Goal: Task Accomplishment & Management: Use online tool/utility

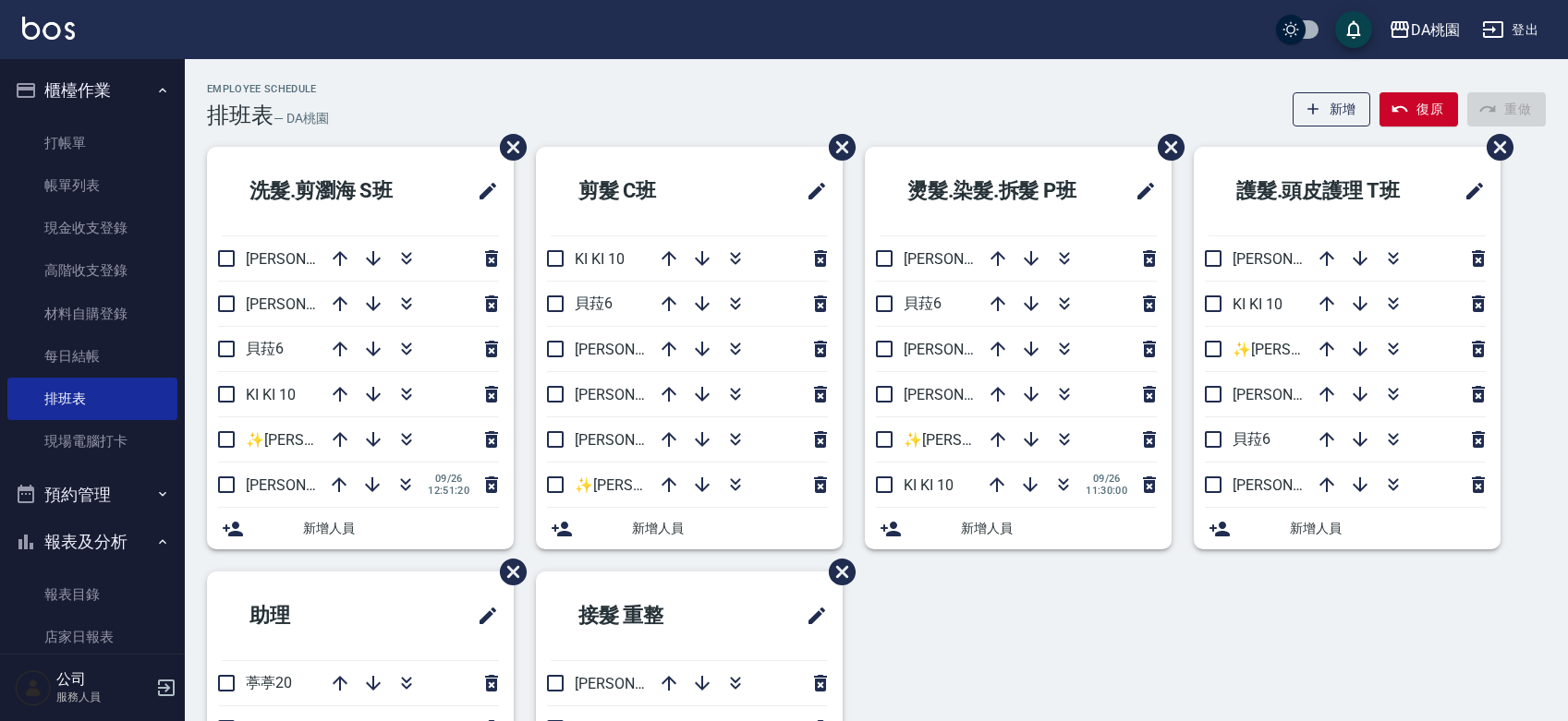
scroll to position [76, 0]
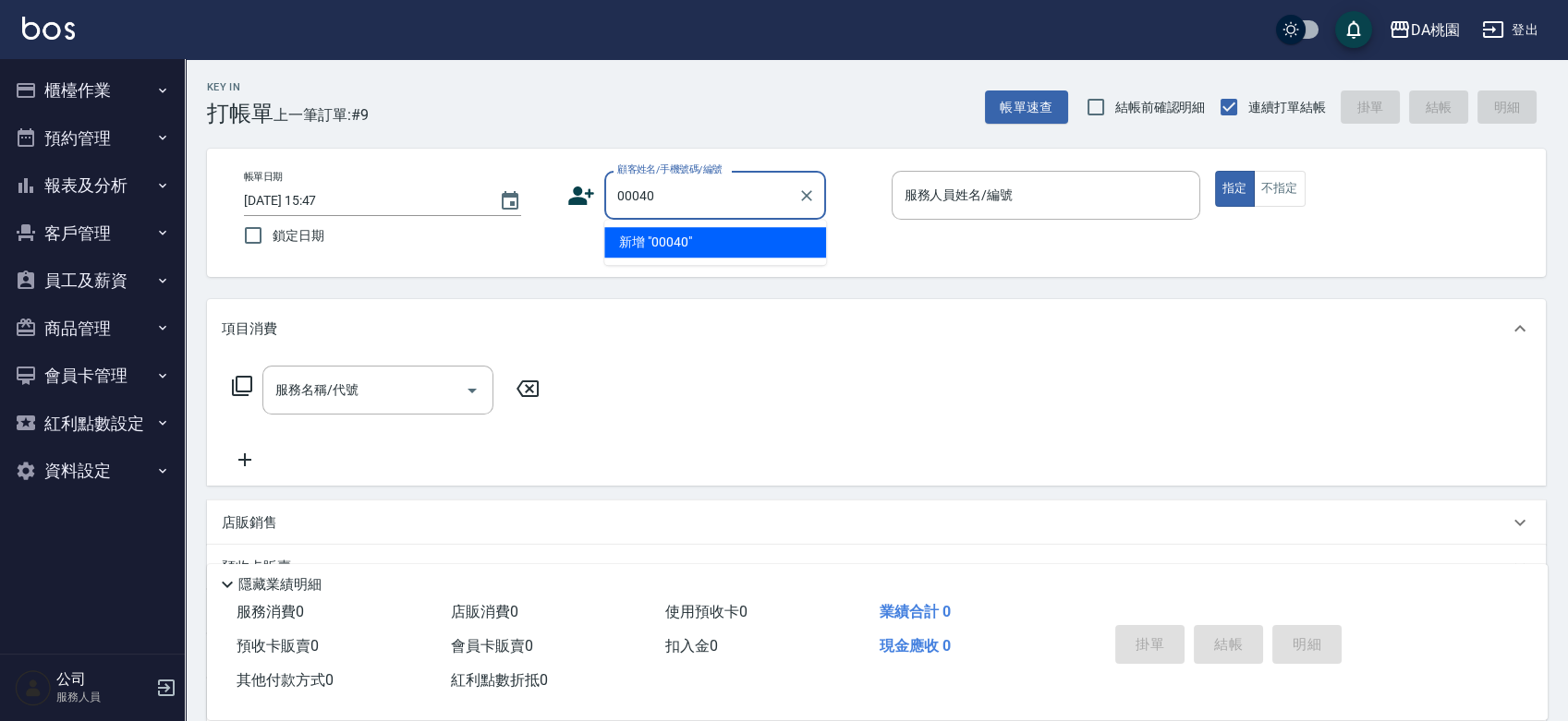
type input "00040"
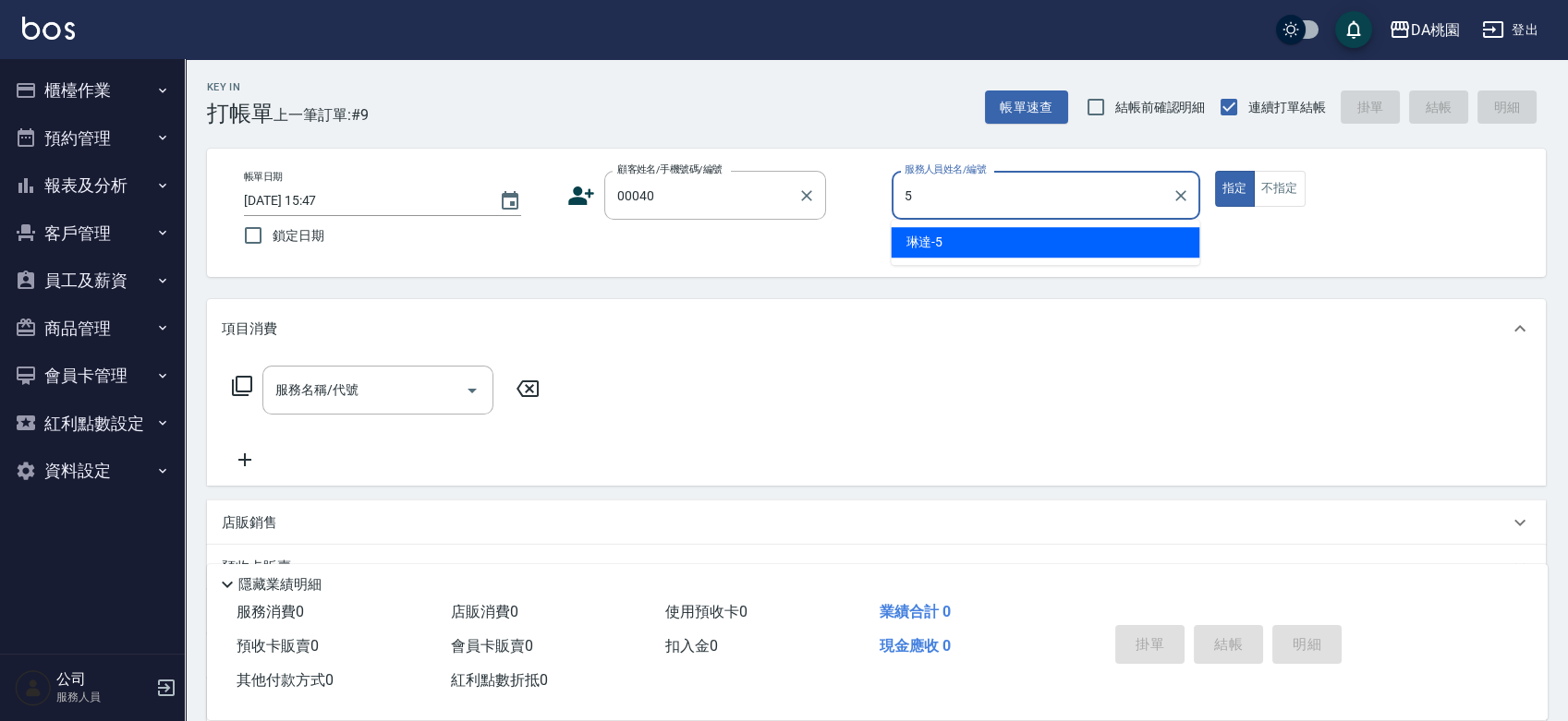
type input "5"
type button "true"
type input "琳達-5"
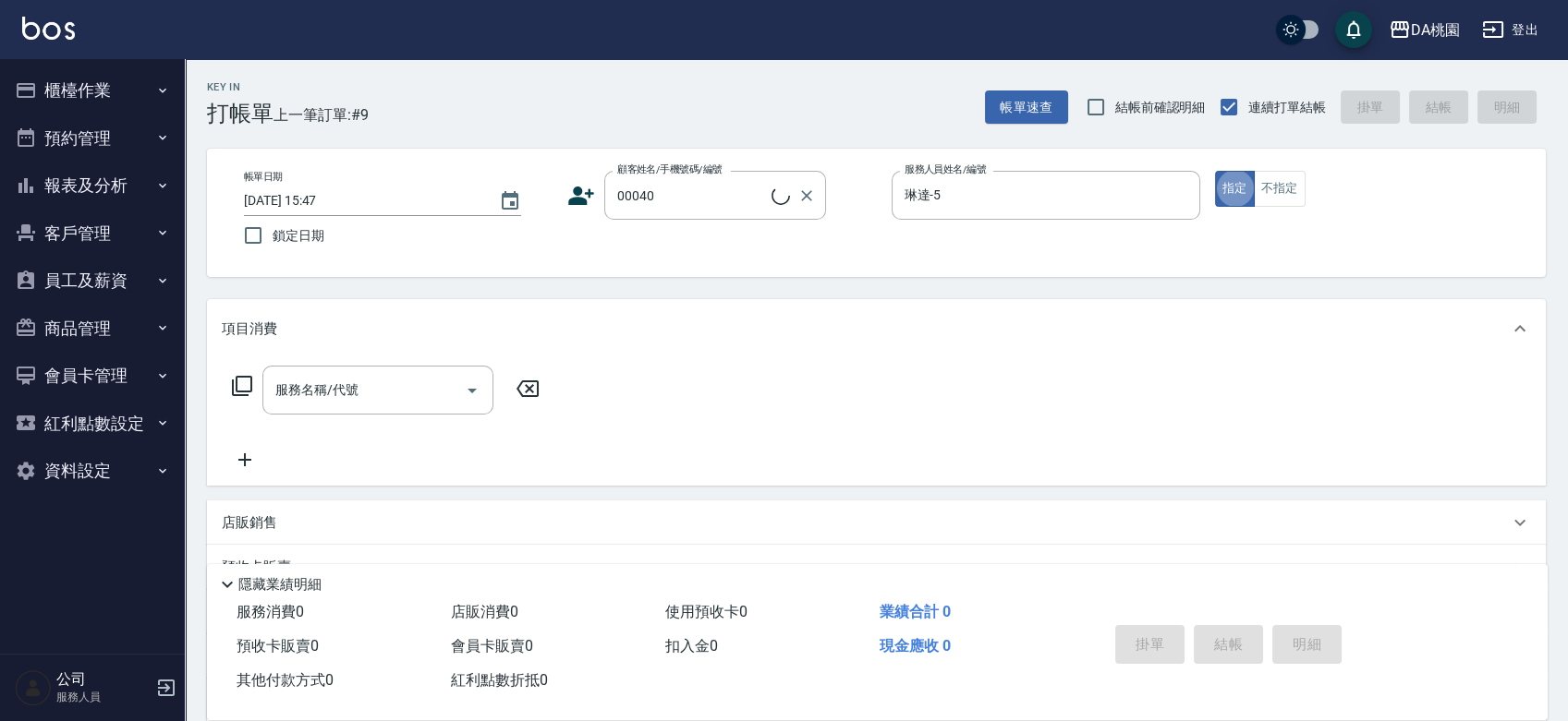
type input "公司/公司00040/00040"
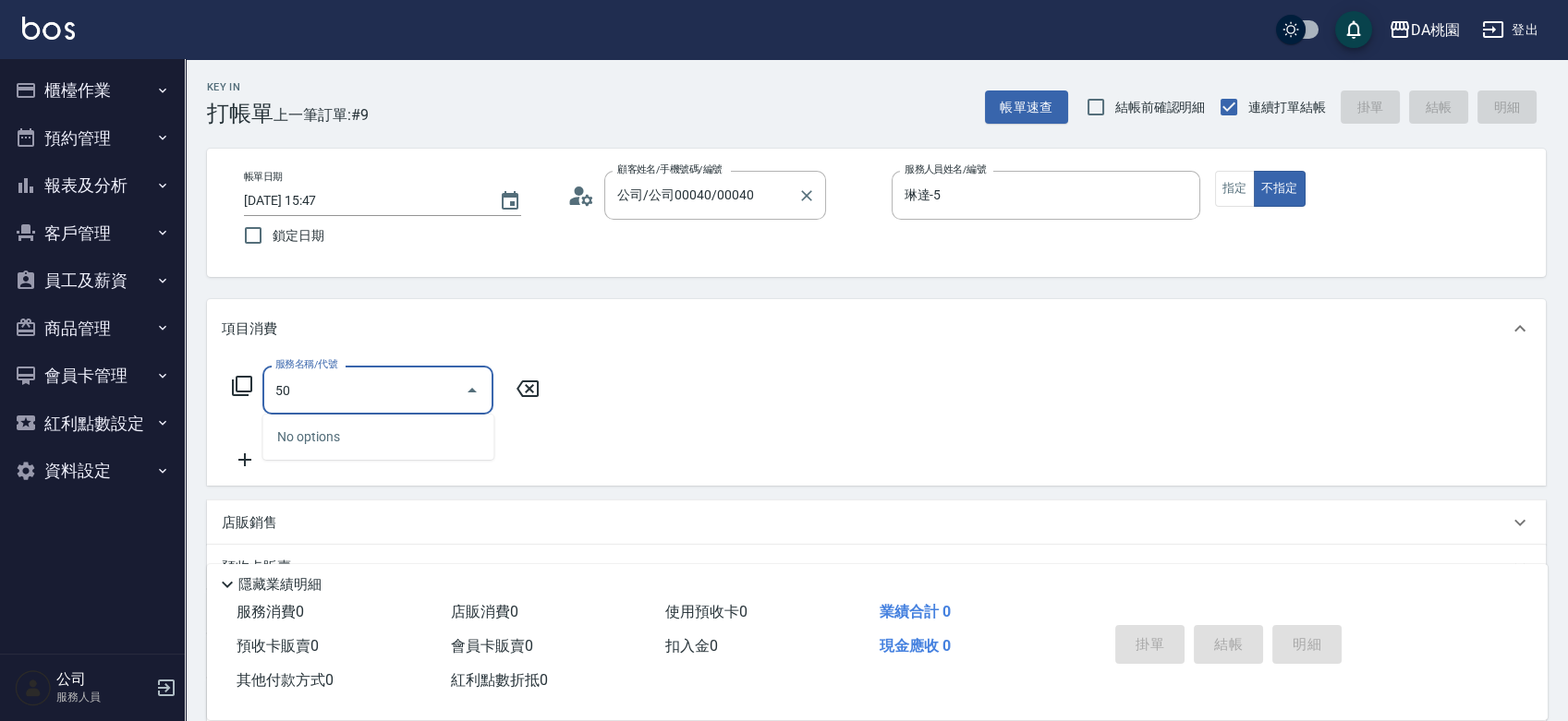
type input "508"
type input "30"
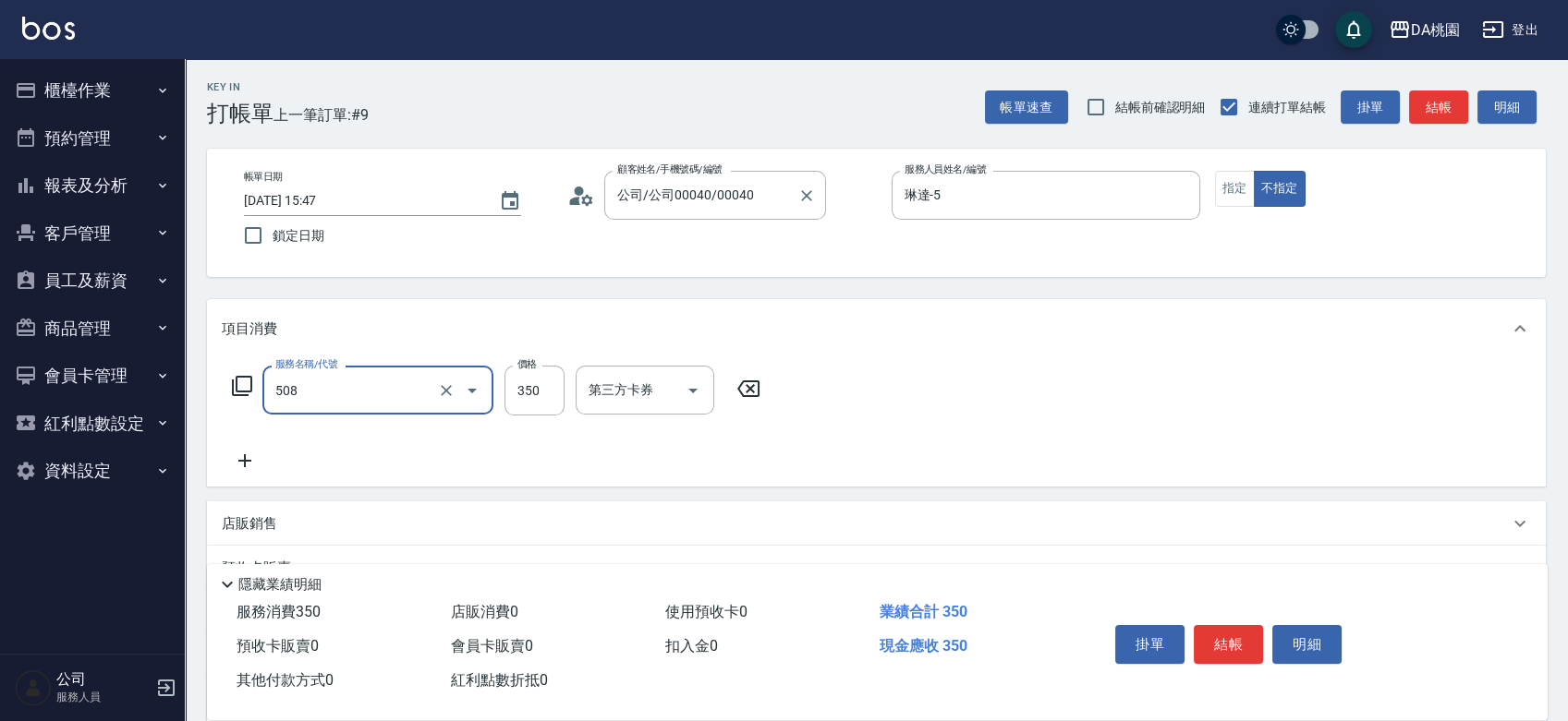
type input "精油舒壓洗髮(508)"
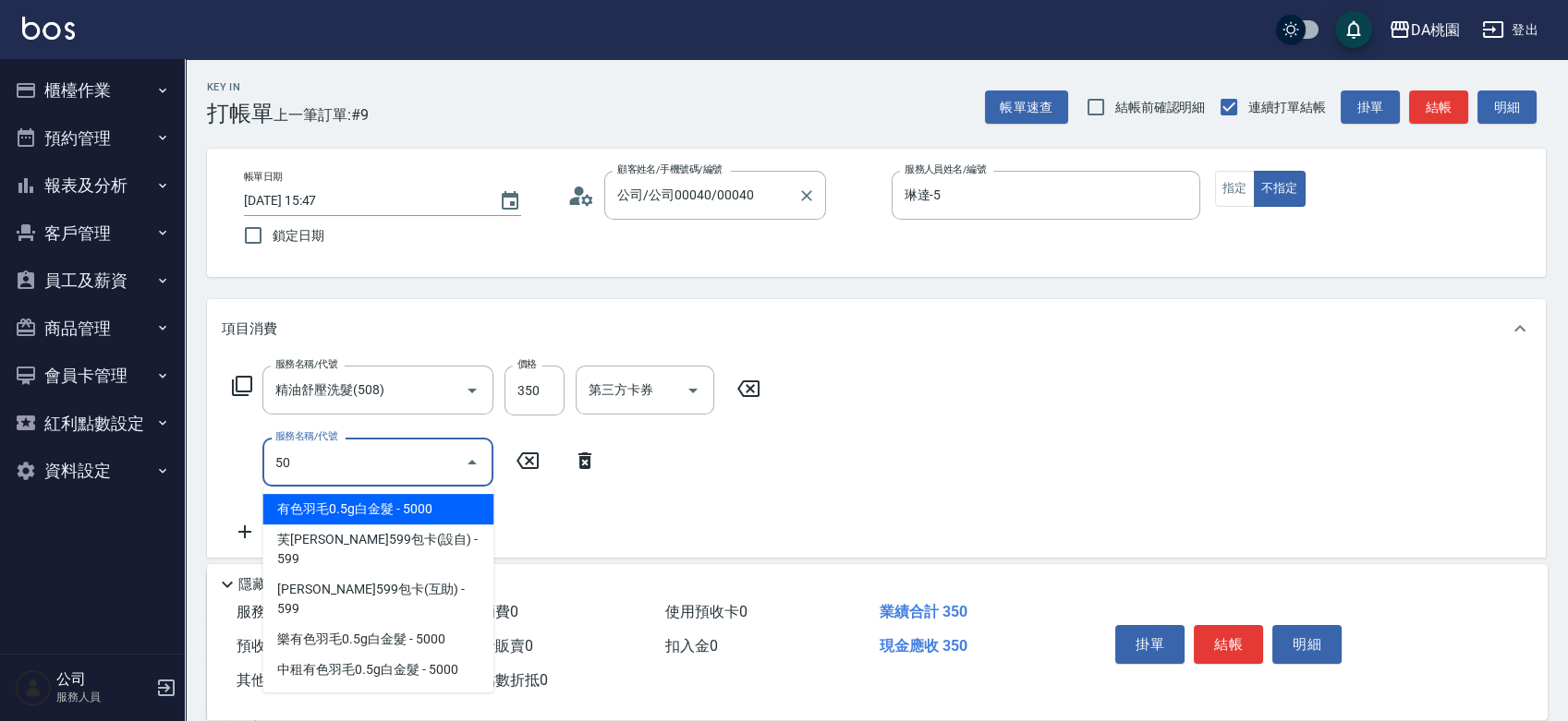
type input "504"
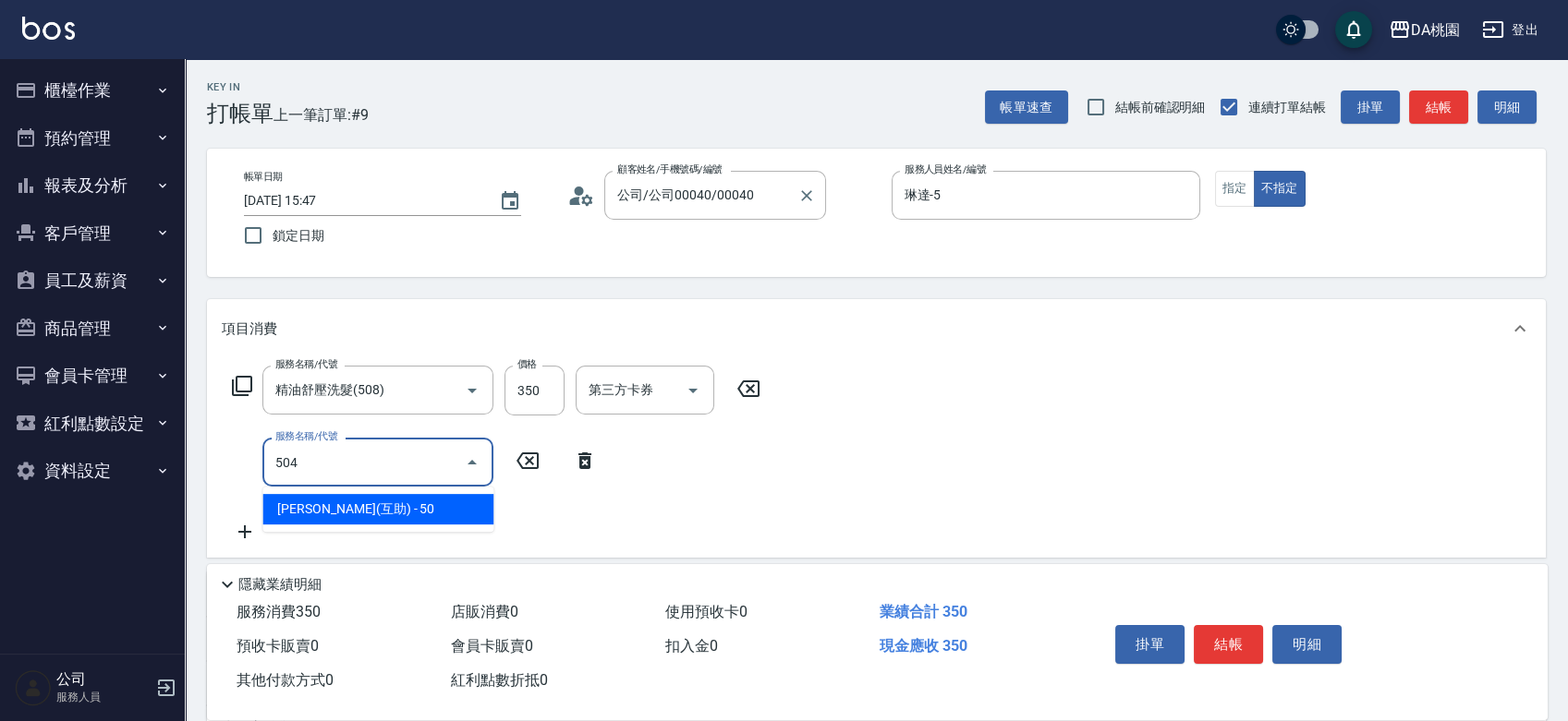
type input "40"
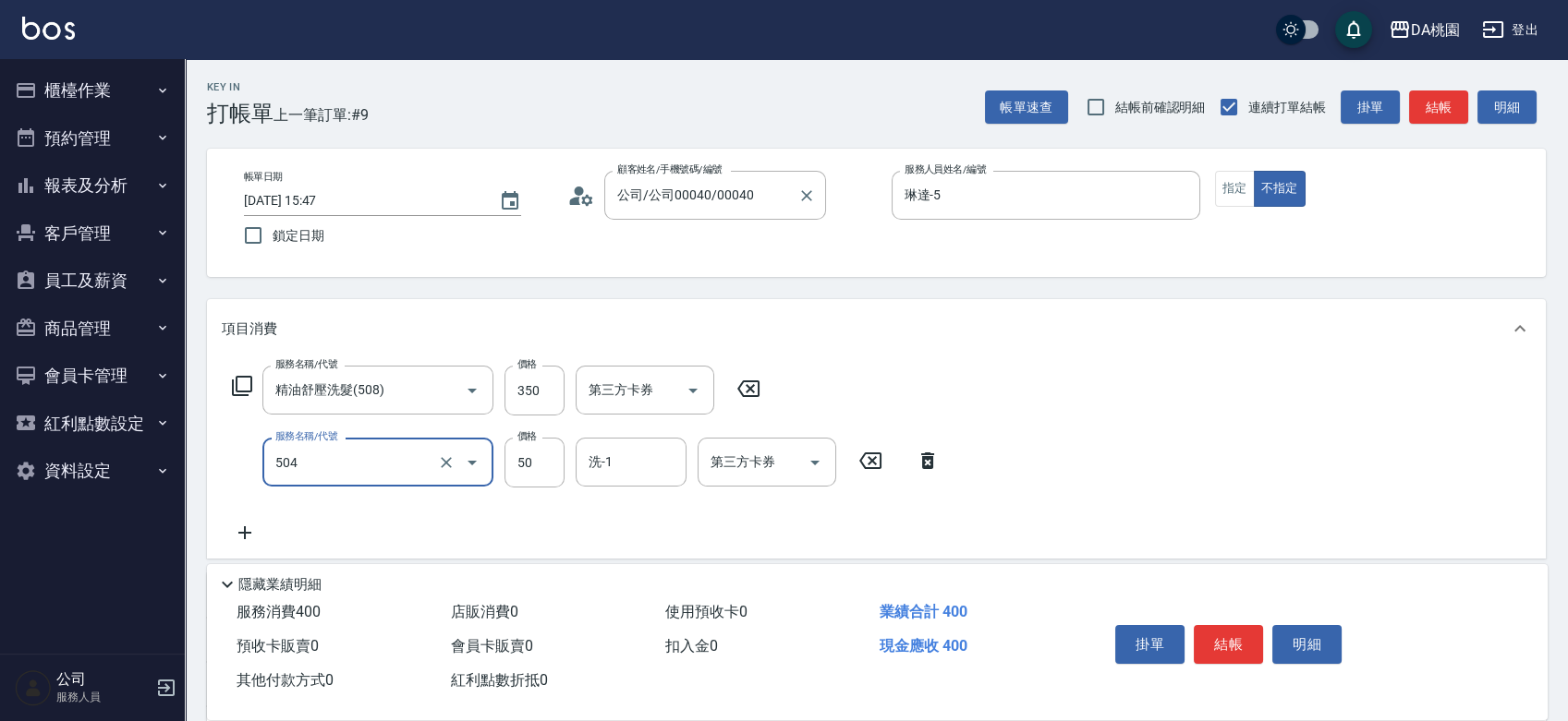
type input "潤絲(互助)(504)"
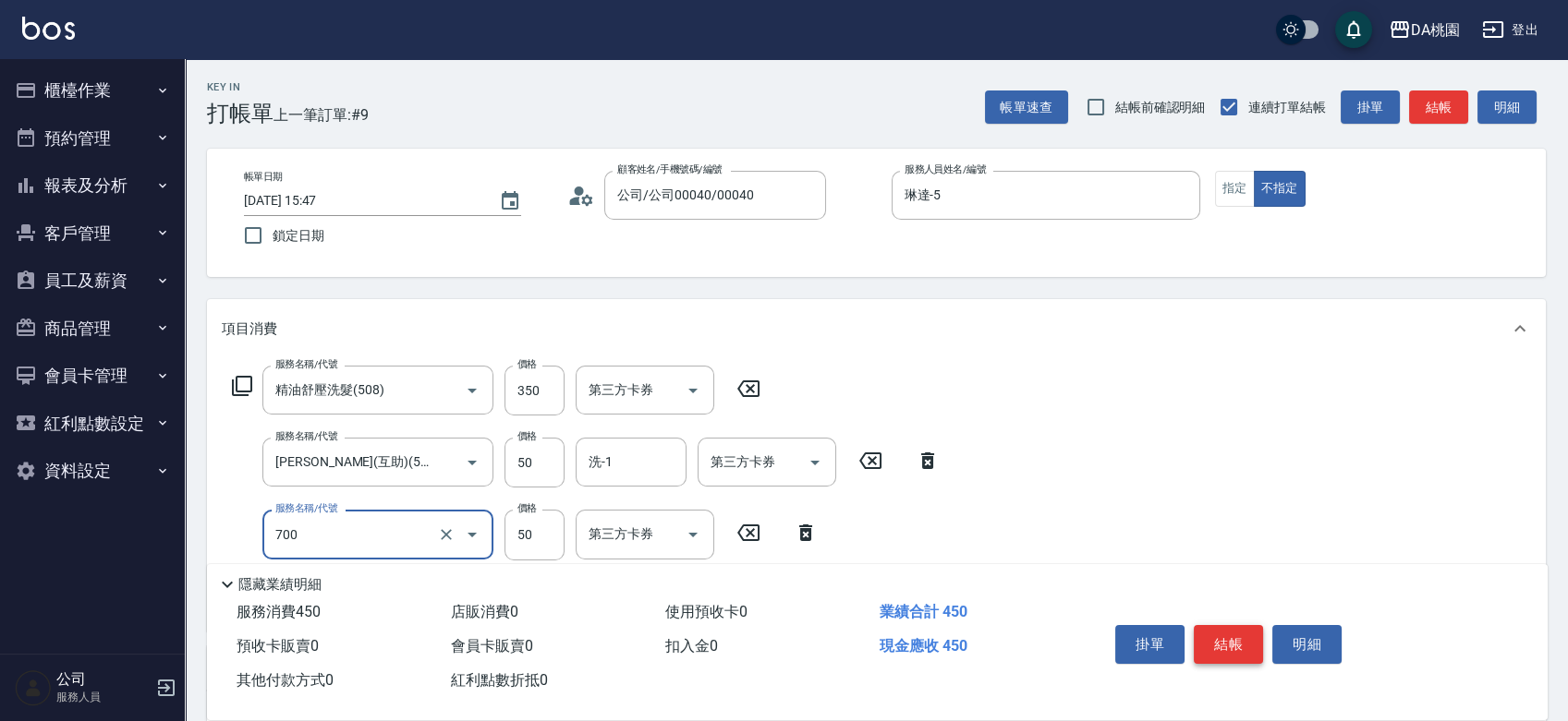
type input "基本造型-夾直&電棒(700)"
click at [1217, 628] on button "結帳" at bounding box center [1228, 645] width 69 height 39
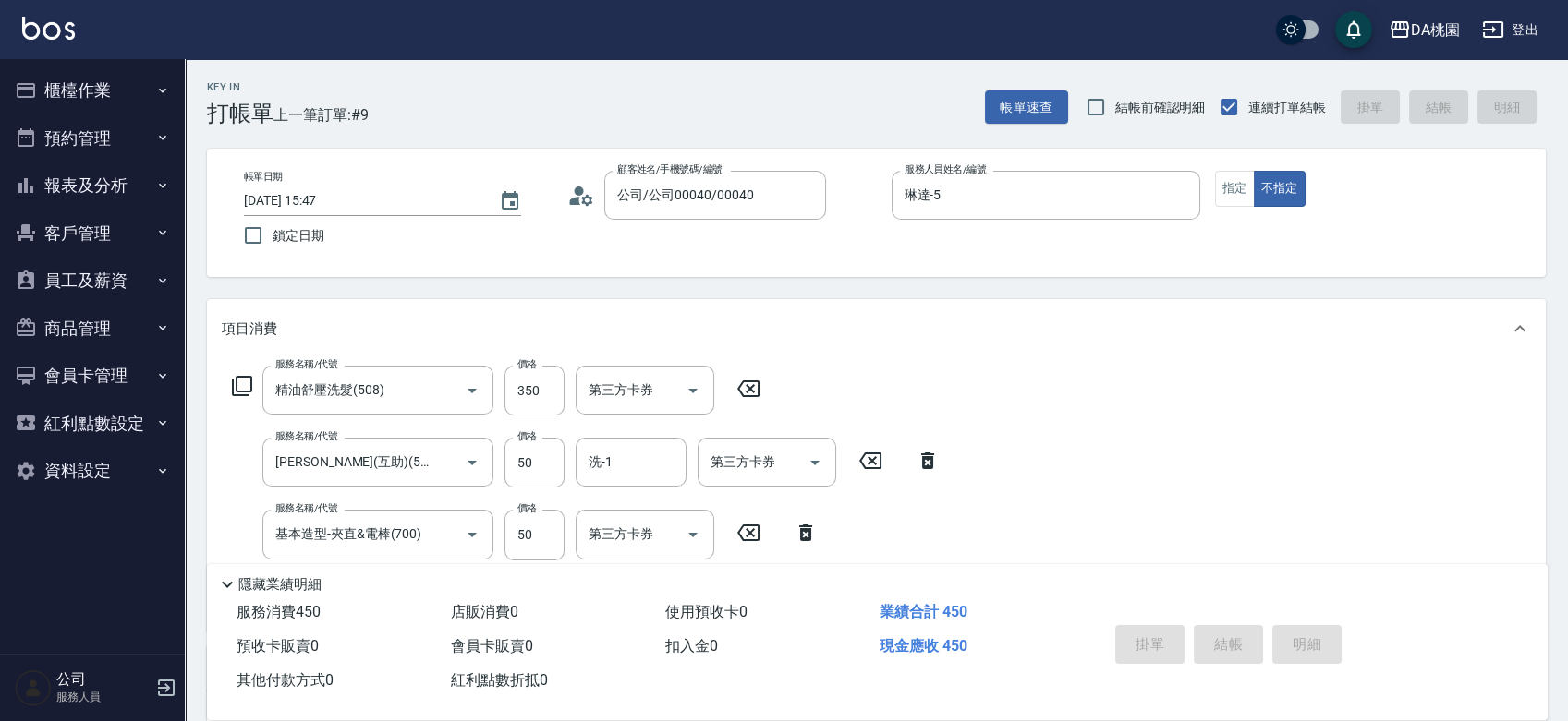
type input "2025/09/26 16:57"
type input "0"
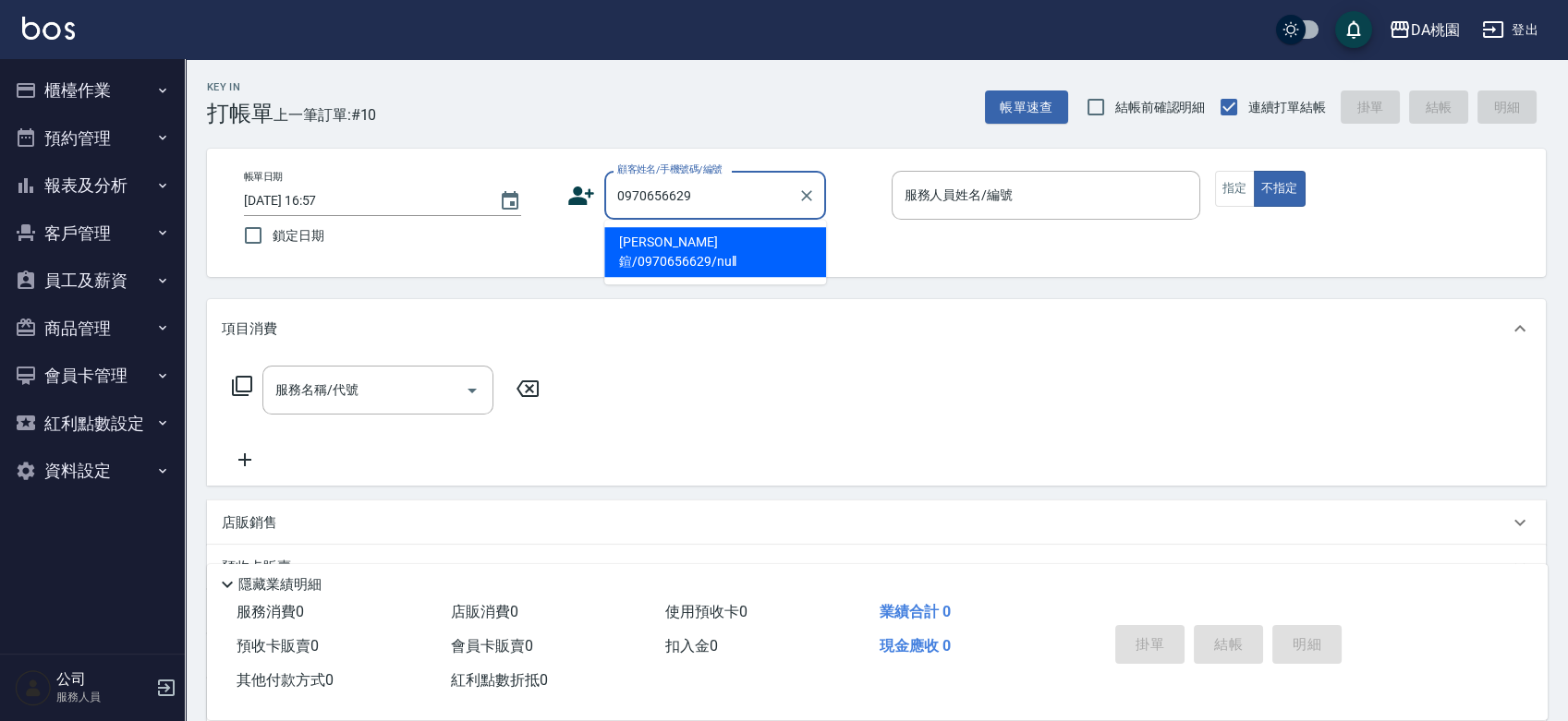
type input "黎佩鍹/0970656629/null"
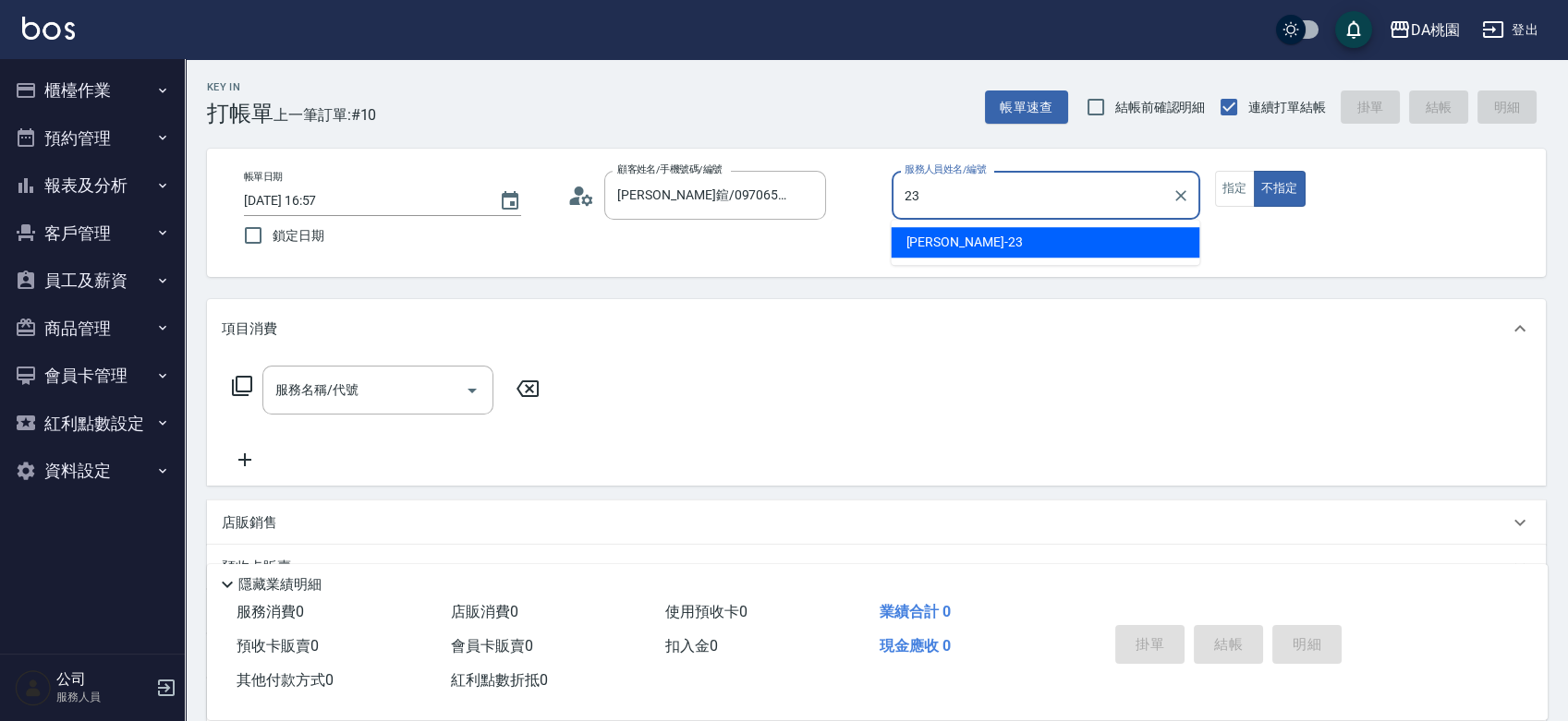
type input "亞瑟 -23"
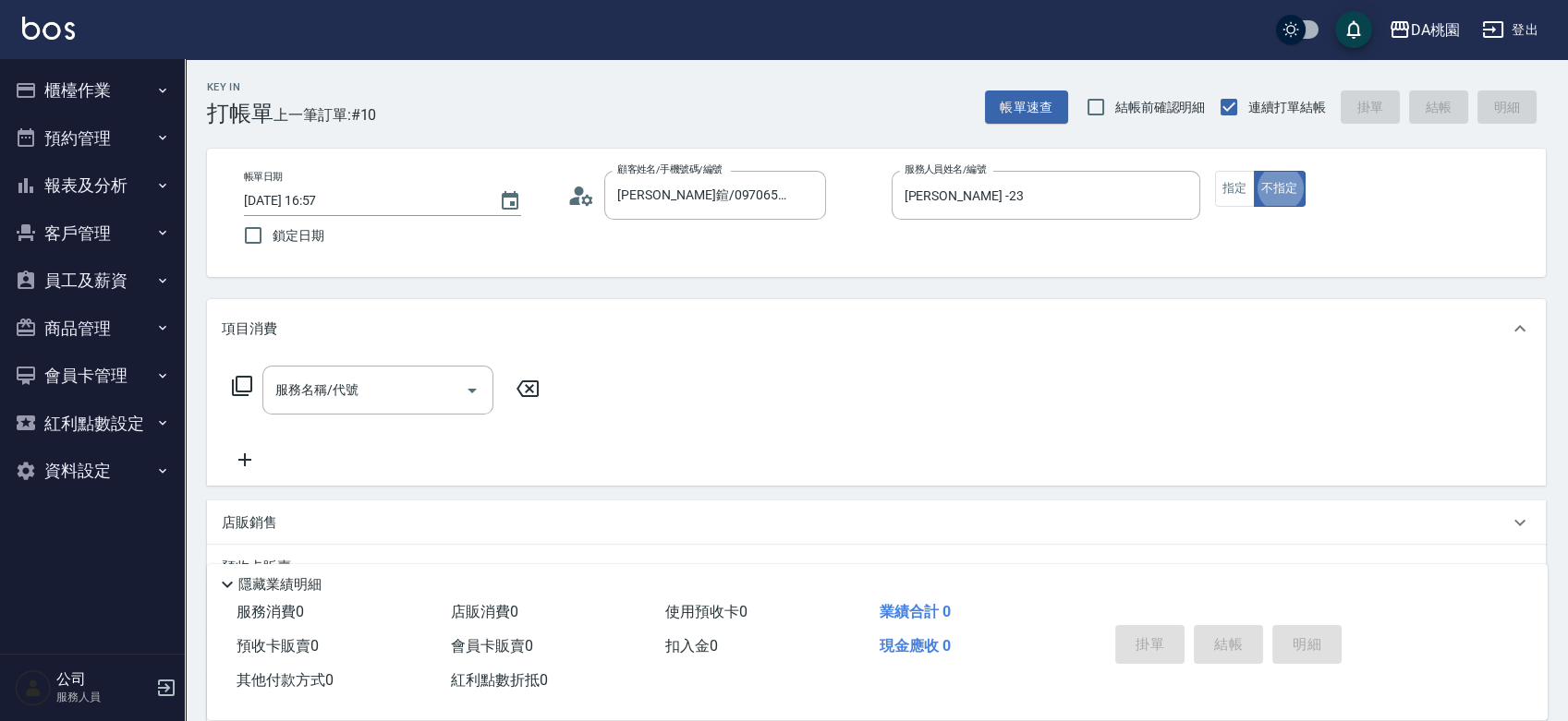
type button "false"
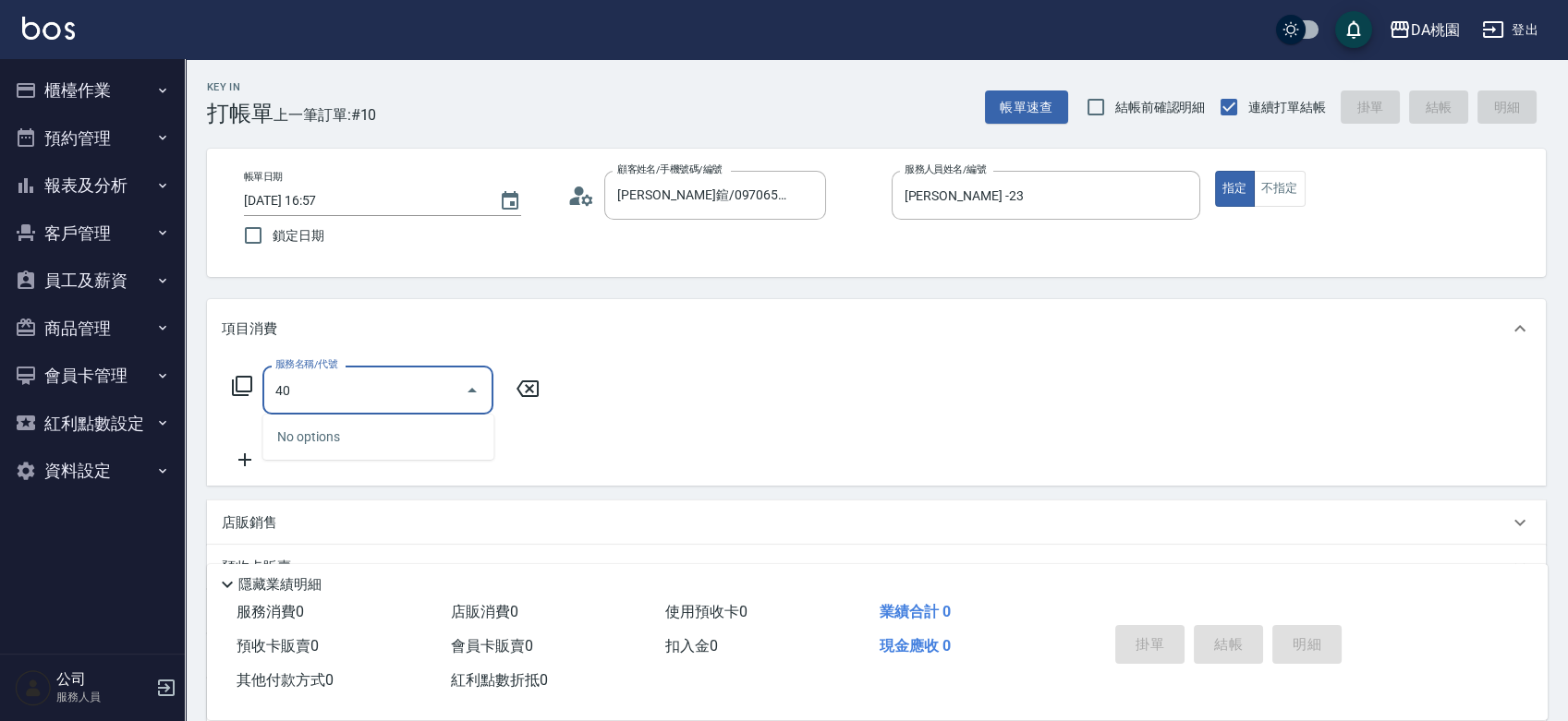
type input "401"
type input "150"
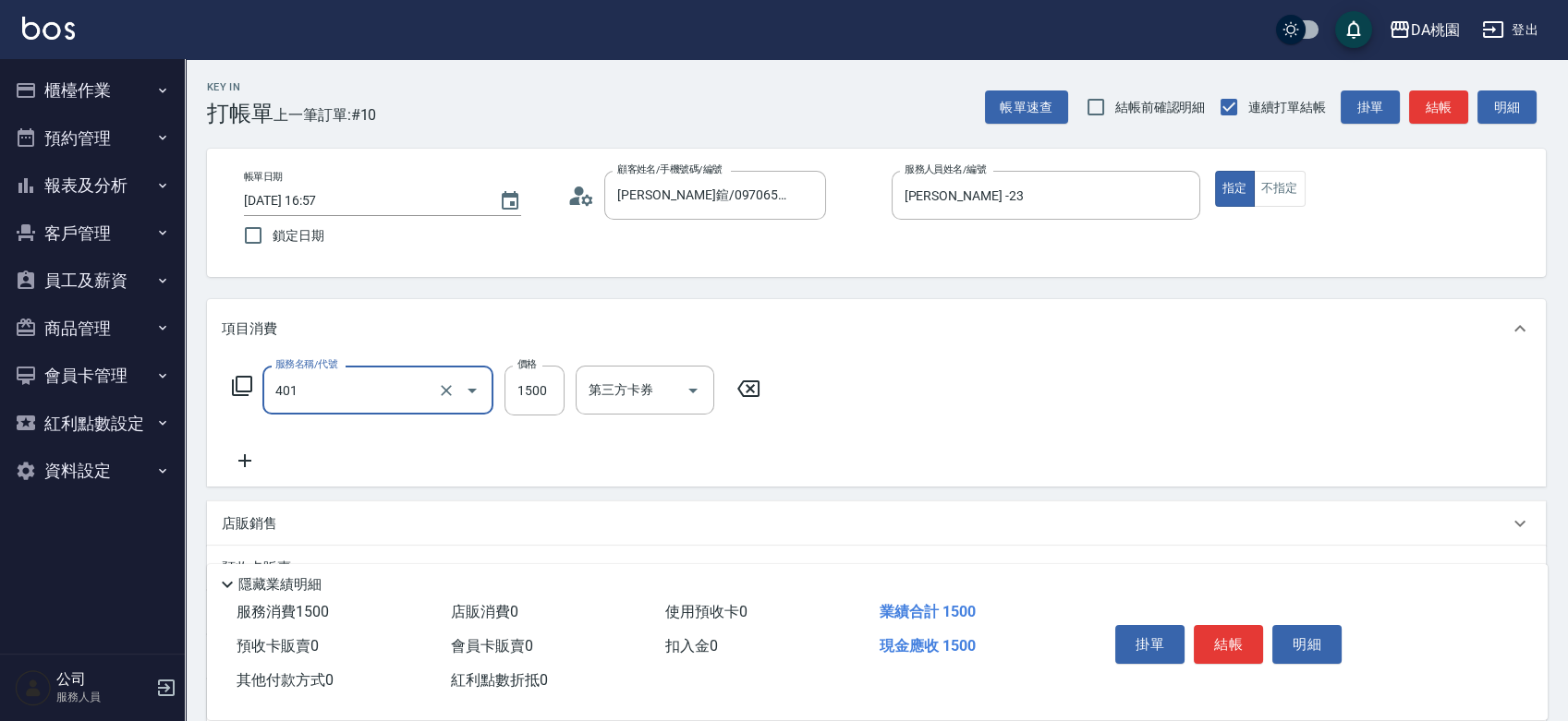
type input "染髮(互助)(401)"
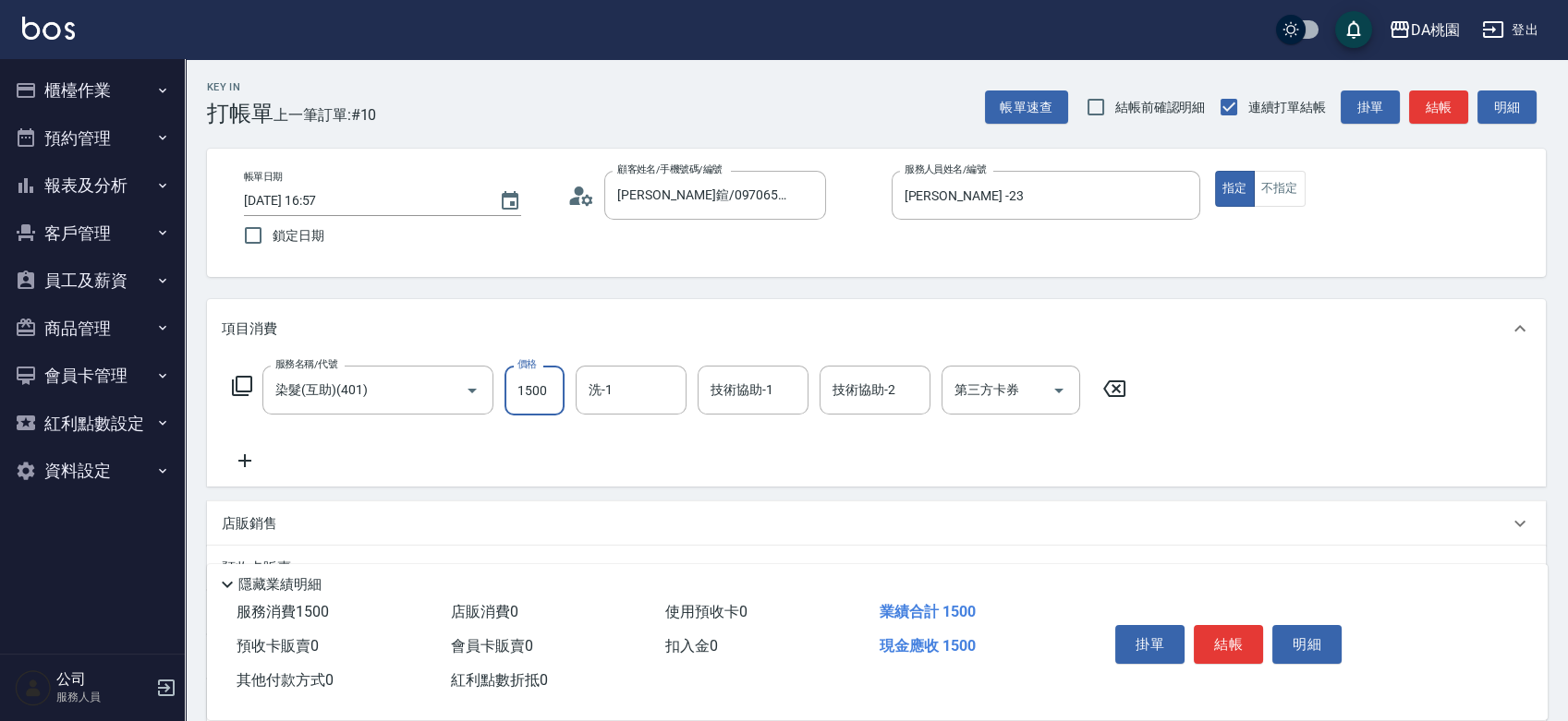
type input "2"
type input "0"
type input "200"
type input "20"
type input "2000"
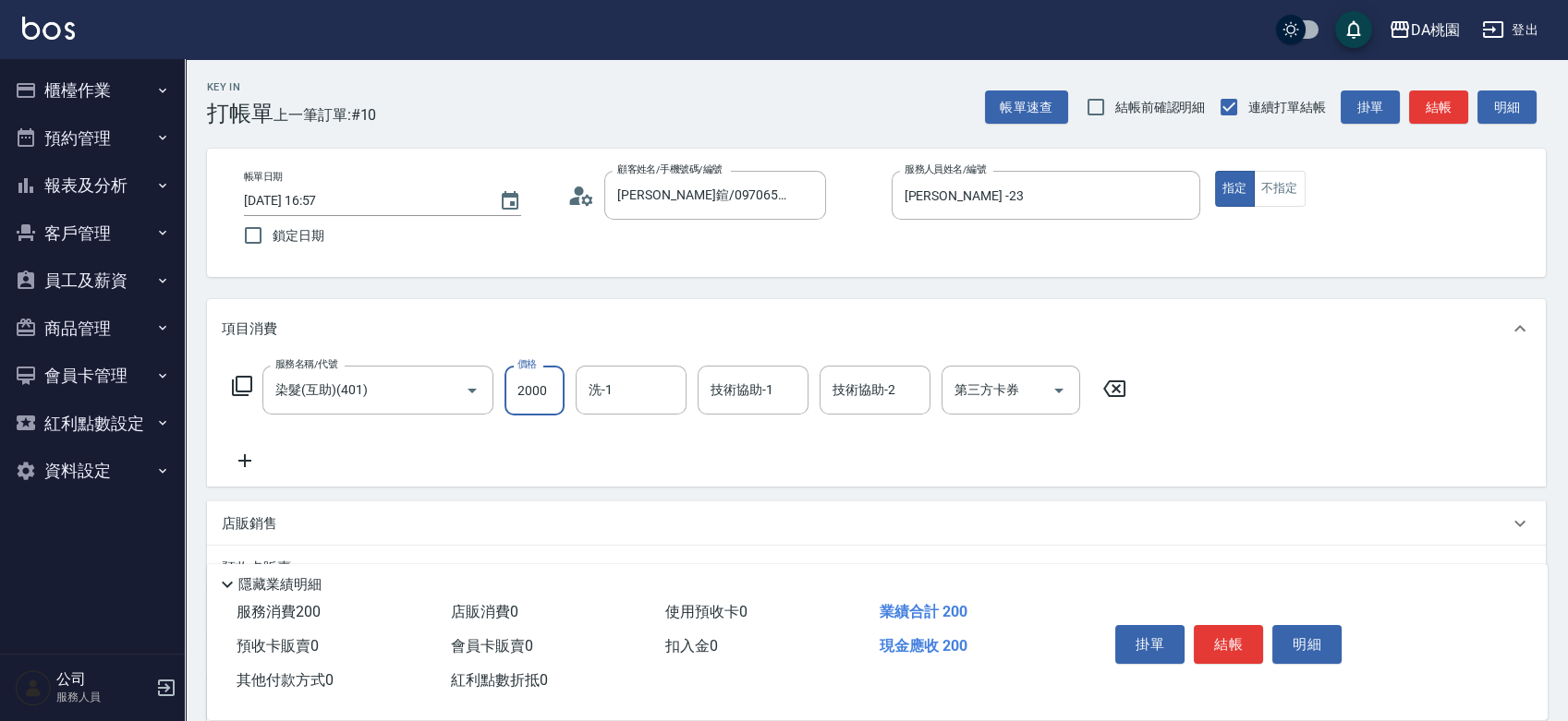
type input "200"
type input "2000"
click at [1115, 383] on icon at bounding box center [1113, 389] width 46 height 22
type input "0"
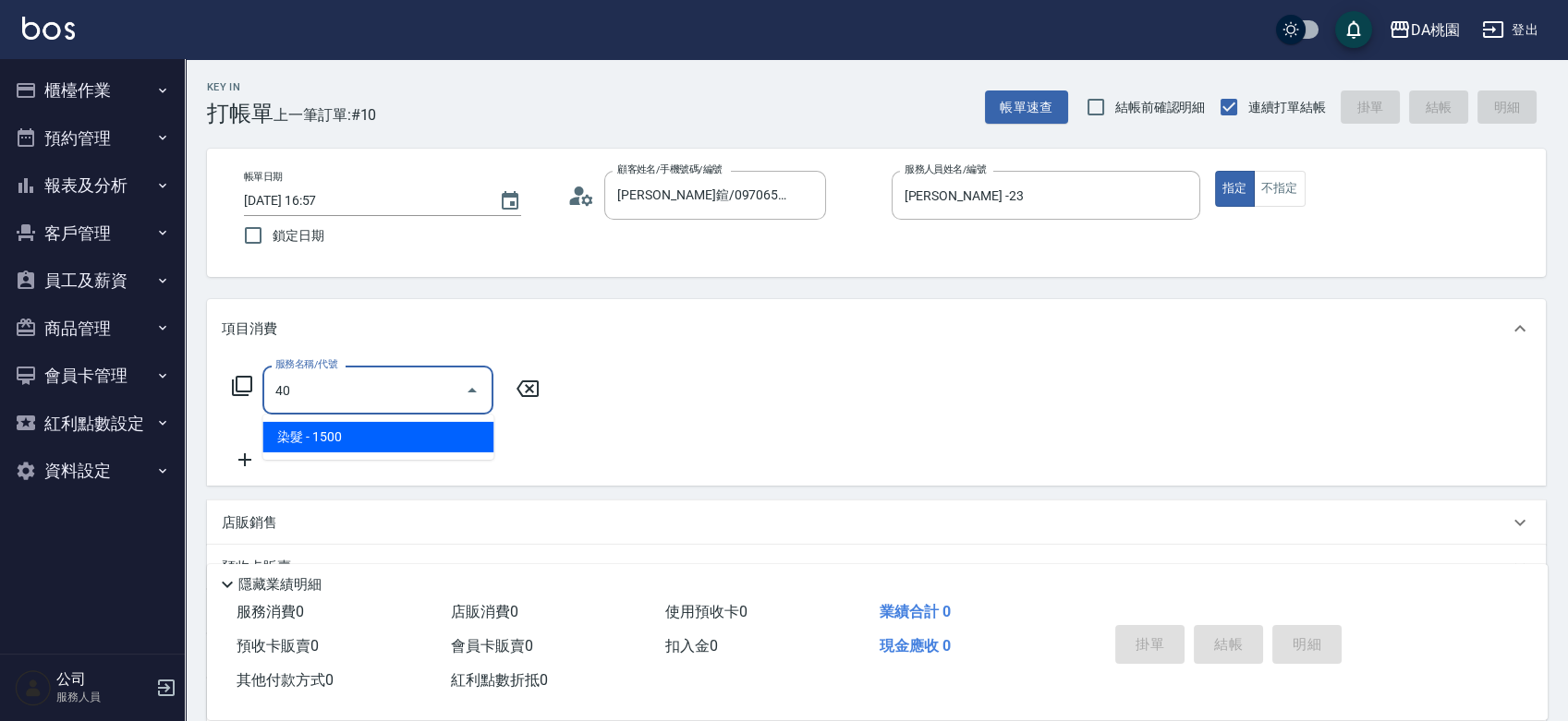
type input "400"
type input "150"
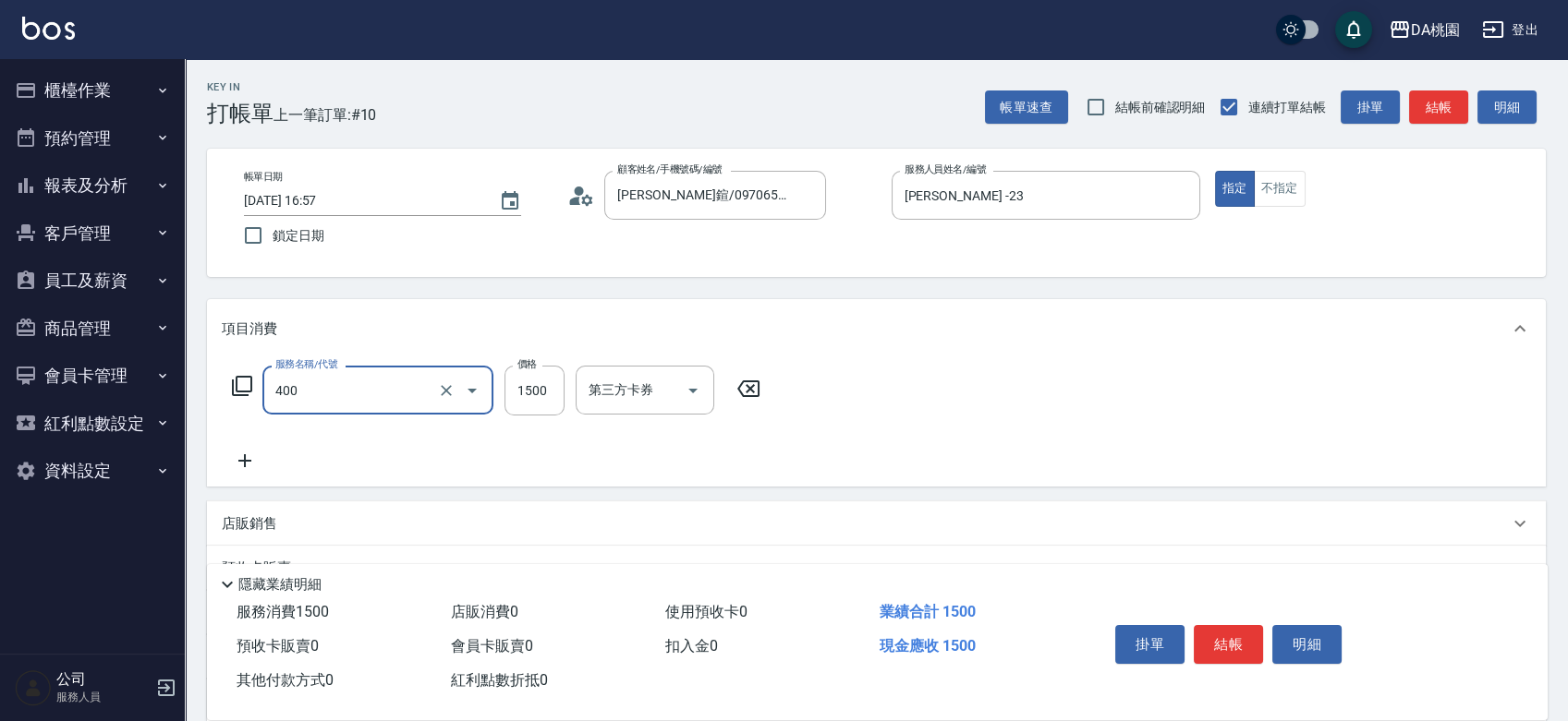
type input "染髮(400)"
type input "0"
type input "20"
type input "200"
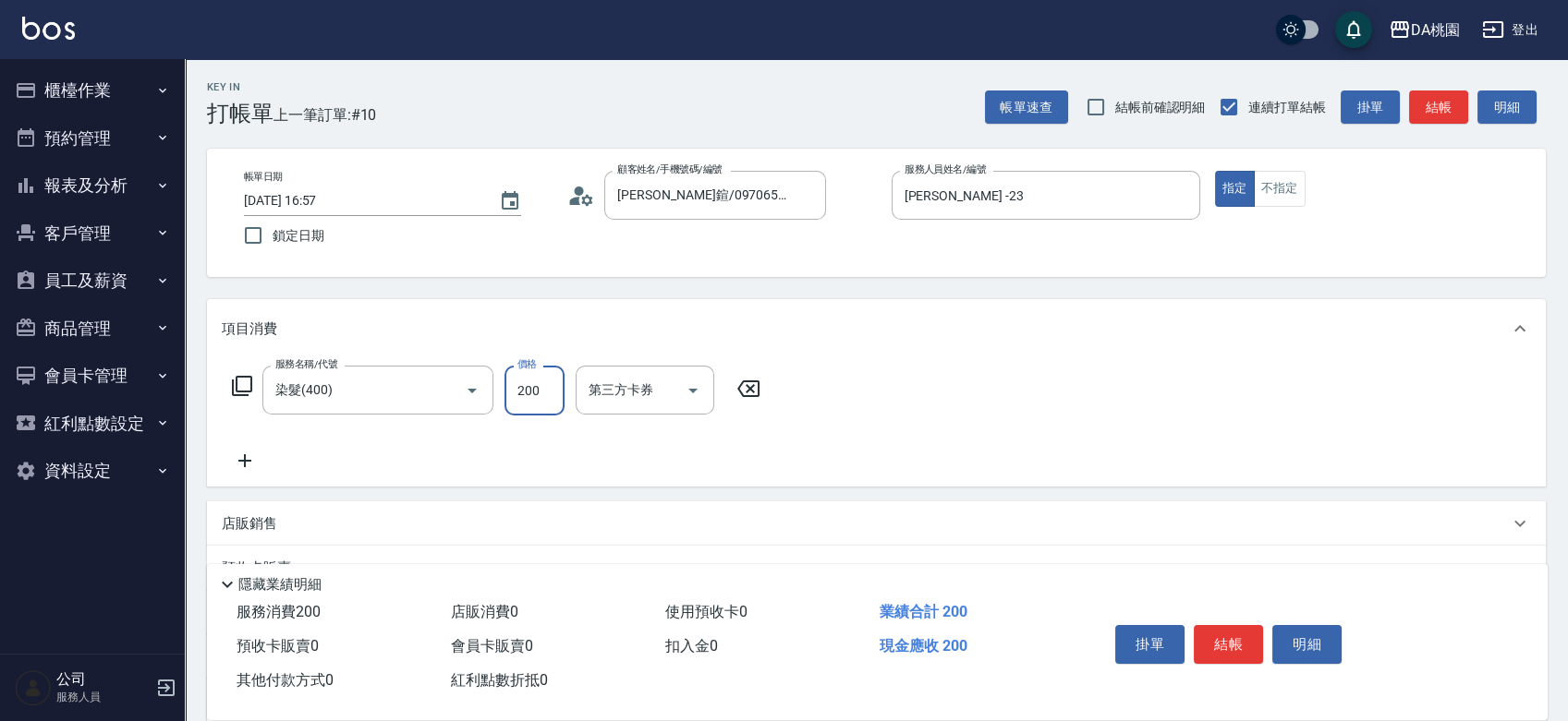
type input "200"
type input "2000"
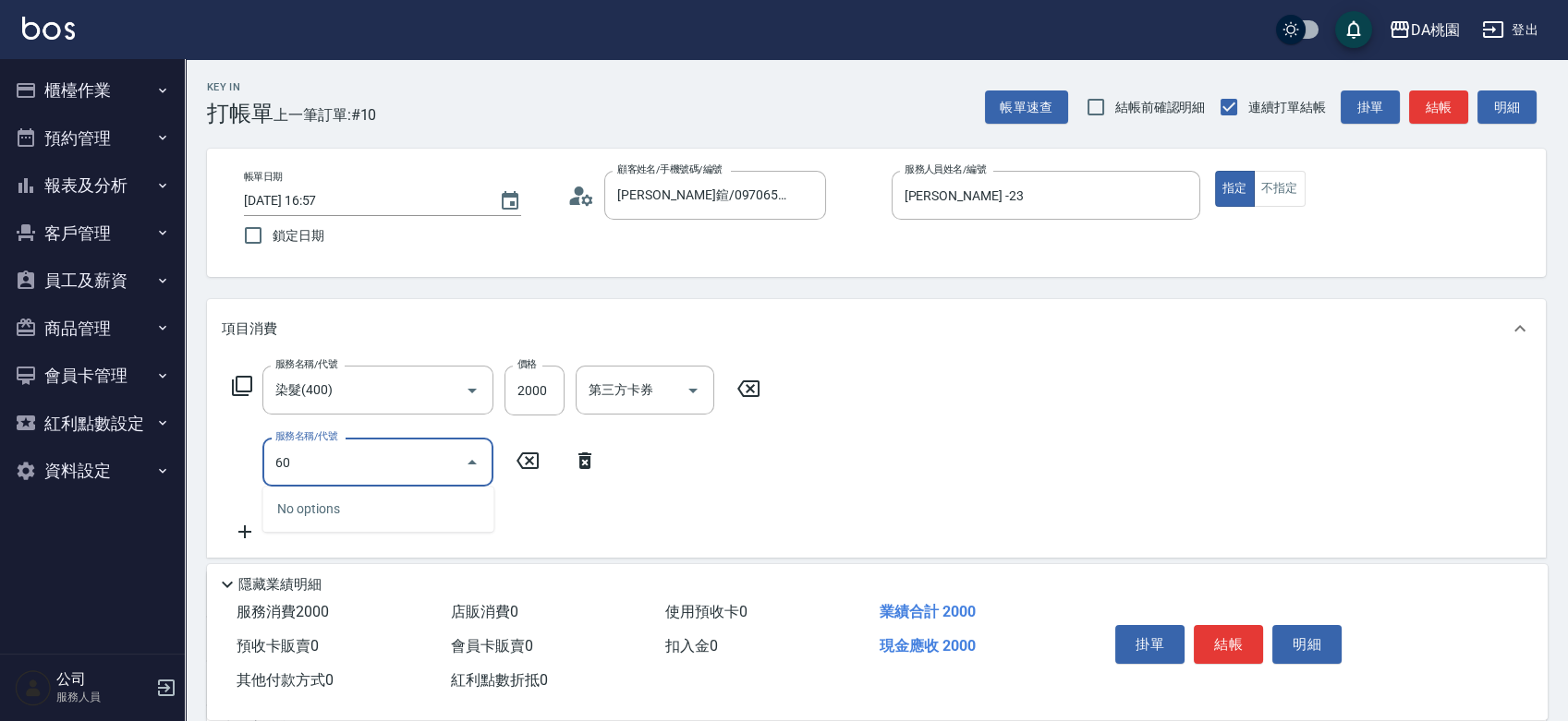
type input "609"
type input "320"
type input "鱗脂質護髮(互助)(609)"
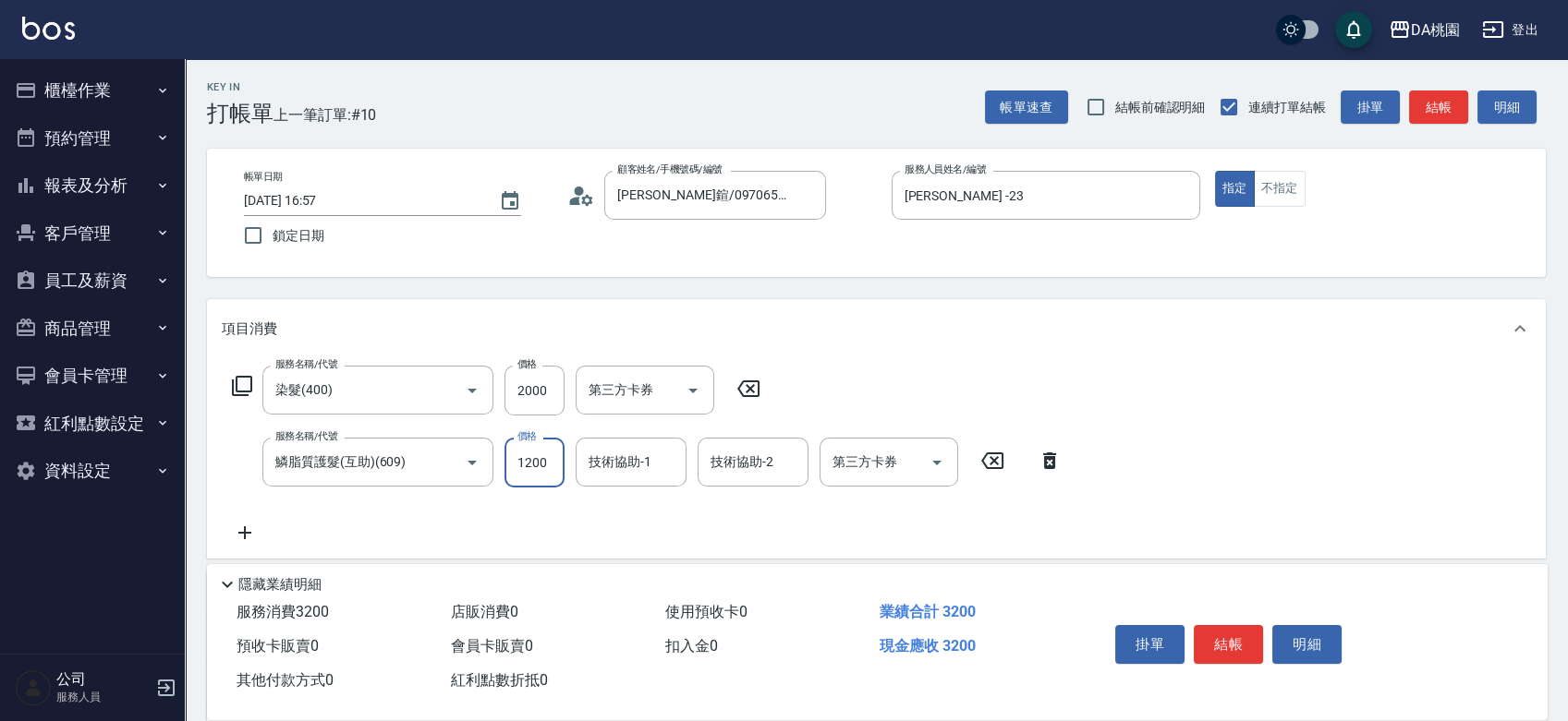
type input "200"
type input "220"
type input "2000"
type input "400"
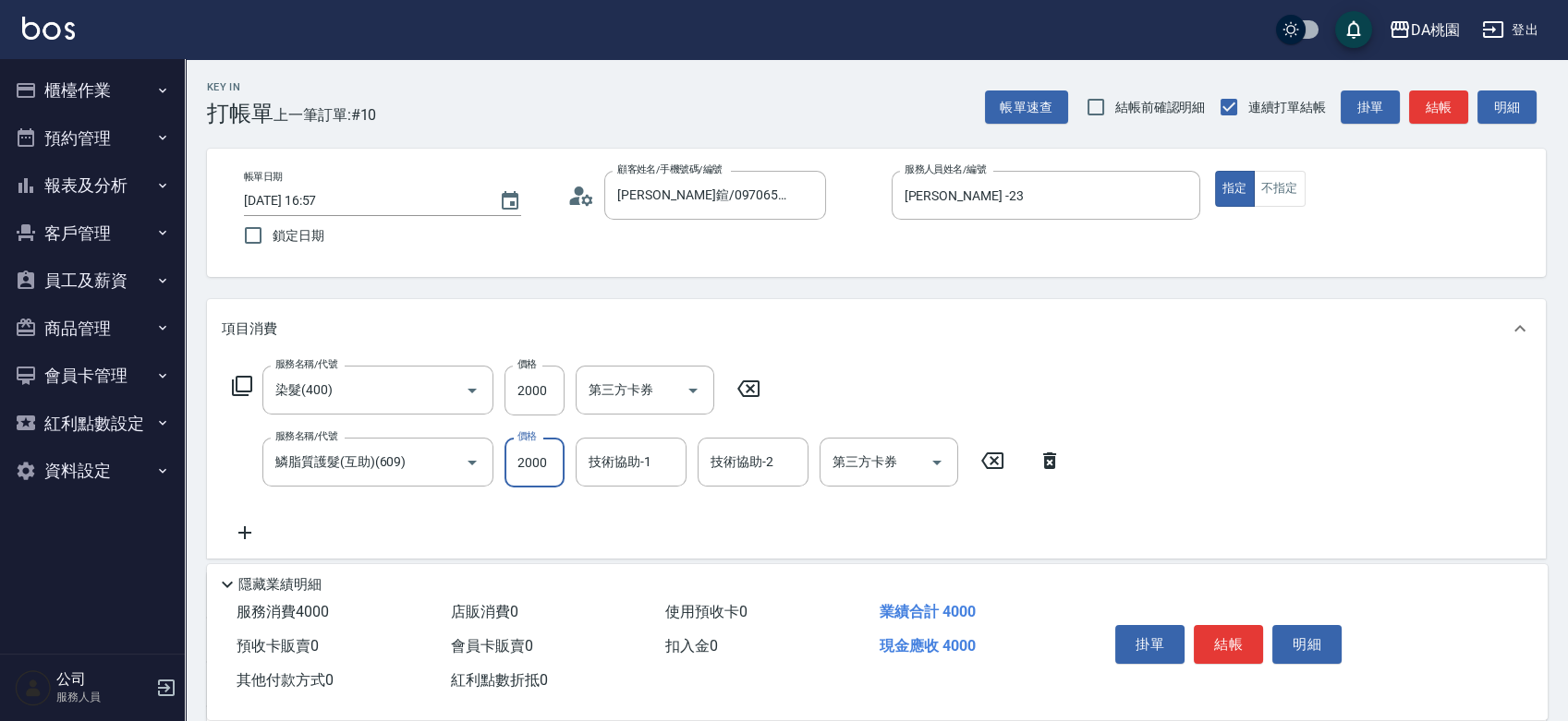
type input "2000"
type input "C C-29"
click at [1228, 628] on button "結帳" at bounding box center [1228, 645] width 69 height 39
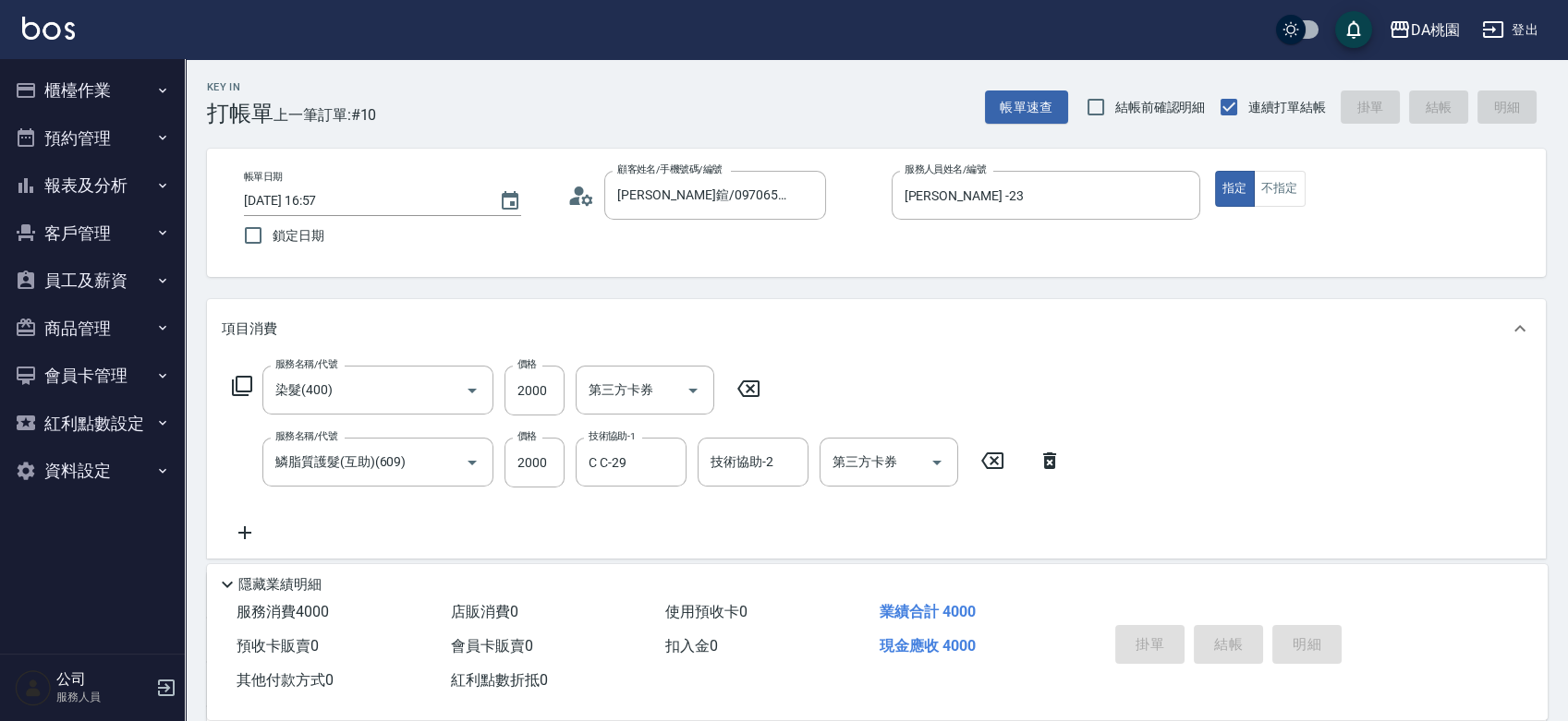
type input "0"
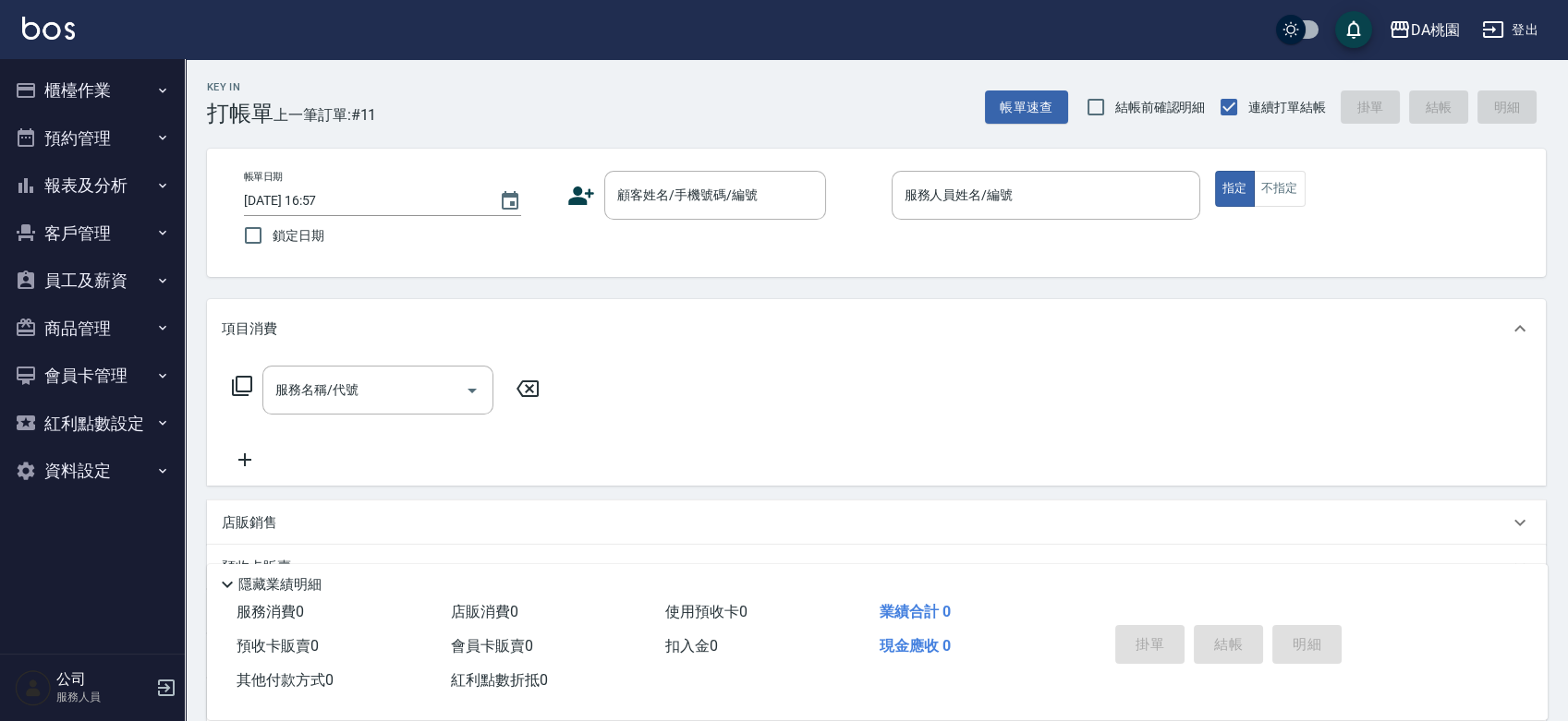
click at [851, 230] on div "帳單日期 2025/09/26 16:57 鎖定日期 顧客姓名/手機號碼/編號 顧客姓名/手機號碼/編號 服務人員姓名/編號 服務人員姓名/編號 指定 不指定" at bounding box center [876, 213] width 1295 height 84
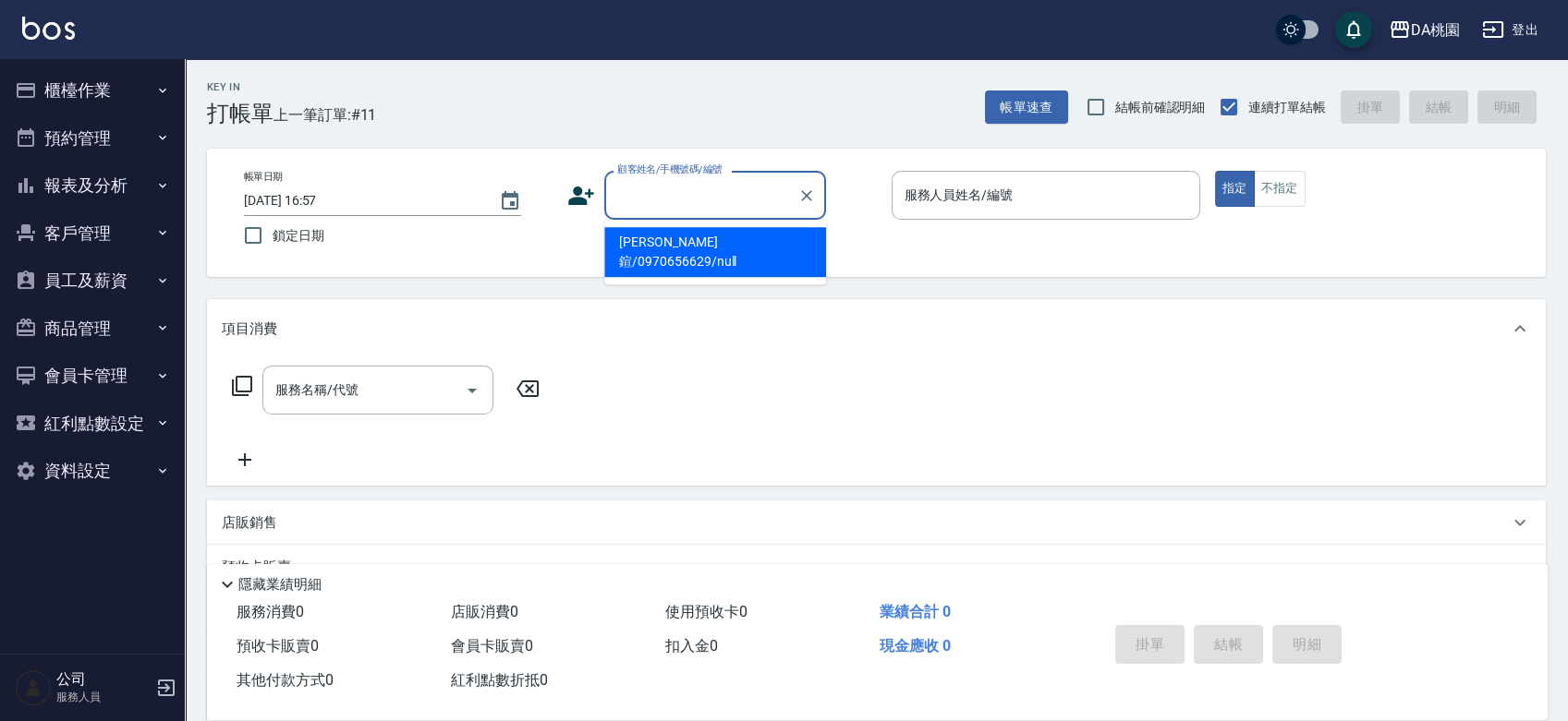
click at [728, 196] on input "顧客姓名/手機號碼/編號" at bounding box center [701, 195] width 177 height 33
type input "00040"
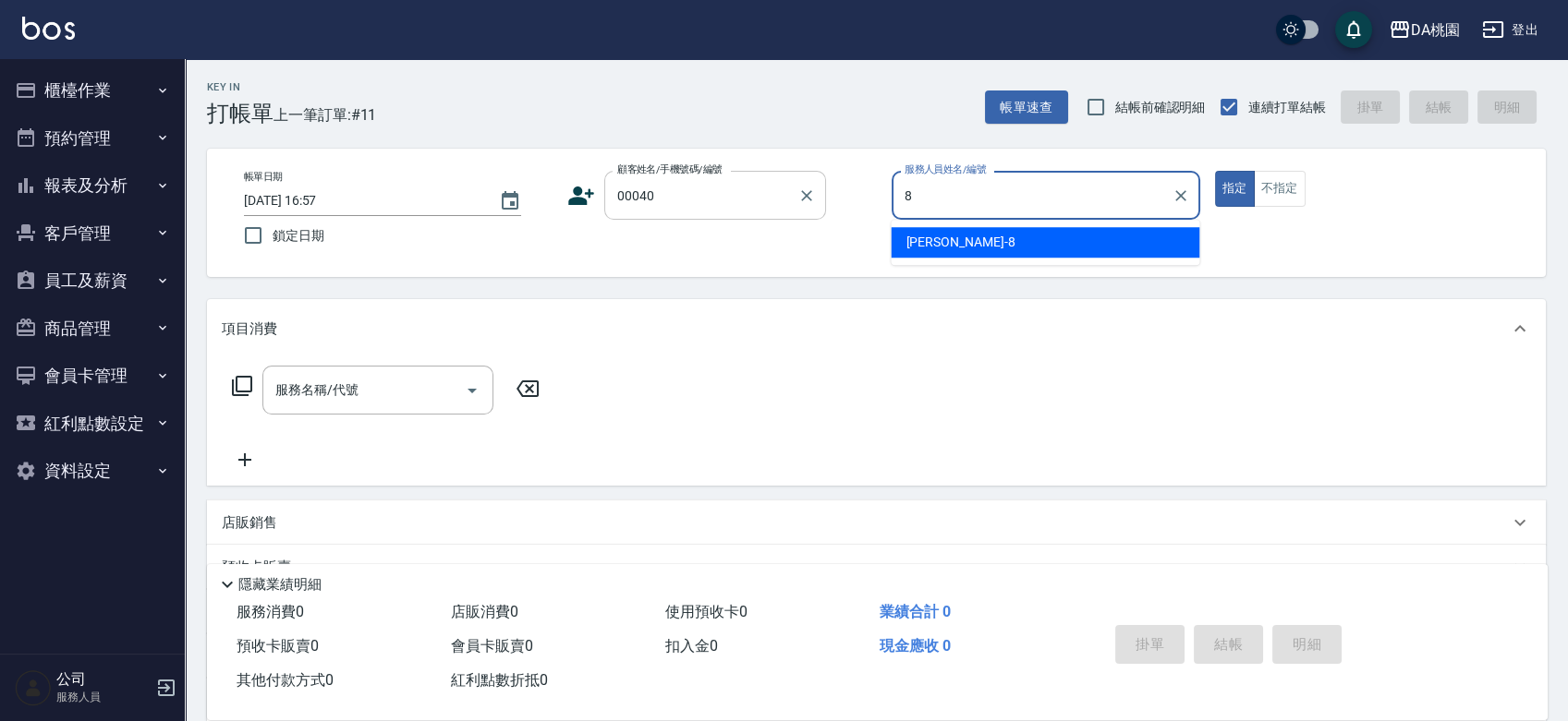
type input "桑妮-8"
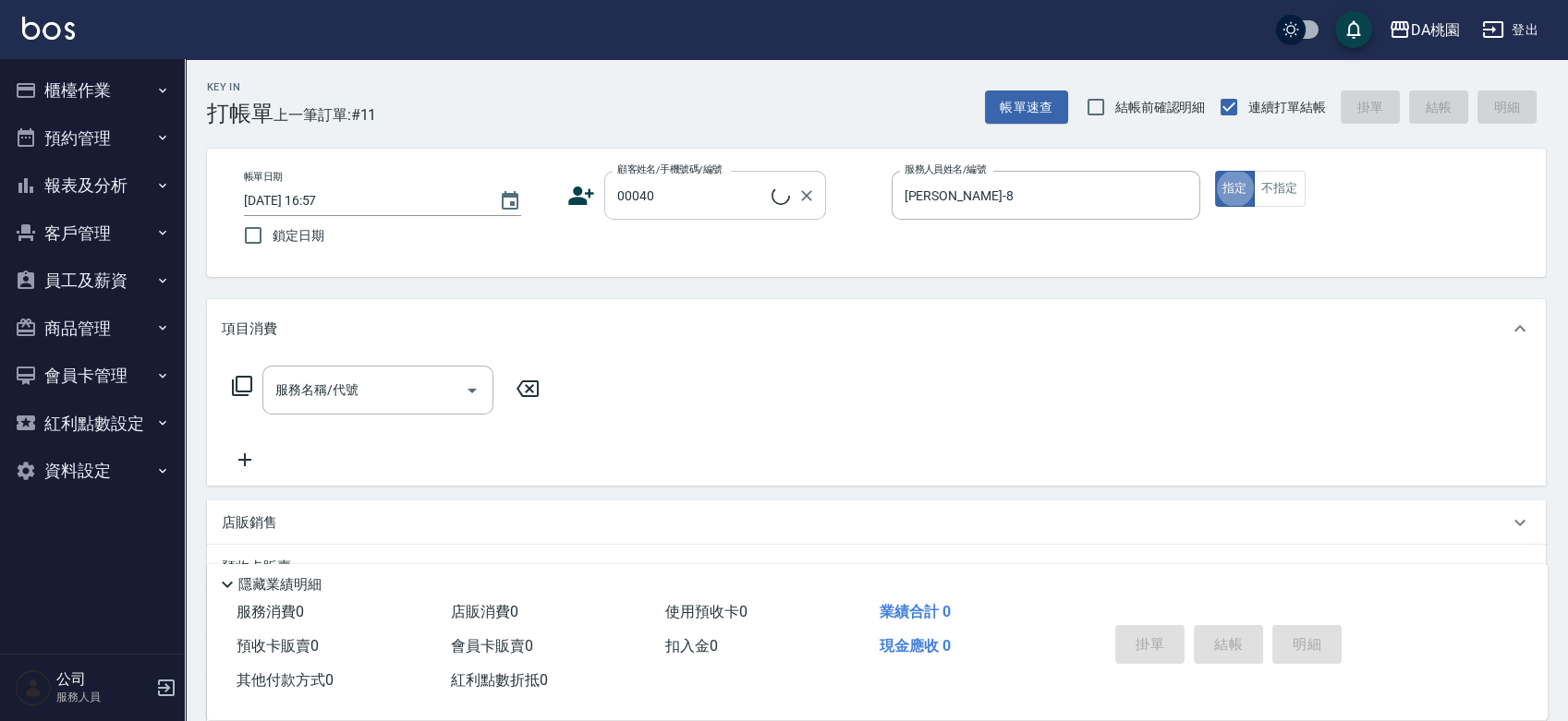
type input "公司/公司00040/00040"
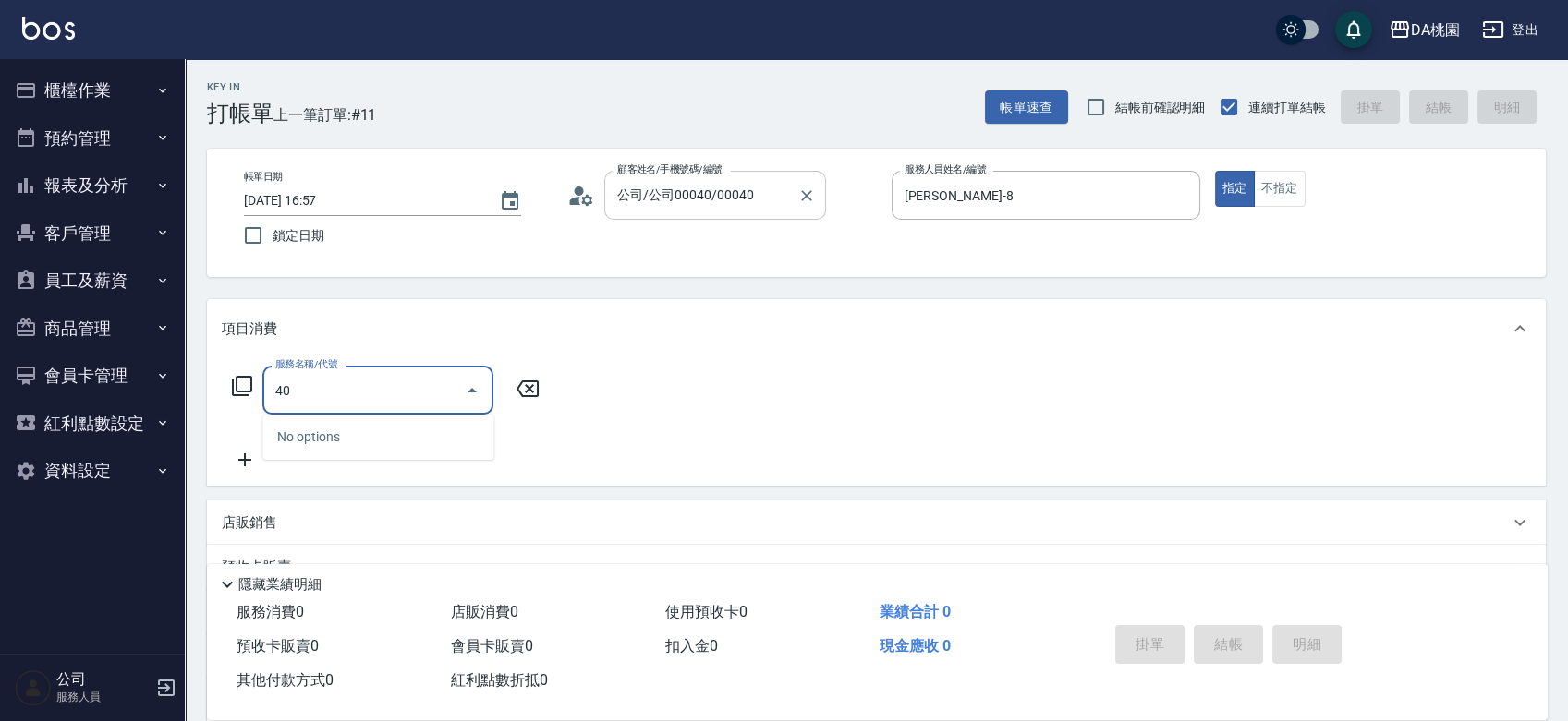
type input "401"
type input "150"
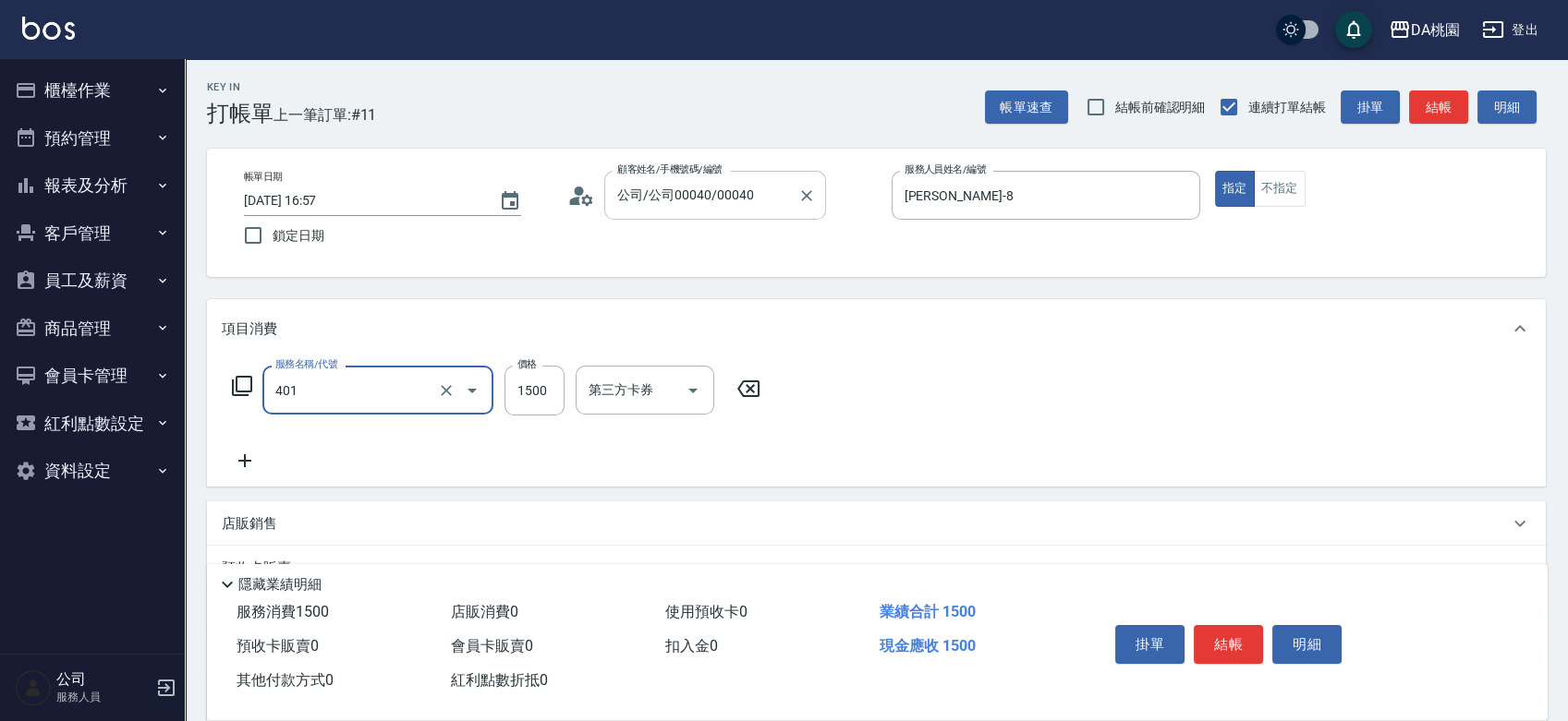
type input "染髮(互助)(401)"
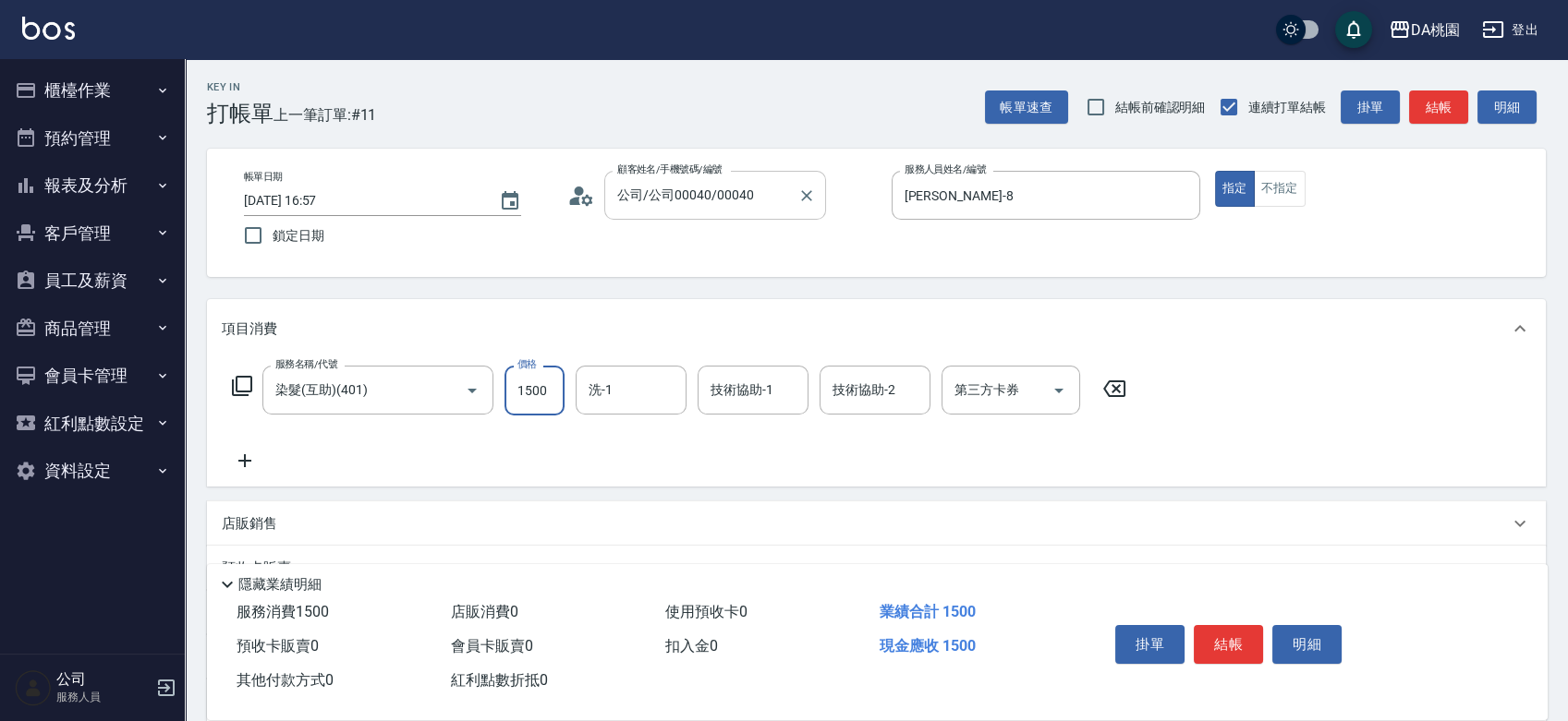
type input "2"
type input "0"
type input "258"
type input "20"
type input "2580"
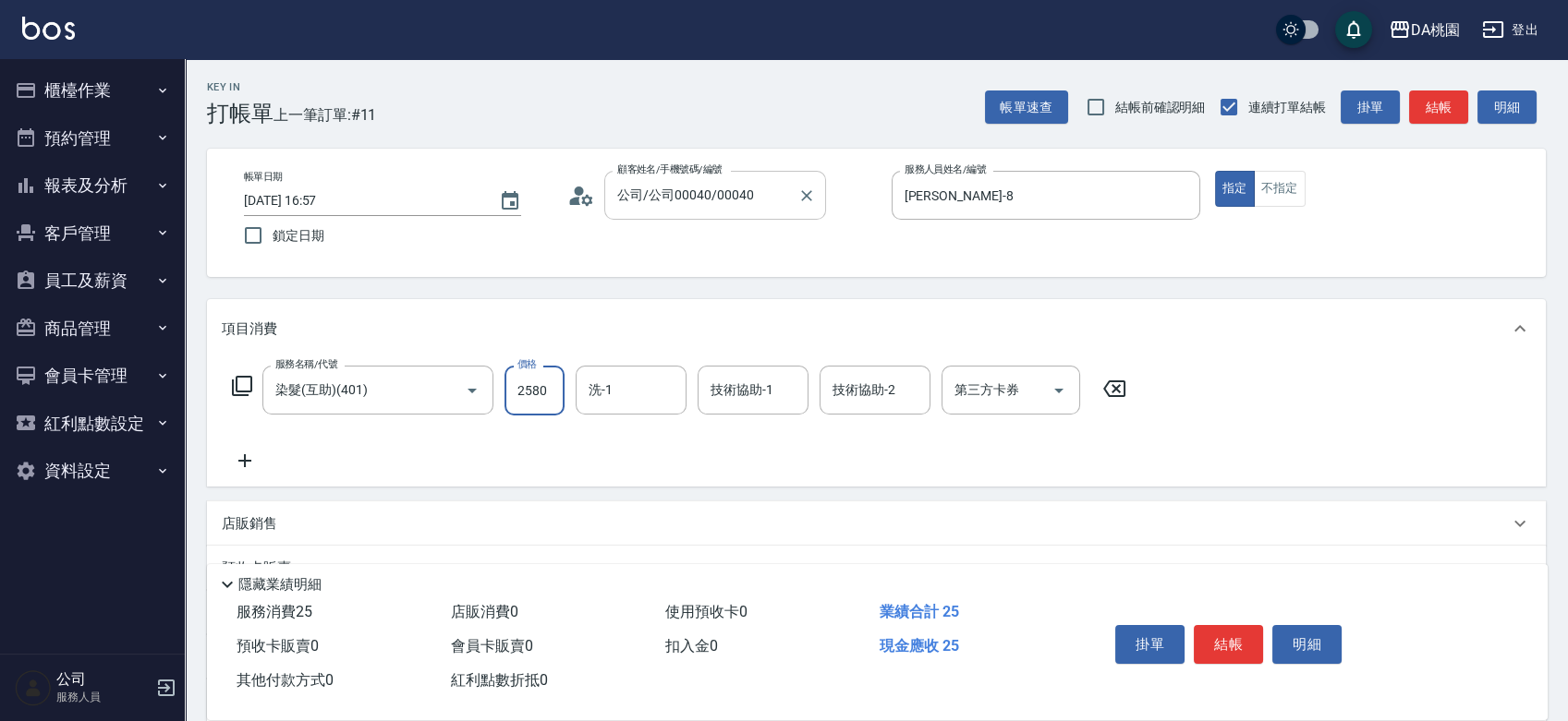
type input "250"
type input "2580"
type input "C C-29"
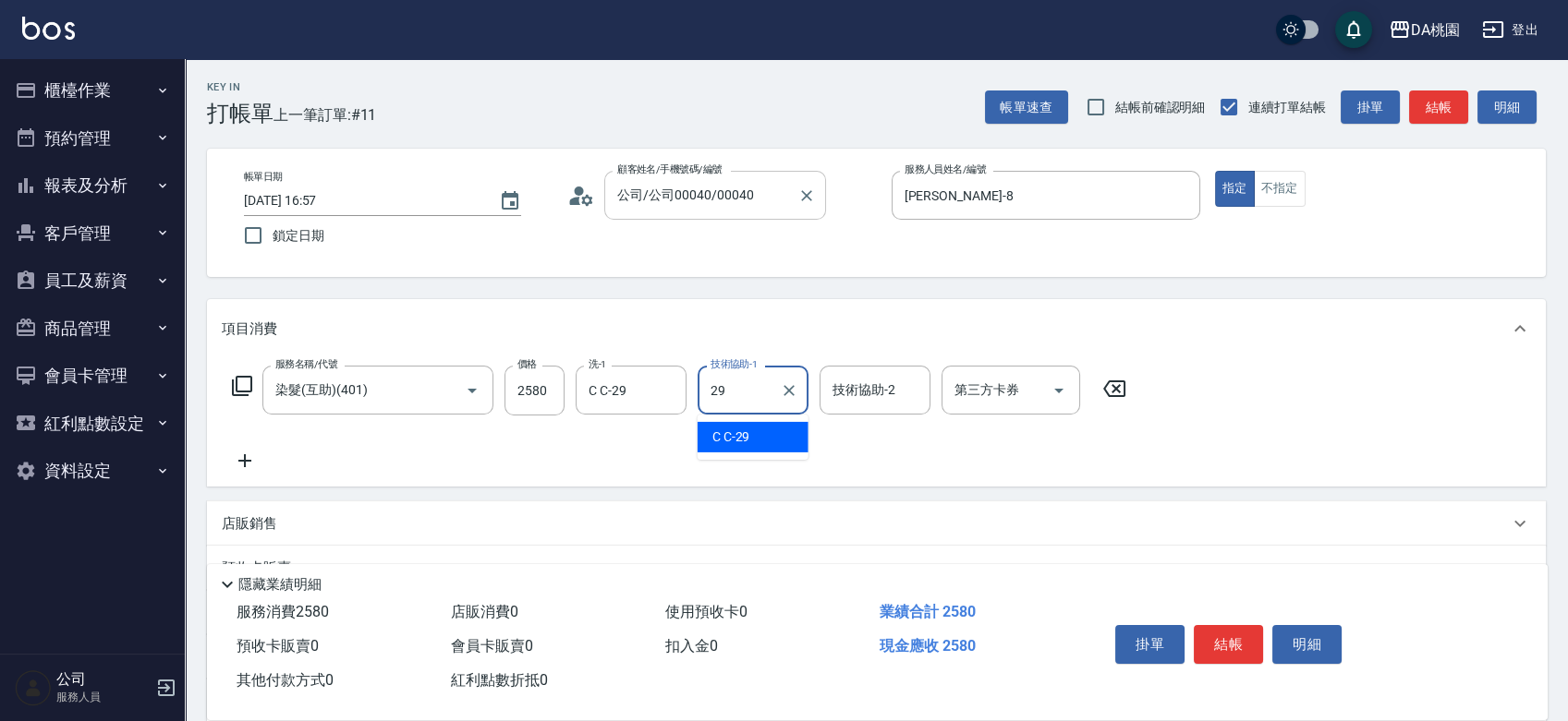
type input "C C-29"
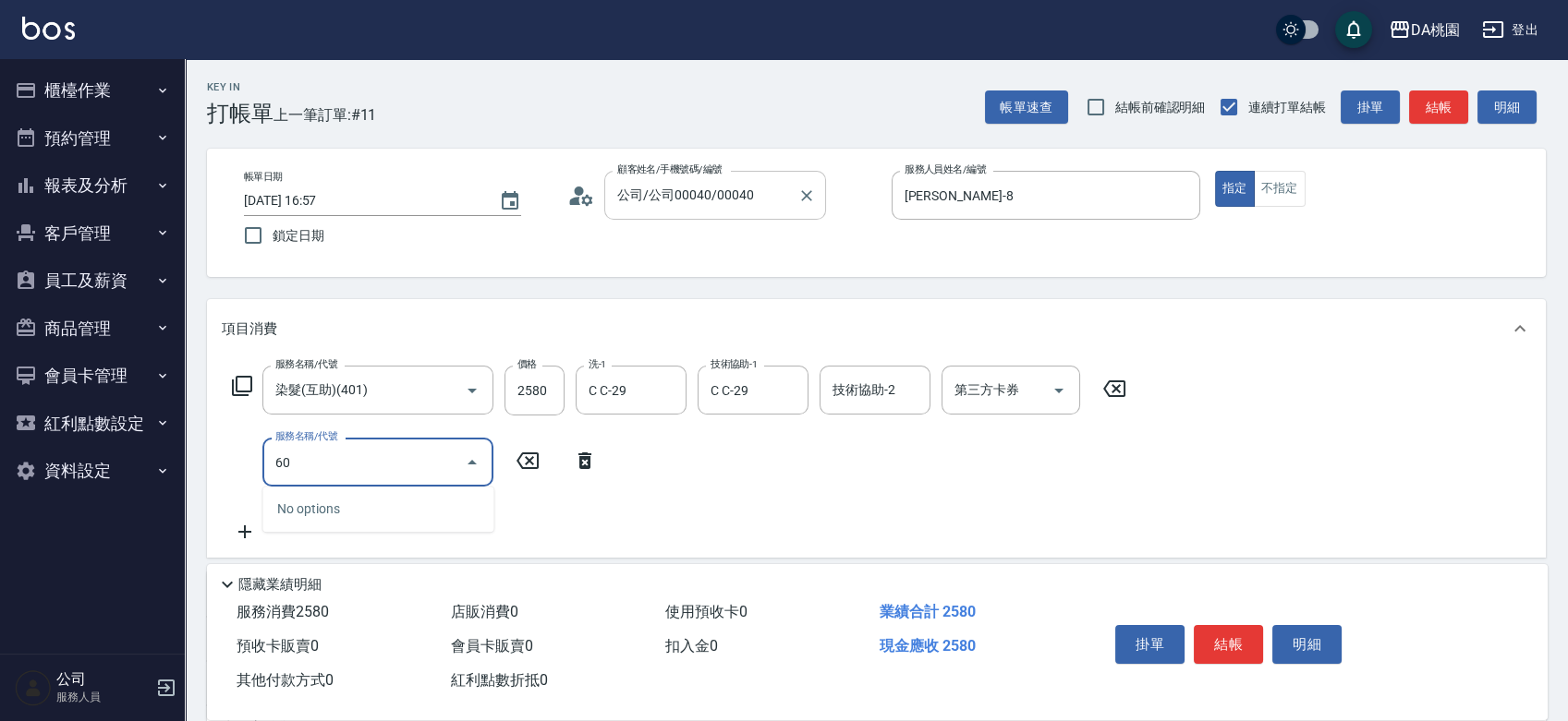
type input "609"
type input "370"
type input "鱗脂質護髮(互助)(609)"
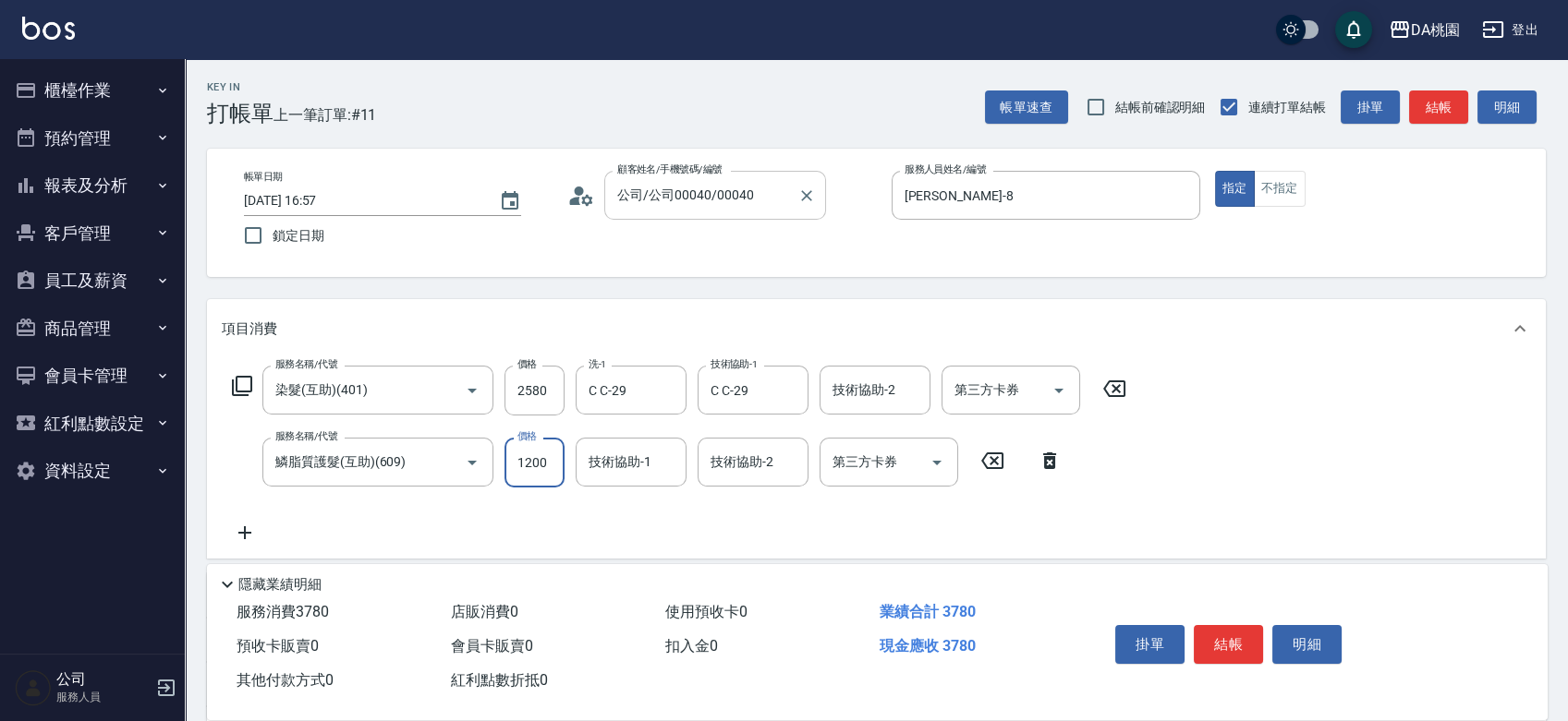
type input "2"
type input "250"
type input "20"
type input "260"
type input "200"
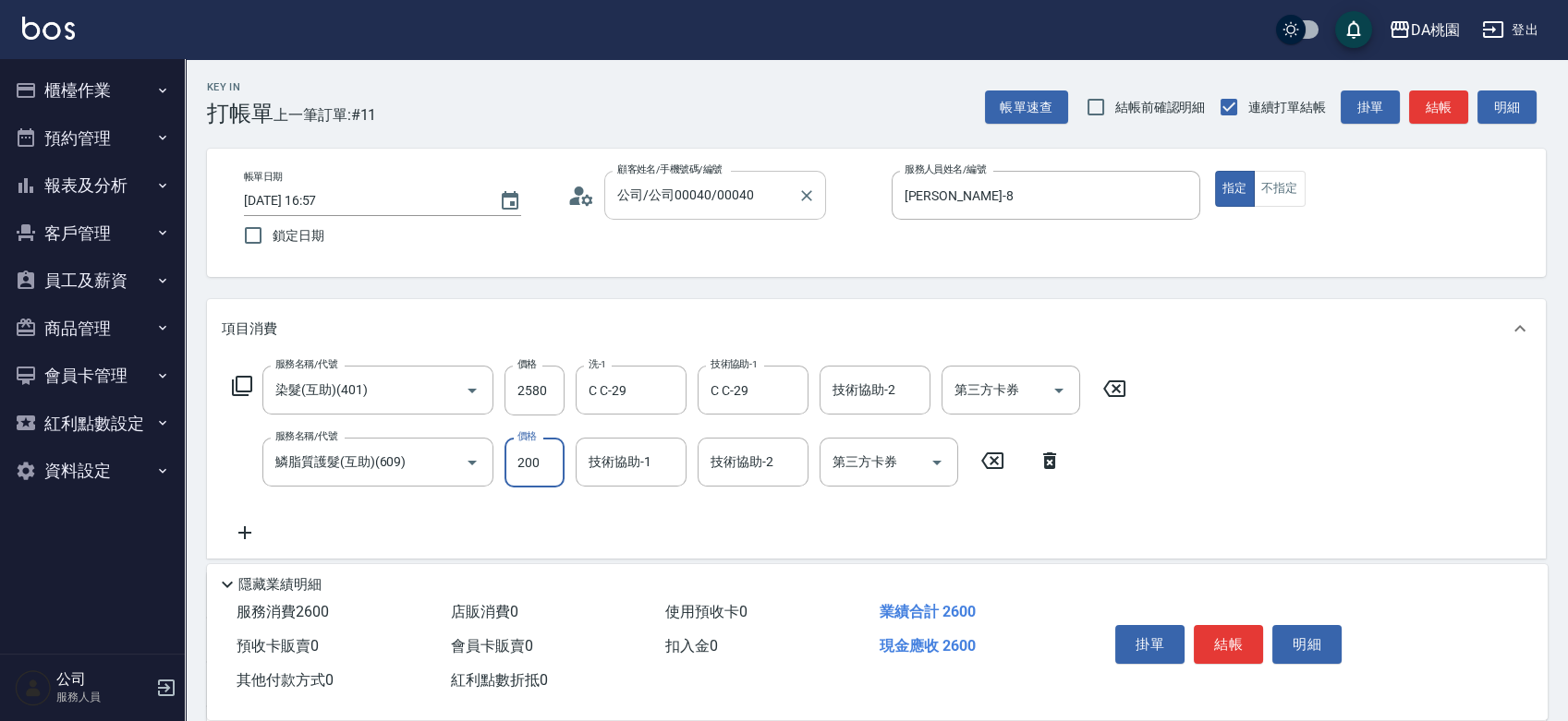
type input "270"
type input "2000"
type input "450"
type input "2000"
type input "C C-29"
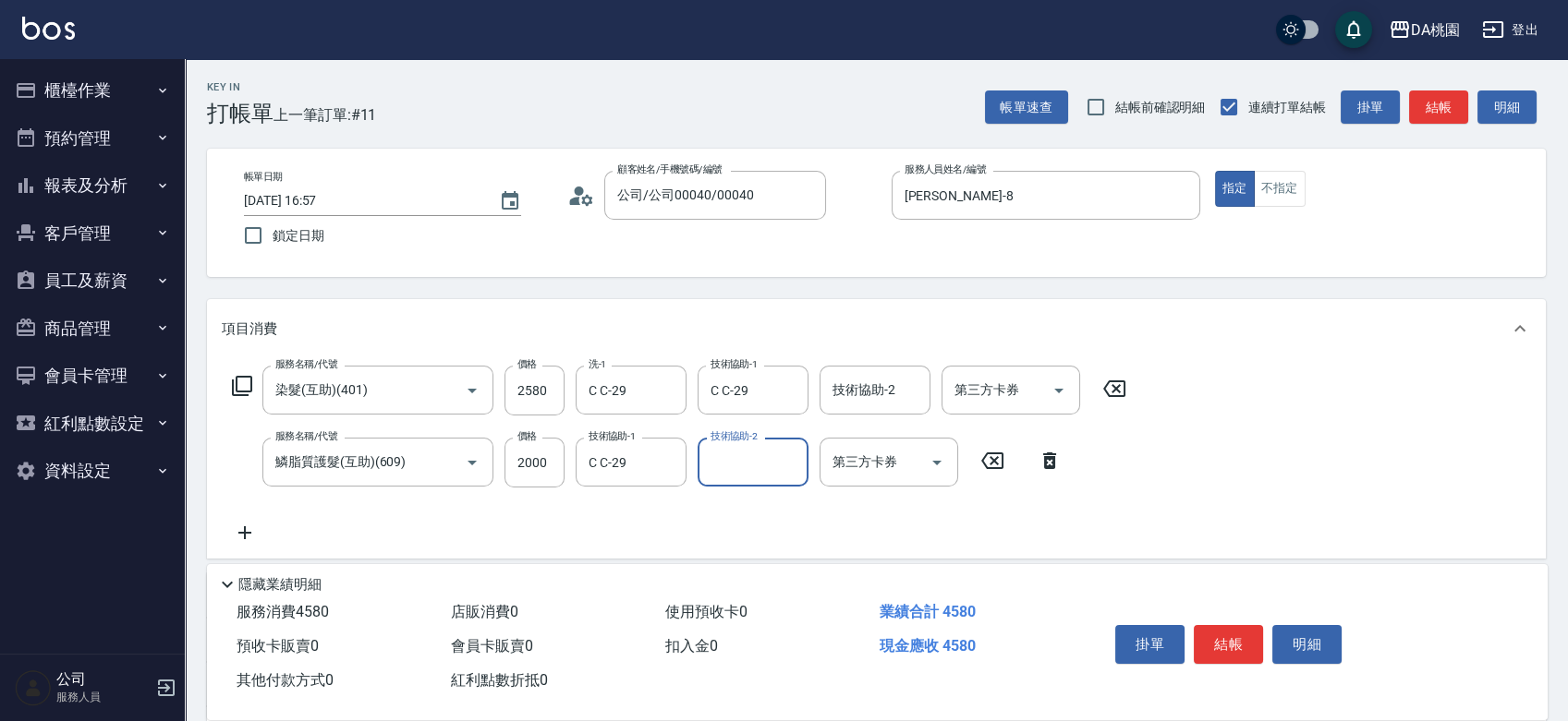
click at [1218, 637] on button "結帳" at bounding box center [1228, 645] width 69 height 39
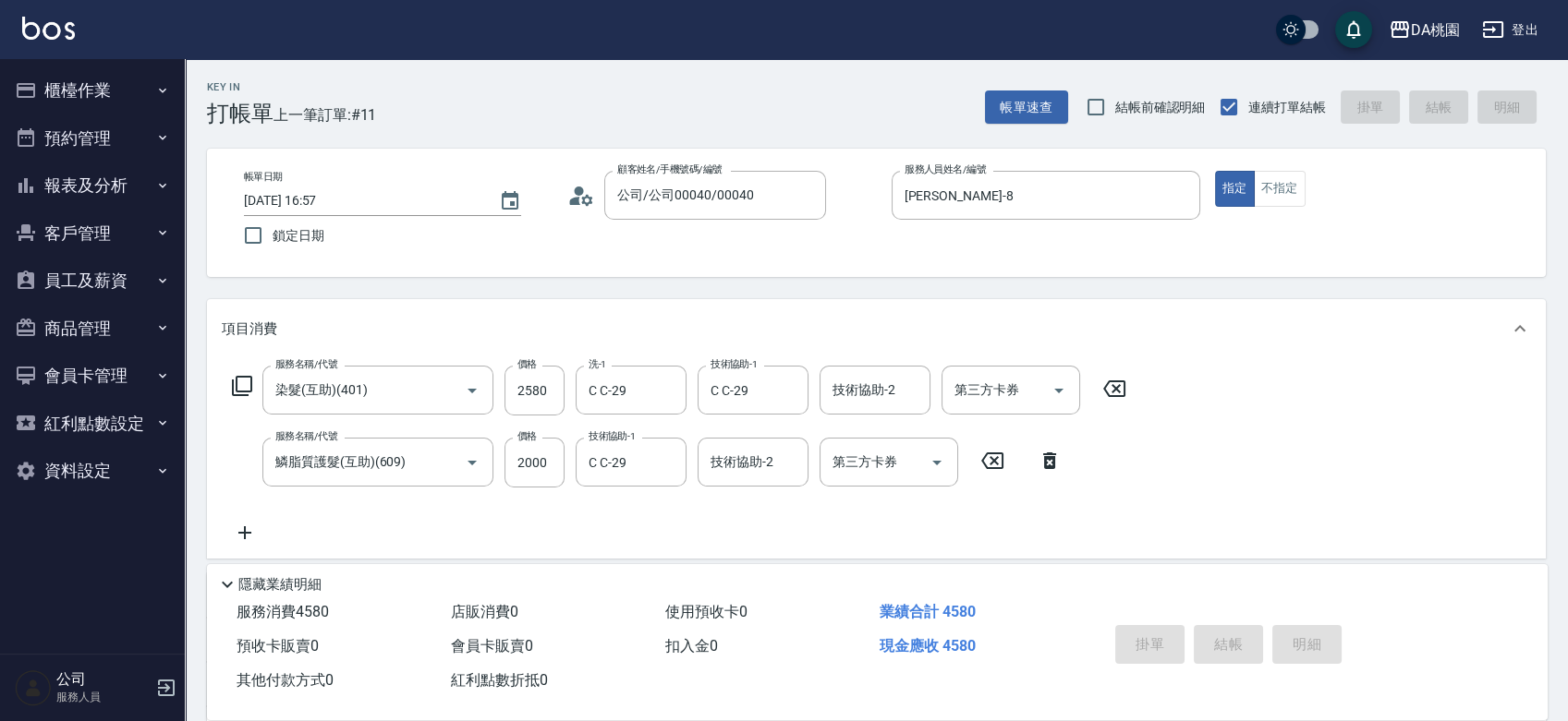
type input "2025/09/26 17:31"
type input "0"
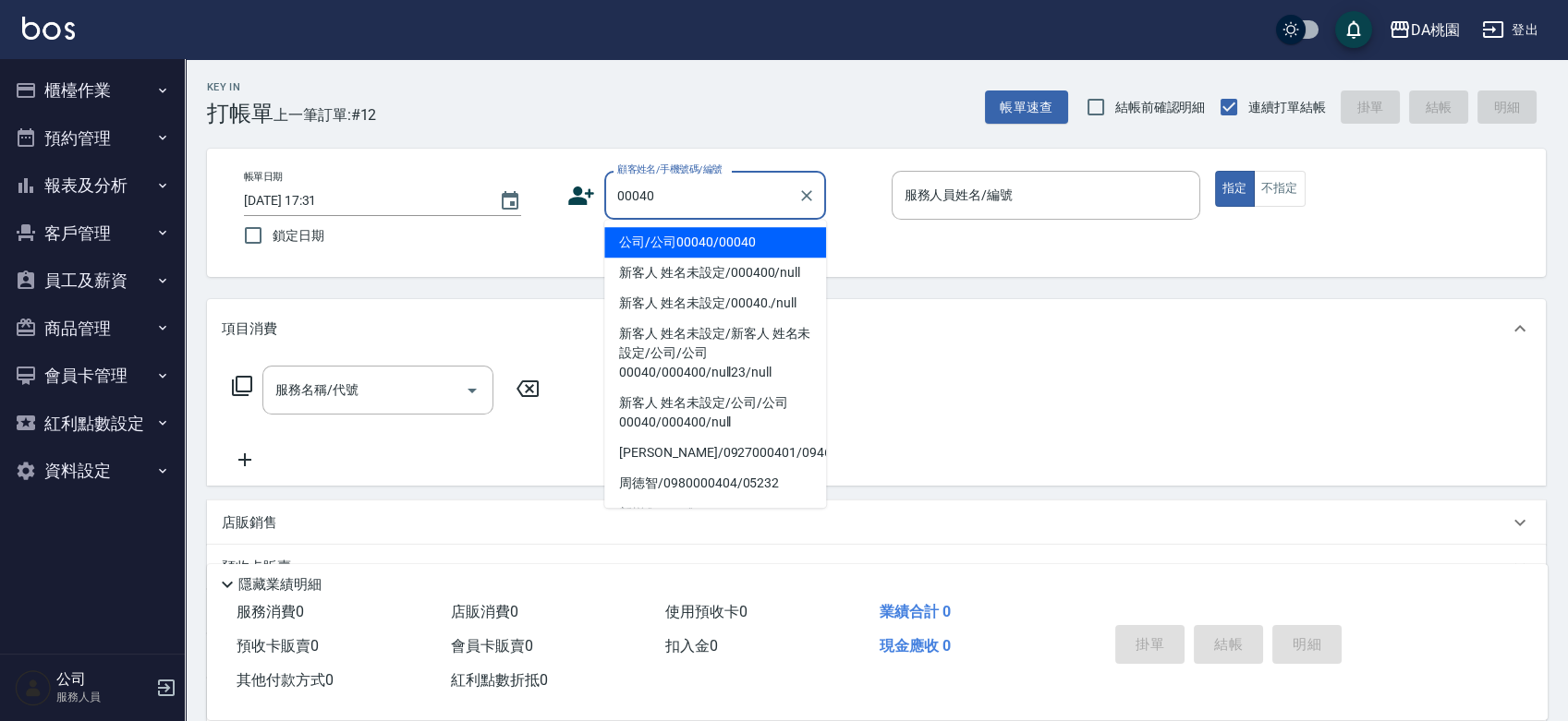
type input "00040"
type input "23"
type input "公司/公司00040/00040"
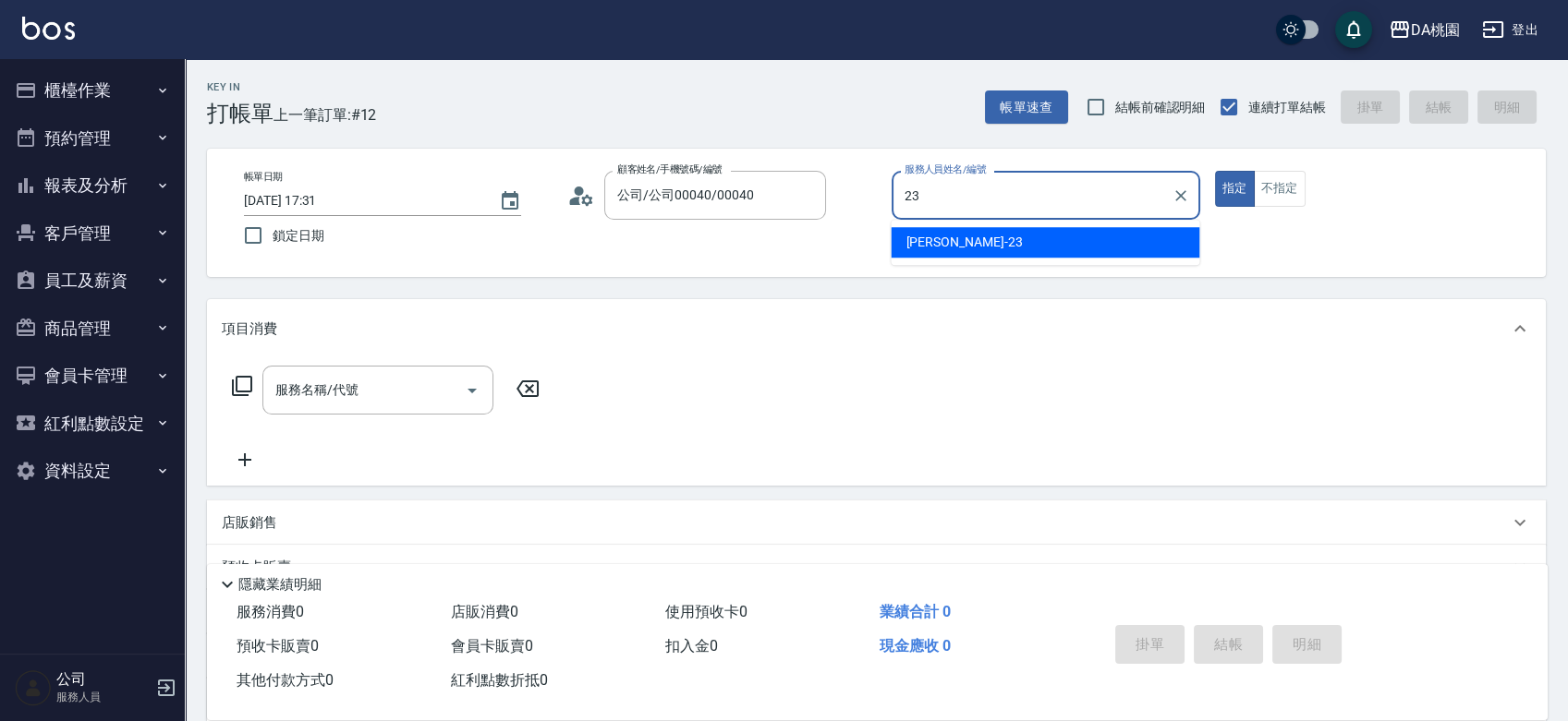
type input "亞瑟 -23"
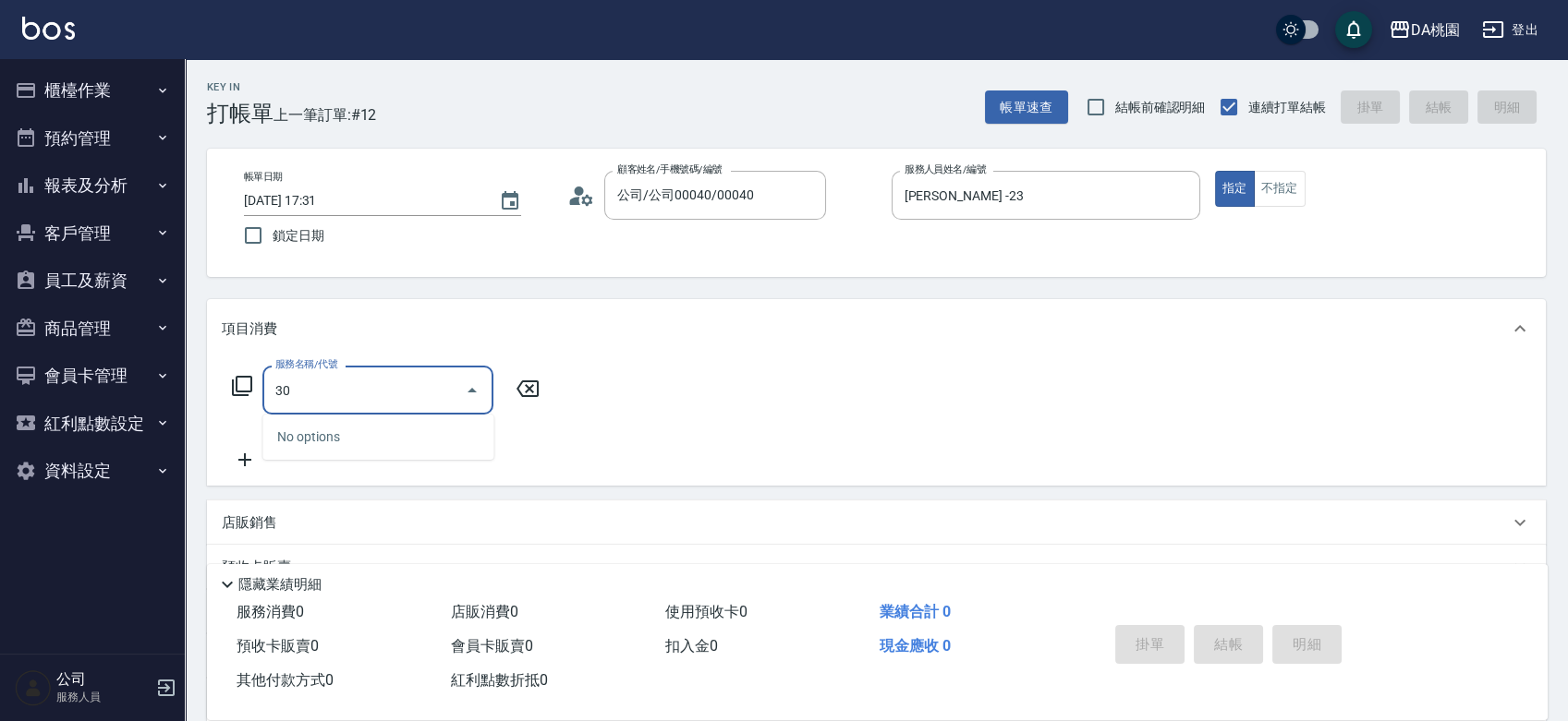
type input "303"
type input "30"
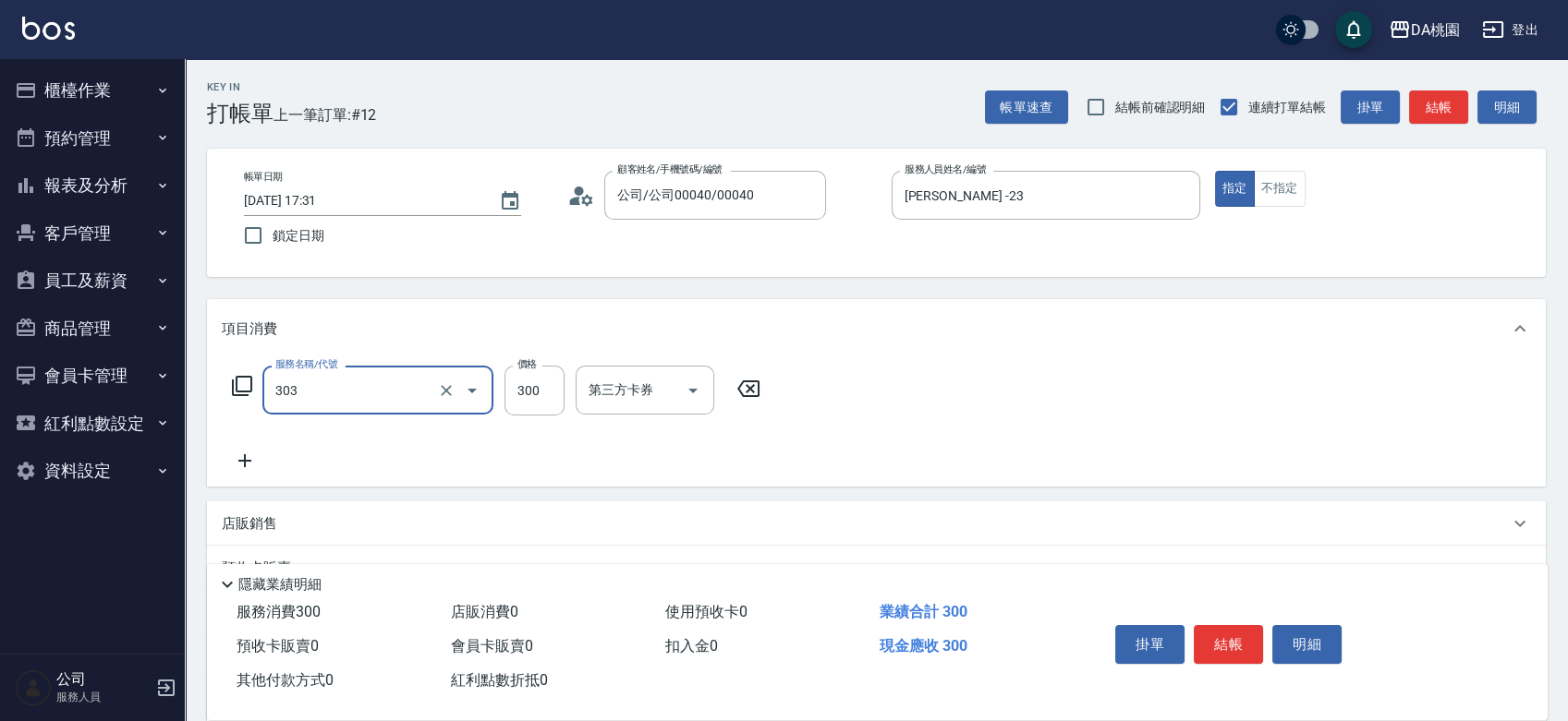
type input "A級剪髮(303)"
type input "5"
type input "0"
type input "500"
type input "50"
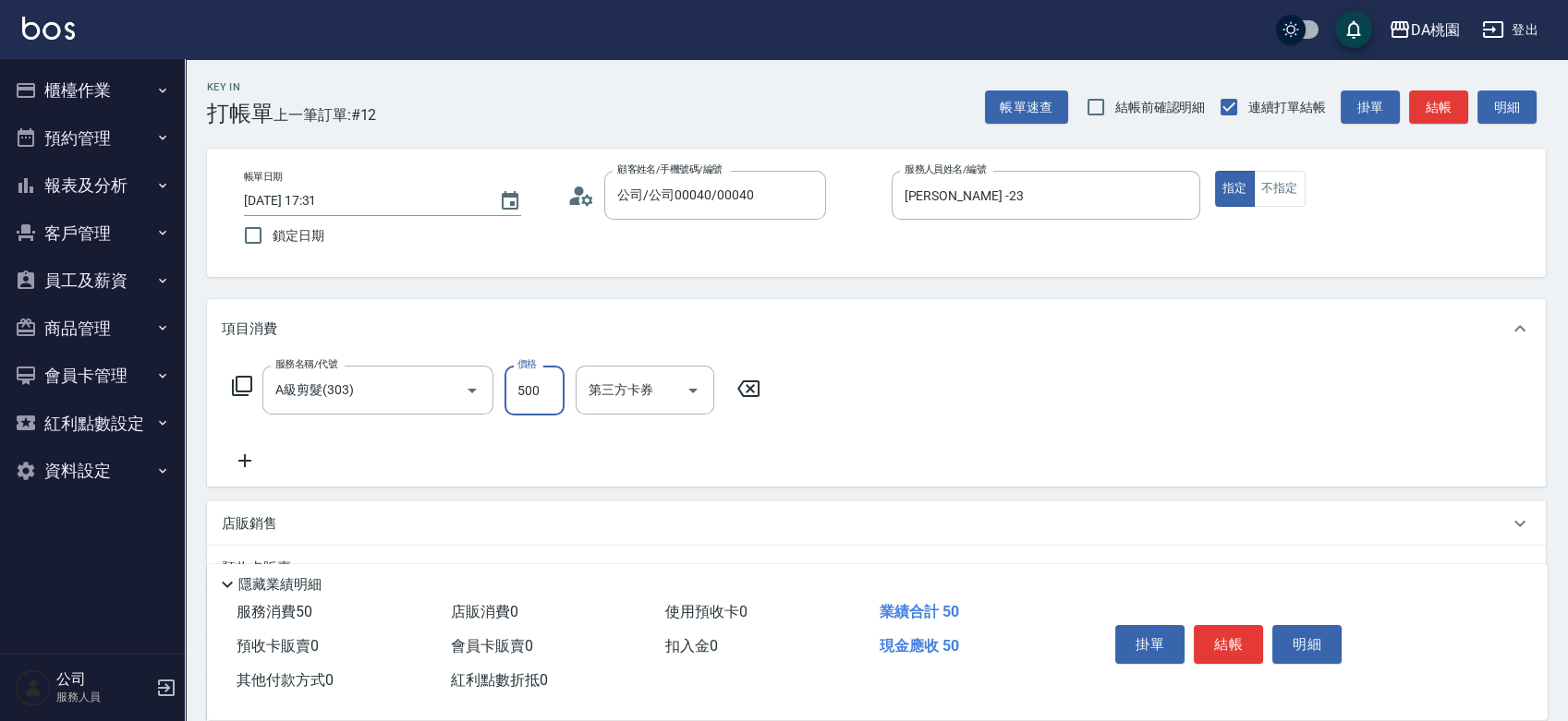
type input "500"
click at [1232, 631] on button "結帳" at bounding box center [1228, 645] width 69 height 39
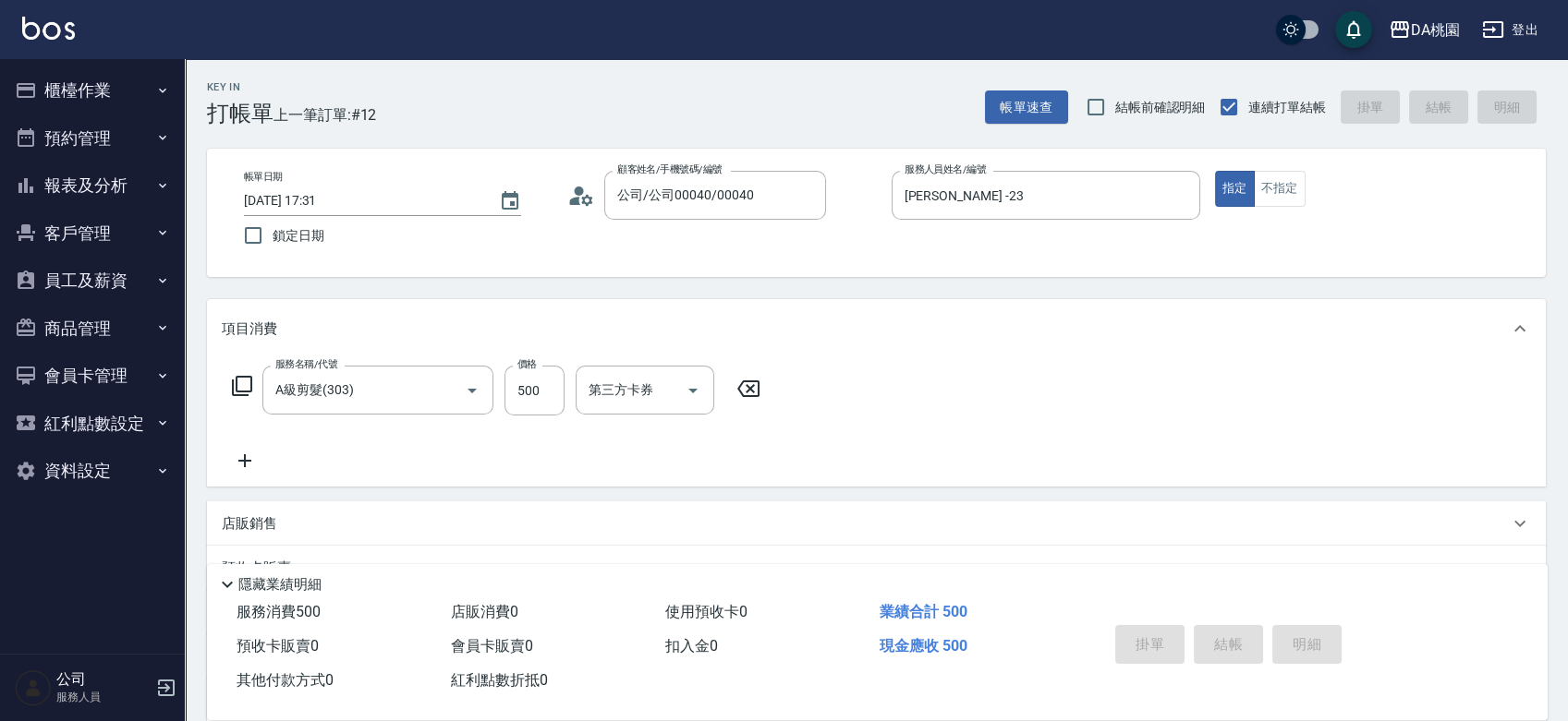
type input "2025/09/26 18:20"
type input "0"
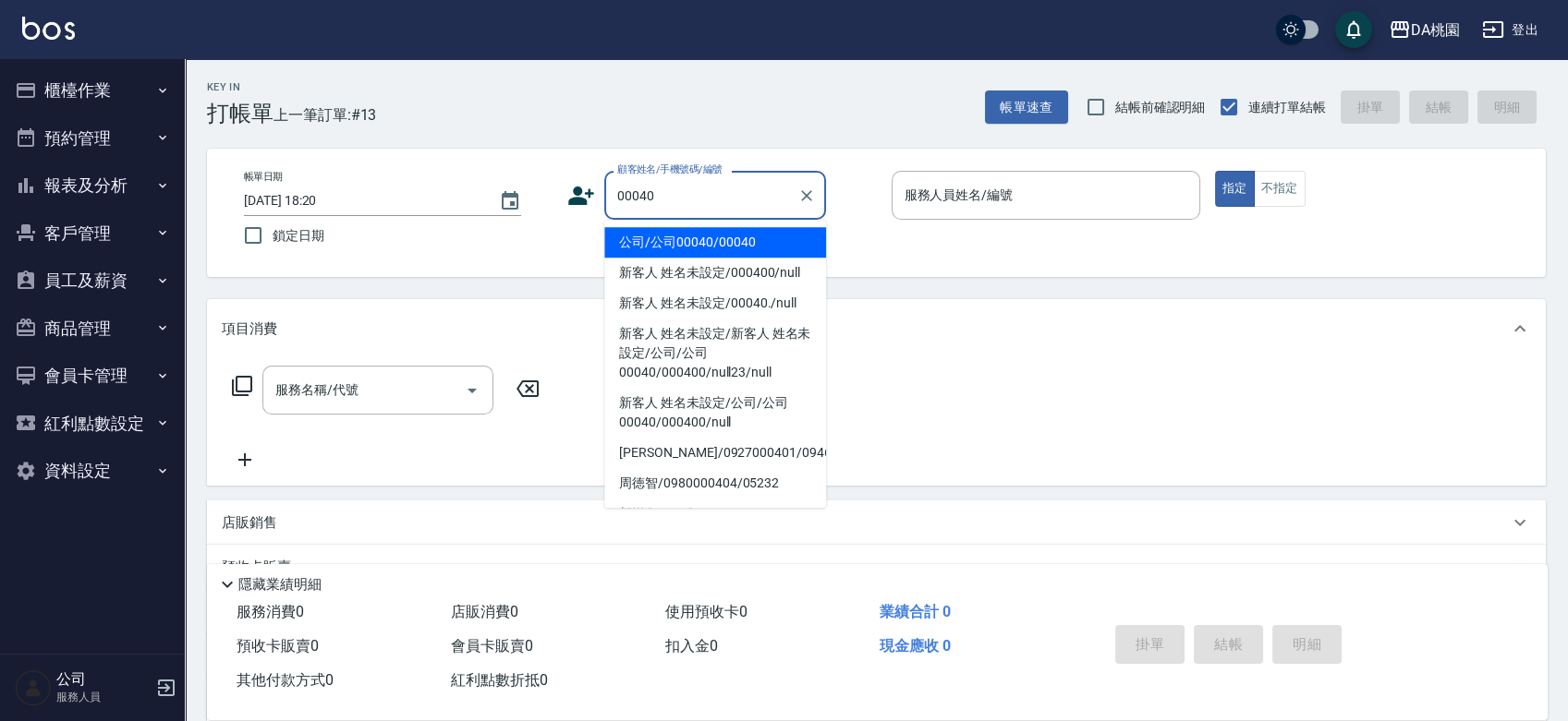
type input "公司/公司00040/00040"
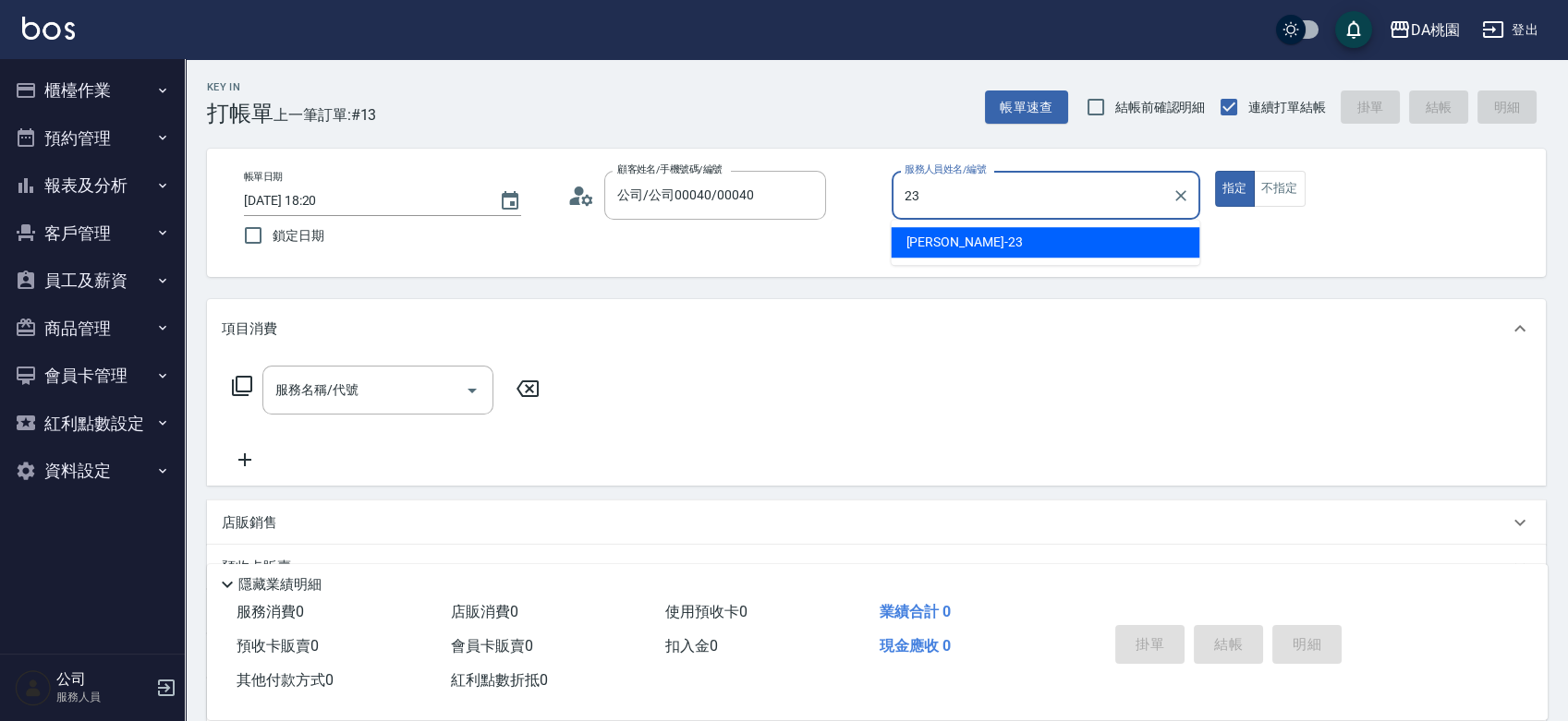
type input "亞瑟 -23"
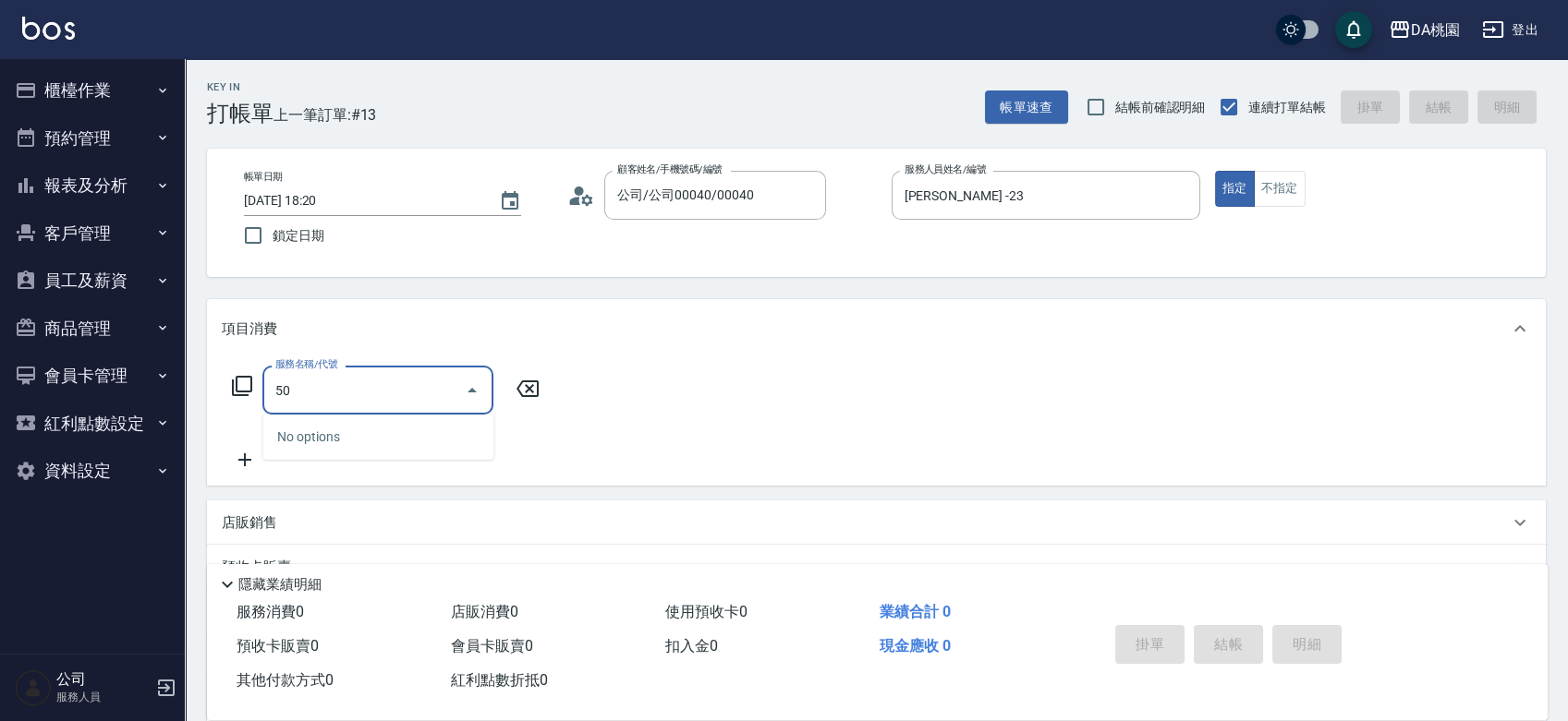
type input "501"
type input "20"
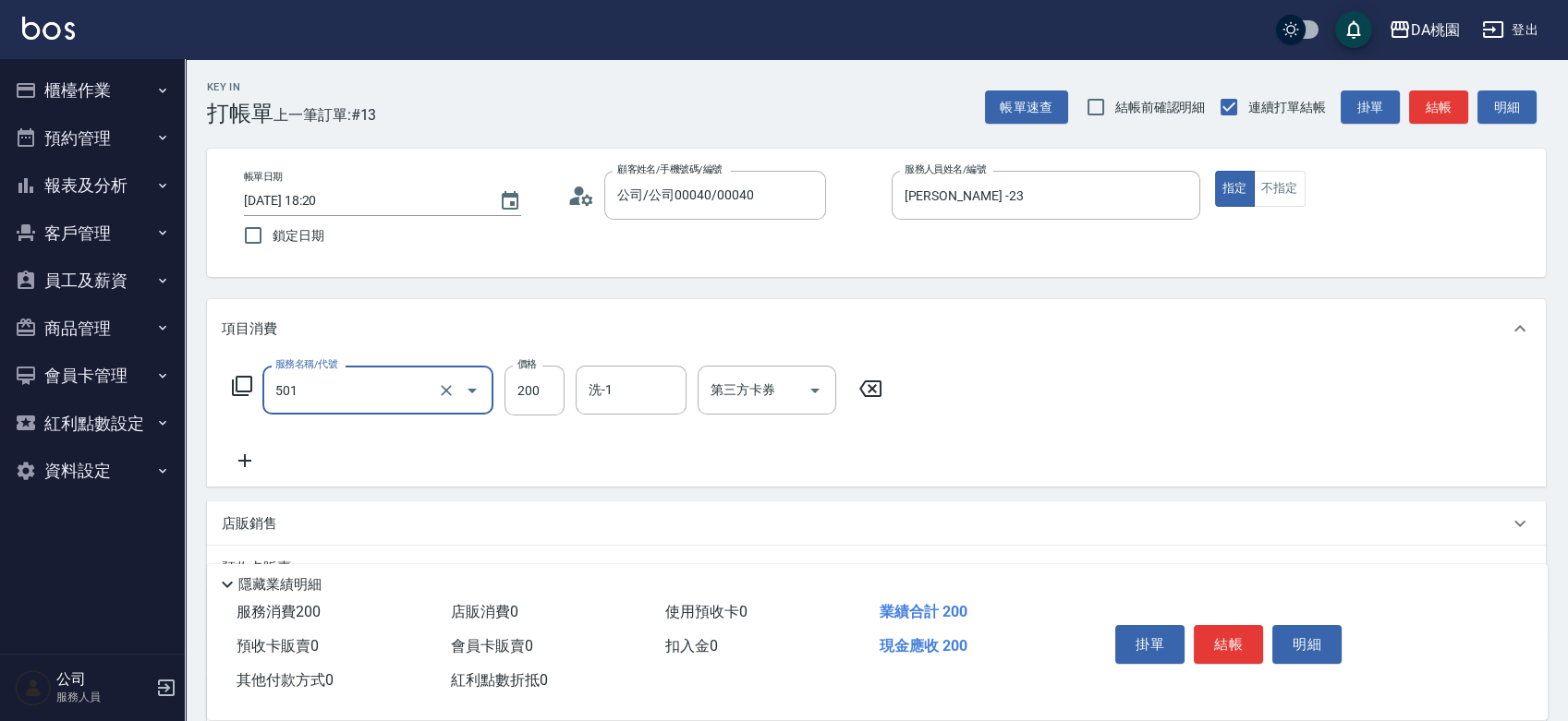
type input "洗髮(互助)(501)"
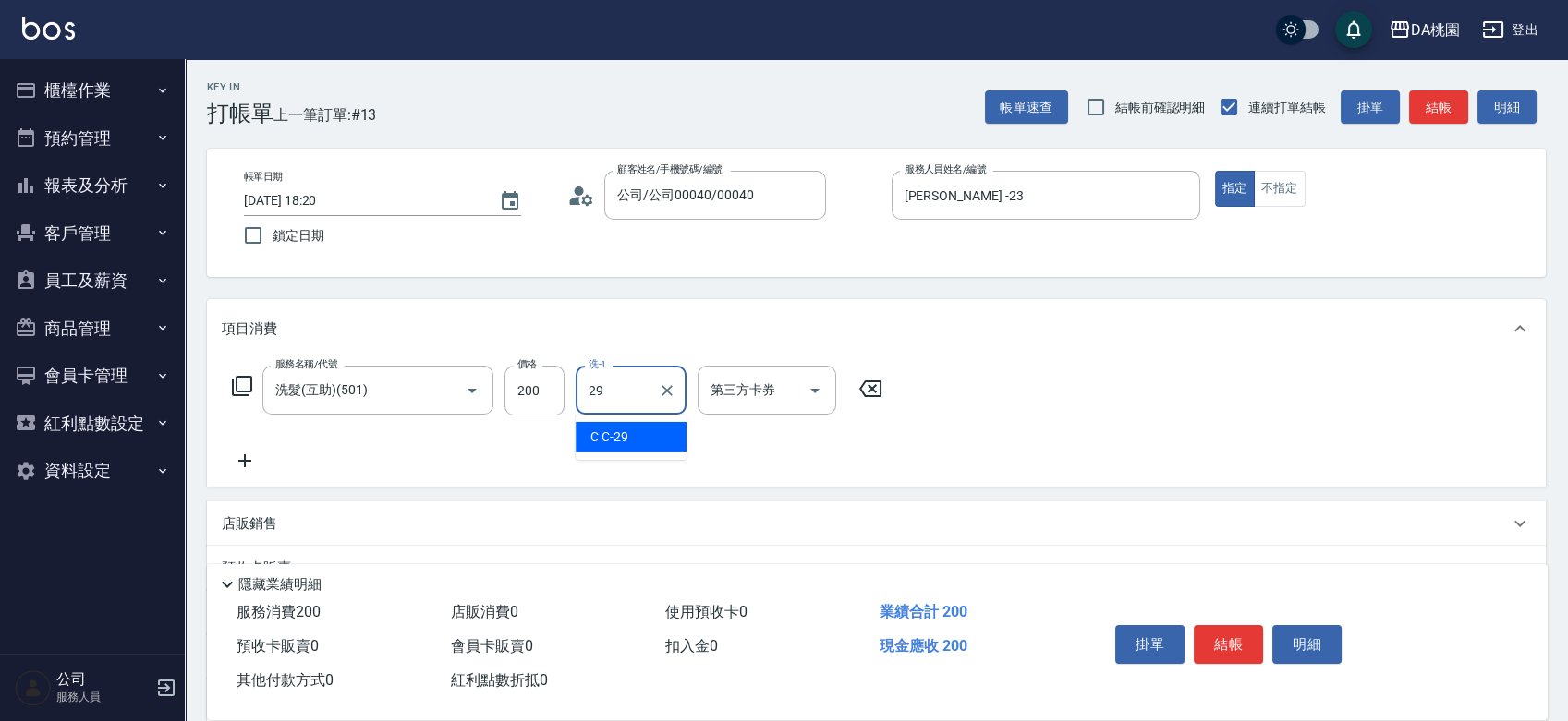
type input "C C-29"
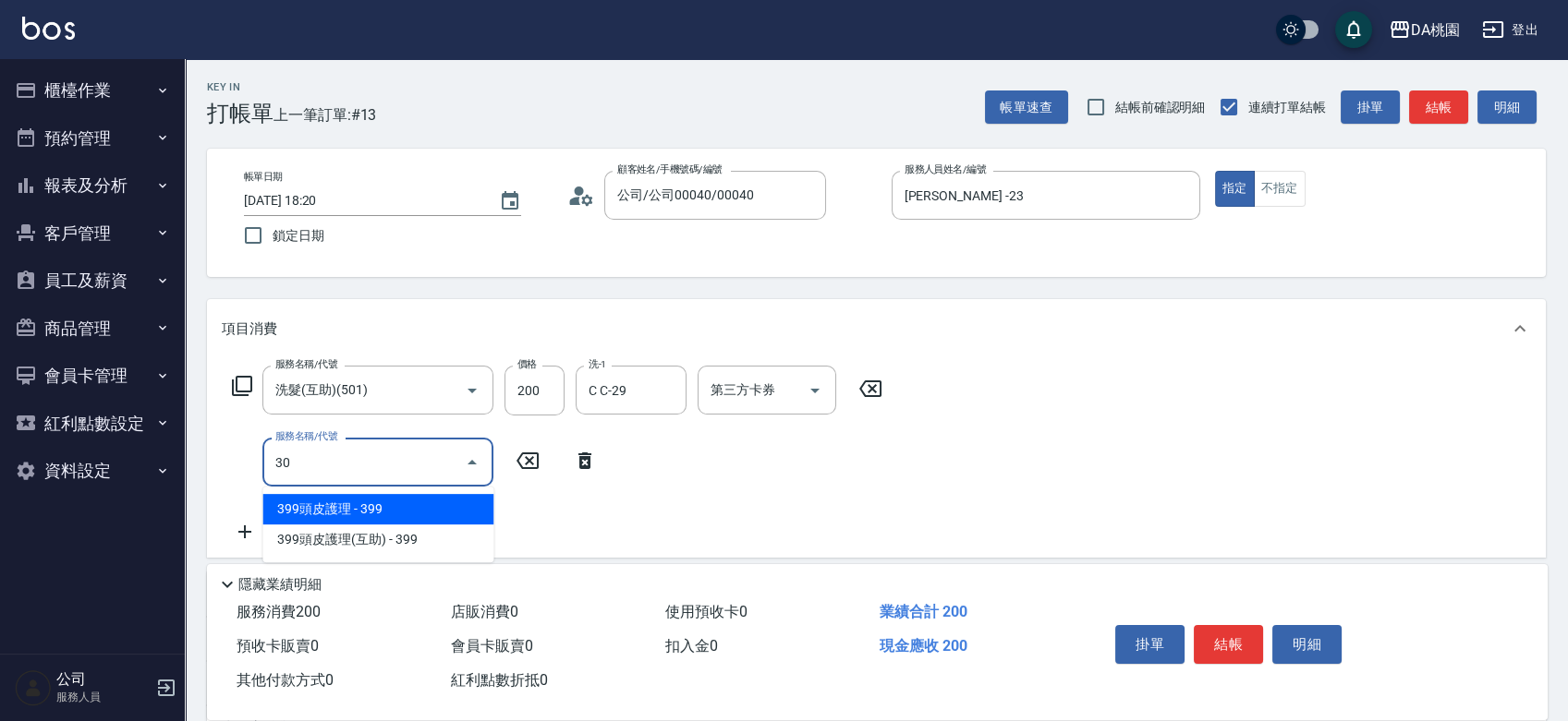
type input "303"
type input "50"
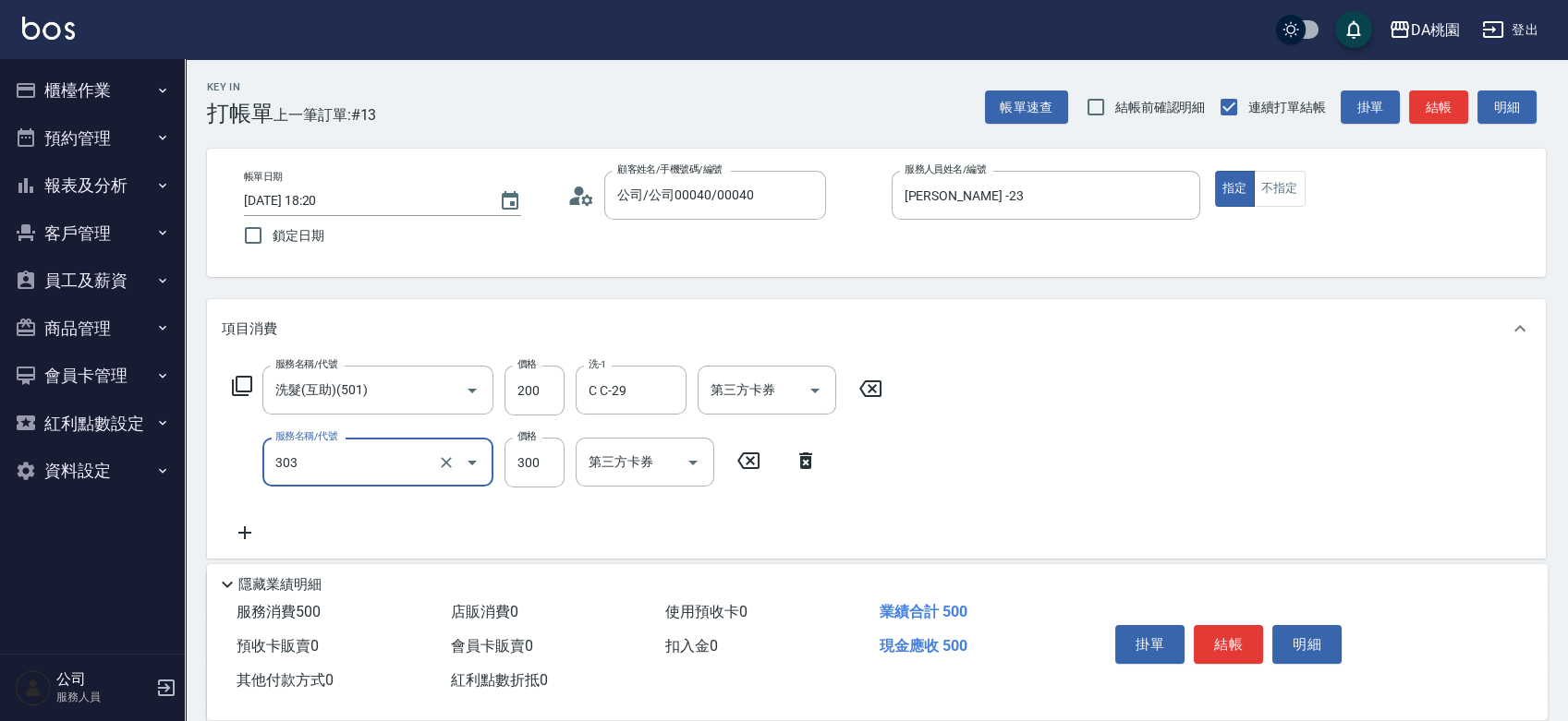
type input "A級剪髮(303)"
type input "5"
type input "20"
type input "50"
type input "70"
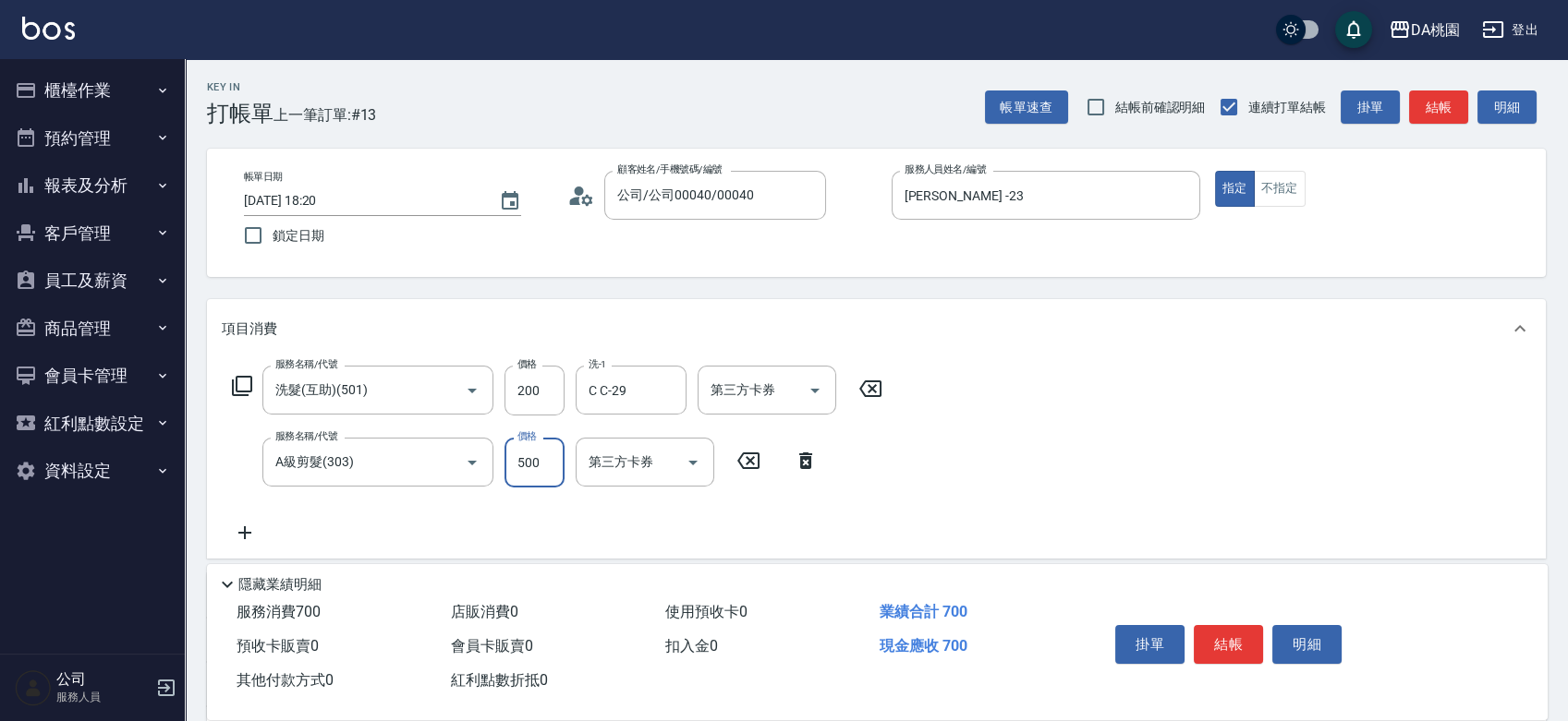
type input "500"
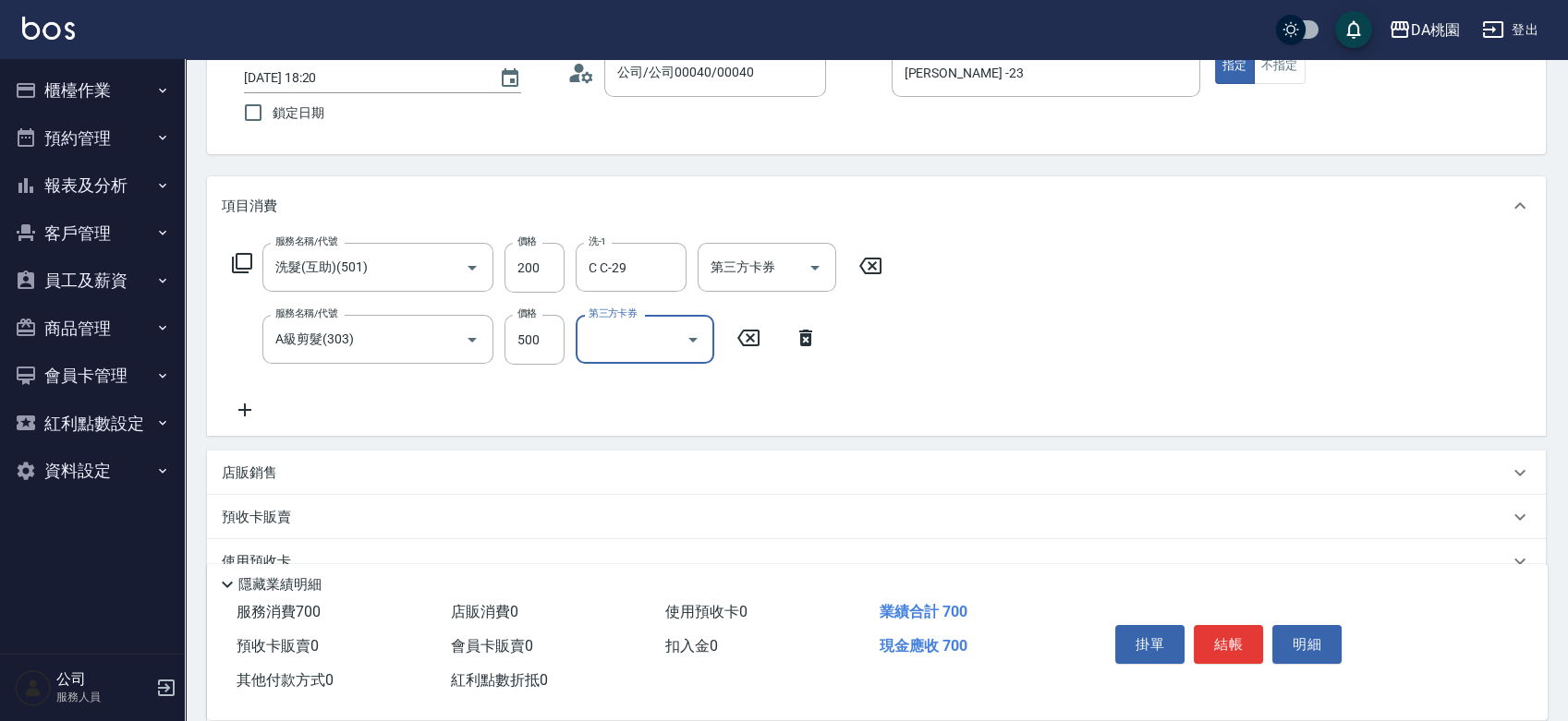
scroll to position [337, 0]
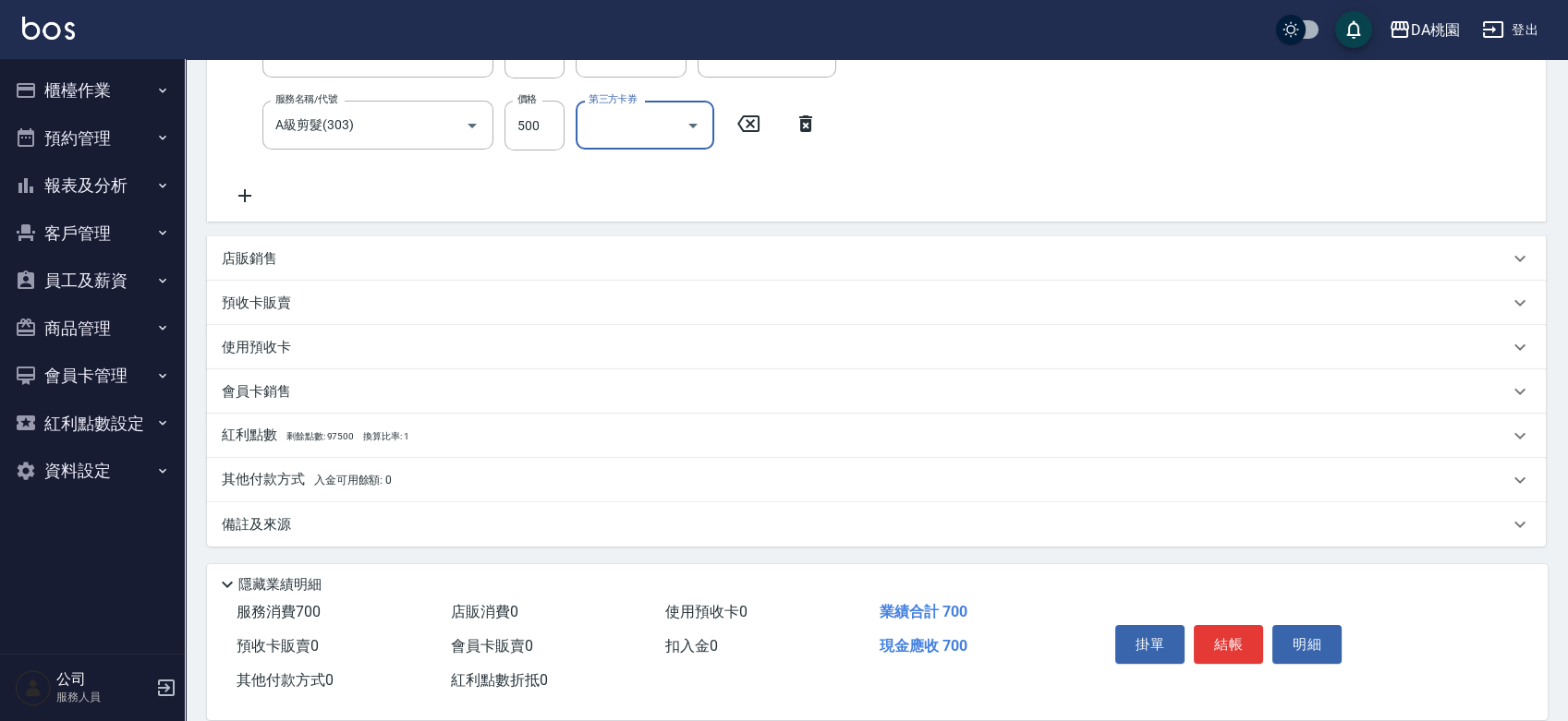
click at [504, 464] on div "其他付款方式 入金可用餘額: 0" at bounding box center [876, 480] width 1338 height 45
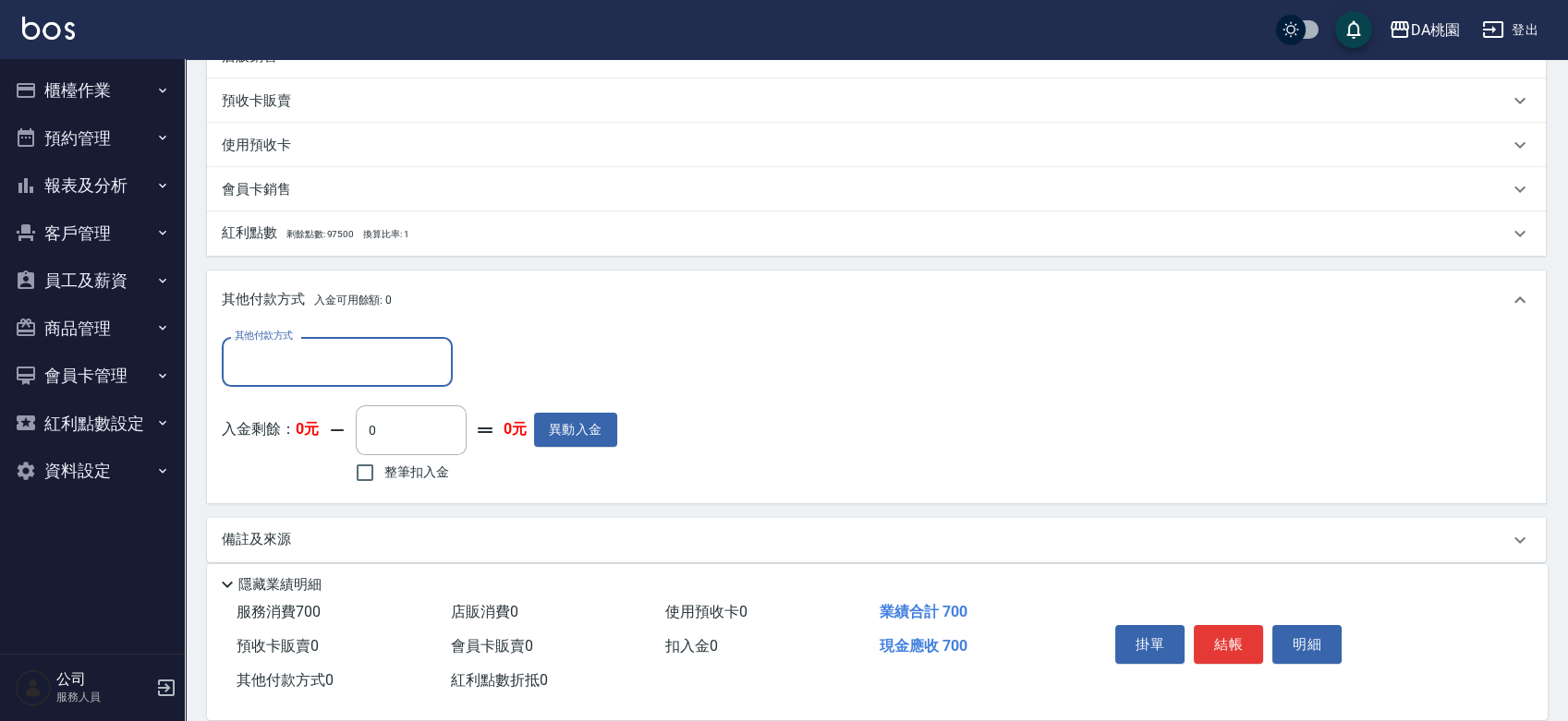
scroll to position [542, 0]
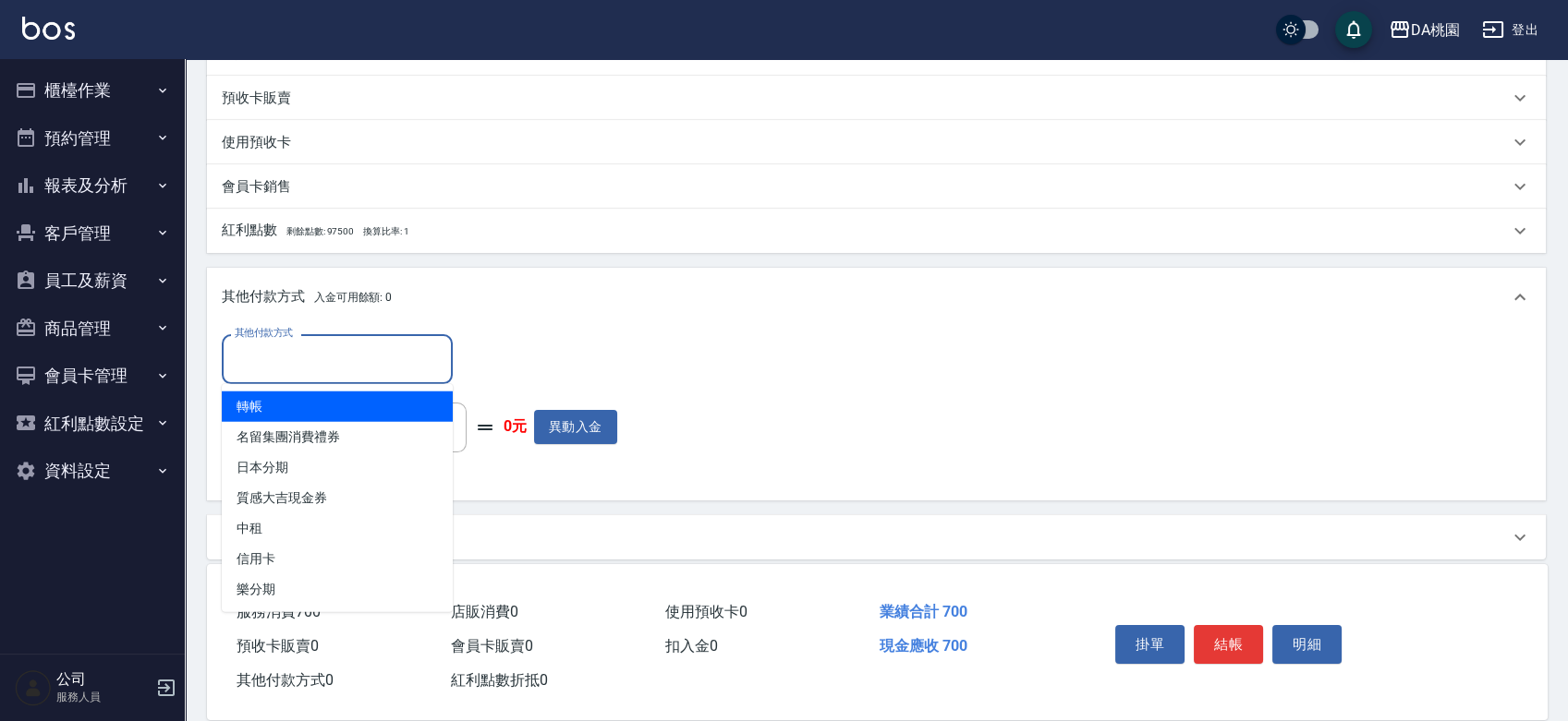
click at [351, 351] on input "其他付款方式" at bounding box center [337, 358] width 215 height 33
click at [320, 411] on span "轉帳" at bounding box center [337, 407] width 231 height 31
type input "轉帳"
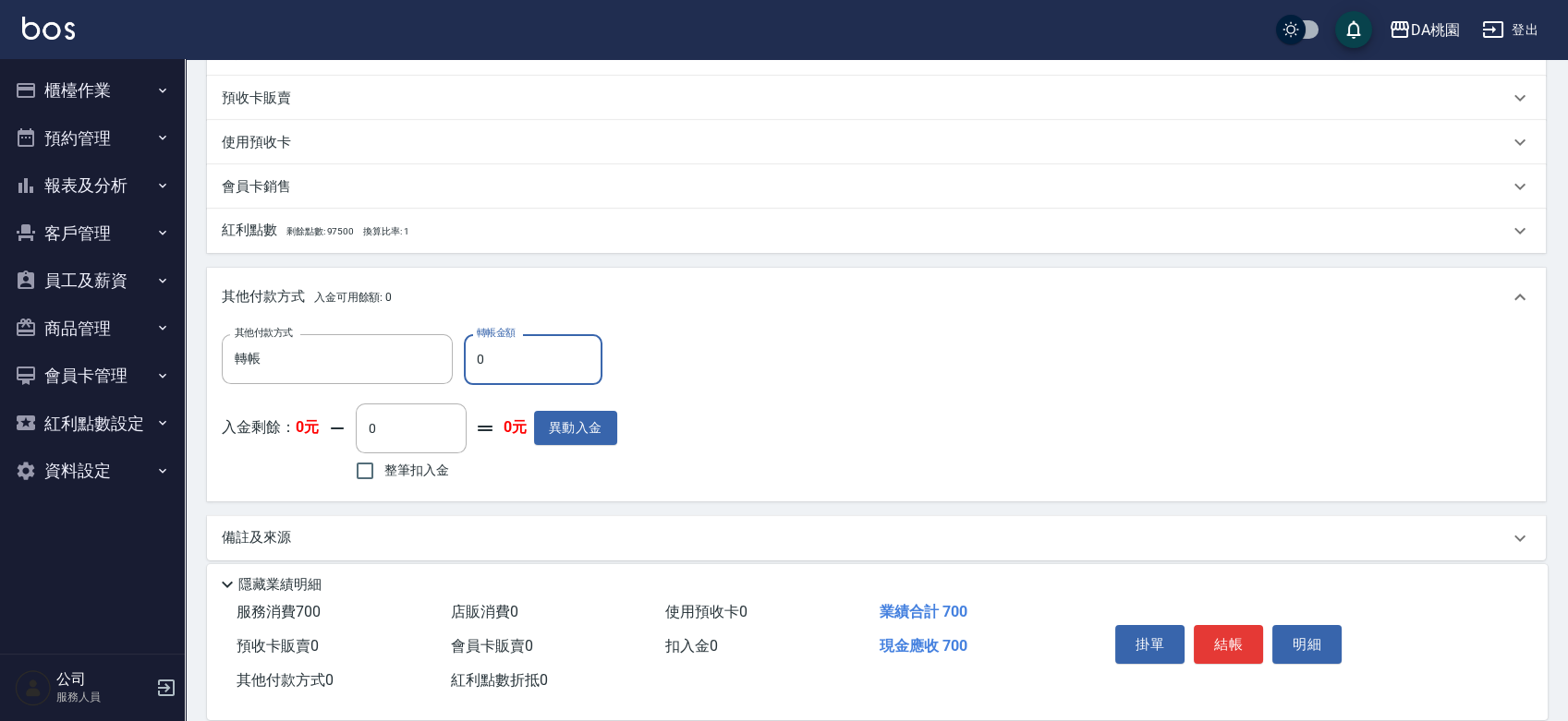
click at [470, 362] on input "0" at bounding box center [533, 358] width 138 height 49
type input "70"
type input "60"
type input "700"
type input "0"
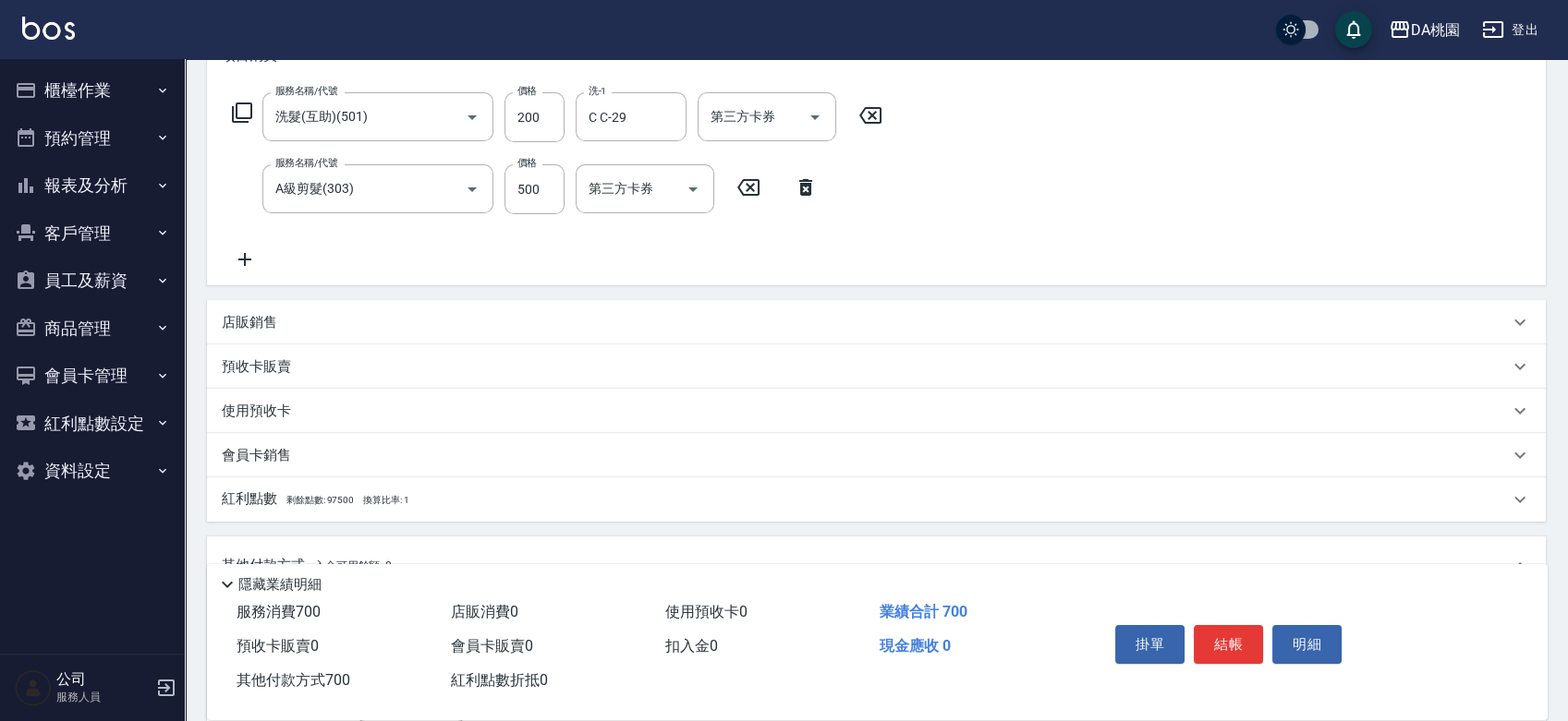
scroll to position [0, 0]
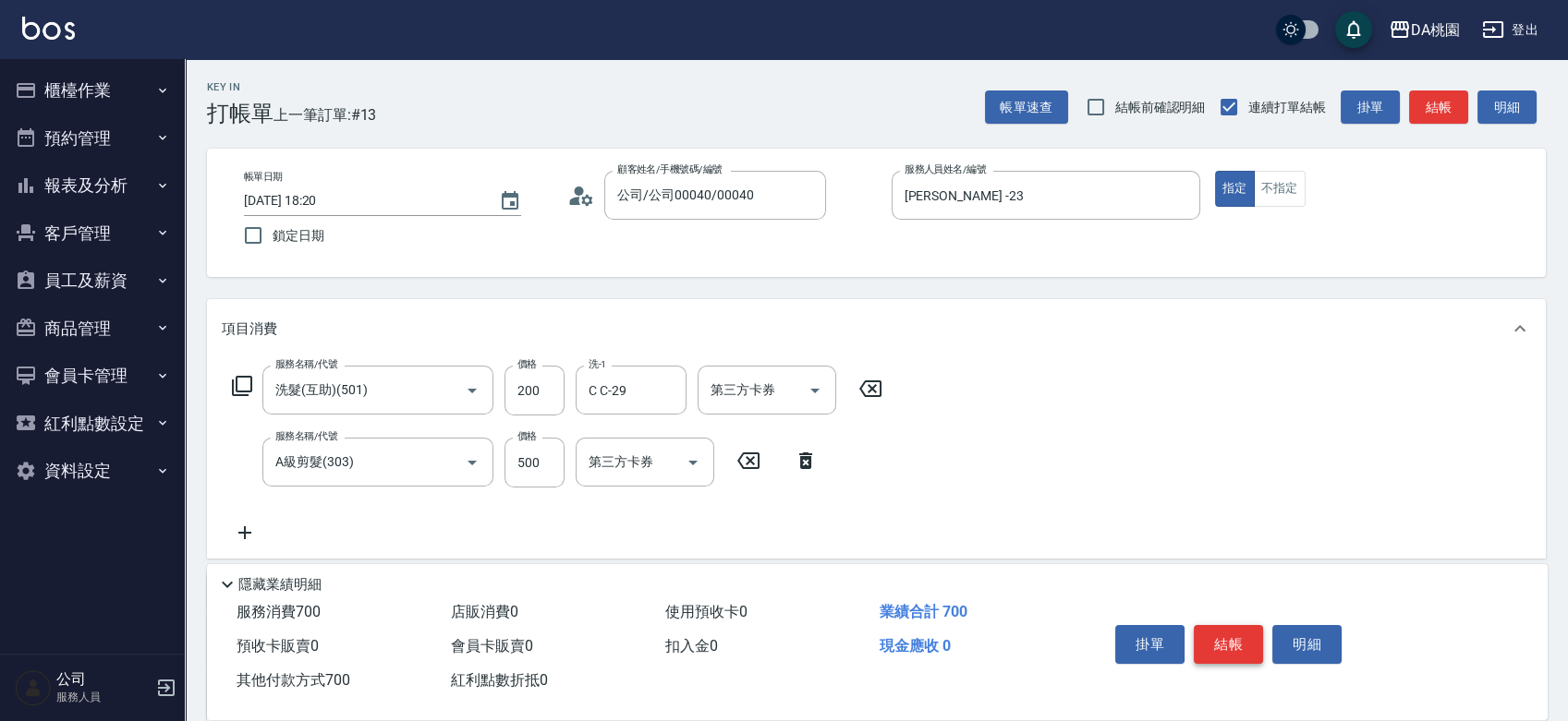
type input "700"
click at [1233, 631] on button "結帳" at bounding box center [1228, 645] width 69 height 39
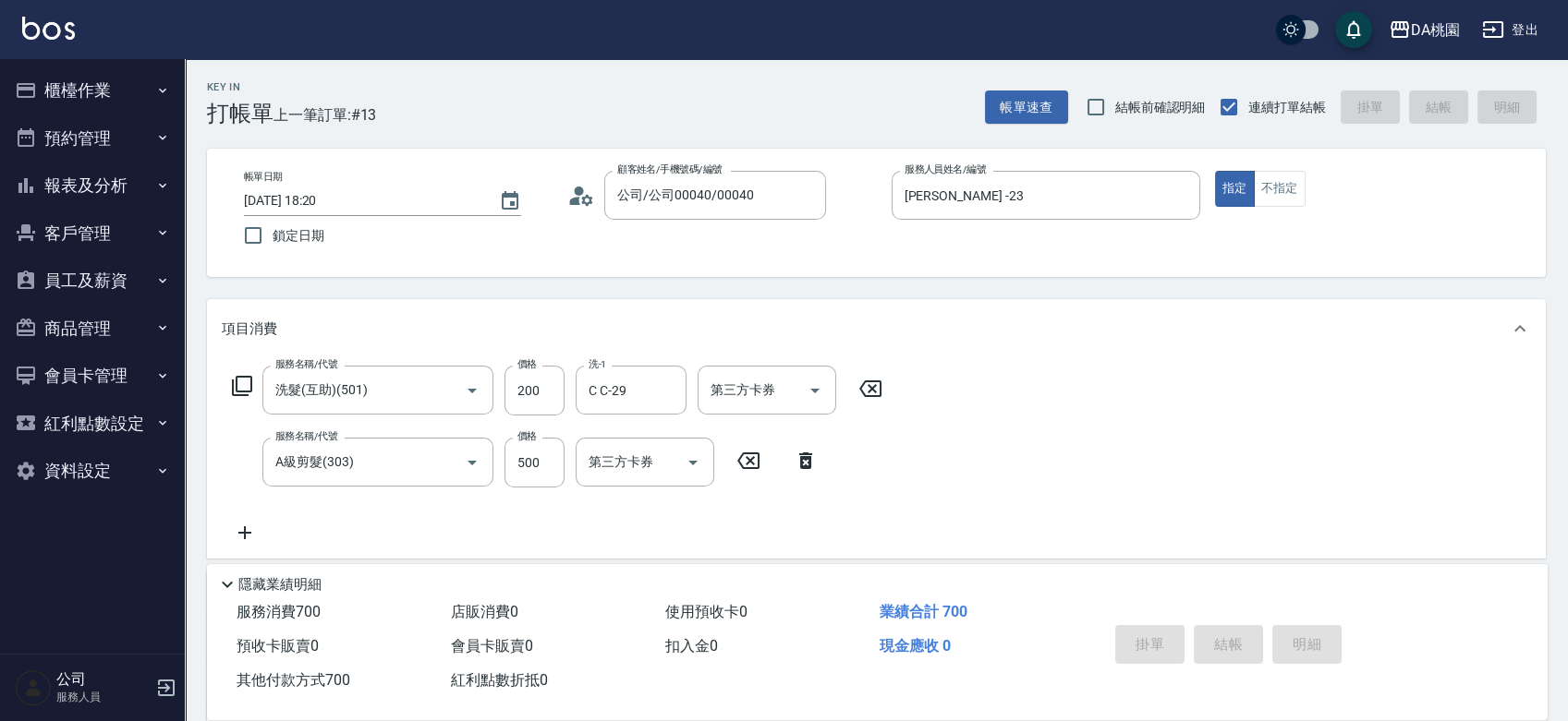
type input "2025/09/26 18:21"
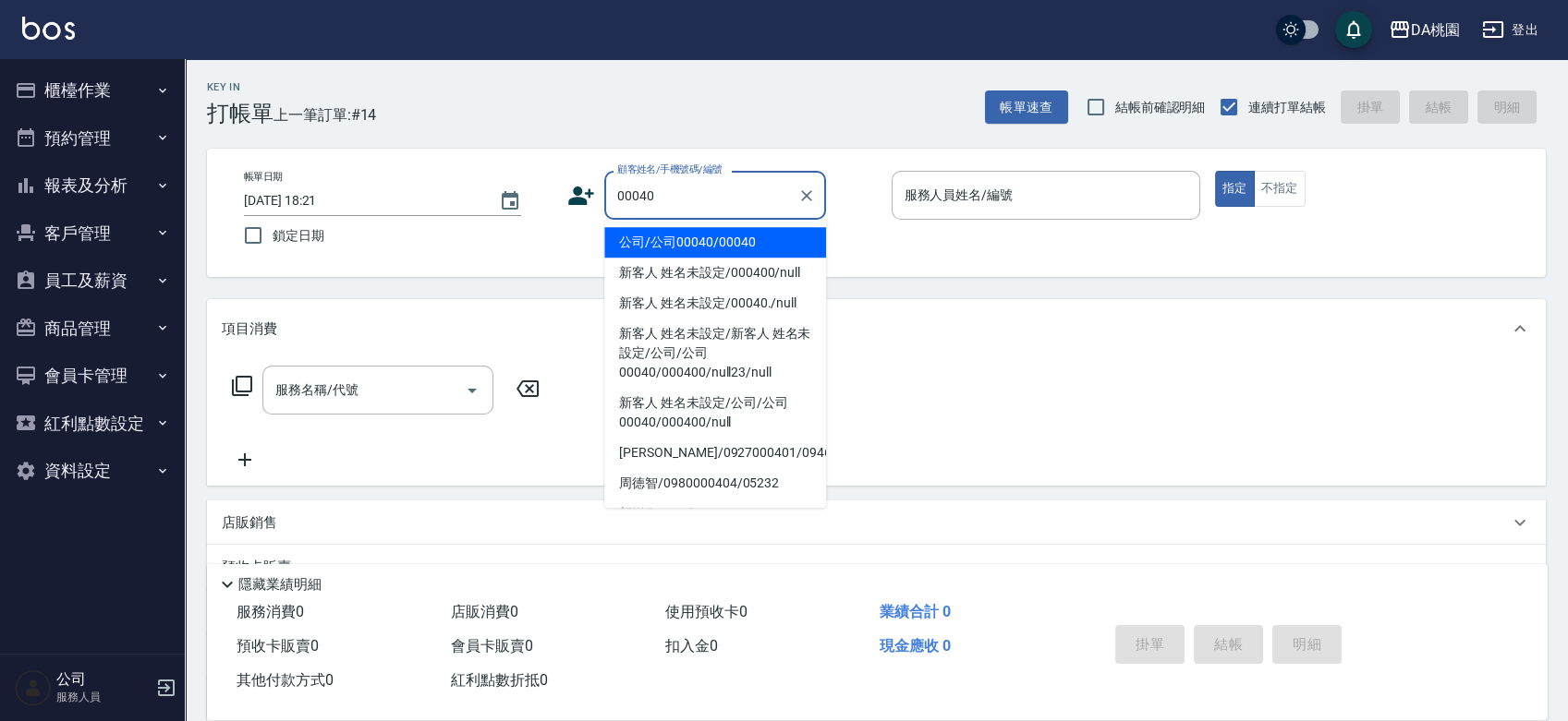
type input "公司/公司00040/00040"
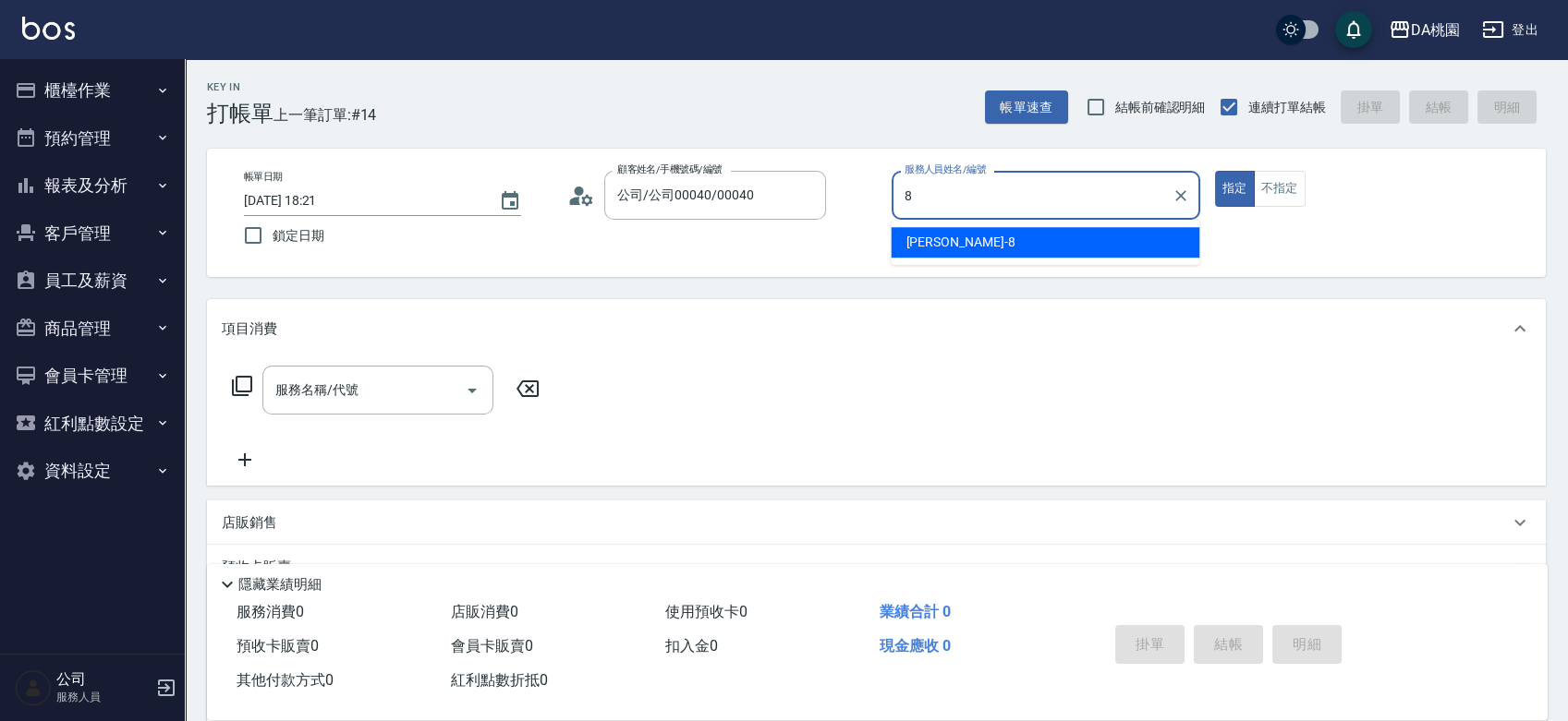
type input "桑妮-8"
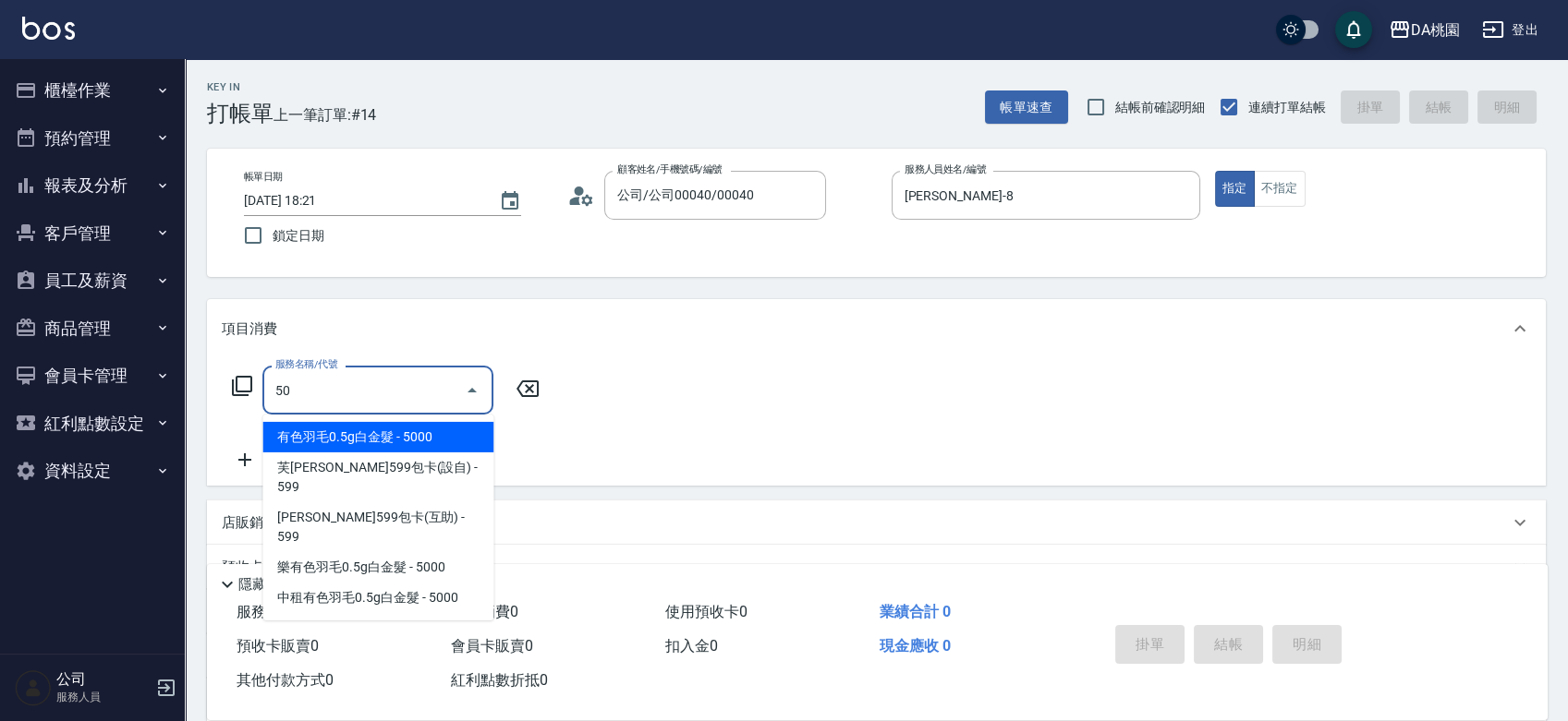
type input "501"
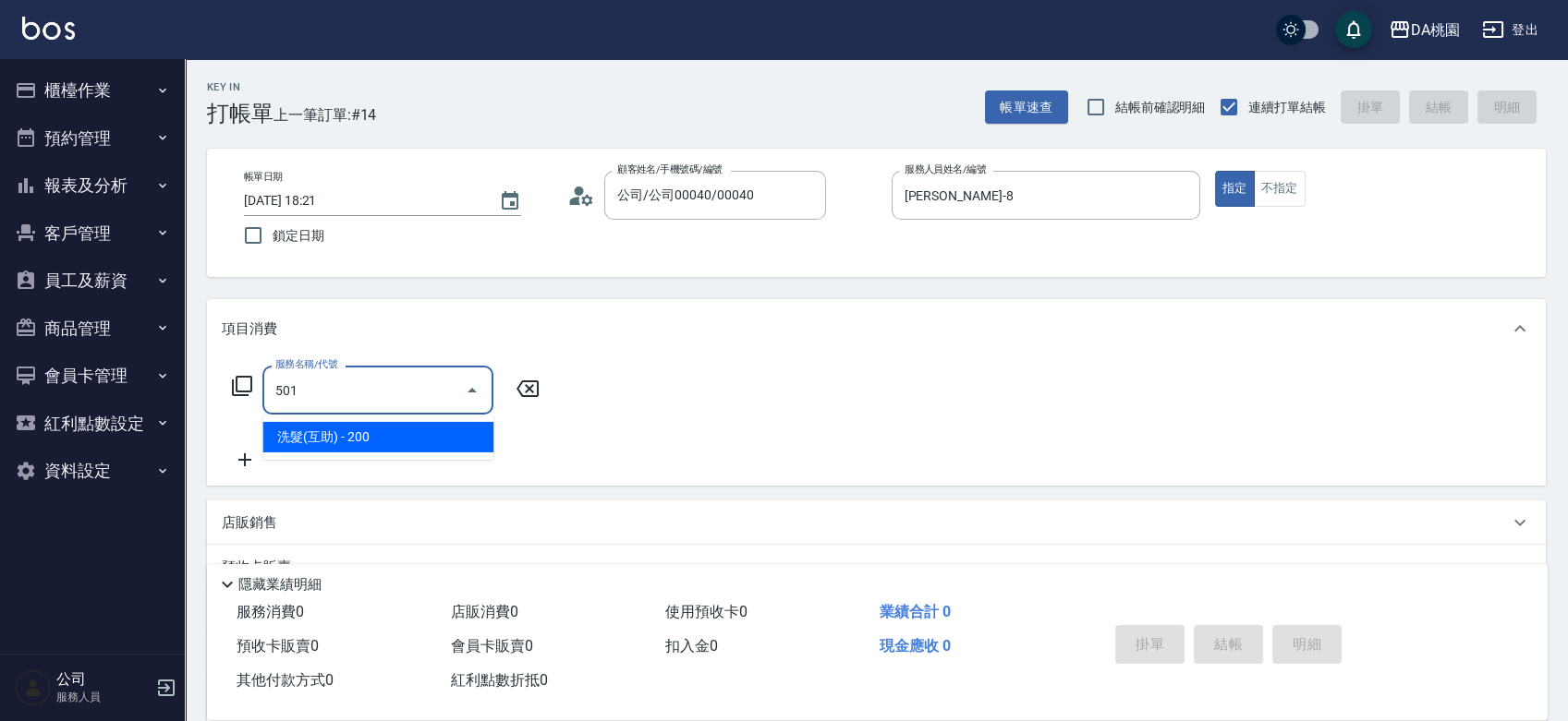
type input "20"
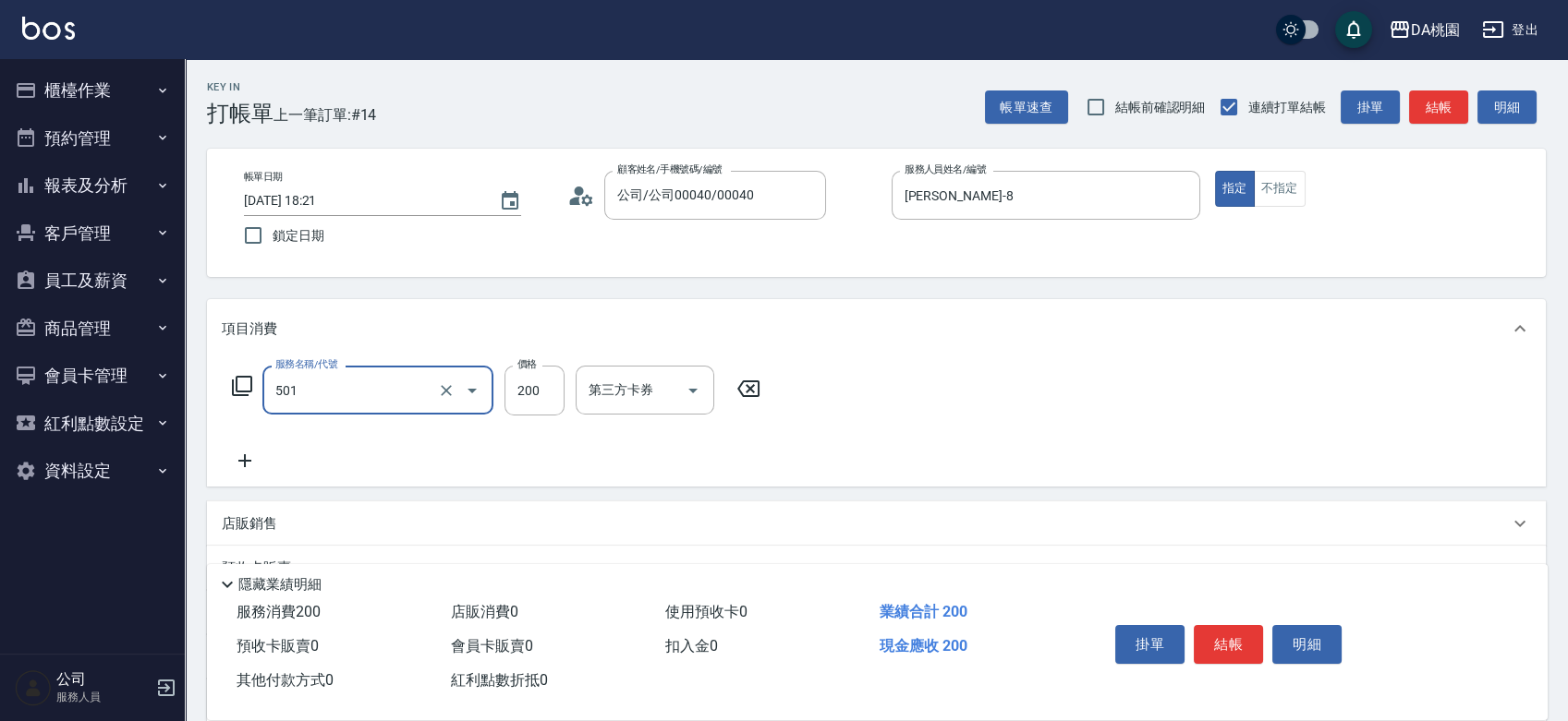
type input "洗髮(互助)(501)"
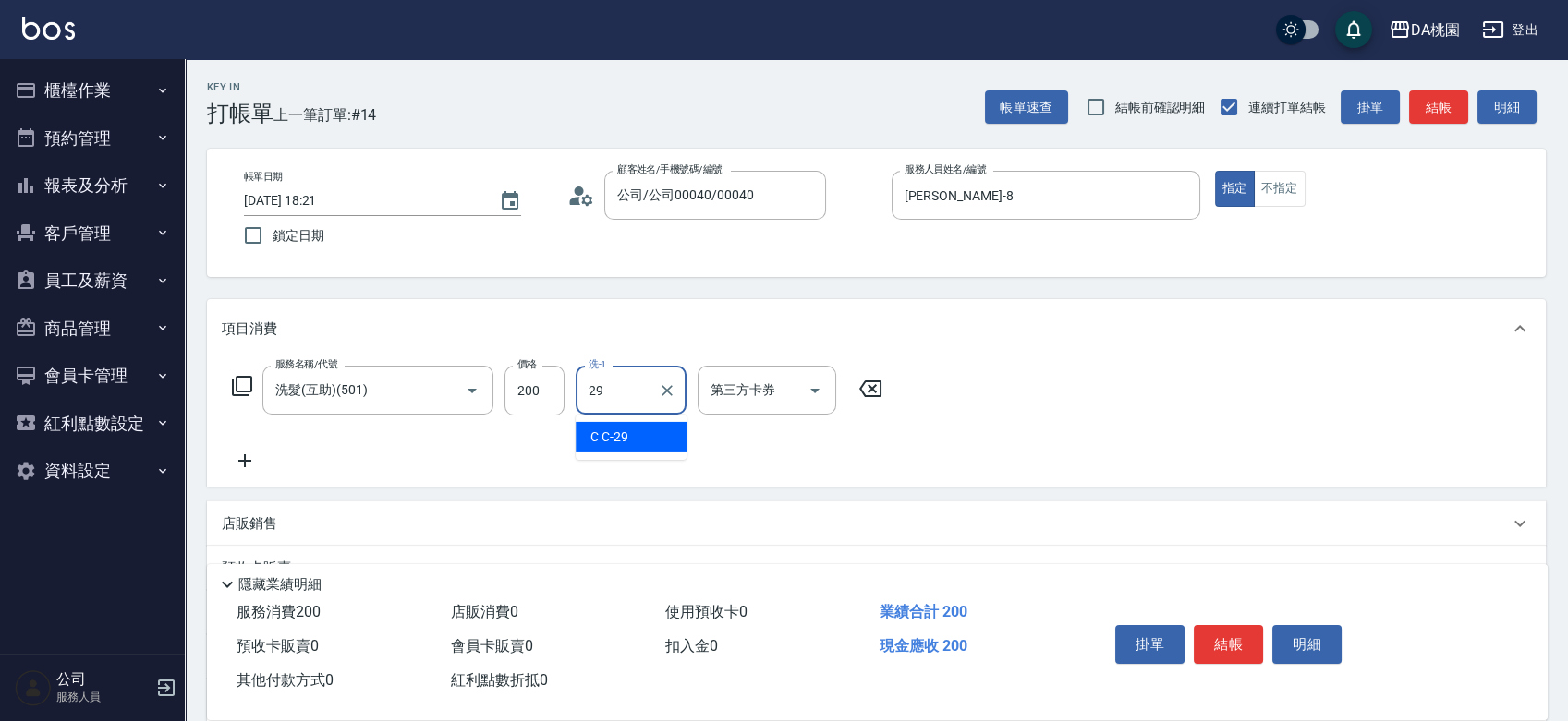
type input "C C-29"
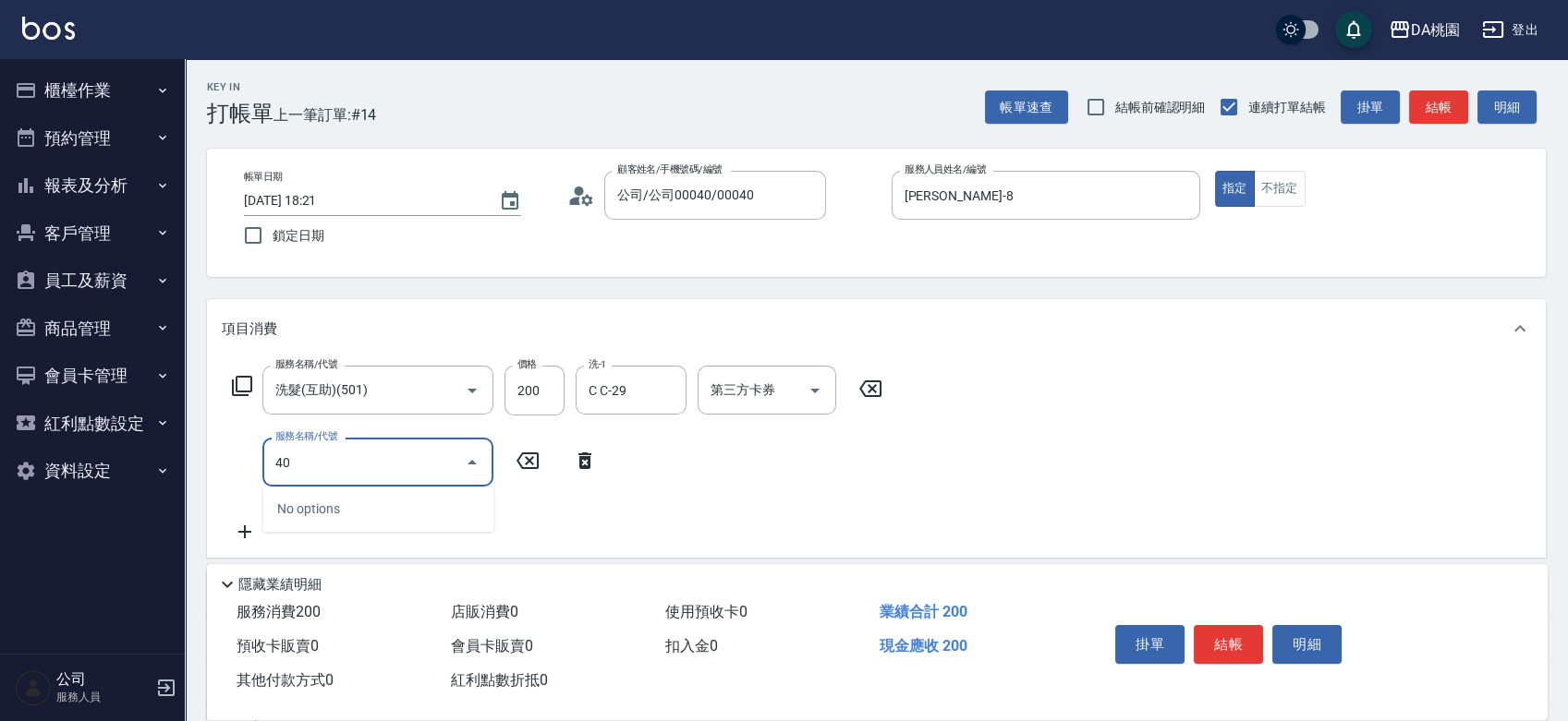
type input "400"
type input "170"
type input "染髮(400)"
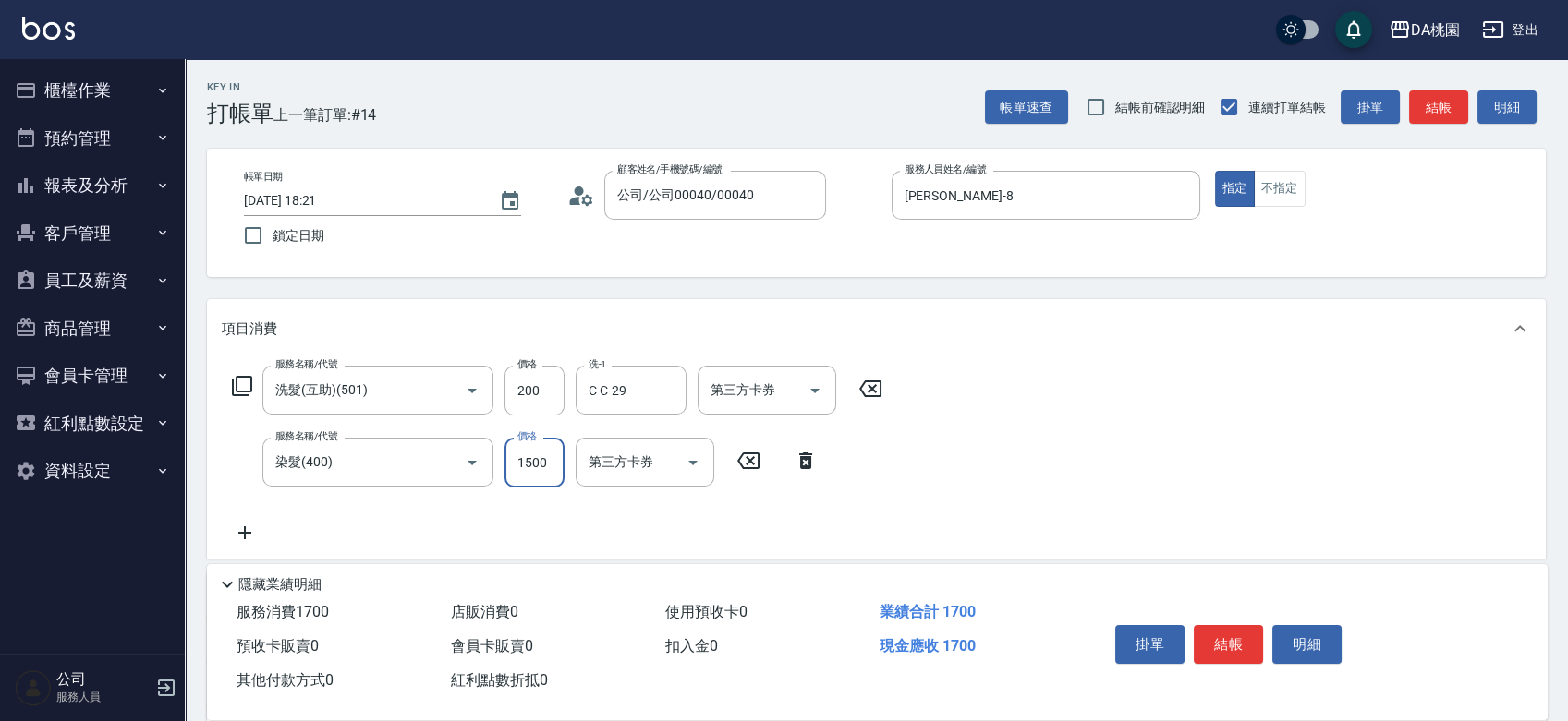
type input "1"
type input "20"
type input "115"
type input "30"
type input "1150"
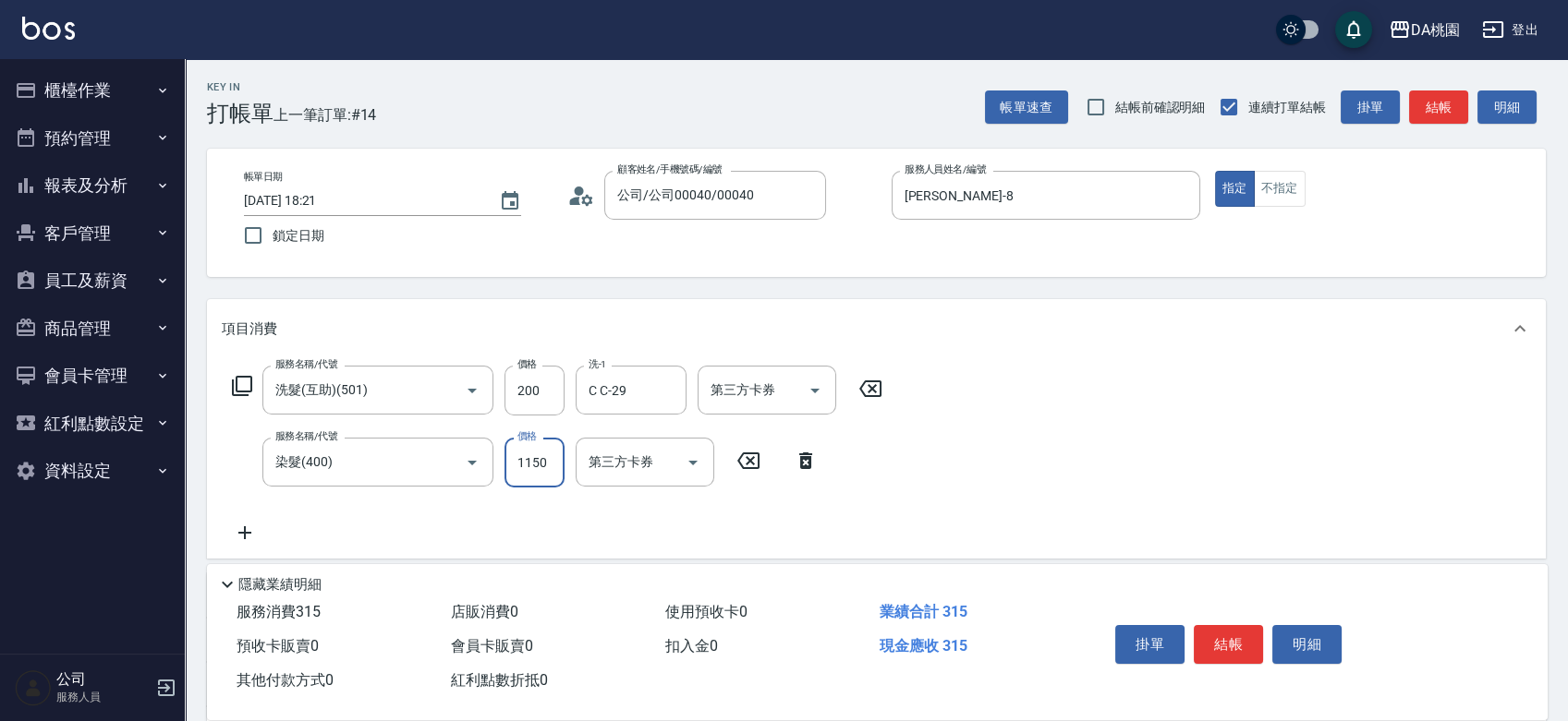
type input "130"
type input "115"
type input "30"
type input "11"
type input "20"
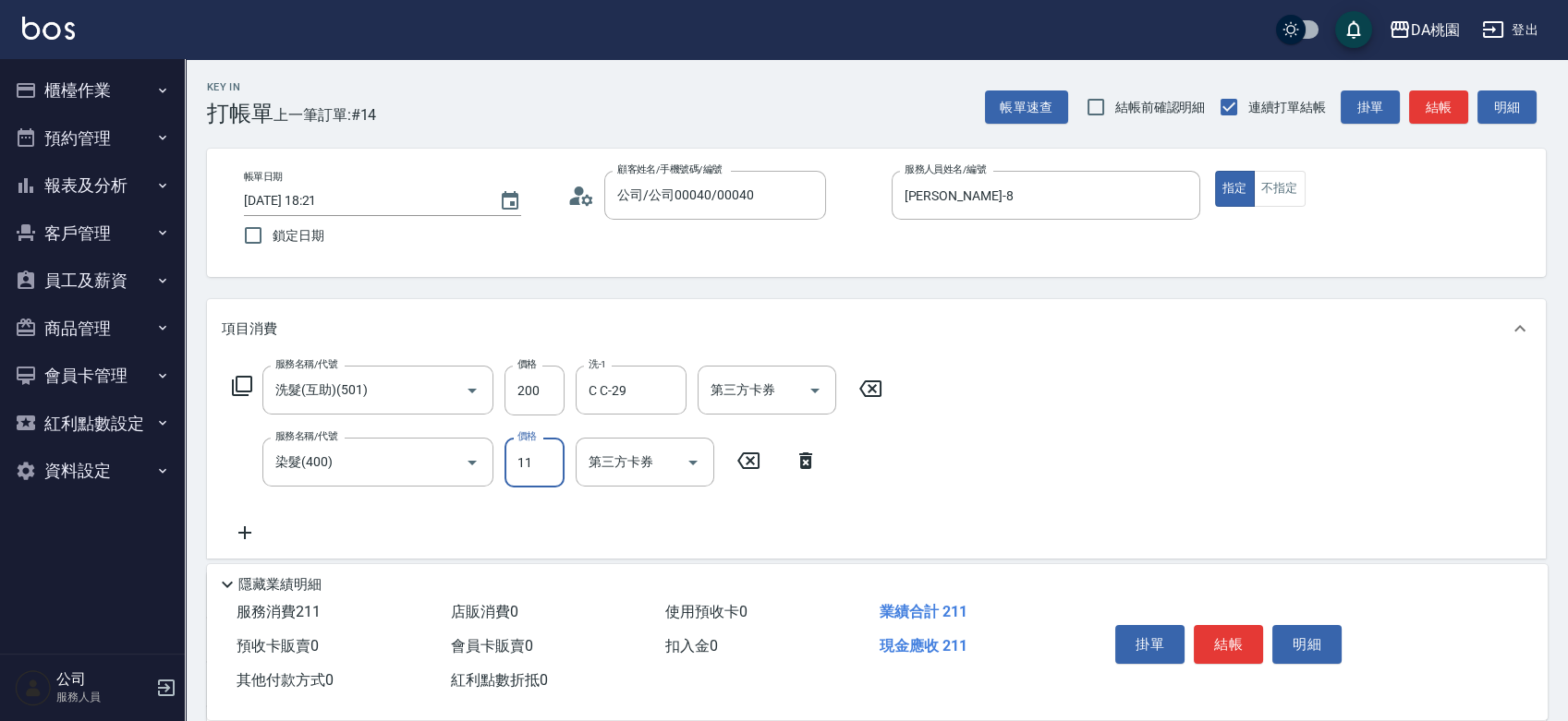
type input "118"
type input "30"
type input "1180"
type input "130"
type input "1180"
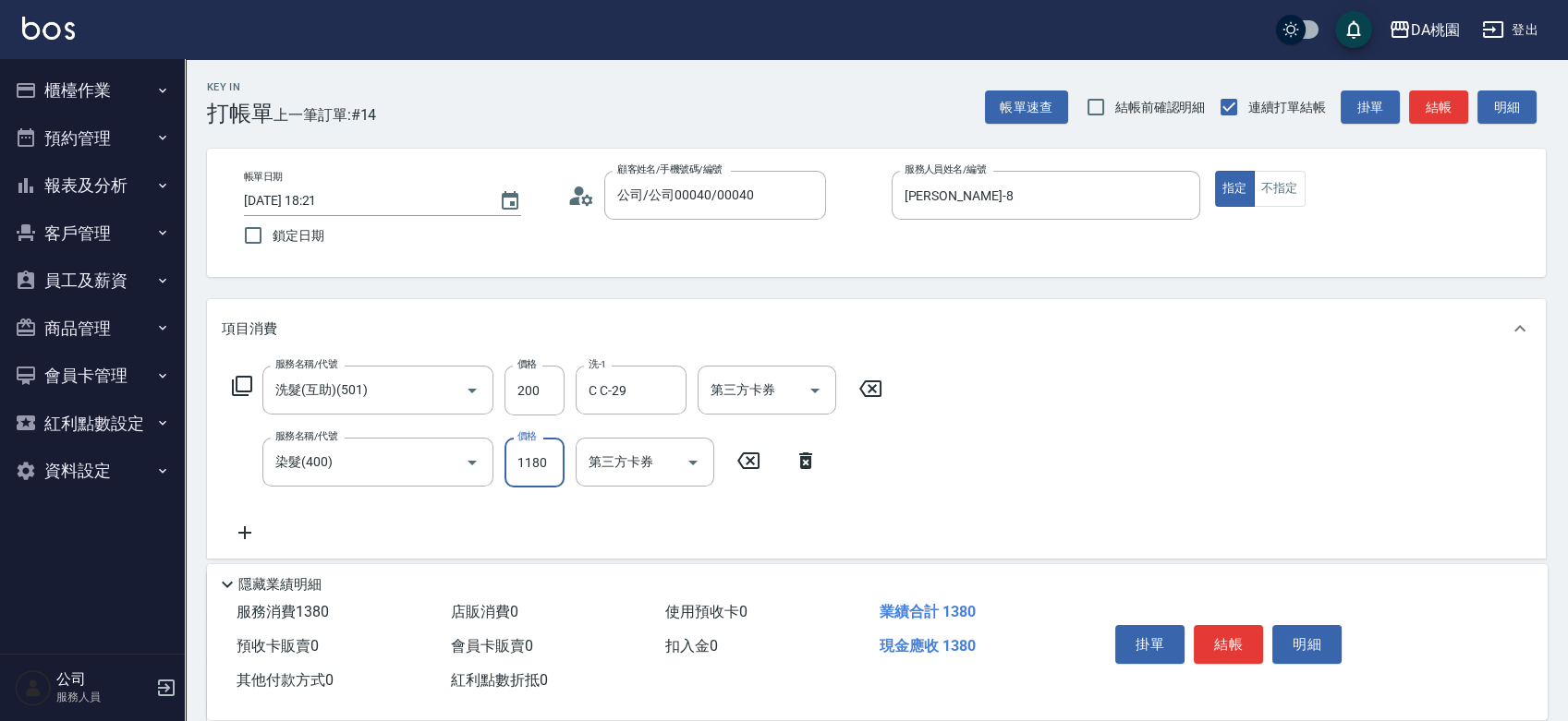
click at [1225, 629] on button "結帳" at bounding box center [1228, 645] width 69 height 39
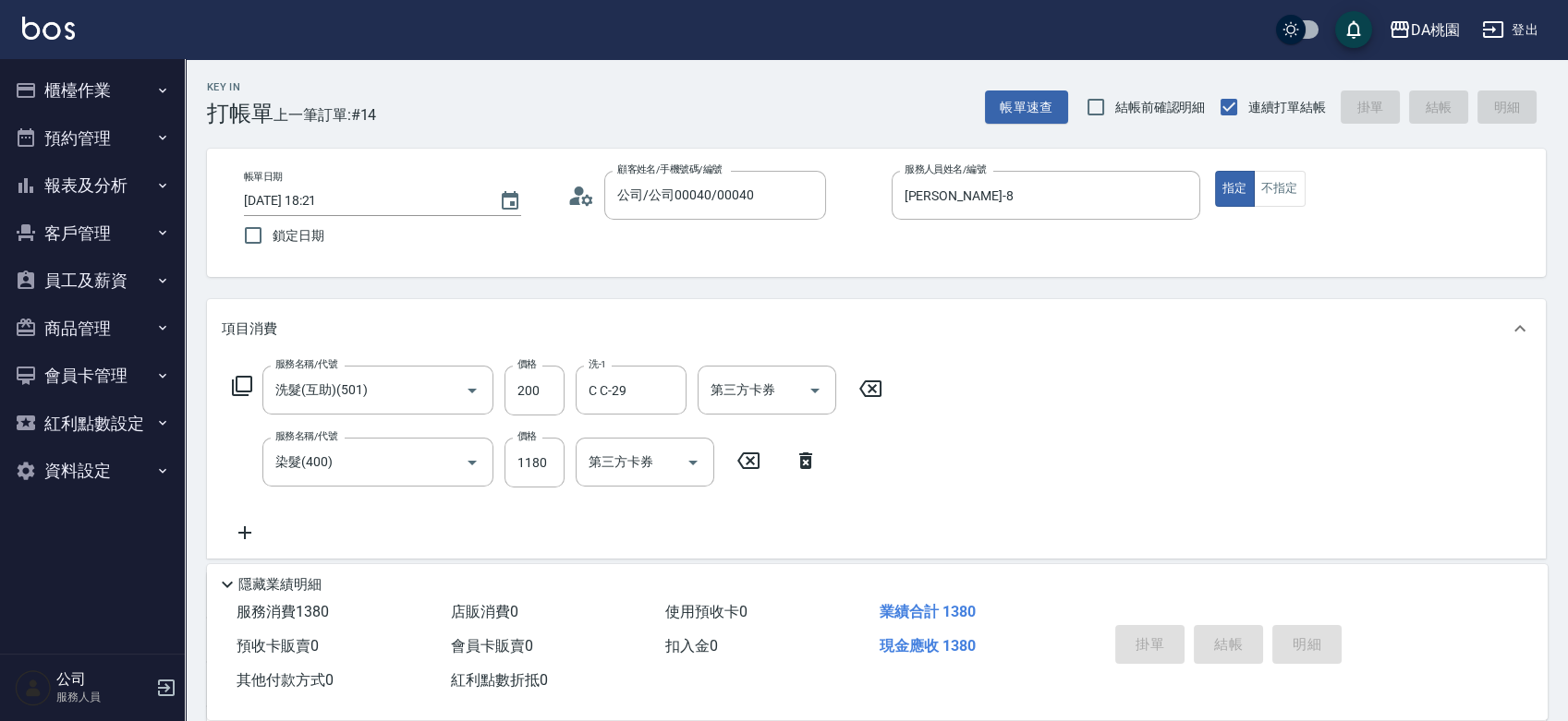
type input "2025/09/26 18:22"
type input "0"
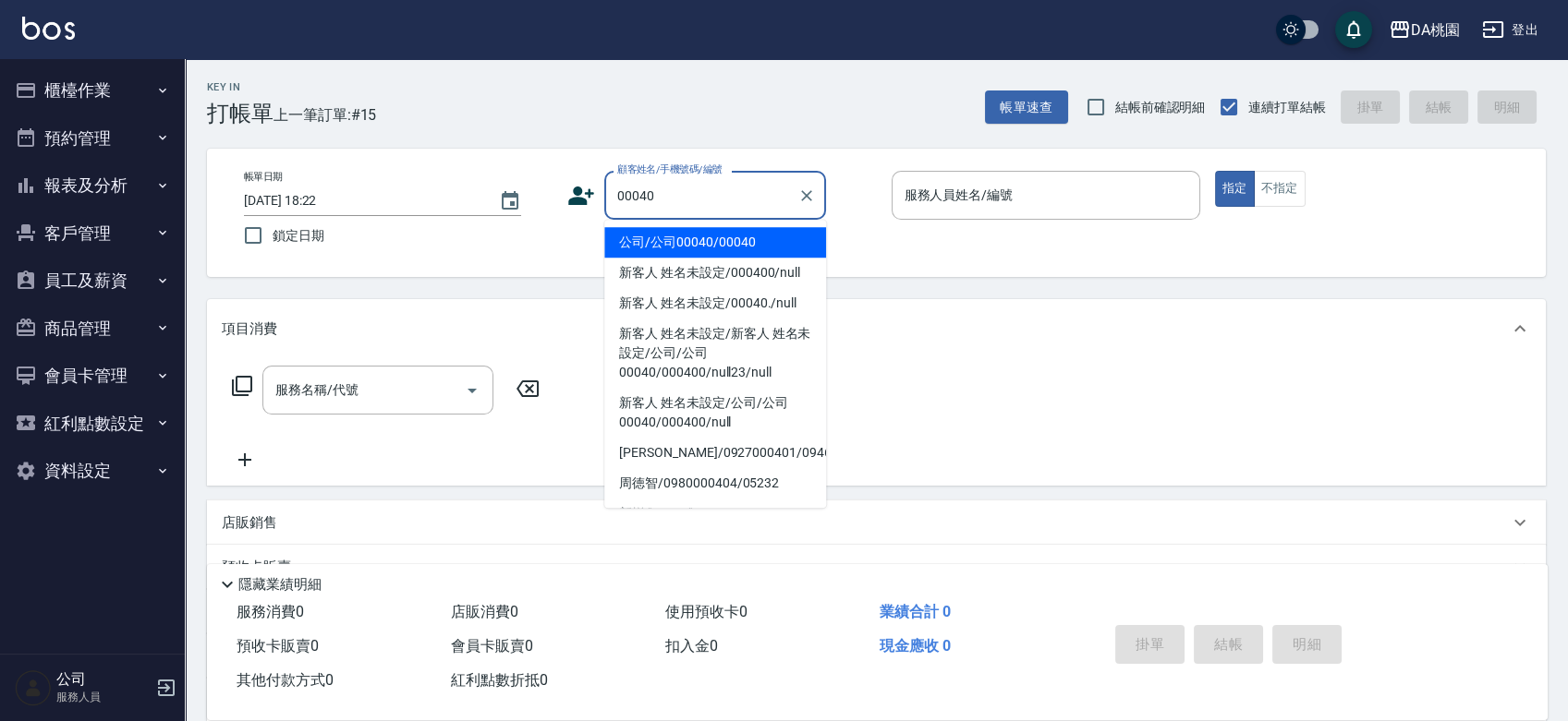
type input "公司/公司00040/00040"
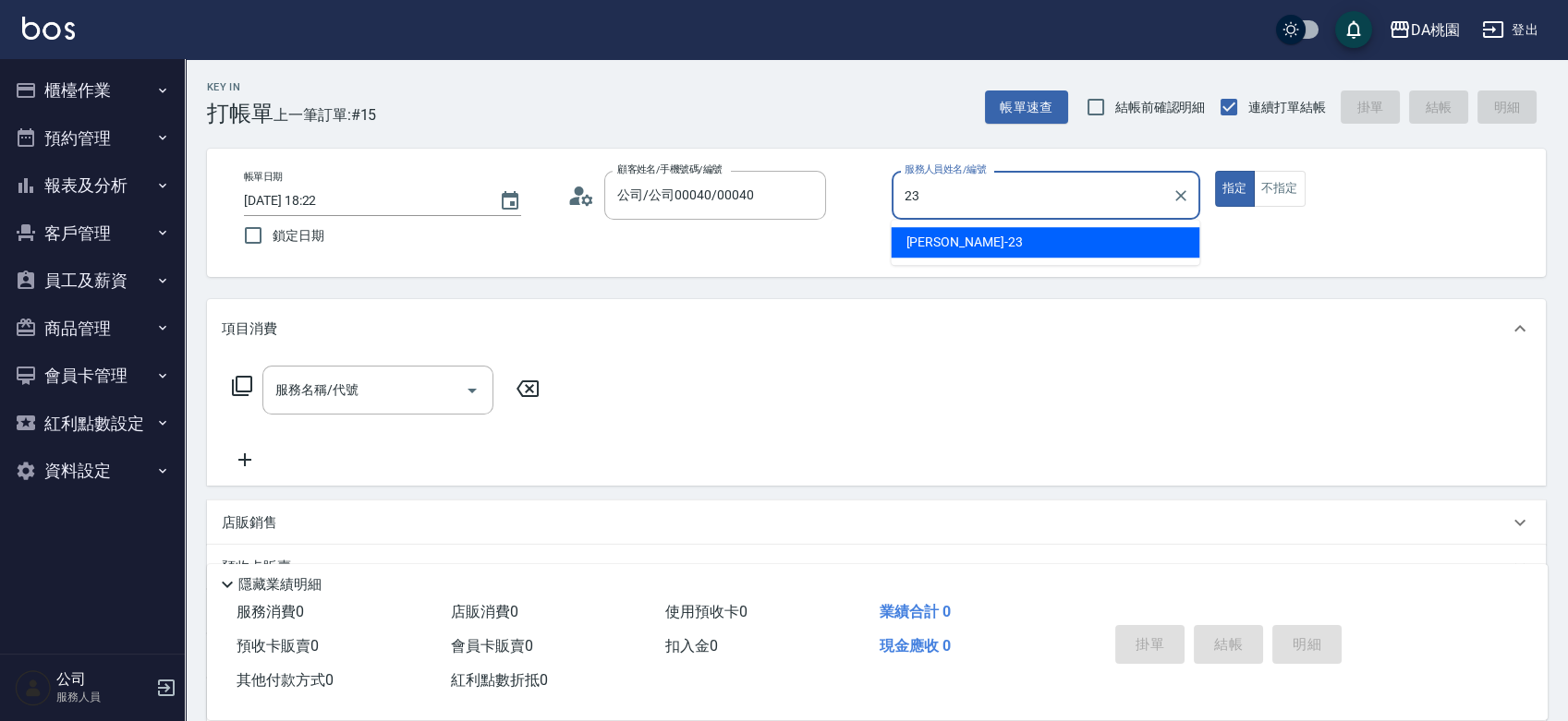
type input "亞瑟 -23"
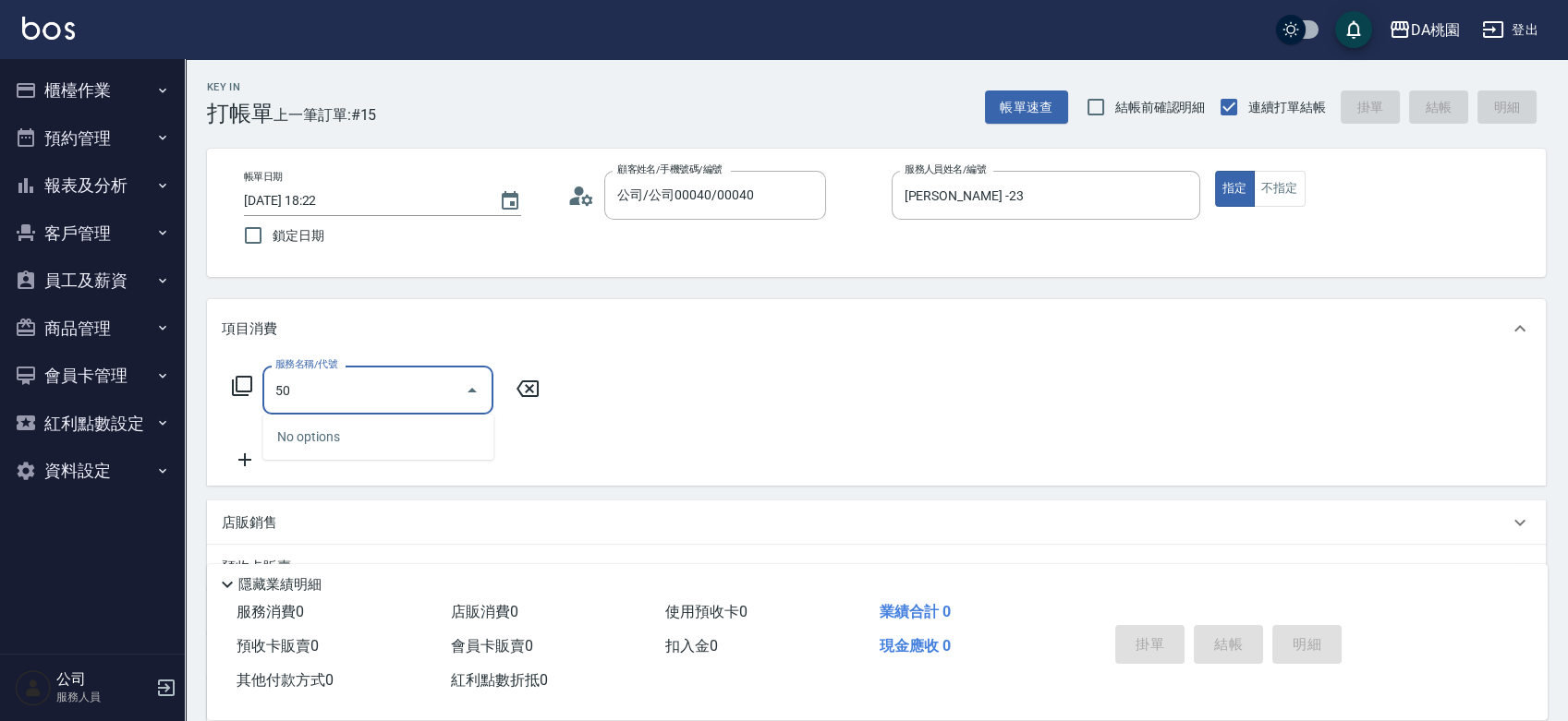
type input "501"
type input "20"
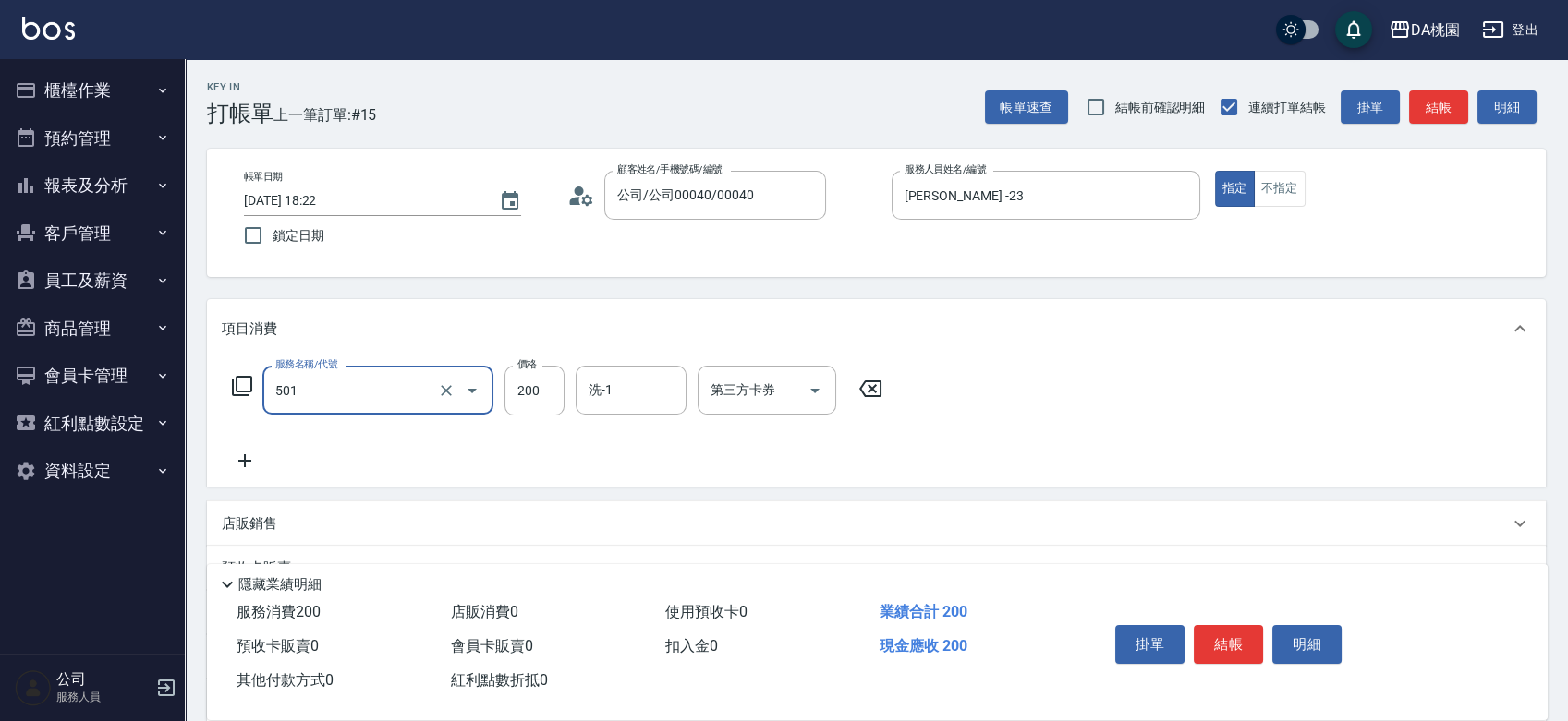
type input "洗髮(互助)(501)"
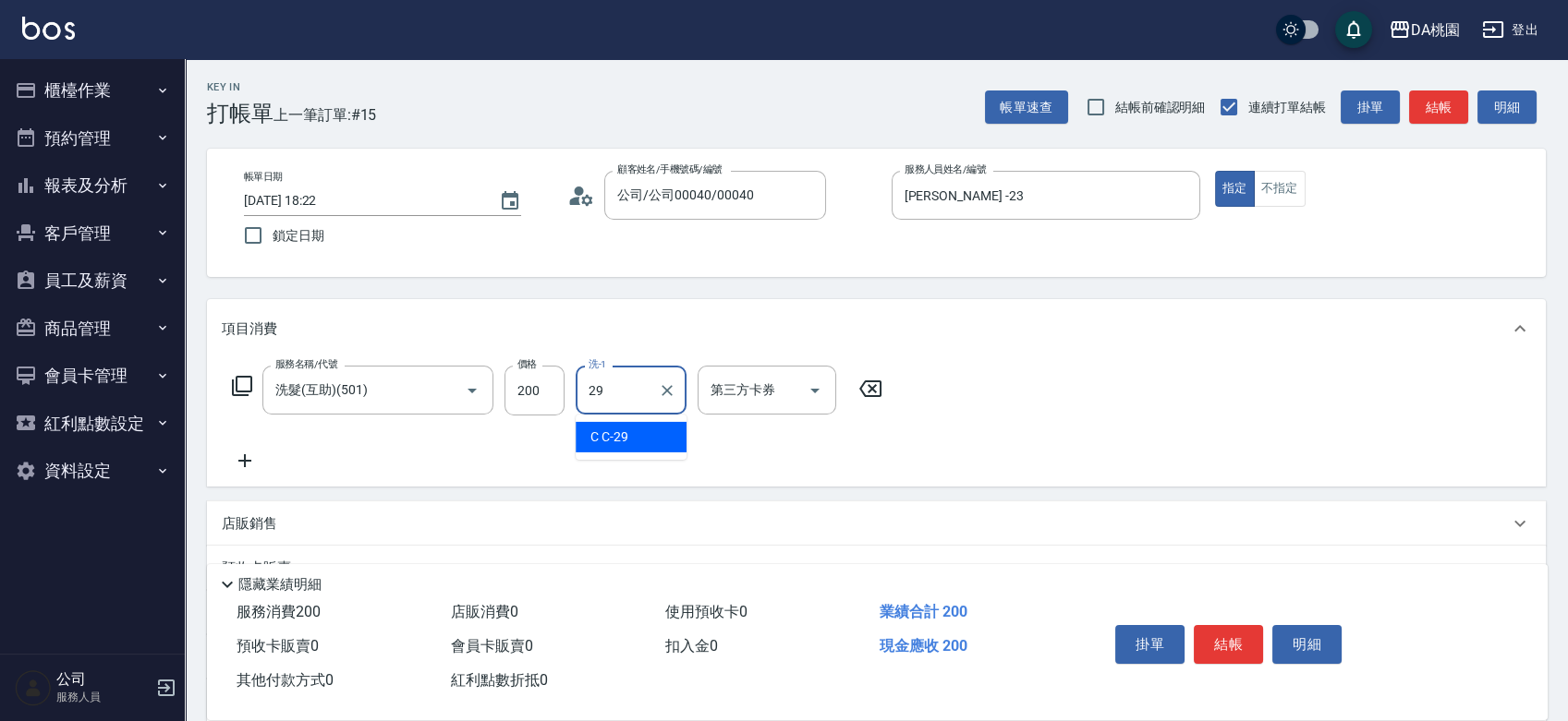
type input "C C-29"
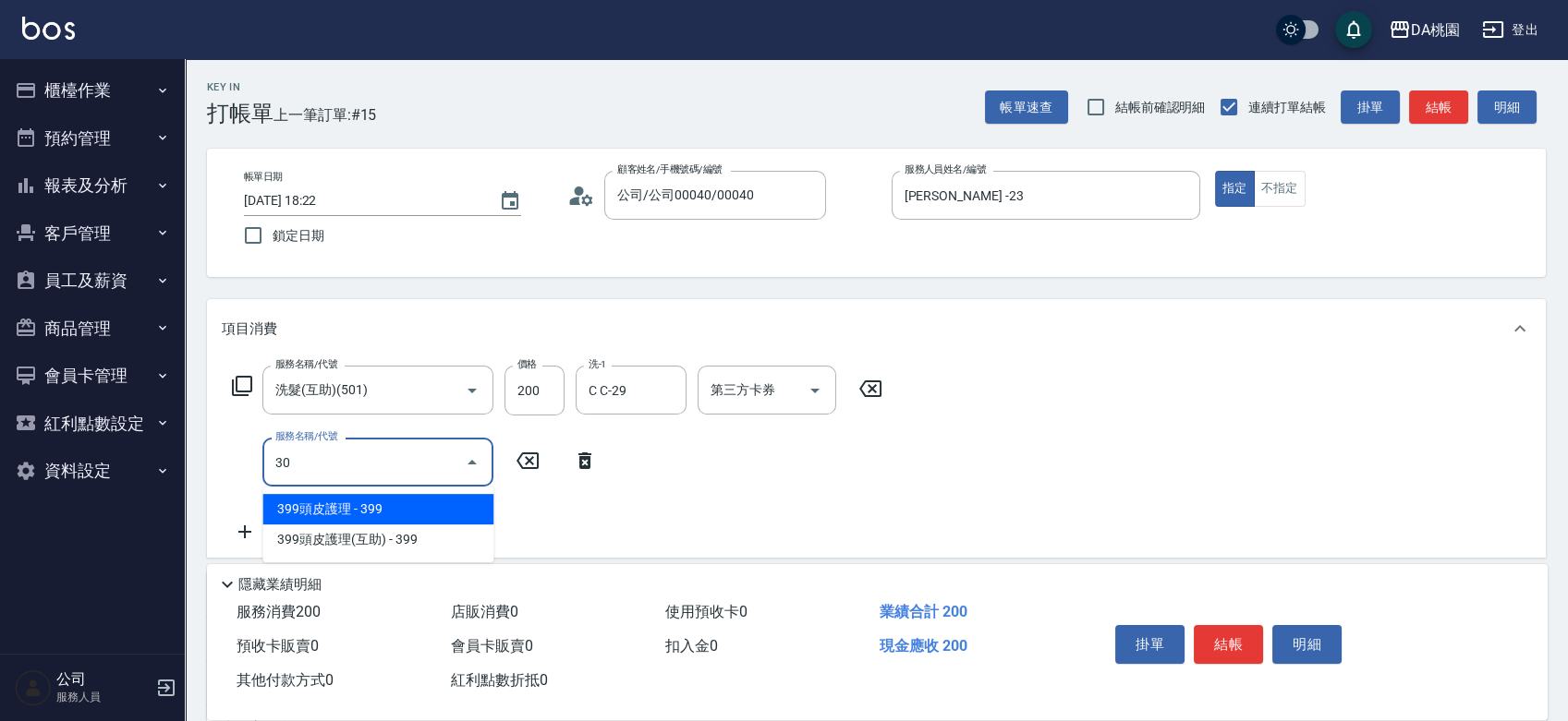
type input "303"
type input "50"
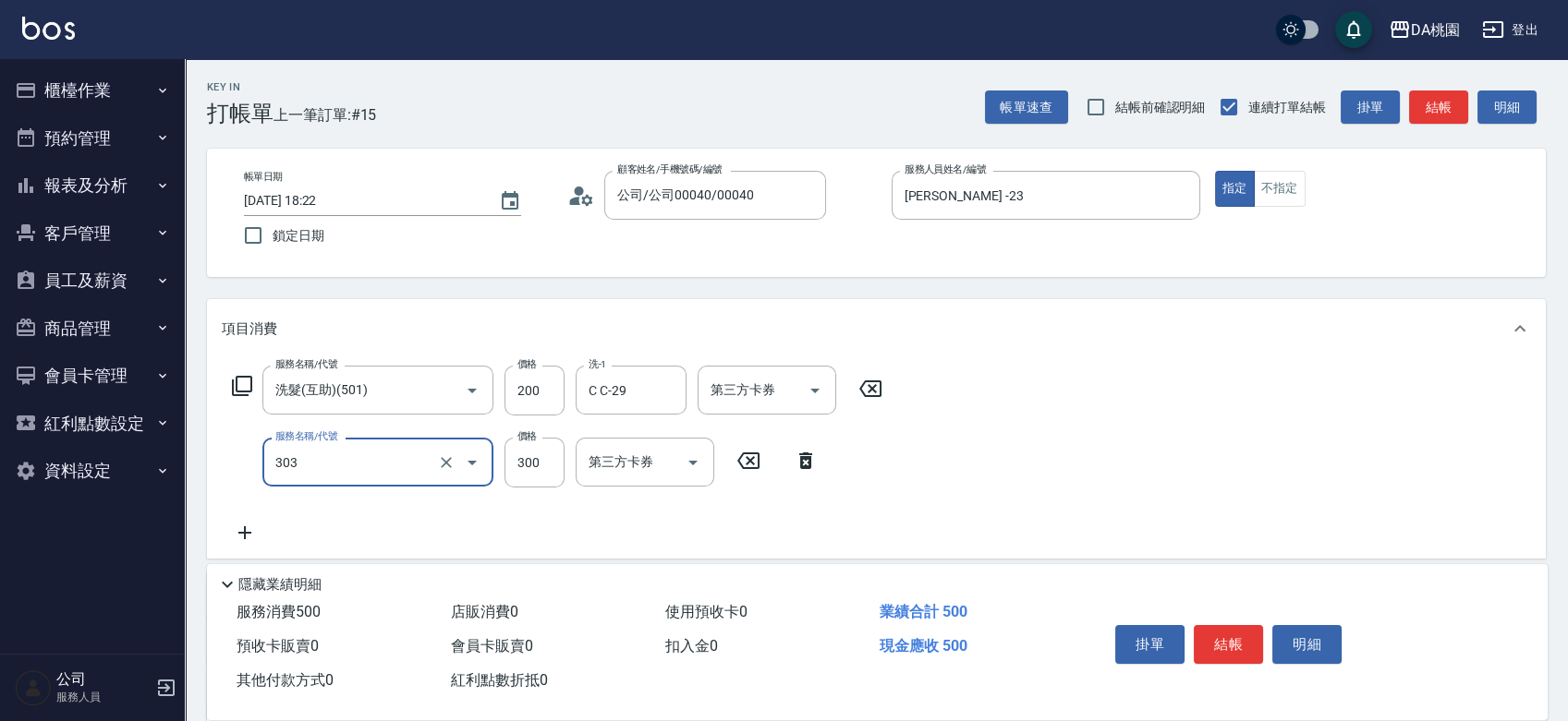
type input "A級剪髮(303)"
type input "5"
type input "20"
type input "500"
type input "70"
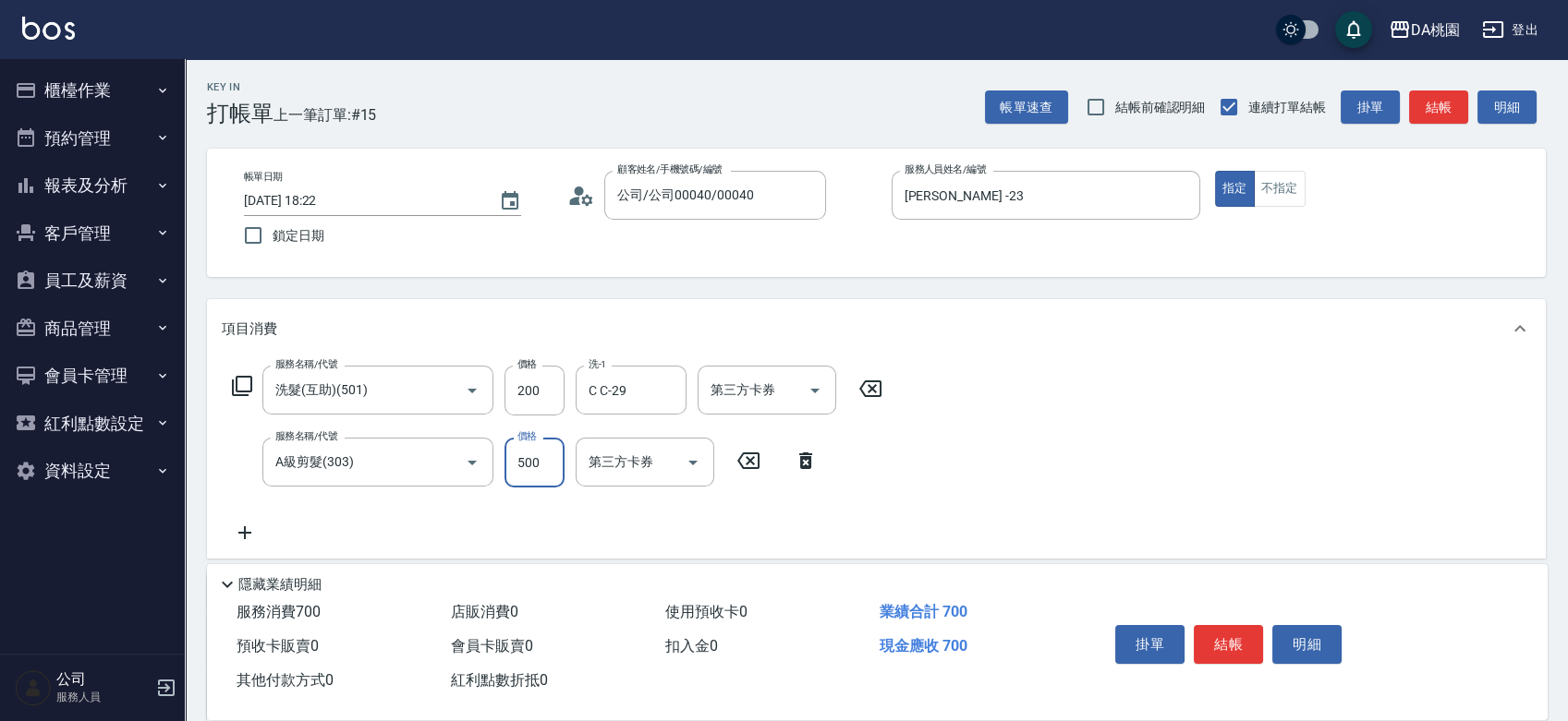
type input "500"
click at [1225, 629] on button "結帳" at bounding box center [1228, 645] width 69 height 39
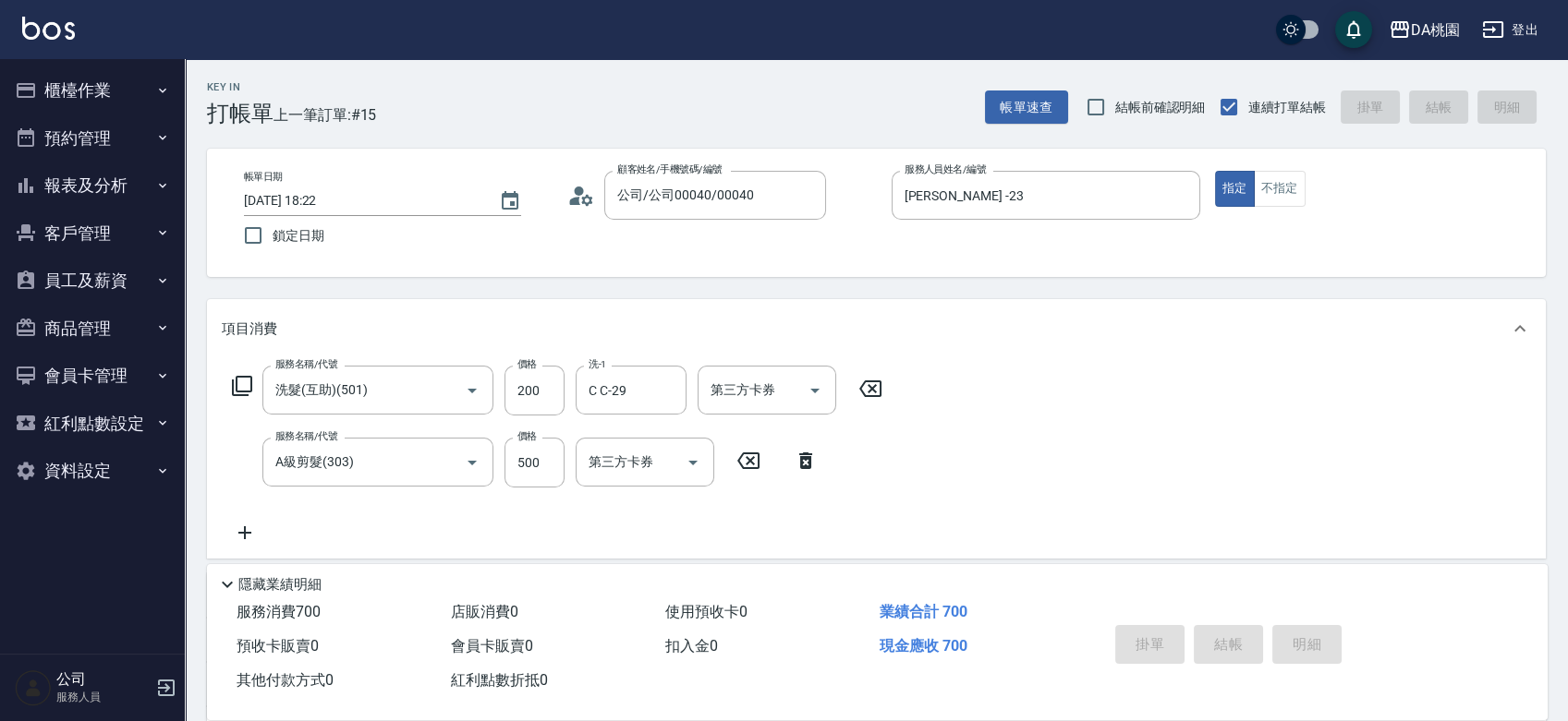
type input "0"
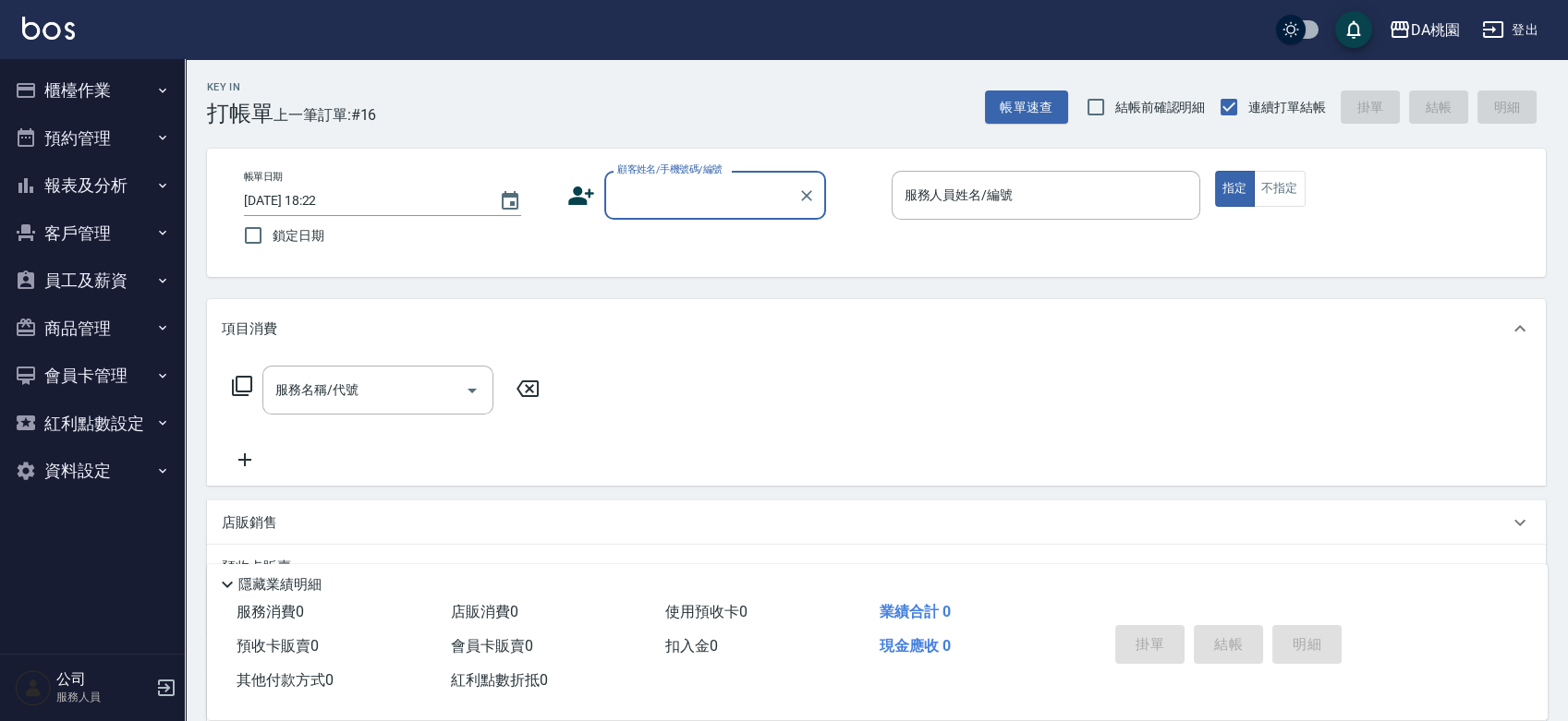
click at [53, 94] on button "櫃檯作業" at bounding box center [92, 90] width 170 height 48
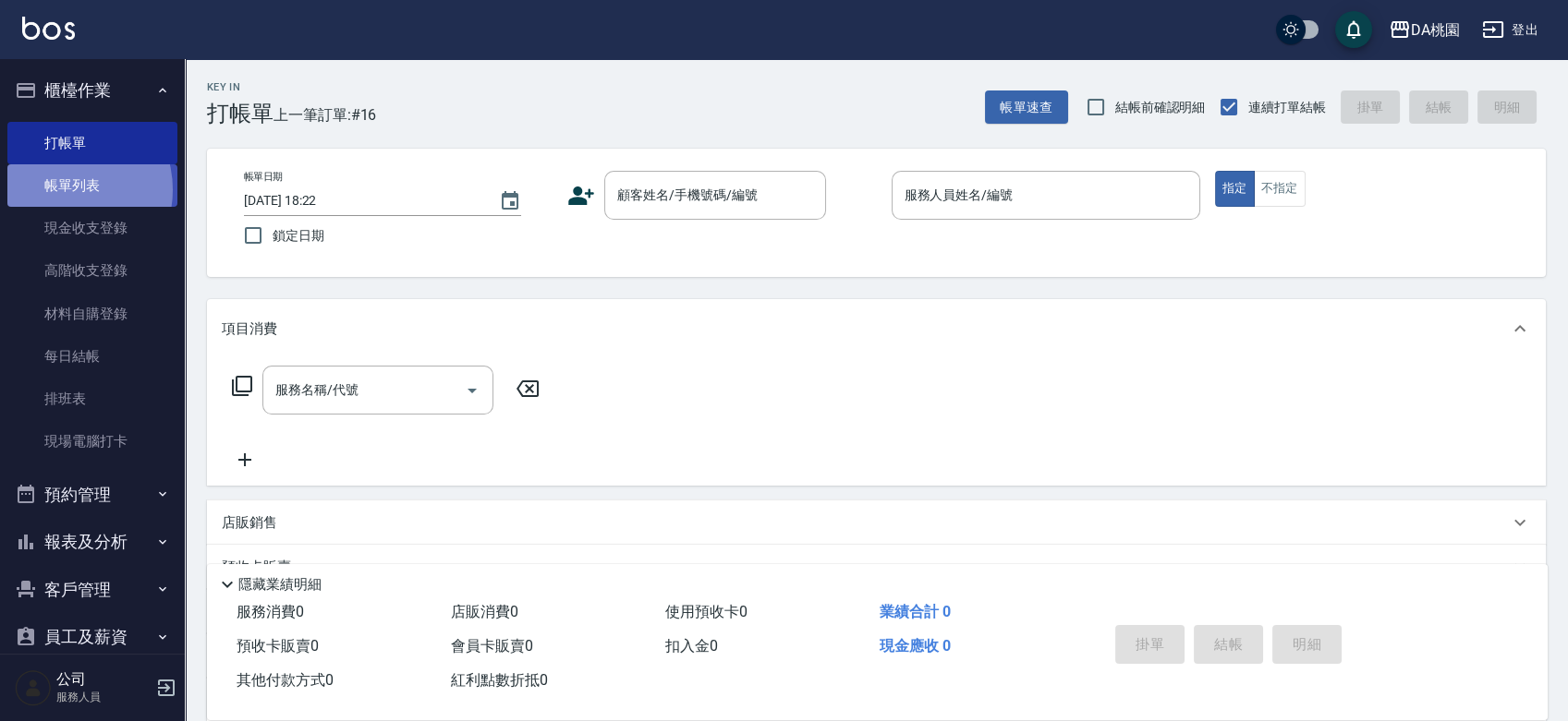
click at [60, 190] on link "帳單列表" at bounding box center [92, 186] width 170 height 43
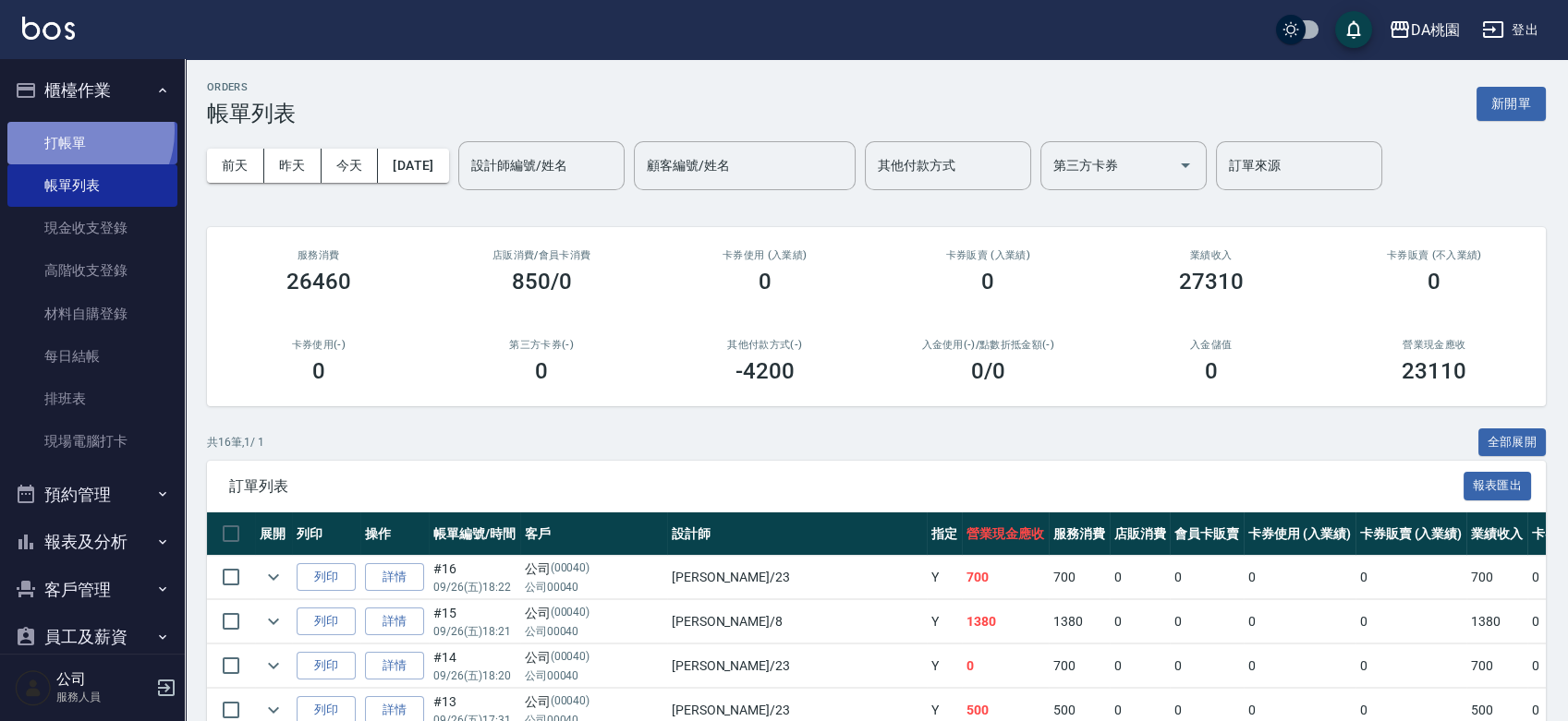
click at [73, 131] on link "打帳單" at bounding box center [92, 144] width 170 height 43
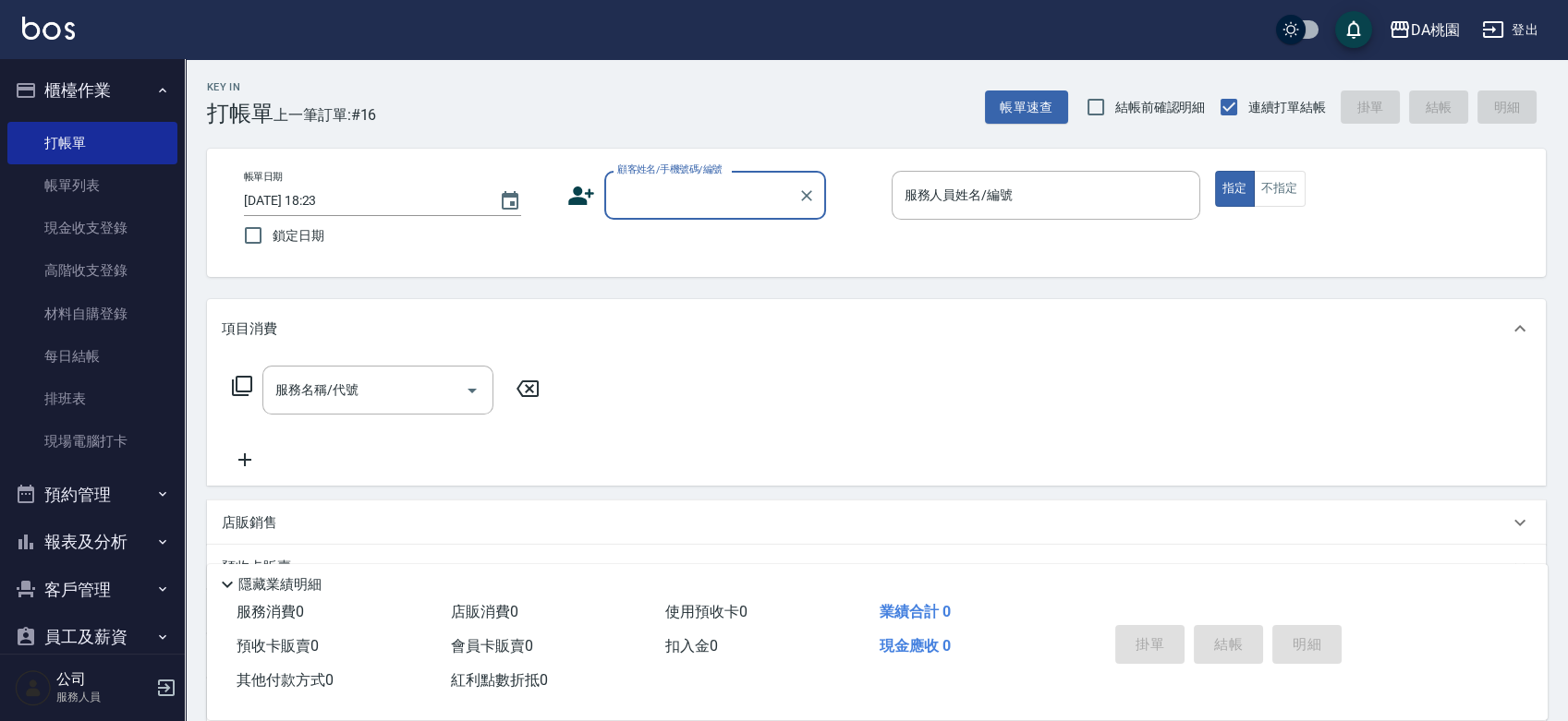
click at [850, 204] on div "顧客姓名/手機號碼/編號 顧客姓名/手機號碼/編號" at bounding box center [721, 195] width 309 height 49
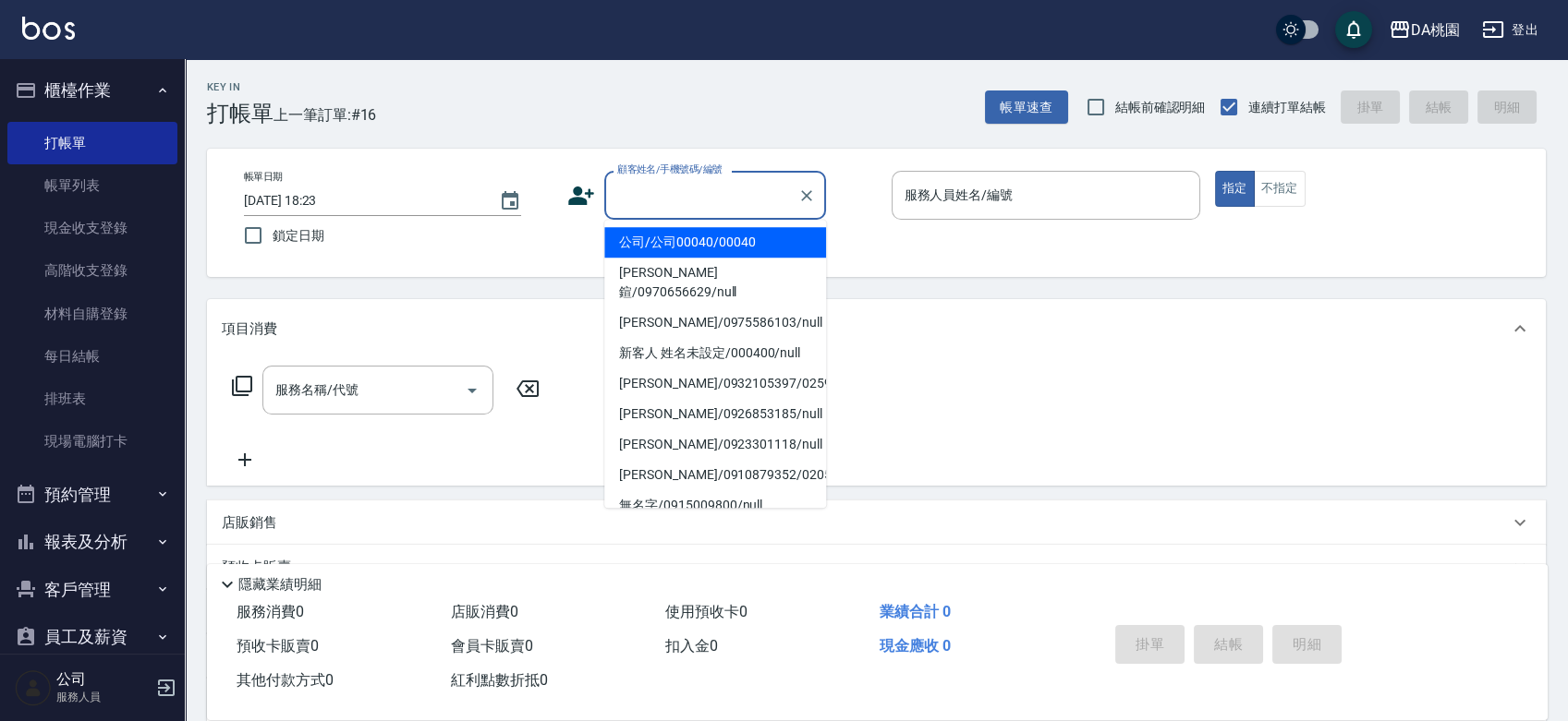
click at [671, 205] on input "顧客姓名/手機號碼/編號" at bounding box center [701, 195] width 177 height 33
click at [698, 246] on li "公司/公司00040/00040" at bounding box center [715, 243] width 222 height 31
type input "公司/公司00040/00040"
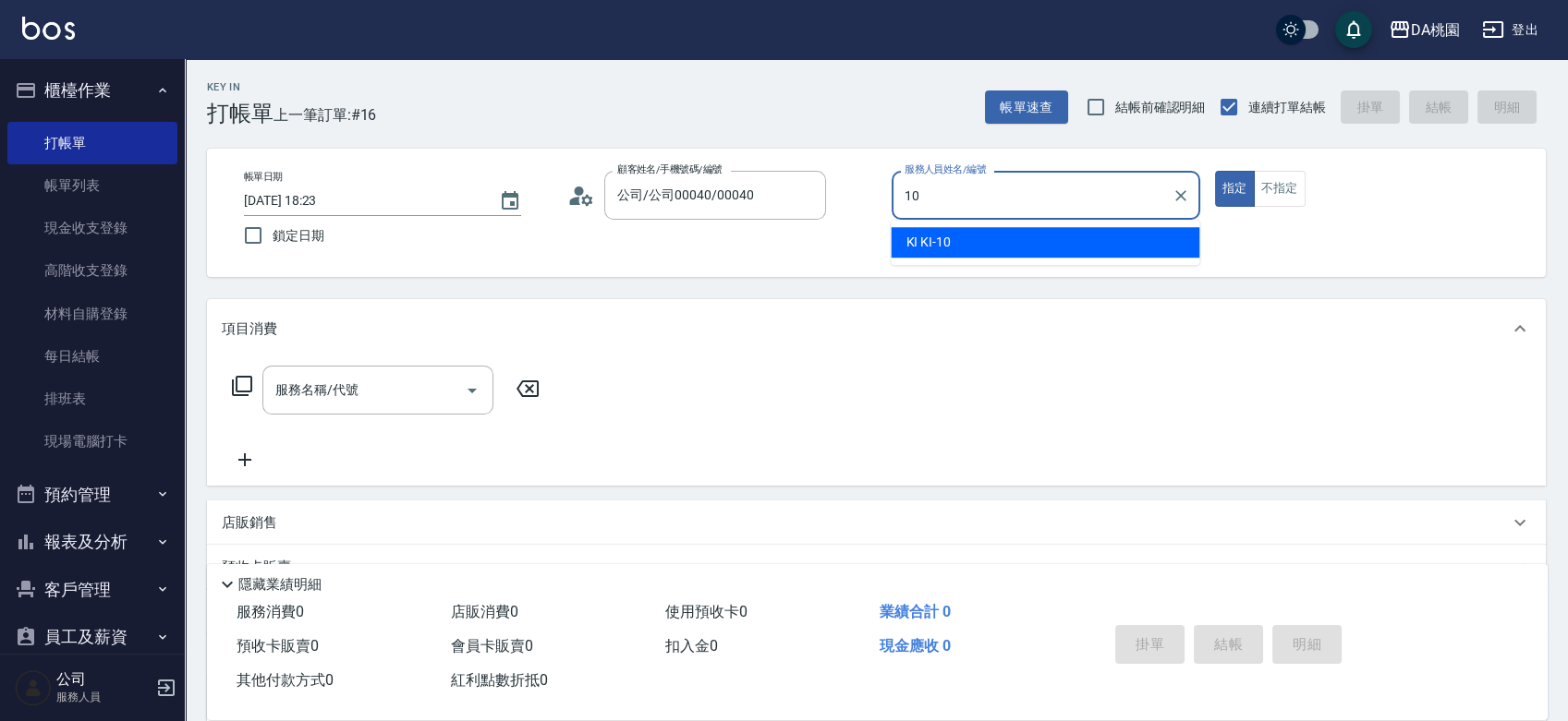
type input "KI KI -10"
type button "true"
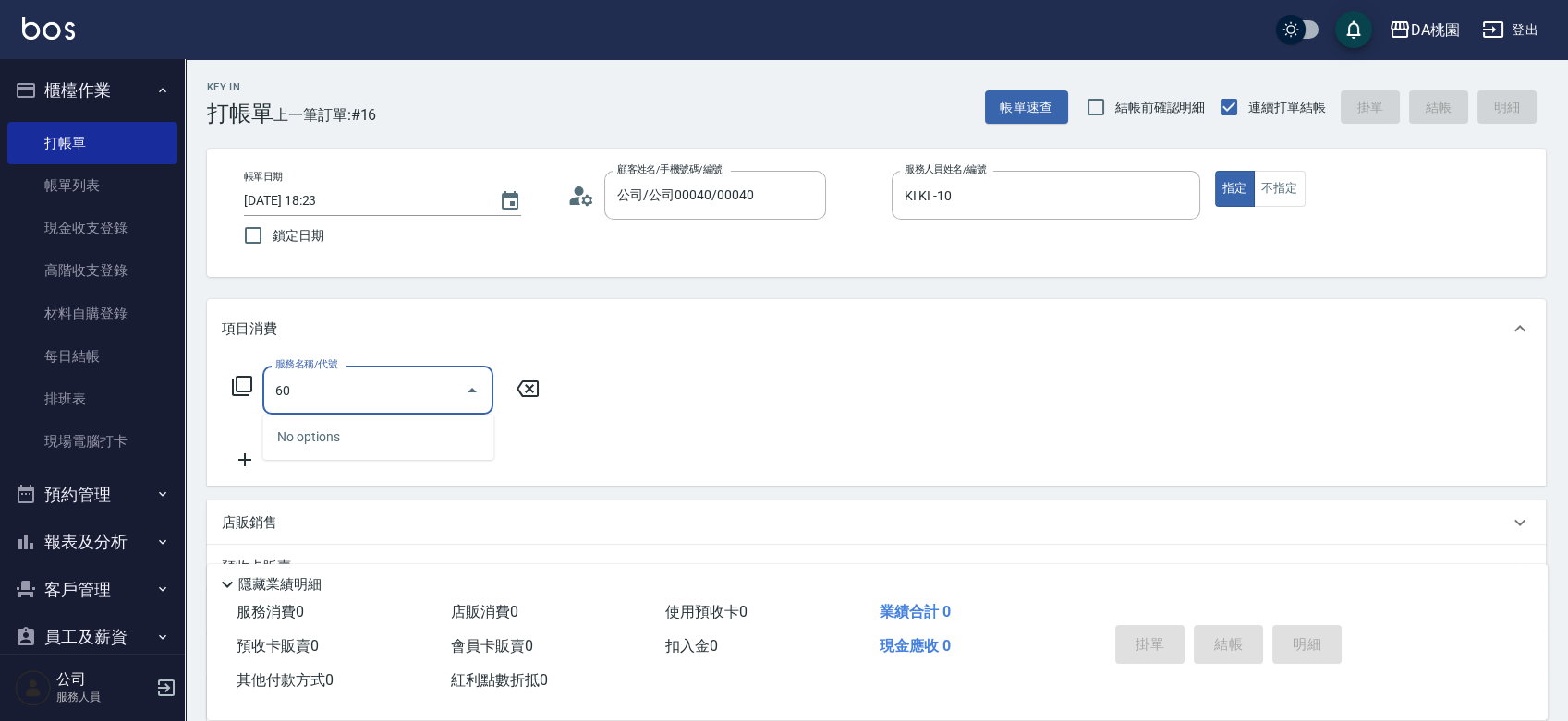
type input "608"
type input "120"
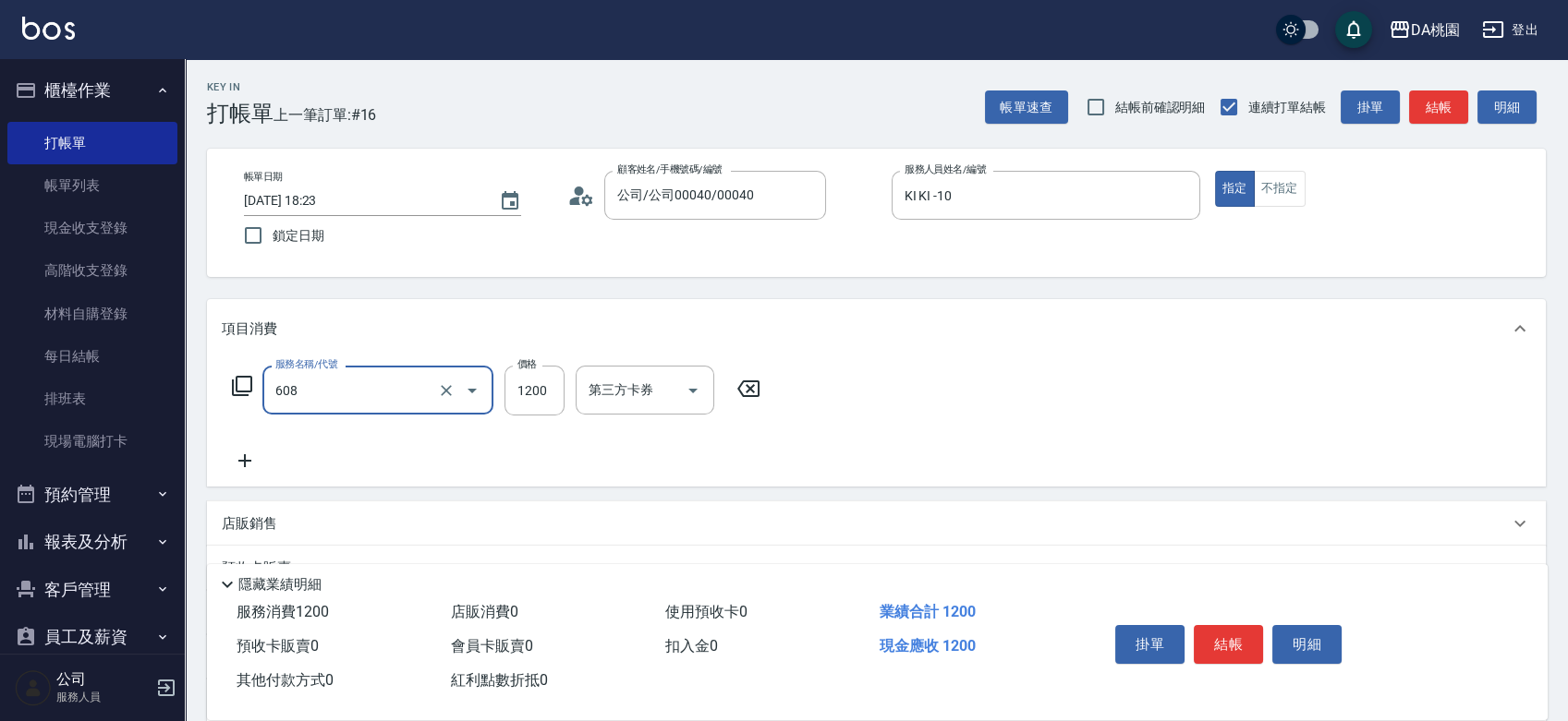
type input "鱗脂質護髮(608)"
type input "0"
type input "250"
type input "2500"
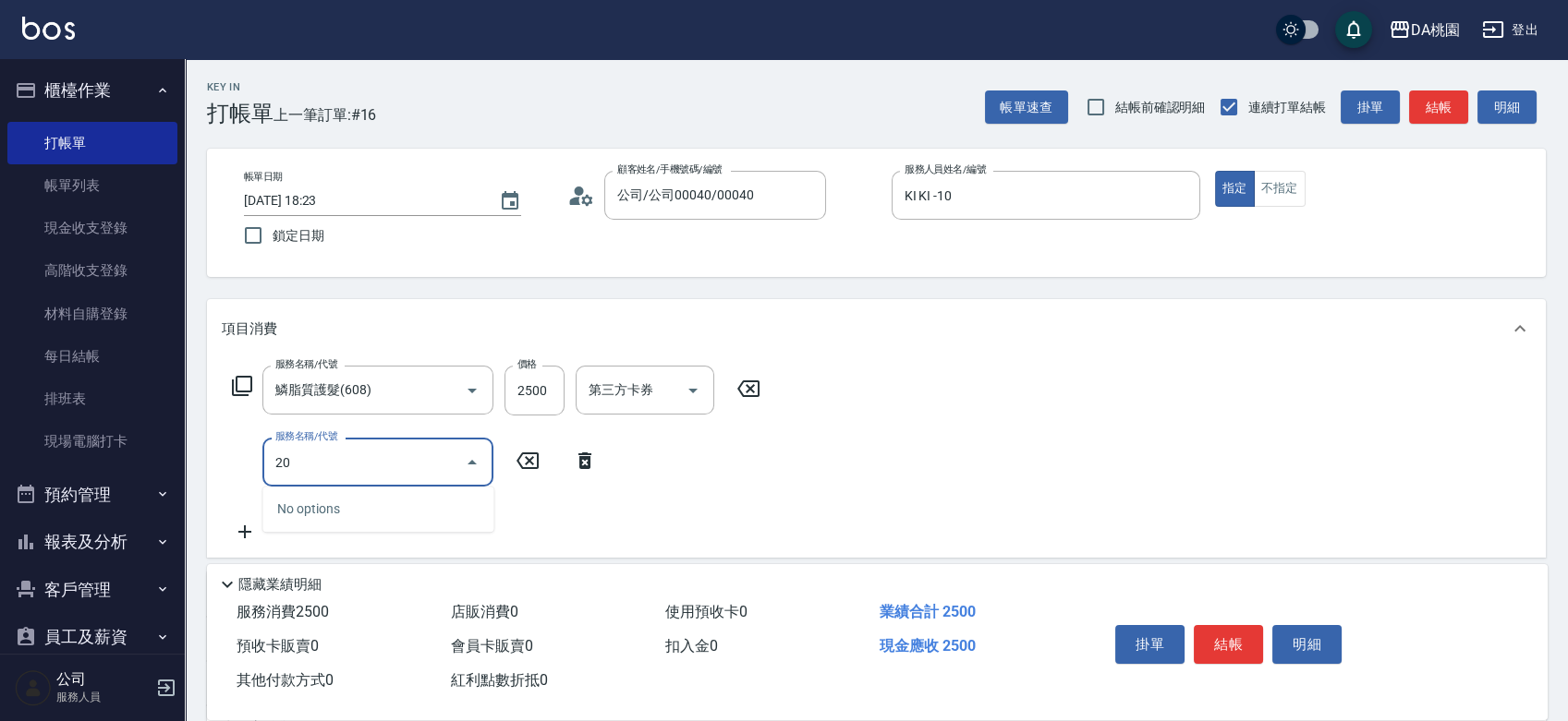
type input "200"
type input "400"
type input "離子燙(200)"
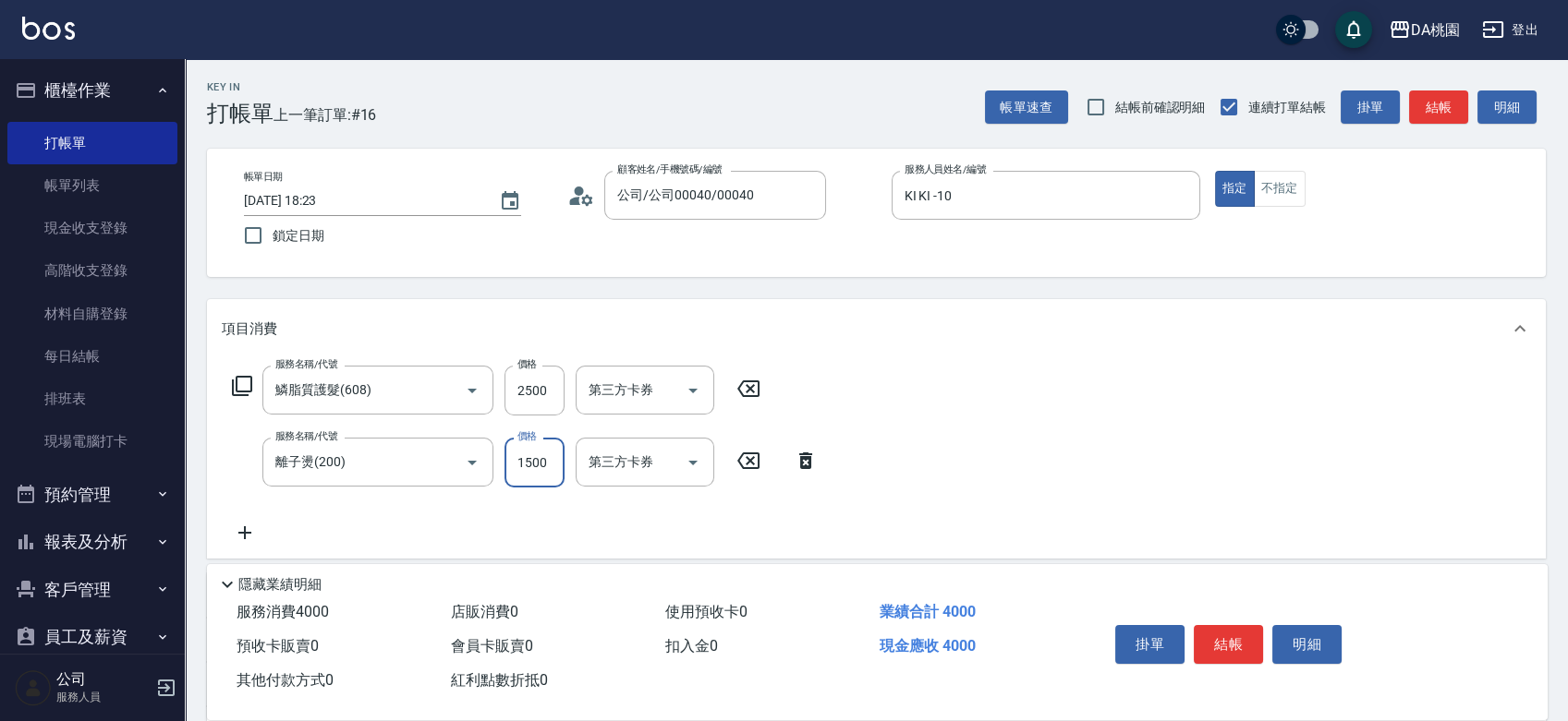
type input "1"
type input "250"
type input "139"
type input "260"
type input "1399"
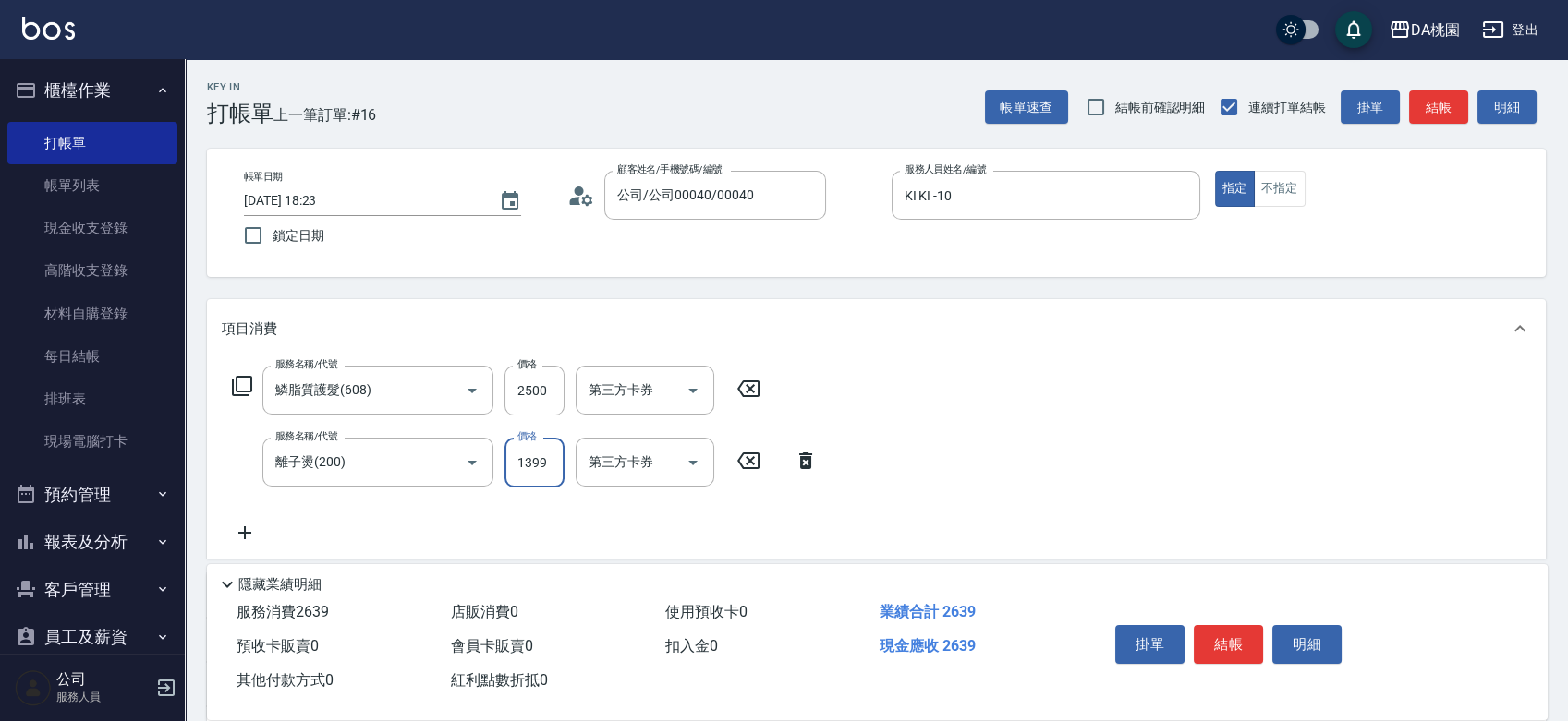
type input "380"
type input "1399"
click at [1228, 639] on button "結帳" at bounding box center [1228, 645] width 69 height 39
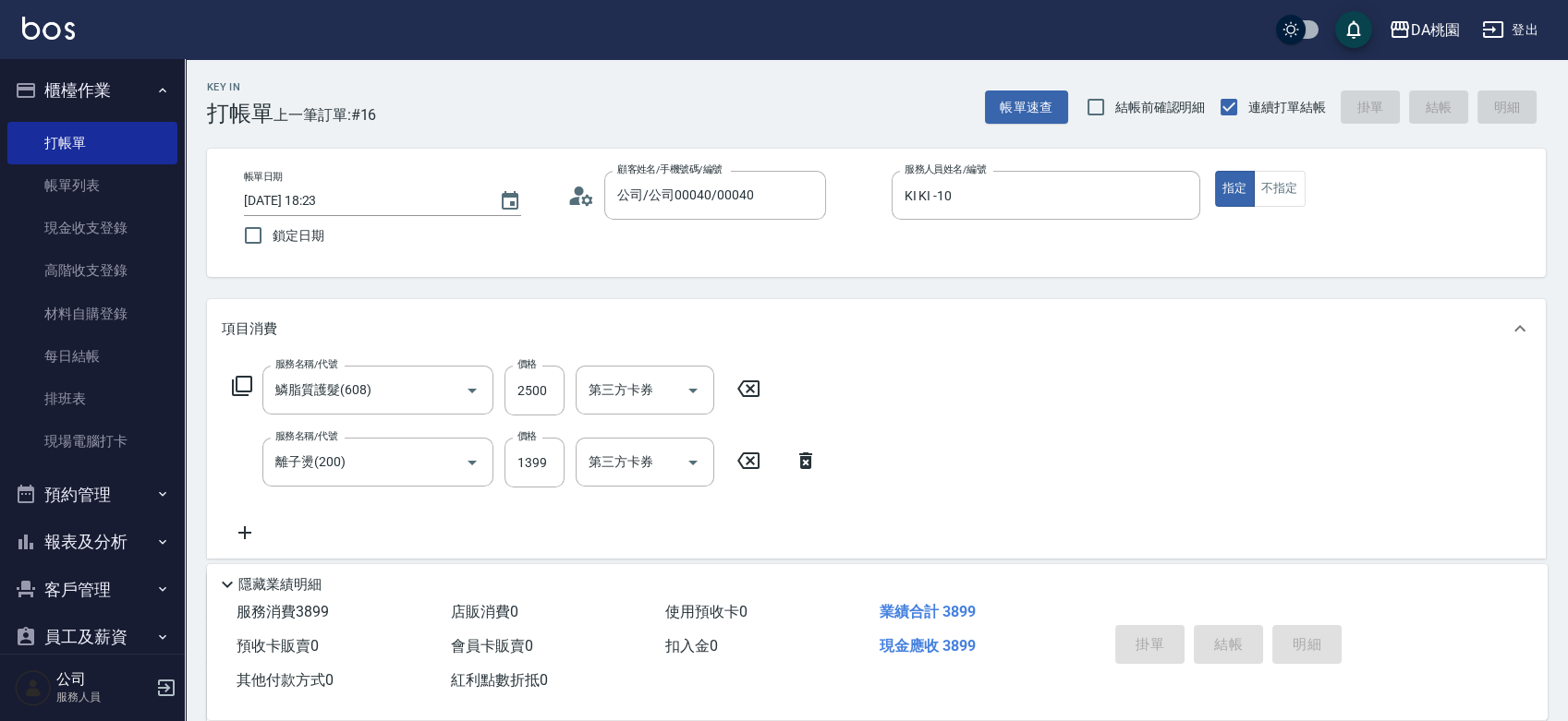
type input "2025/09/26 18:54"
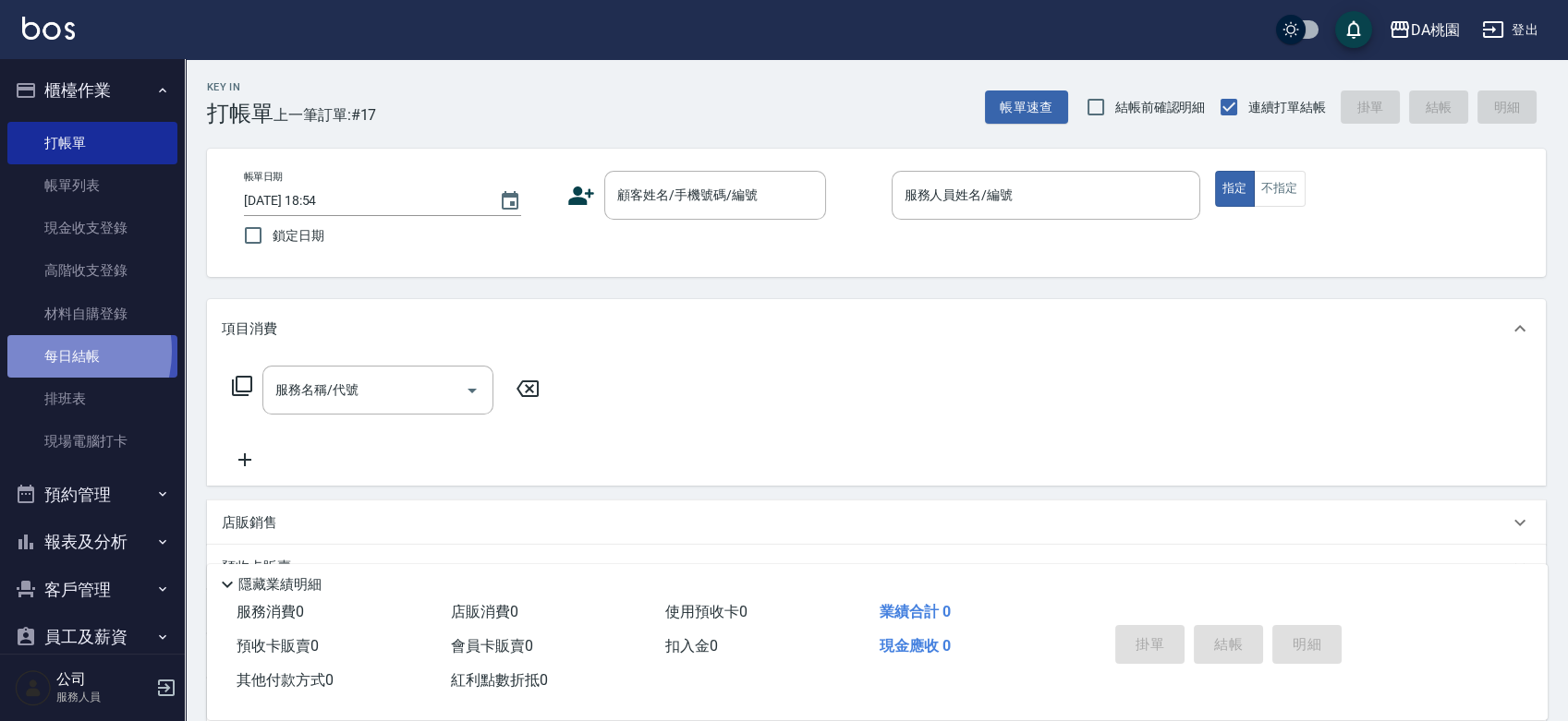
click at [54, 352] on link "每日結帳" at bounding box center [92, 356] width 170 height 43
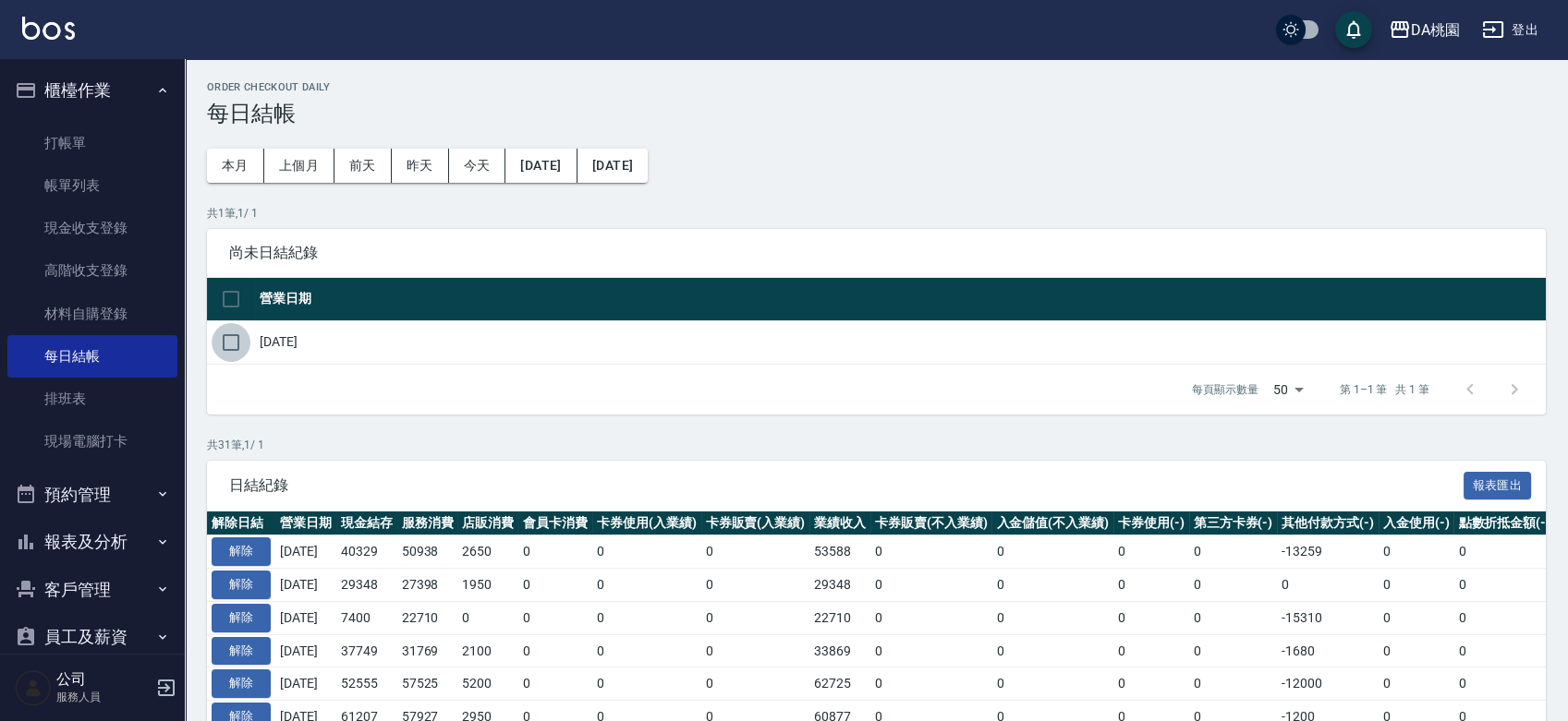
click at [245, 336] on input "checkbox" at bounding box center [231, 342] width 39 height 39
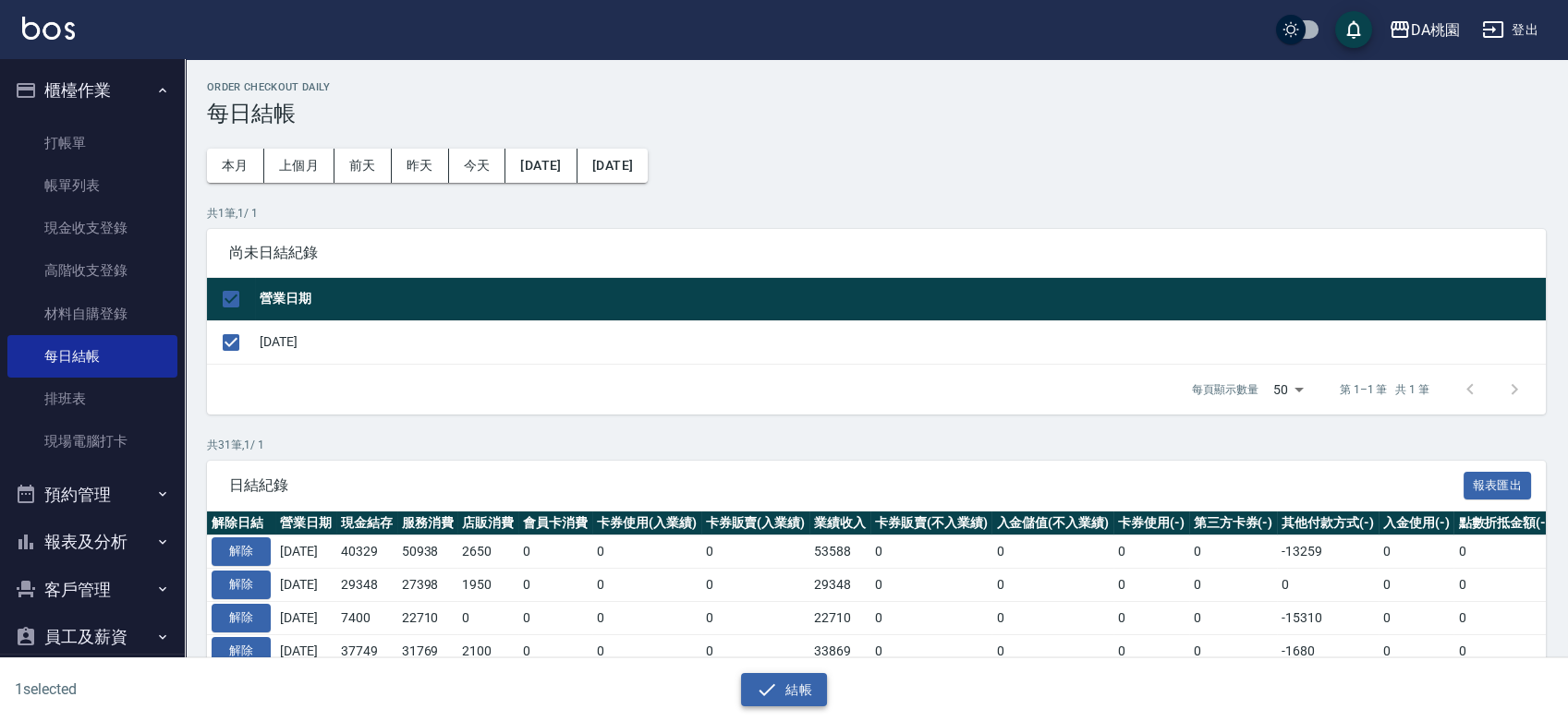
click at [785, 690] on button "結帳" at bounding box center [784, 690] width 86 height 35
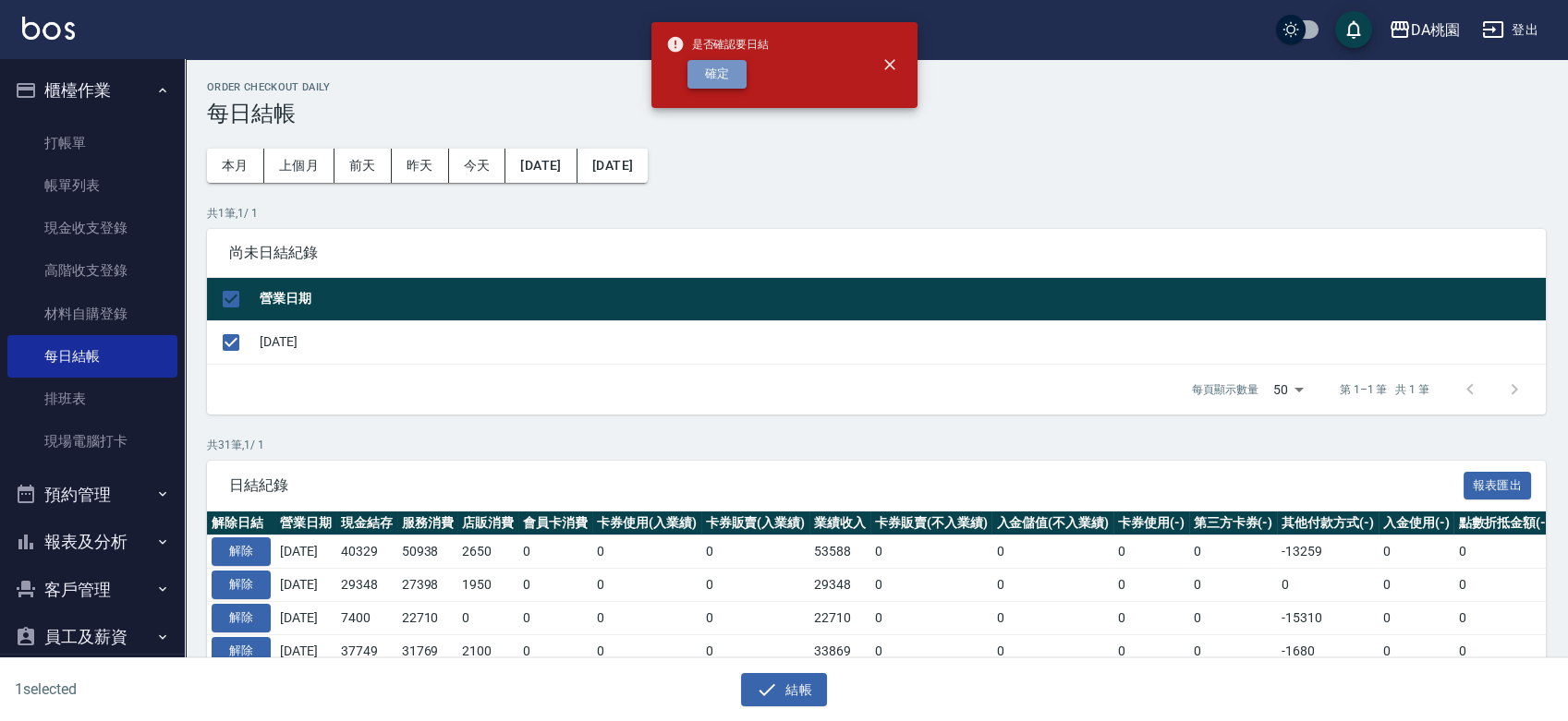
click at [699, 74] on button "確定" at bounding box center [717, 74] width 59 height 29
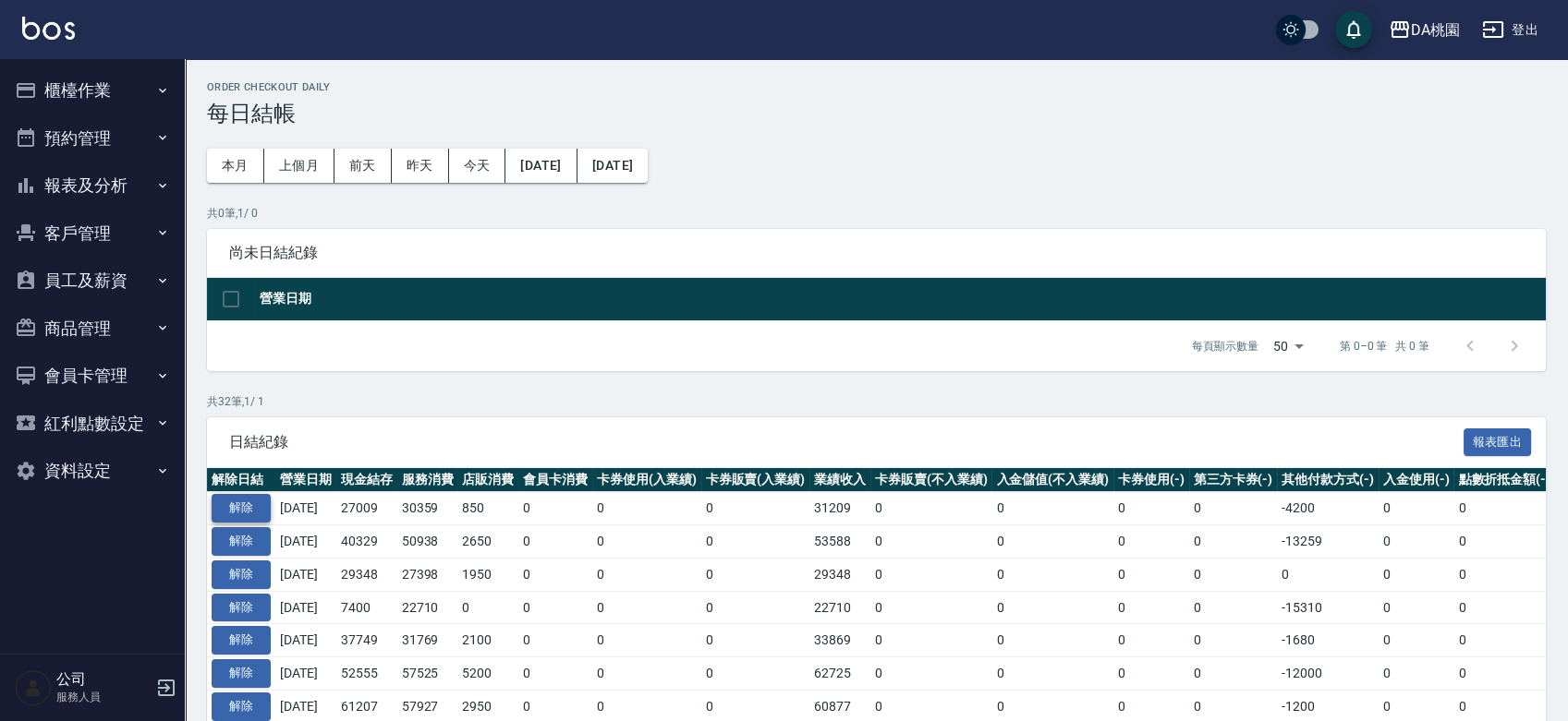
click at [217, 498] on button "解除" at bounding box center [241, 508] width 59 height 29
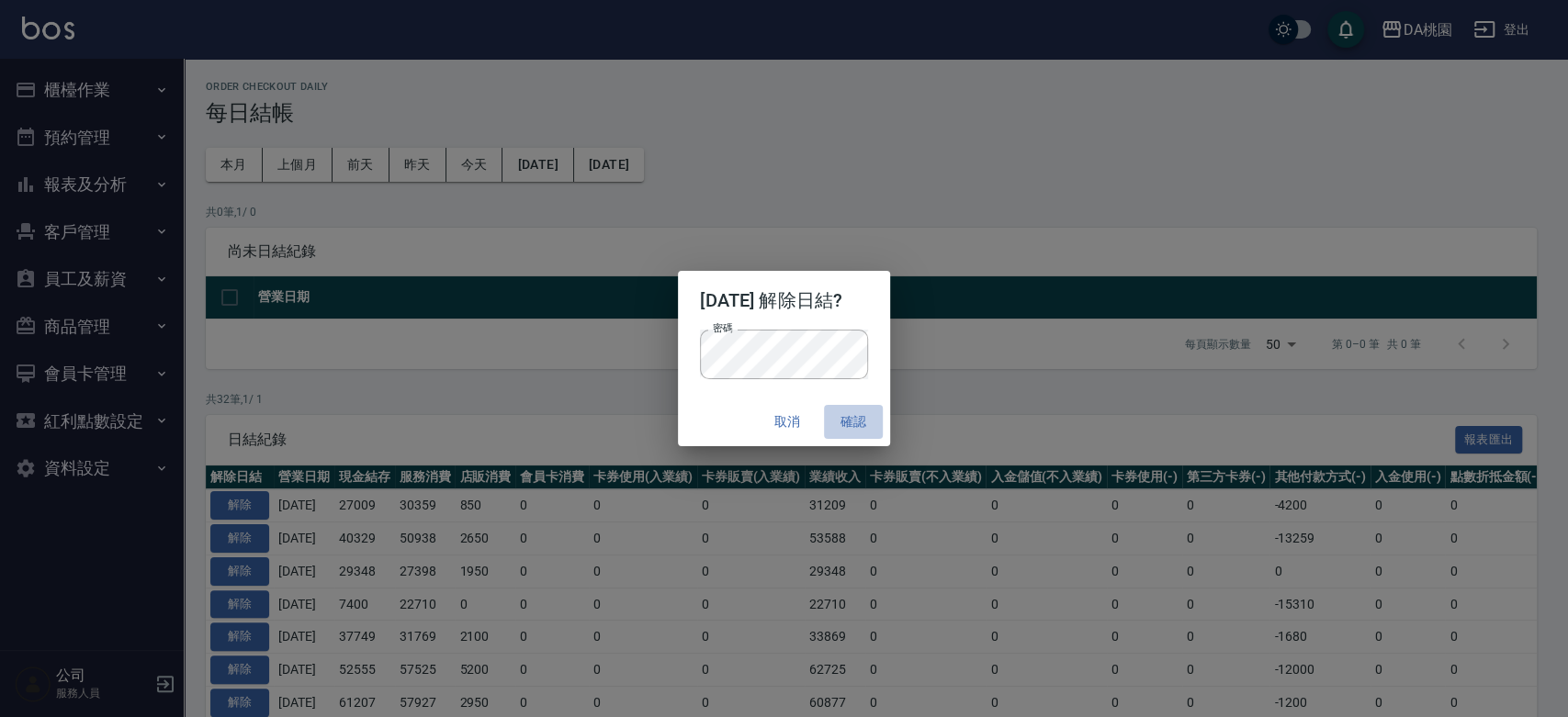
click at [867, 424] on button "確認" at bounding box center [853, 422] width 58 height 34
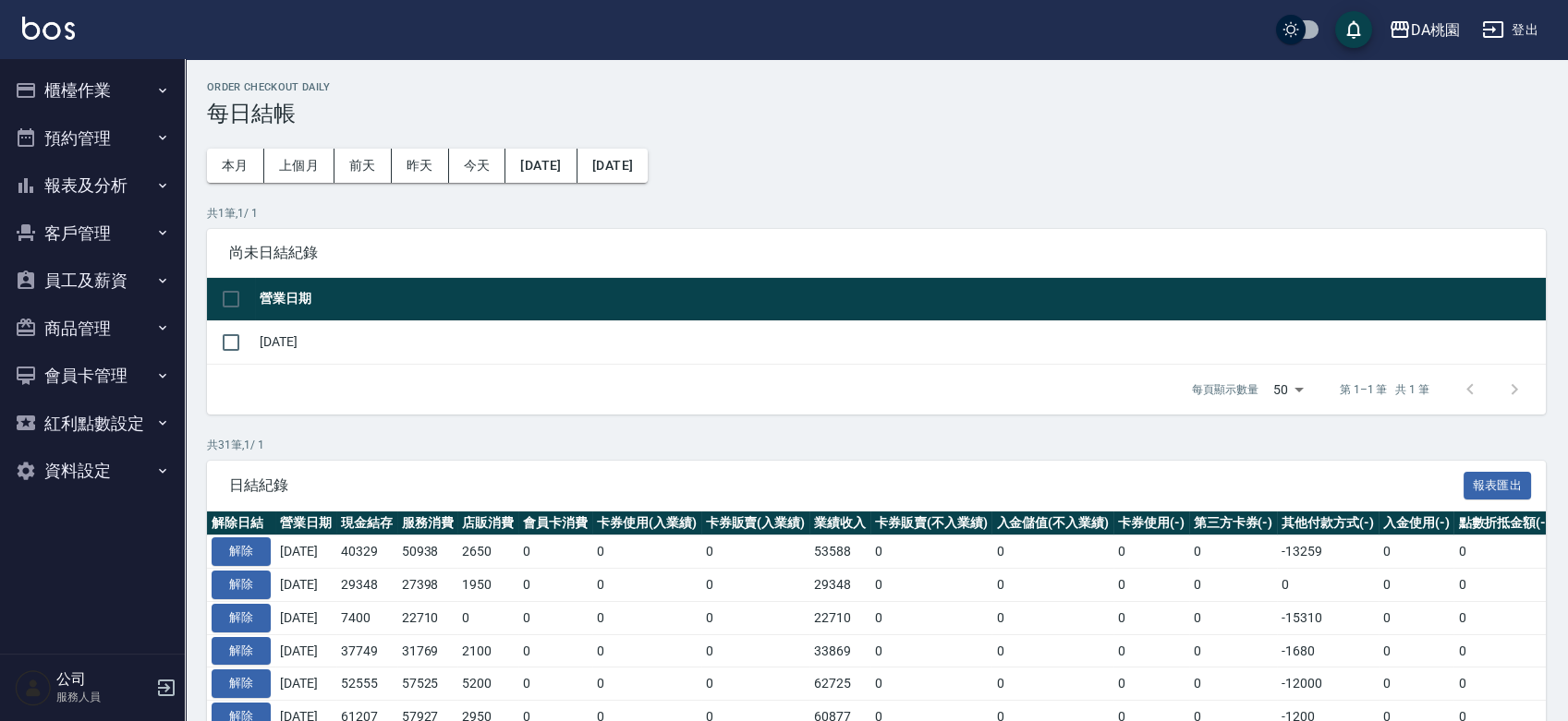
click at [119, 94] on button "櫃檯作業" at bounding box center [92, 90] width 170 height 48
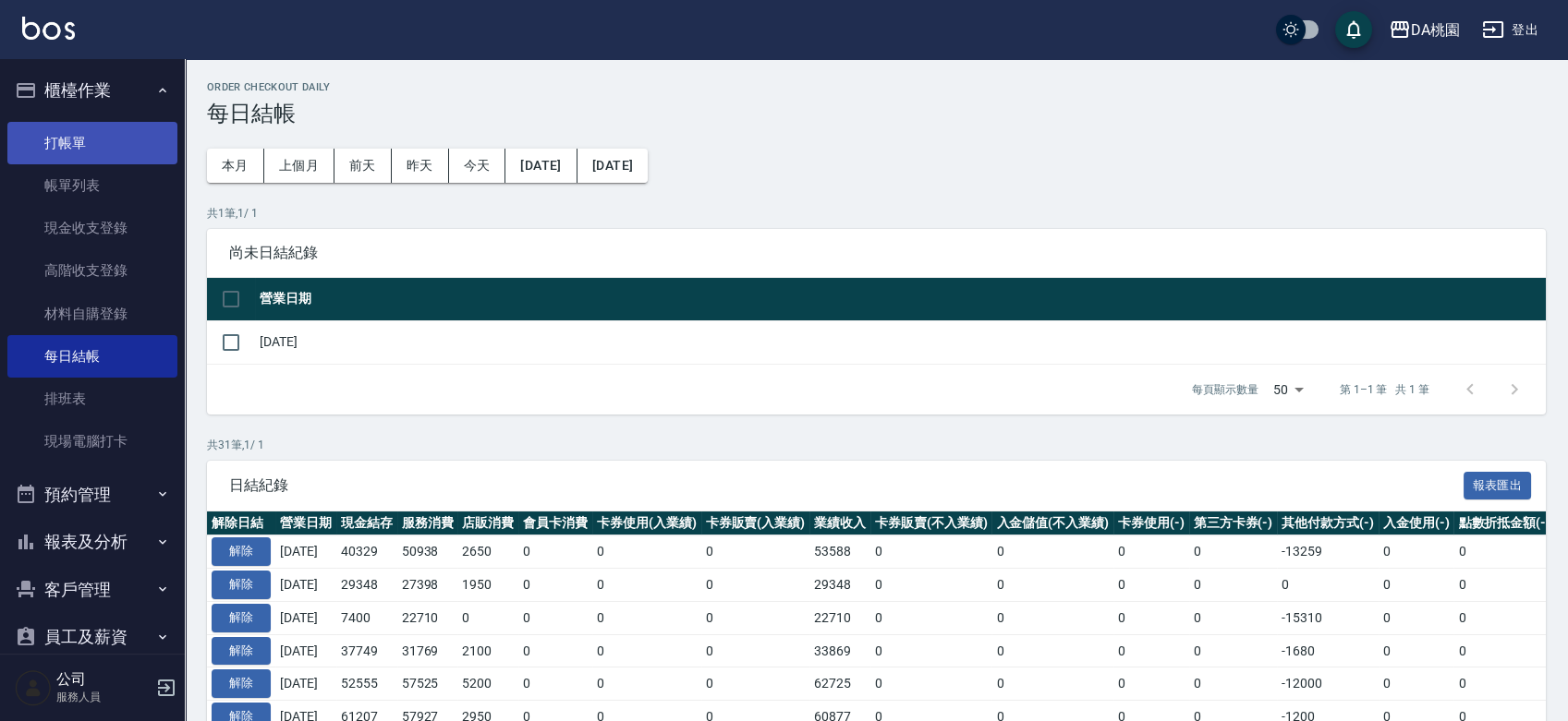
click at [106, 148] on link "打帳單" at bounding box center [92, 144] width 170 height 43
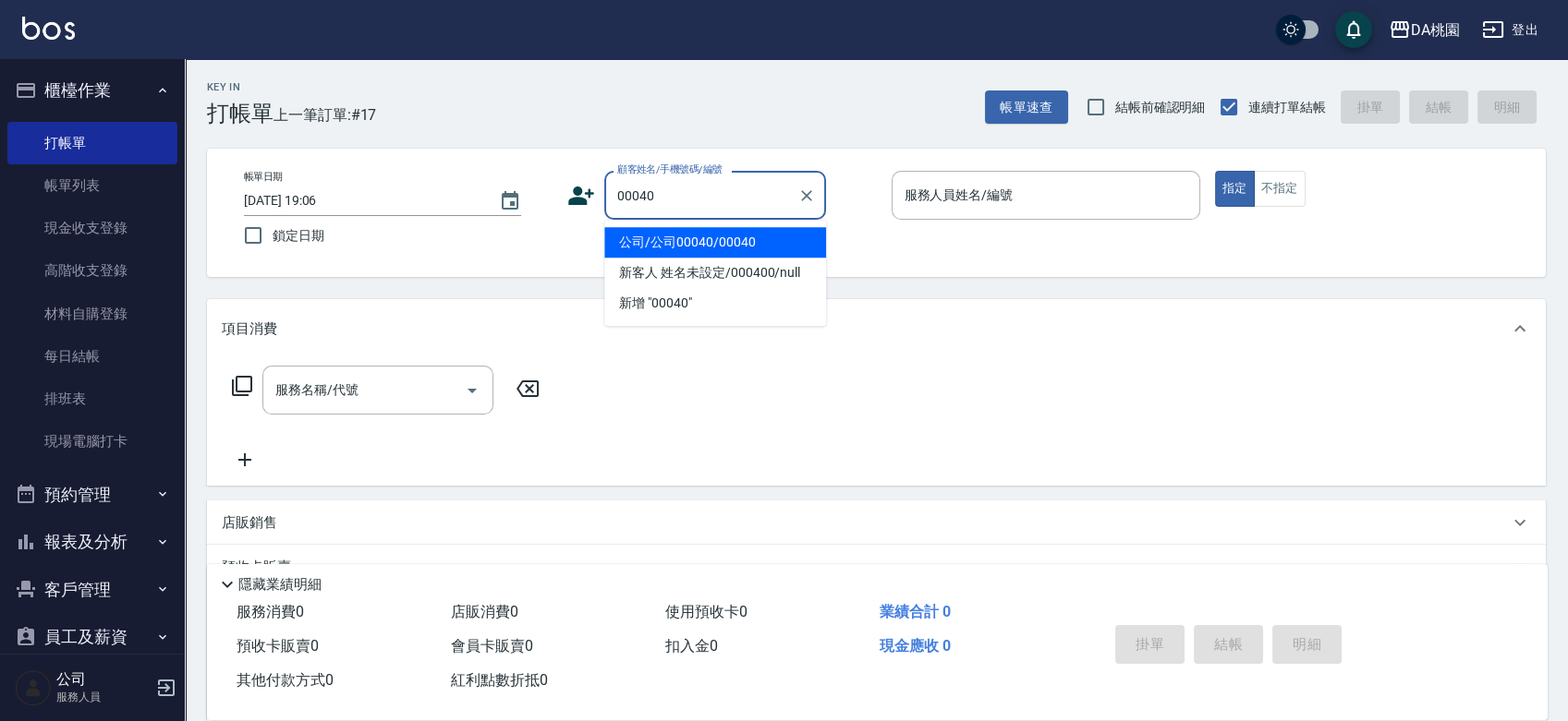
type input "公司/公司00040/00040"
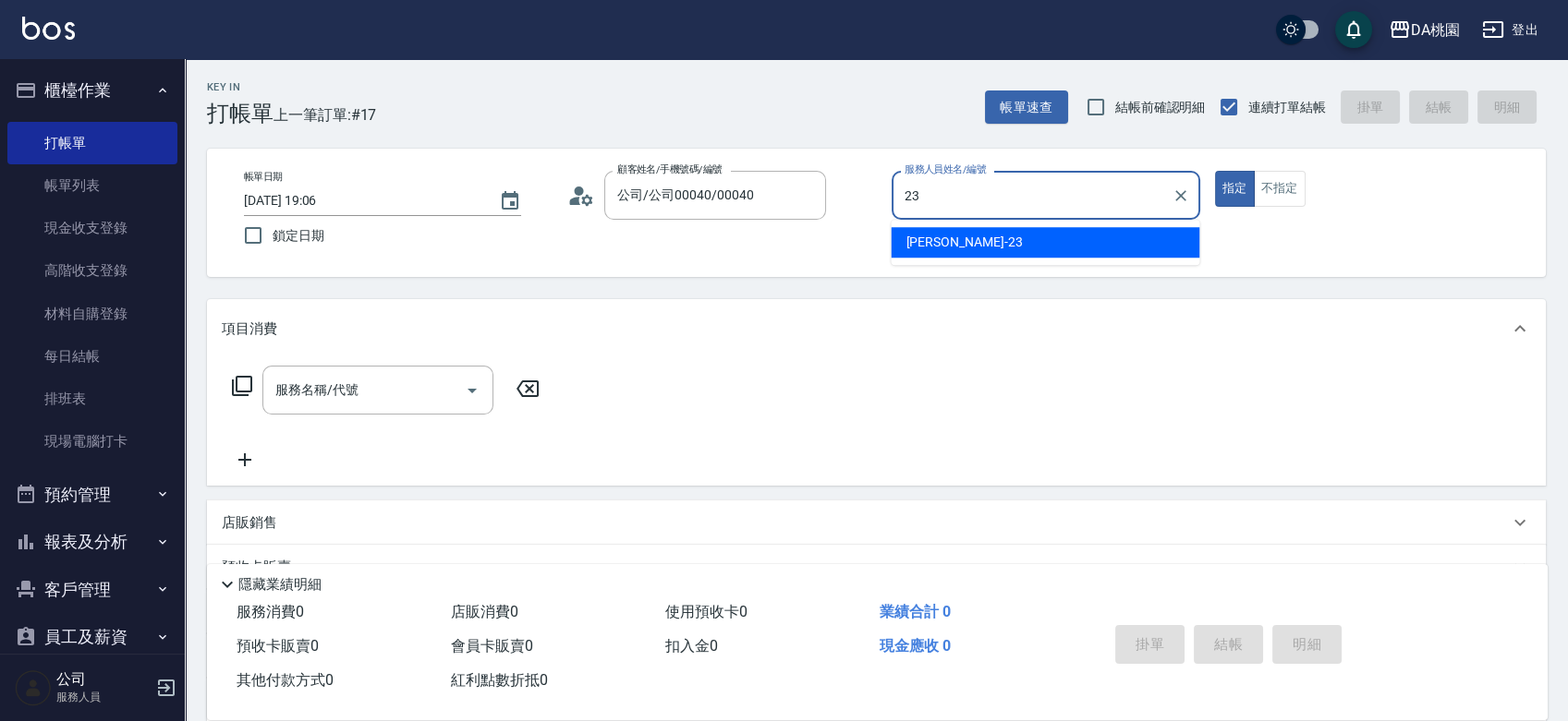
type input "[PERSON_NAME] -23"
type button "true"
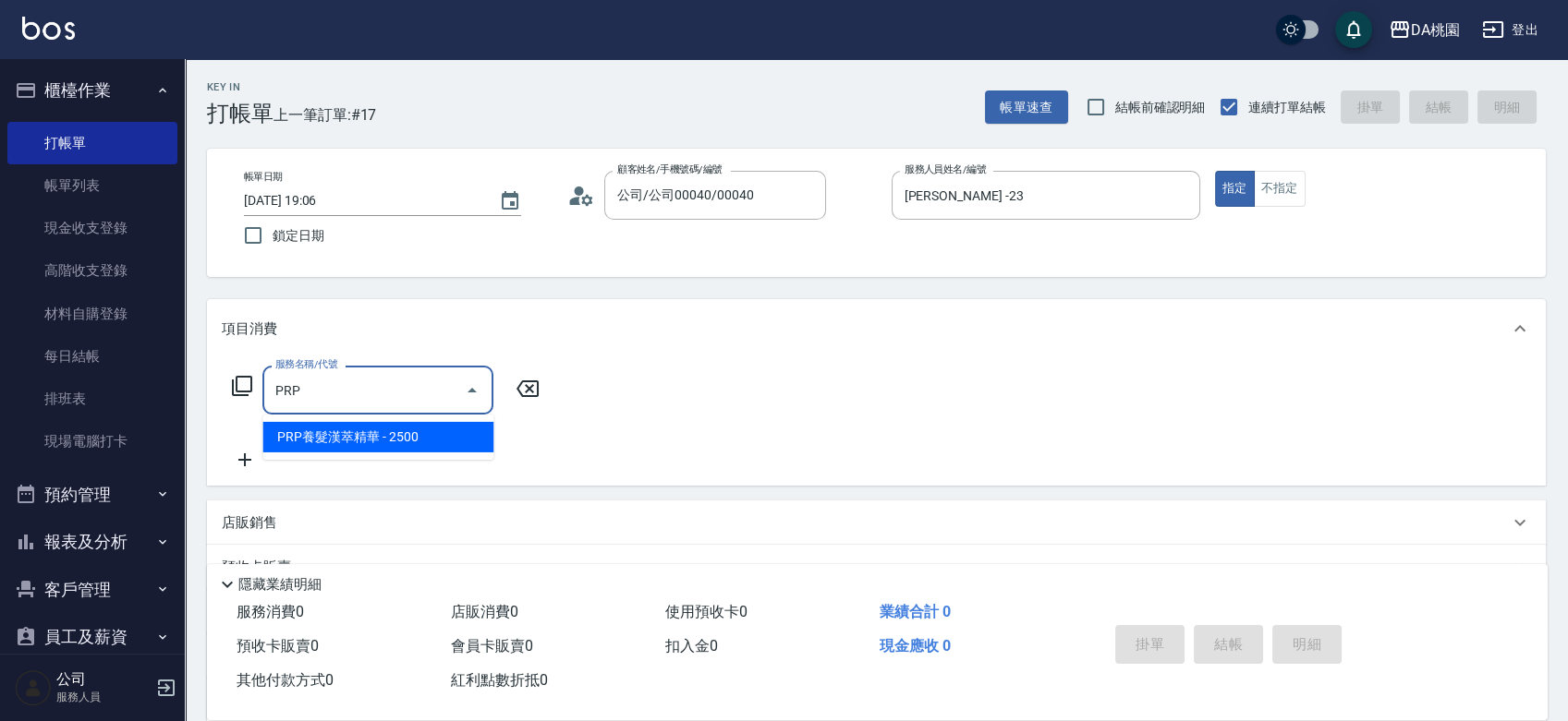
type input "PRP養髮漢萃精華(830)"
type input "250"
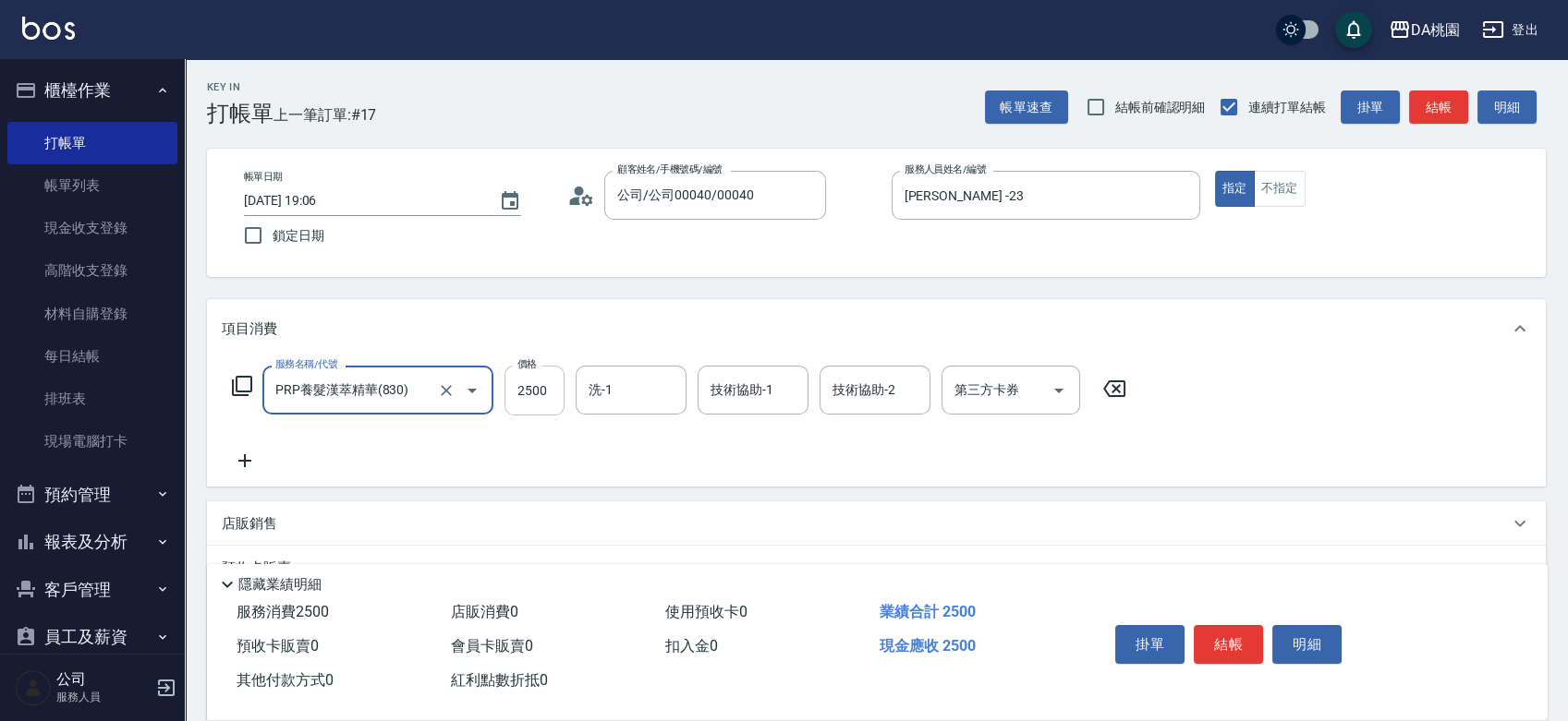
type input "PRP養髮漢萃精華(830)"
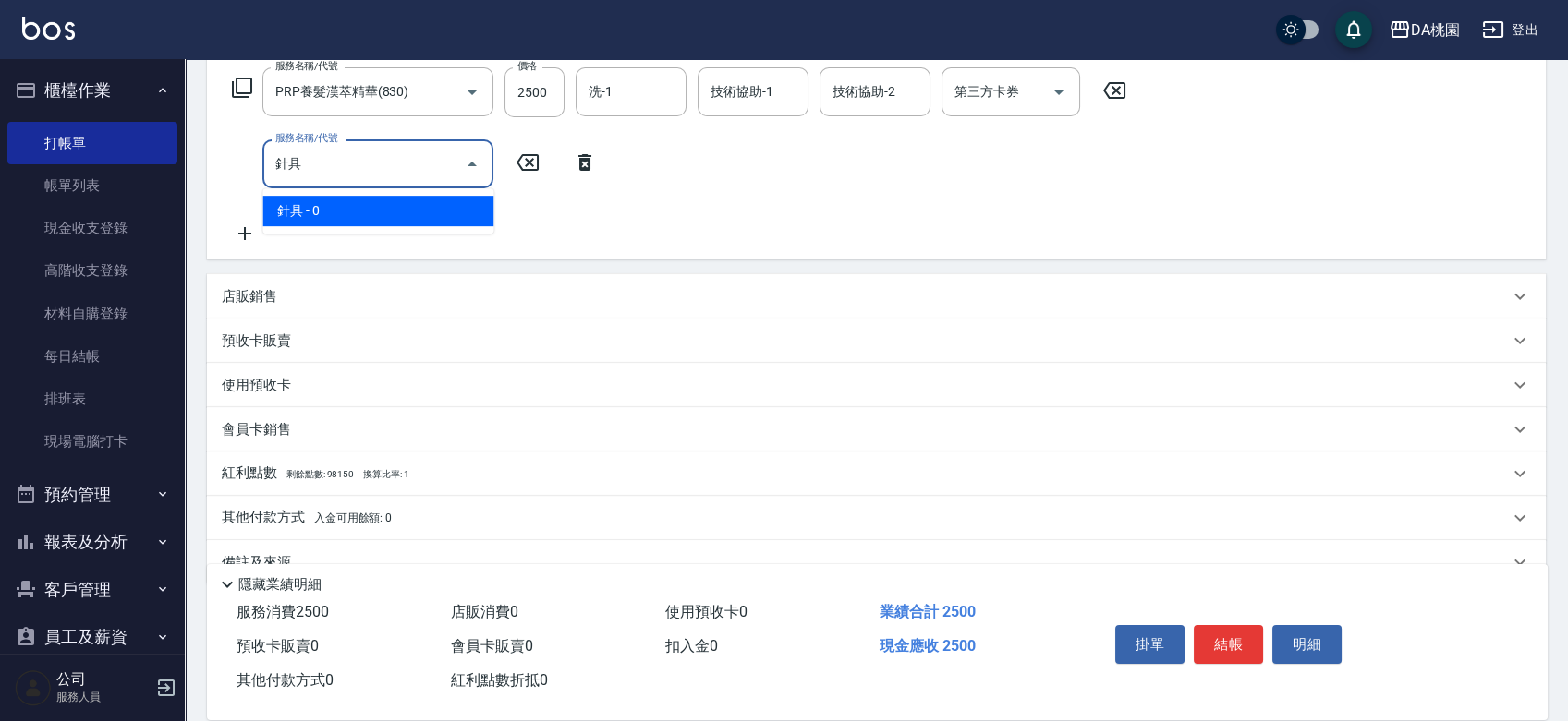
scroll to position [308, 0]
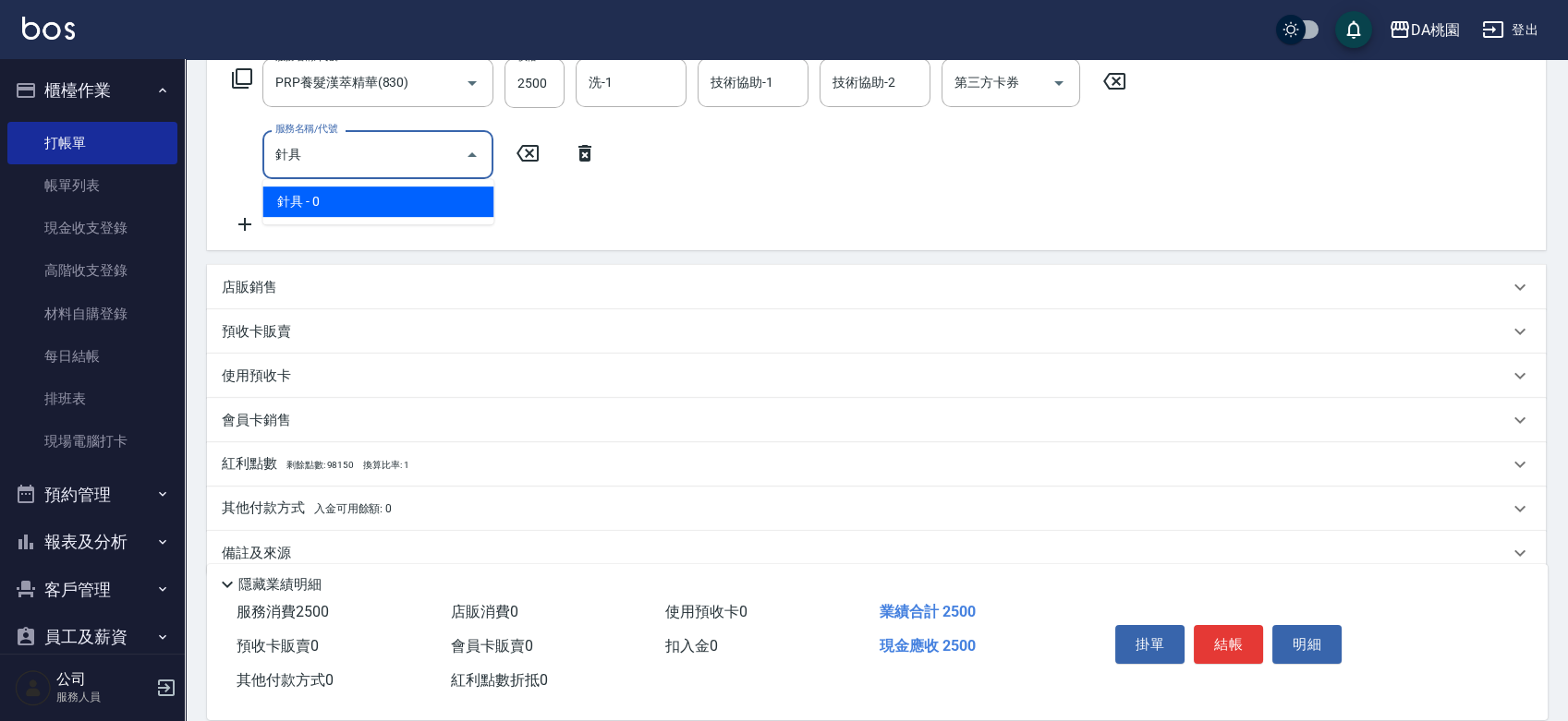
type input "針具"
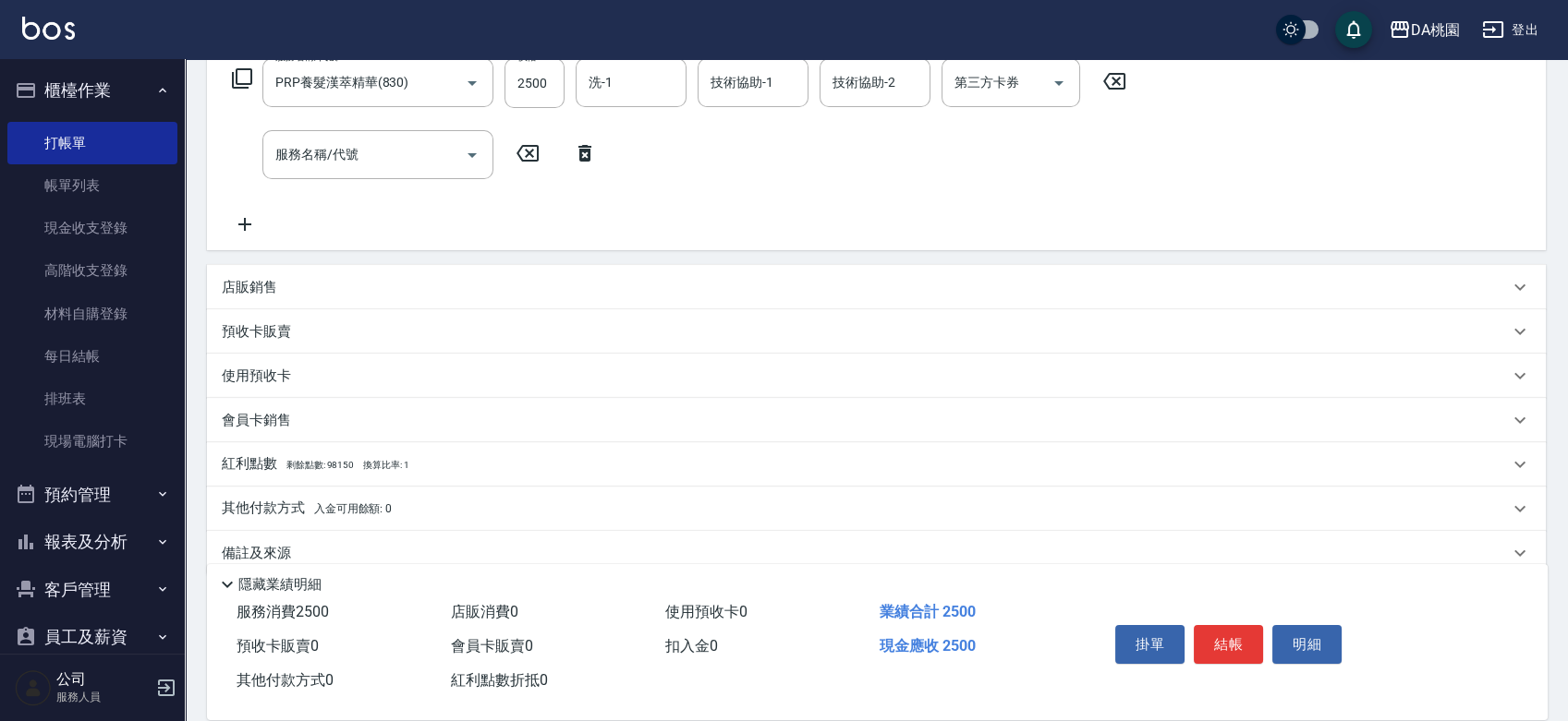
click at [511, 292] on div "店販銷售" at bounding box center [865, 287] width 1287 height 20
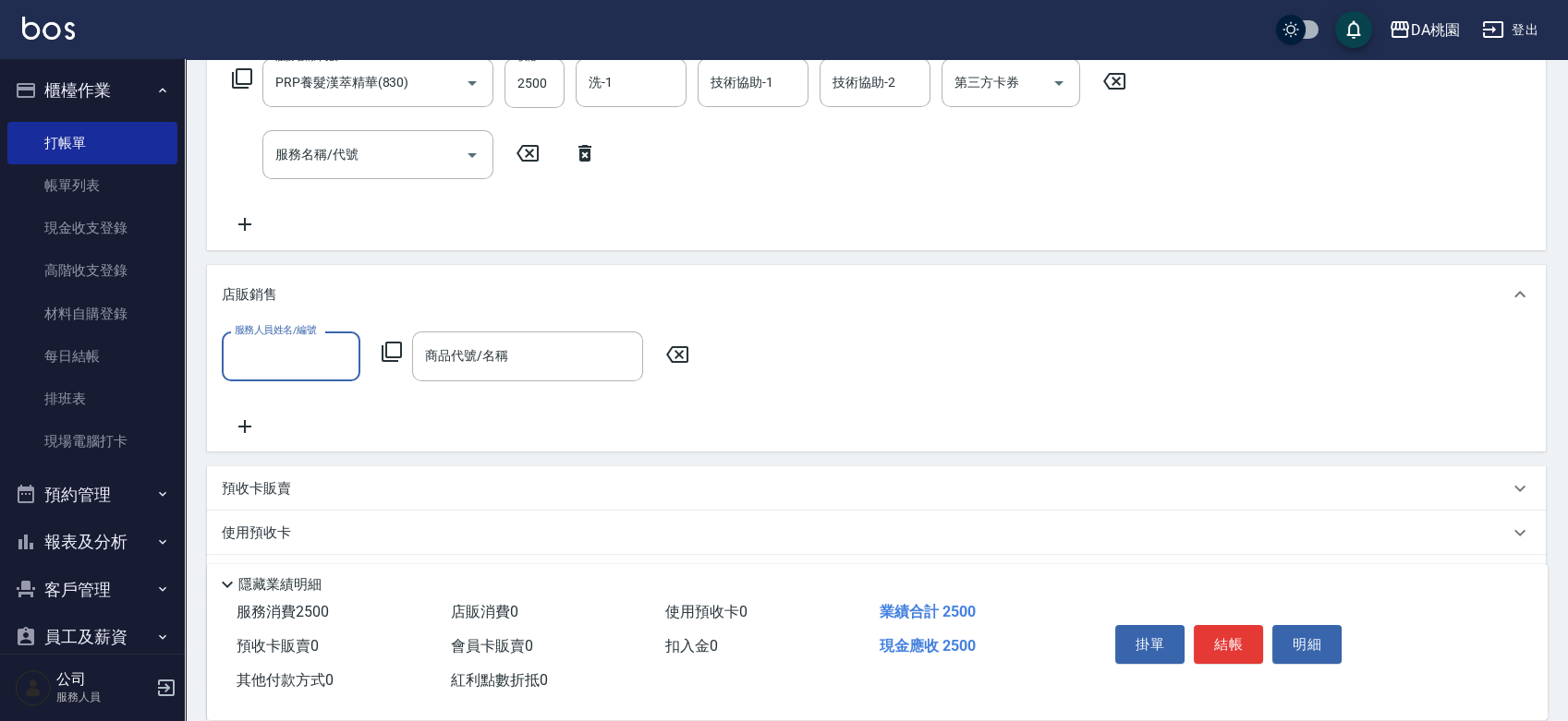
scroll to position [0, 0]
click at [312, 350] on input "服務人員姓名/編號" at bounding box center [290, 355] width 122 height 33
type input "亞瑟 -23"
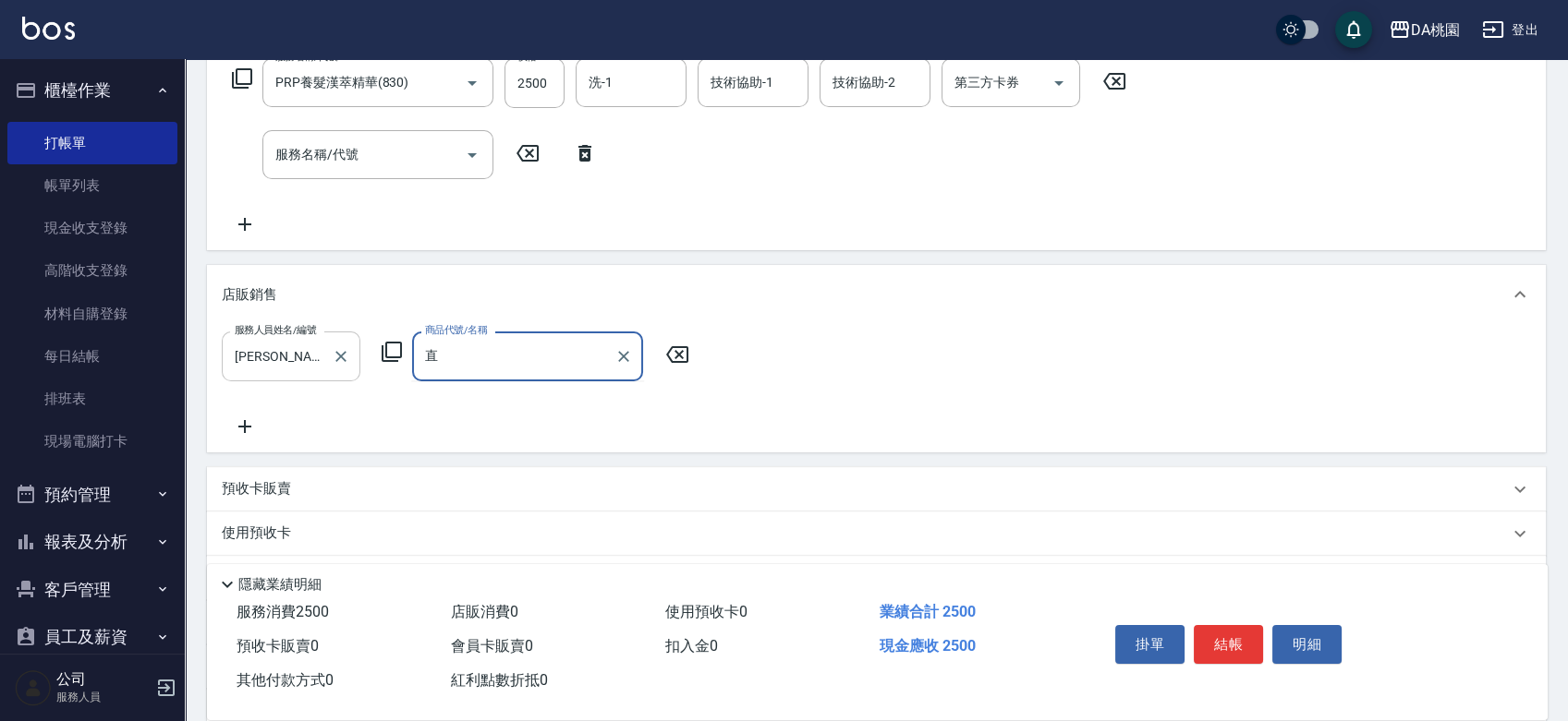
type input "植"
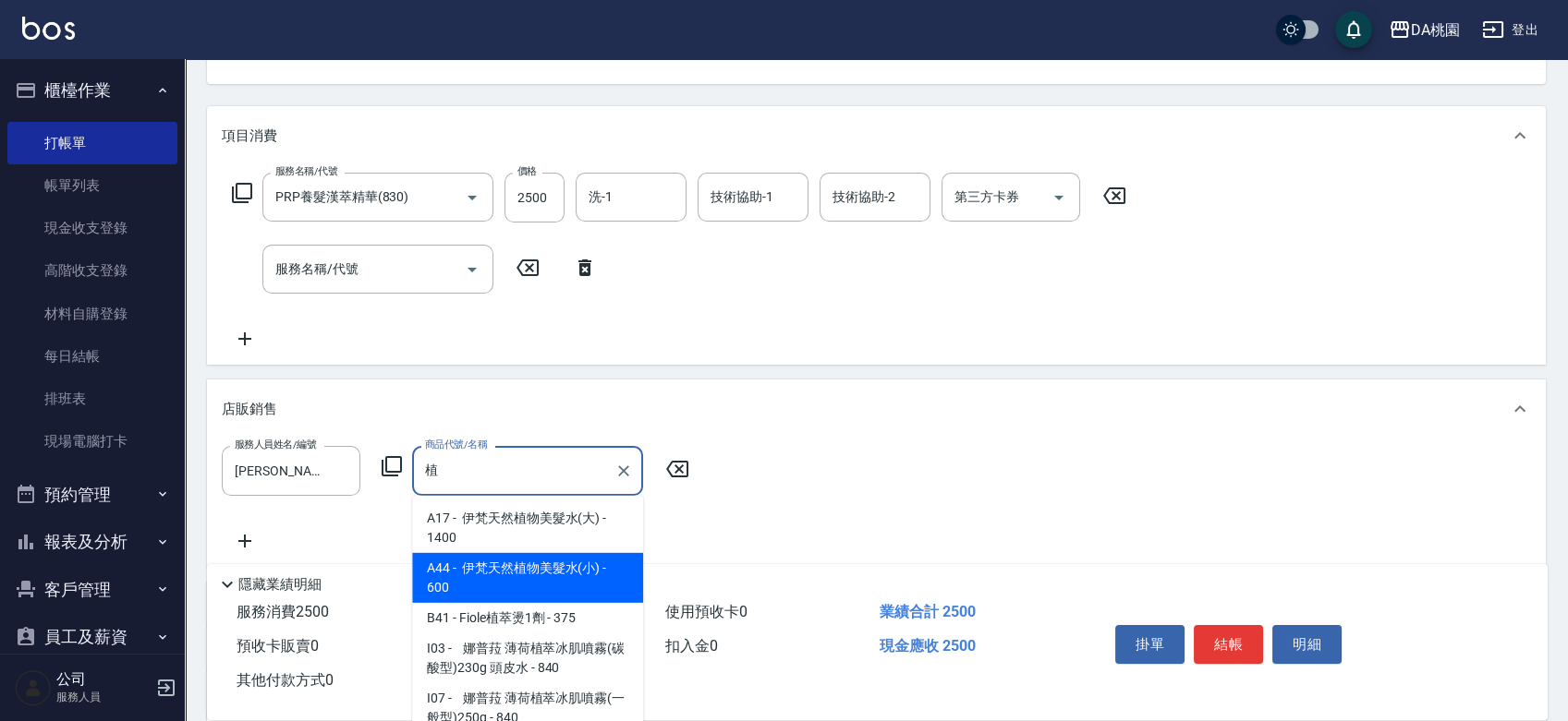
scroll to position [185, 0]
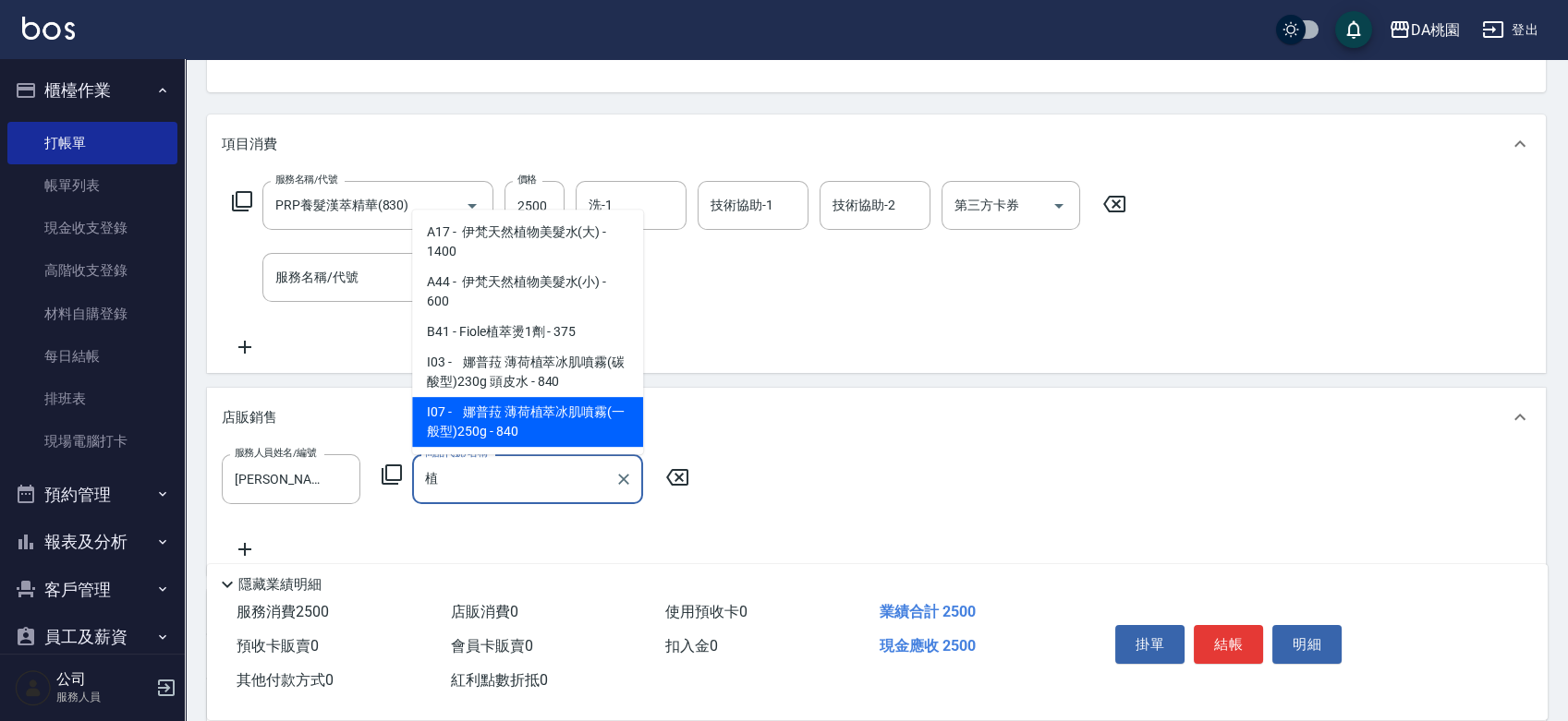
click at [490, 494] on div "植 商品代號/名稱" at bounding box center [527, 478] width 231 height 49
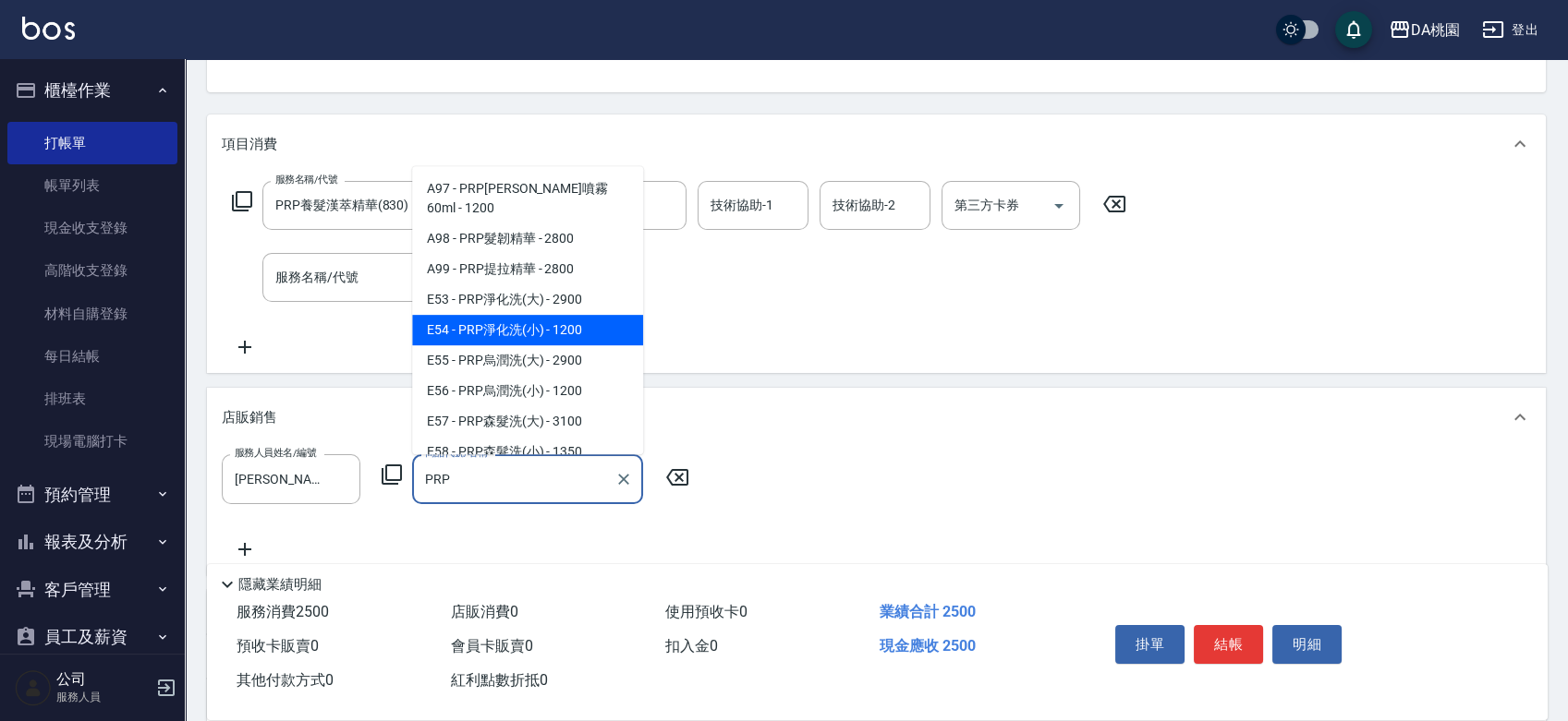
click at [577, 315] on span "E54 - PRP淨化洗(小) - 1200" at bounding box center [527, 330] width 231 height 31
type input "PRP淨化洗(小)"
type input "370"
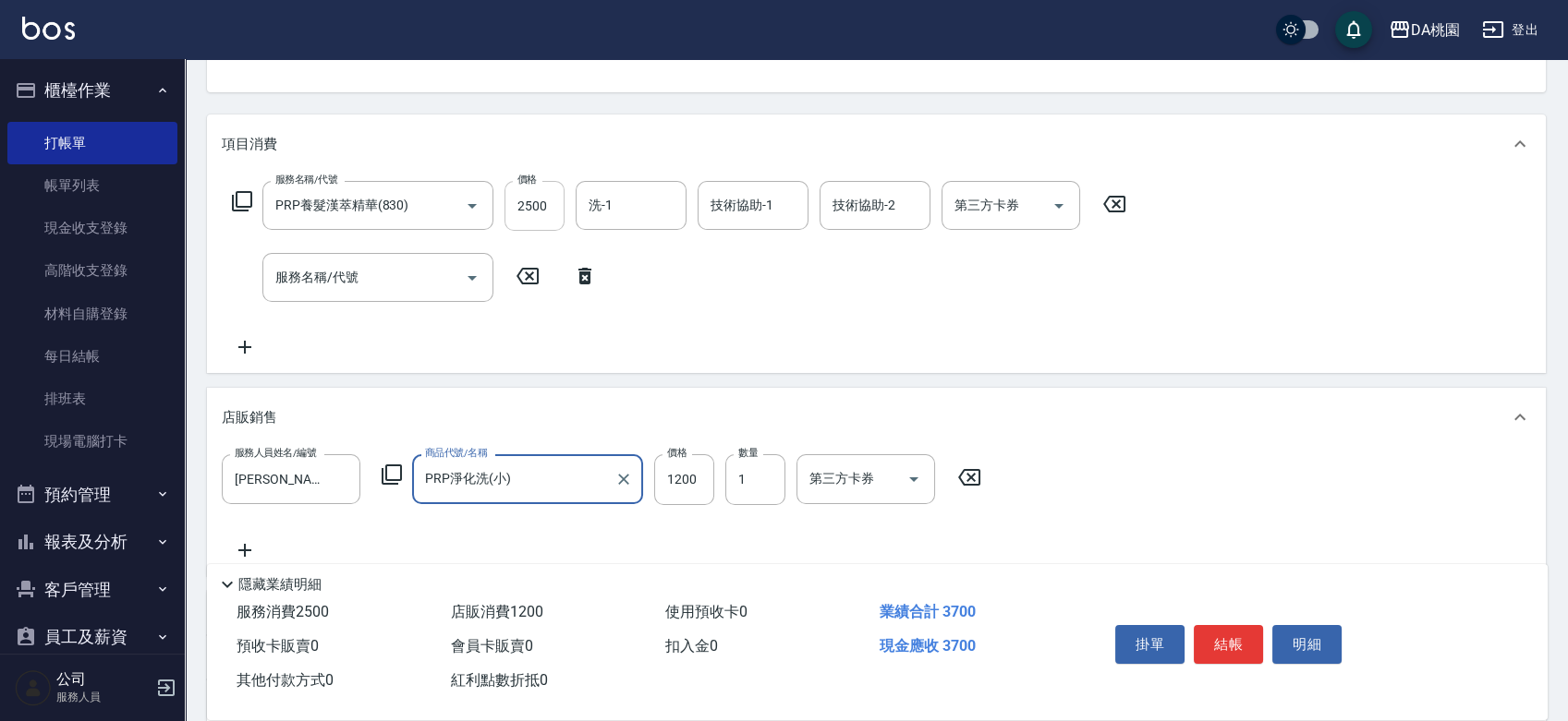
type input "PRP淨化洗(小)"
click at [530, 219] on input "2500" at bounding box center [534, 205] width 60 height 49
type input "3"
type input "120"
type input "330"
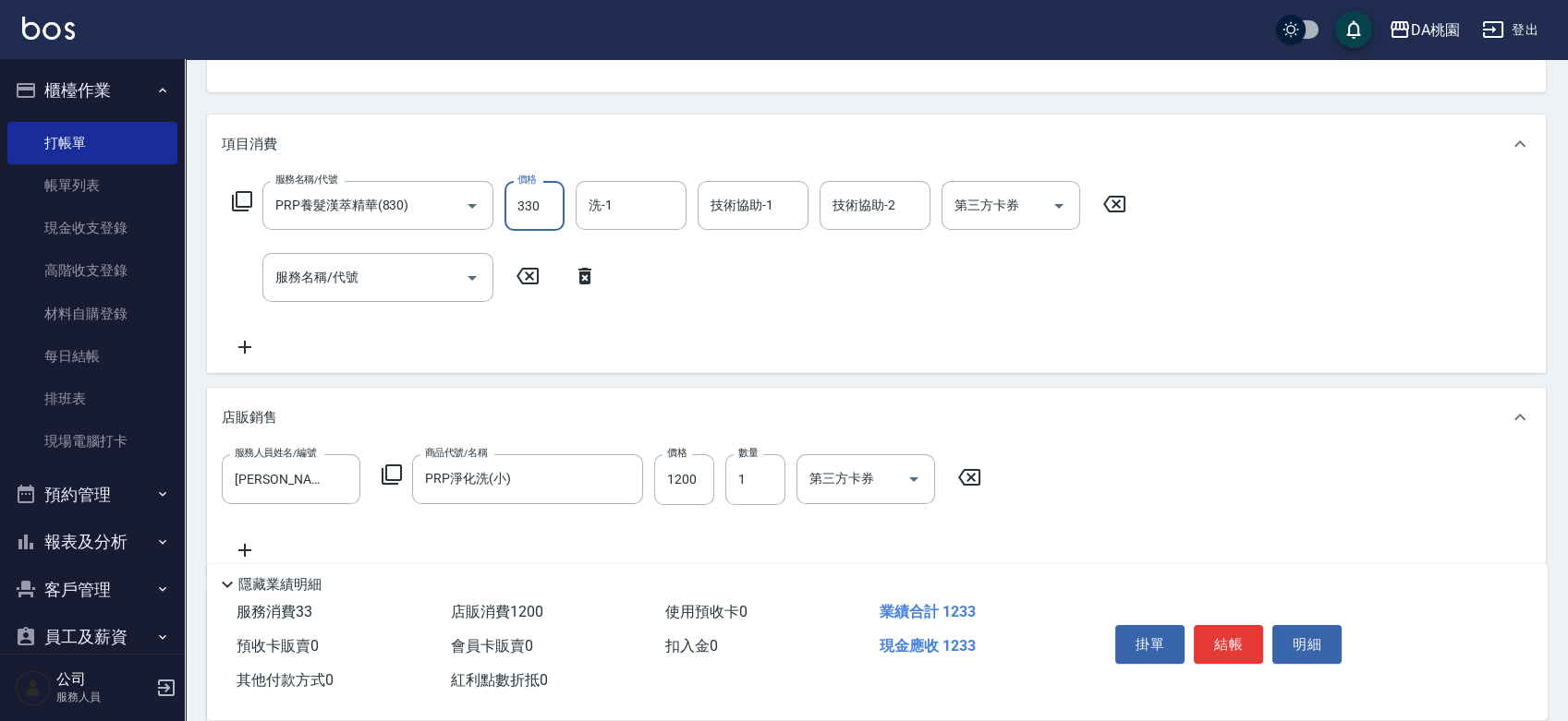
type input "150"
type input "3300"
type input "450"
type input "3300"
click at [944, 354] on div "服務名稱/代號 PRP養髮漢萃精華(830) 服務名稱/代號 價格 3300 價格 洗-1 洗-1 技術協助-1 技術協助-1 技術協助-2 技術協助-2 第…" at bounding box center [679, 270] width 916 height 177
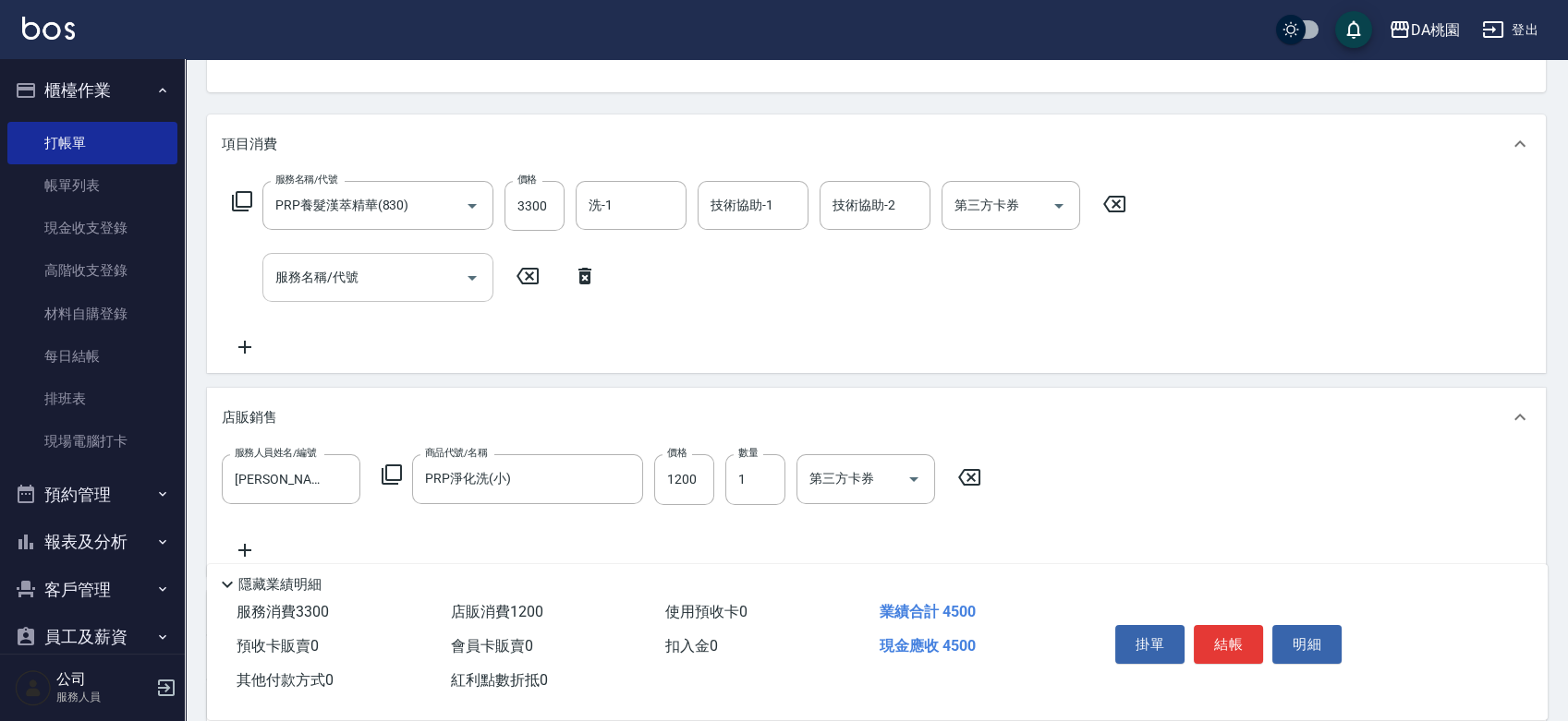
click at [399, 273] on input "服務名稱/代號" at bounding box center [364, 277] width 187 height 33
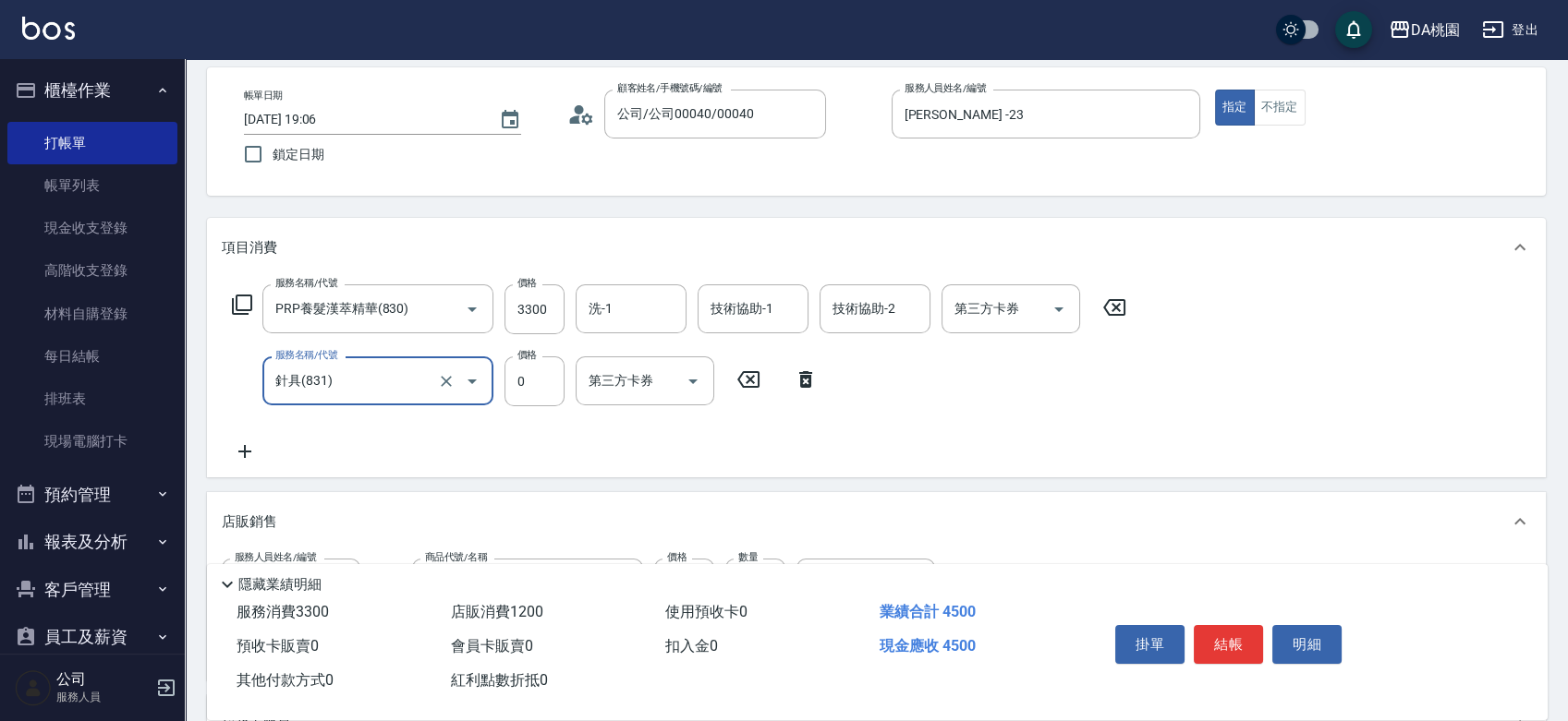
scroll to position [0, 0]
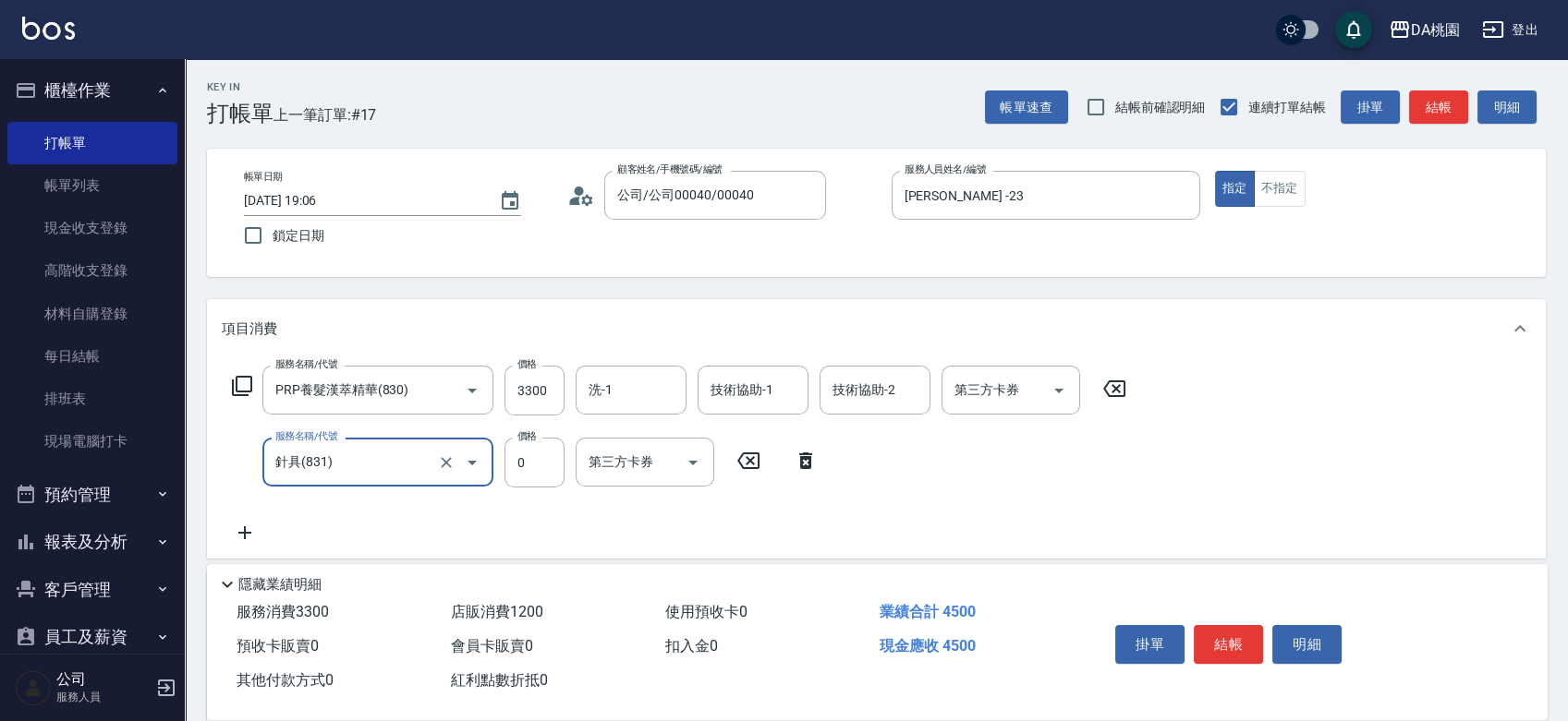
type input "針具(831)"
click at [1241, 639] on button "結帳" at bounding box center [1228, 645] width 69 height 39
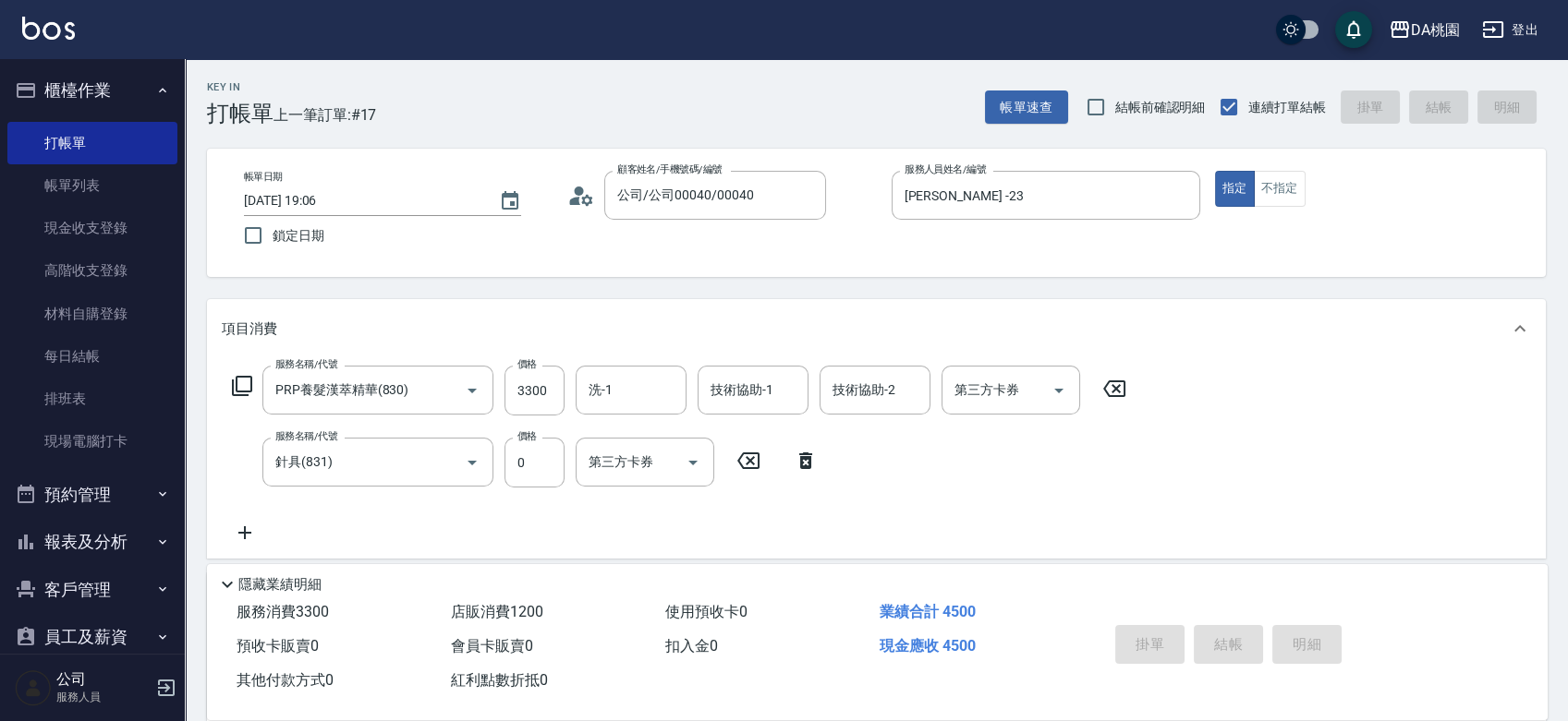
type input "2025/09/26 19:07"
type input "0"
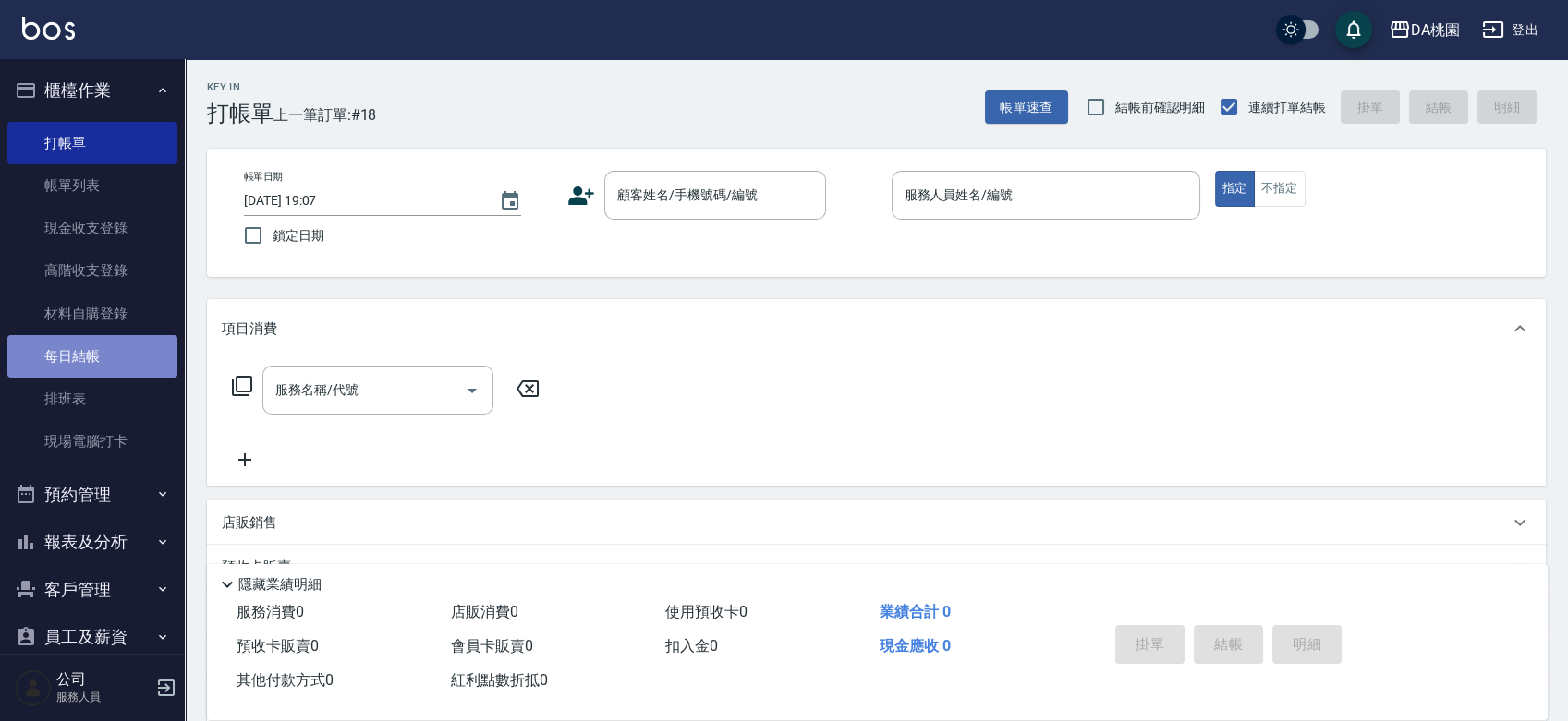
click at [92, 365] on link "每日結帳" at bounding box center [92, 356] width 170 height 43
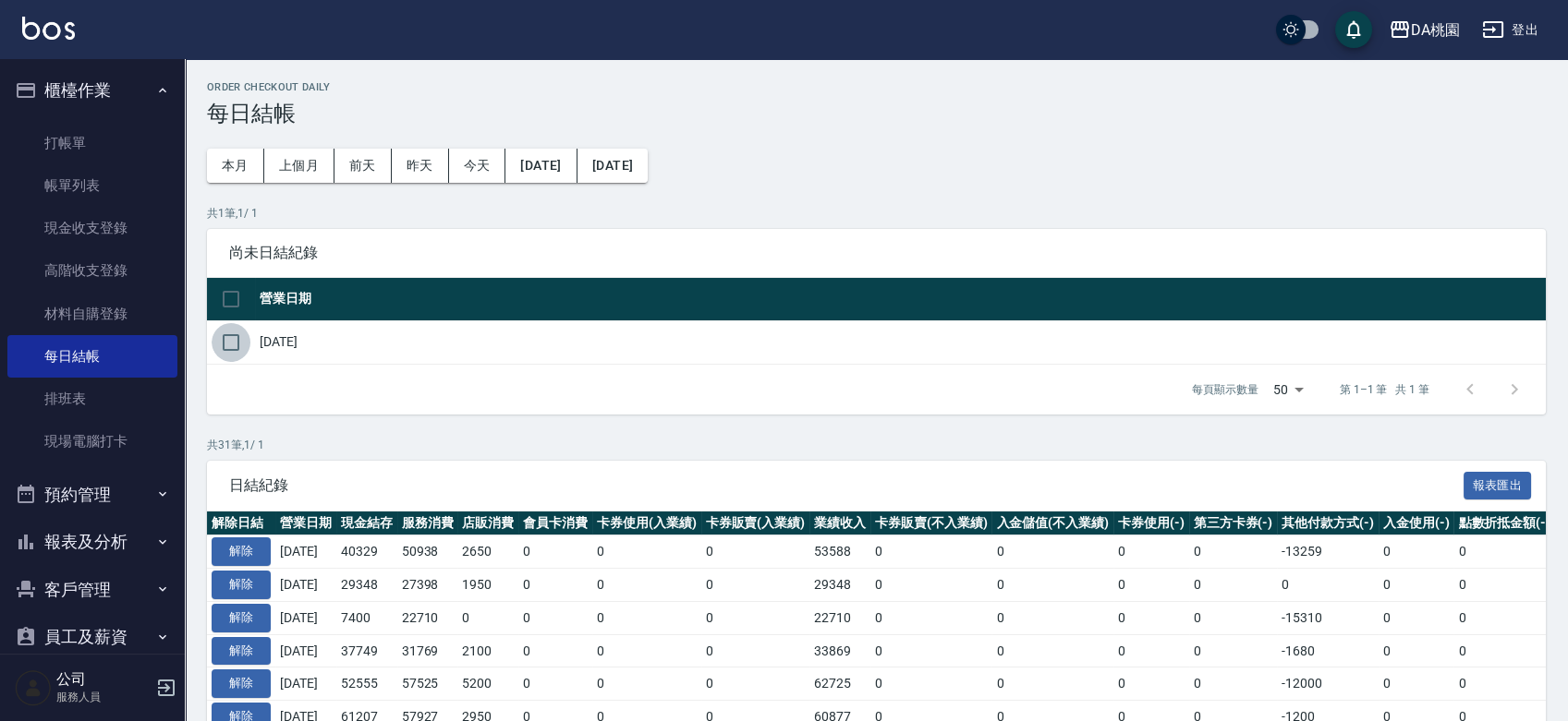
click at [231, 346] on input "checkbox" at bounding box center [231, 342] width 39 height 39
checkbox input "true"
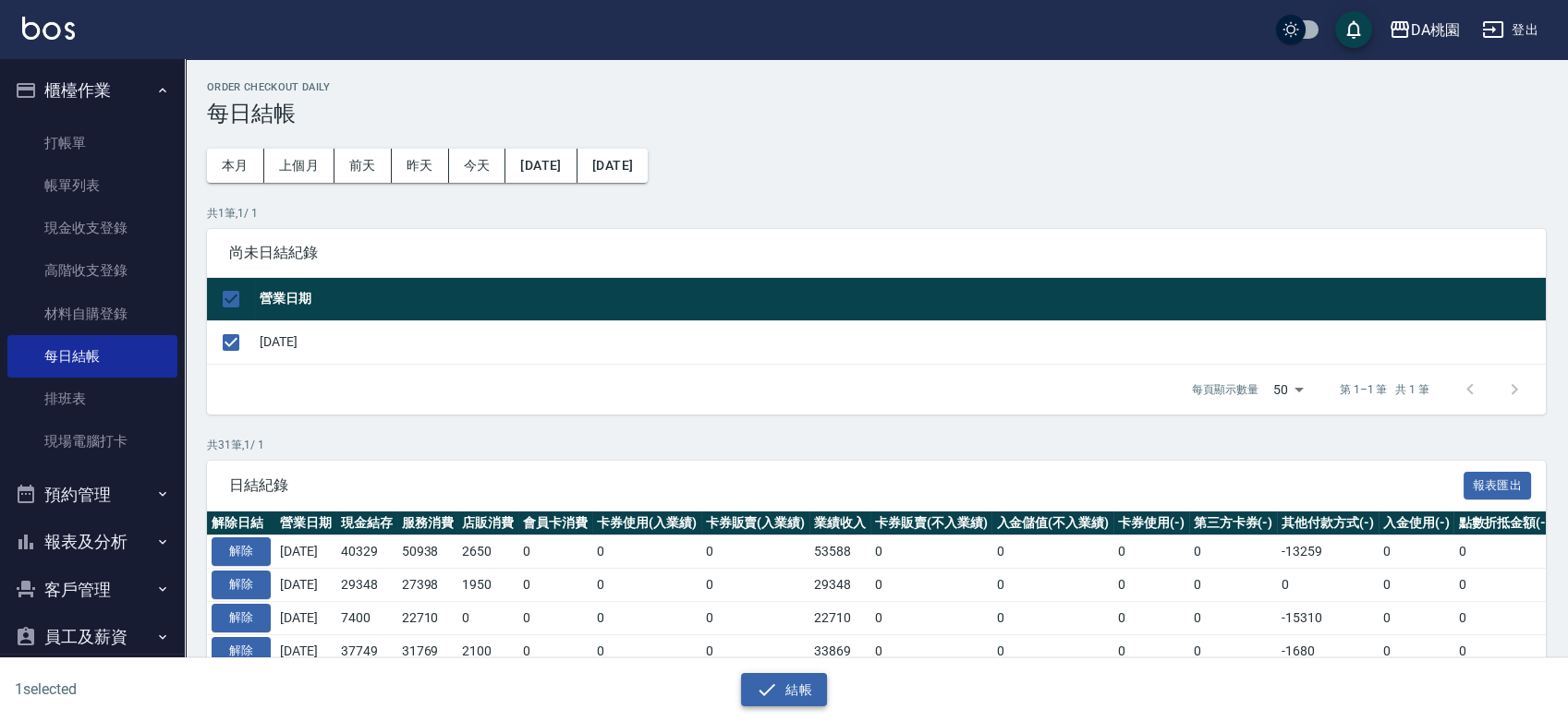
click at [783, 679] on button "結帳" at bounding box center [784, 690] width 86 height 35
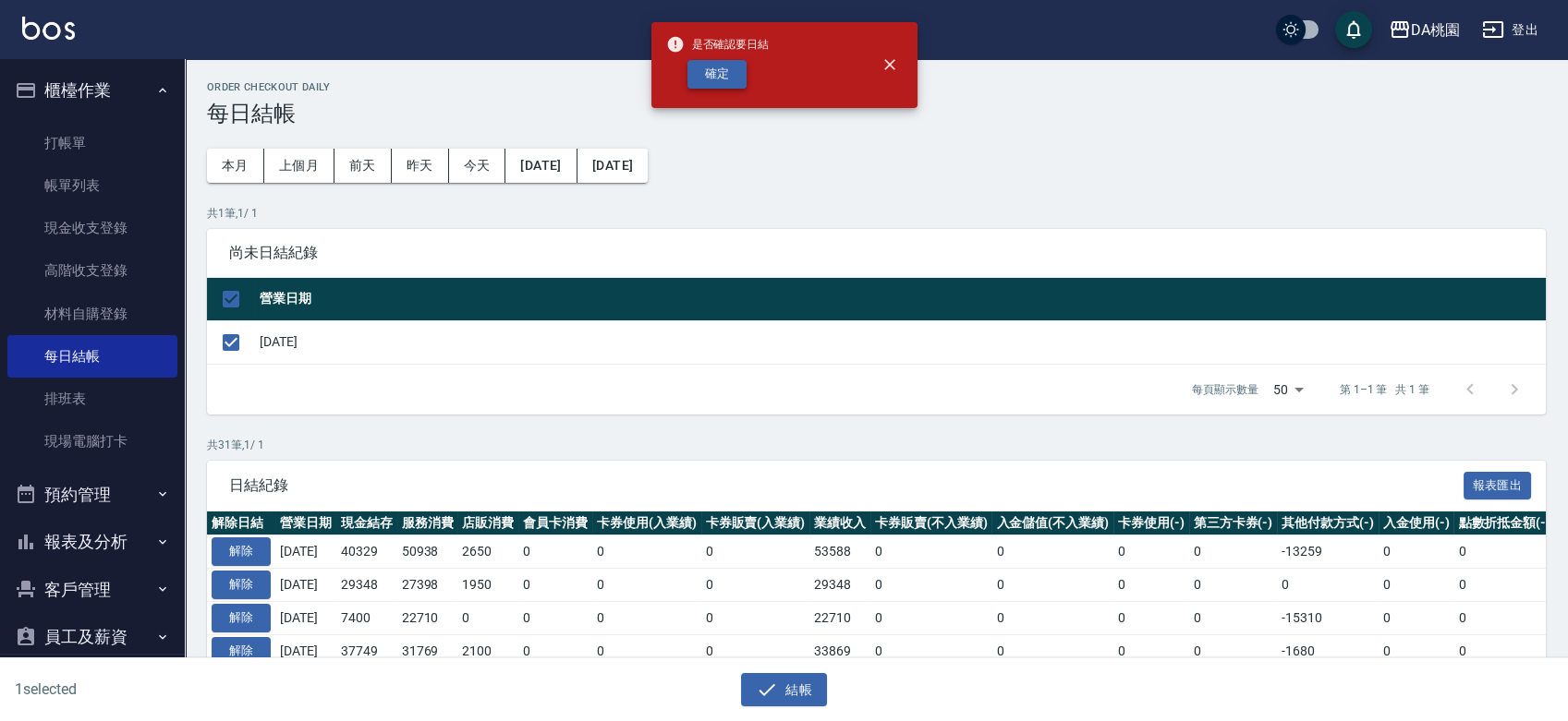
click at [718, 85] on button "確定" at bounding box center [717, 74] width 59 height 29
checkbox input "false"
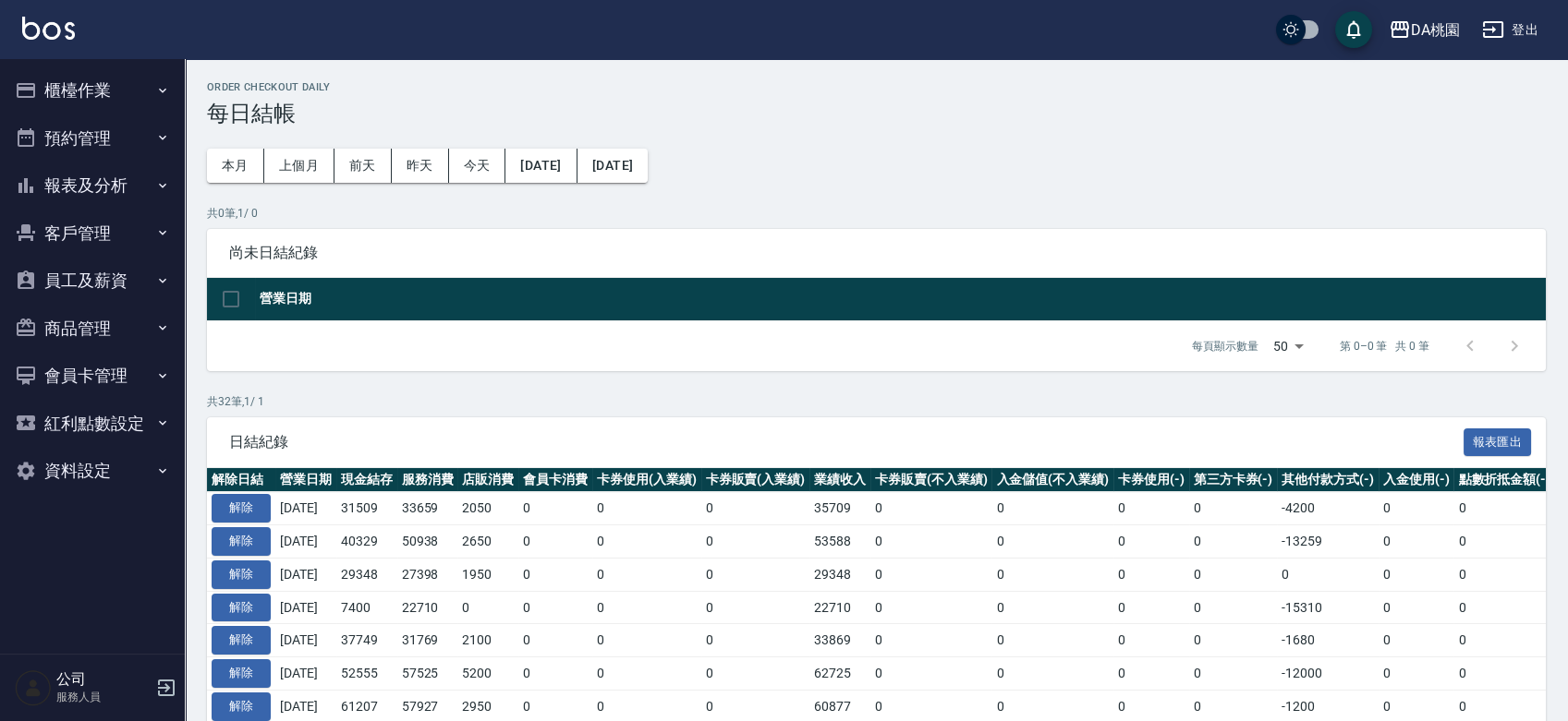
click at [102, 193] on button "報表及分析" at bounding box center [92, 185] width 170 height 48
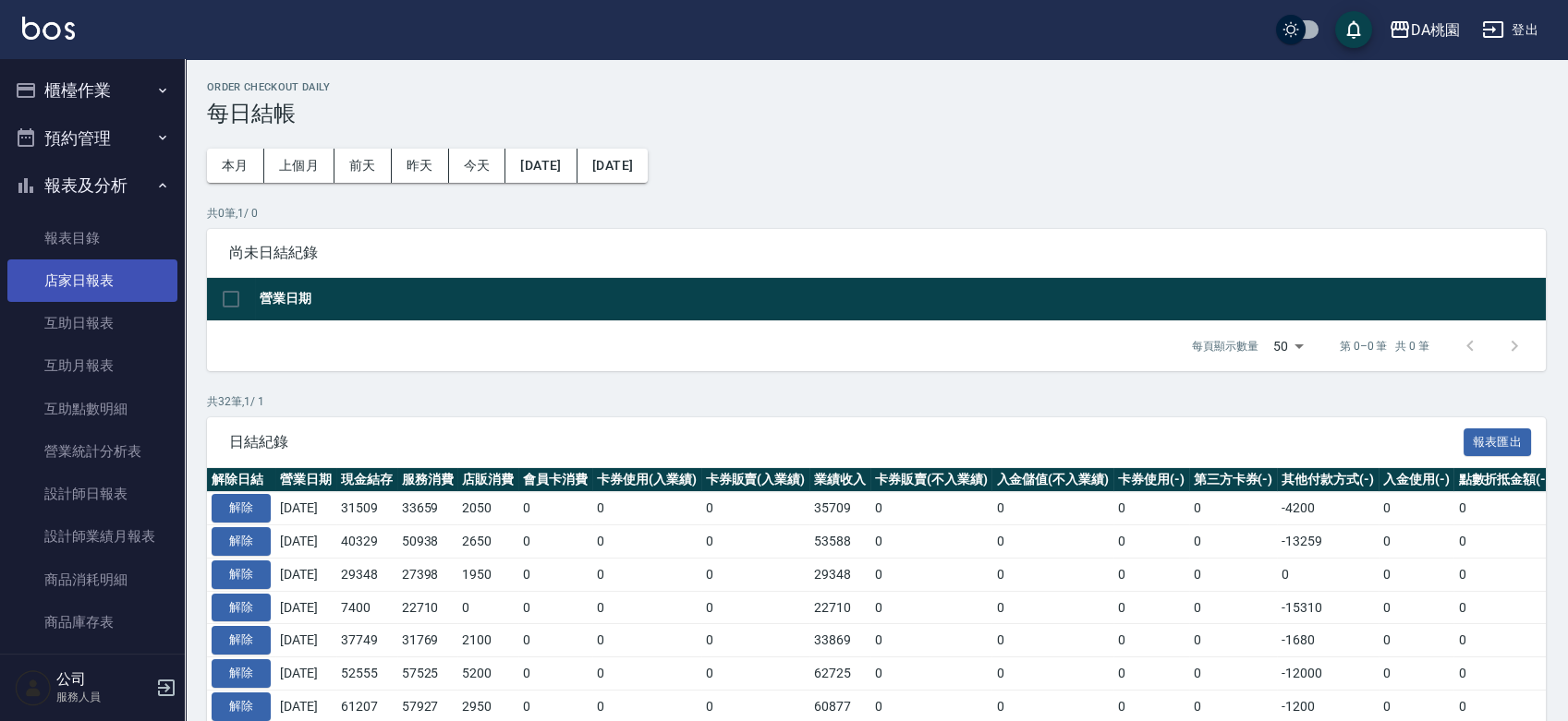
click at [104, 288] on link "店家日報表" at bounding box center [92, 281] width 170 height 43
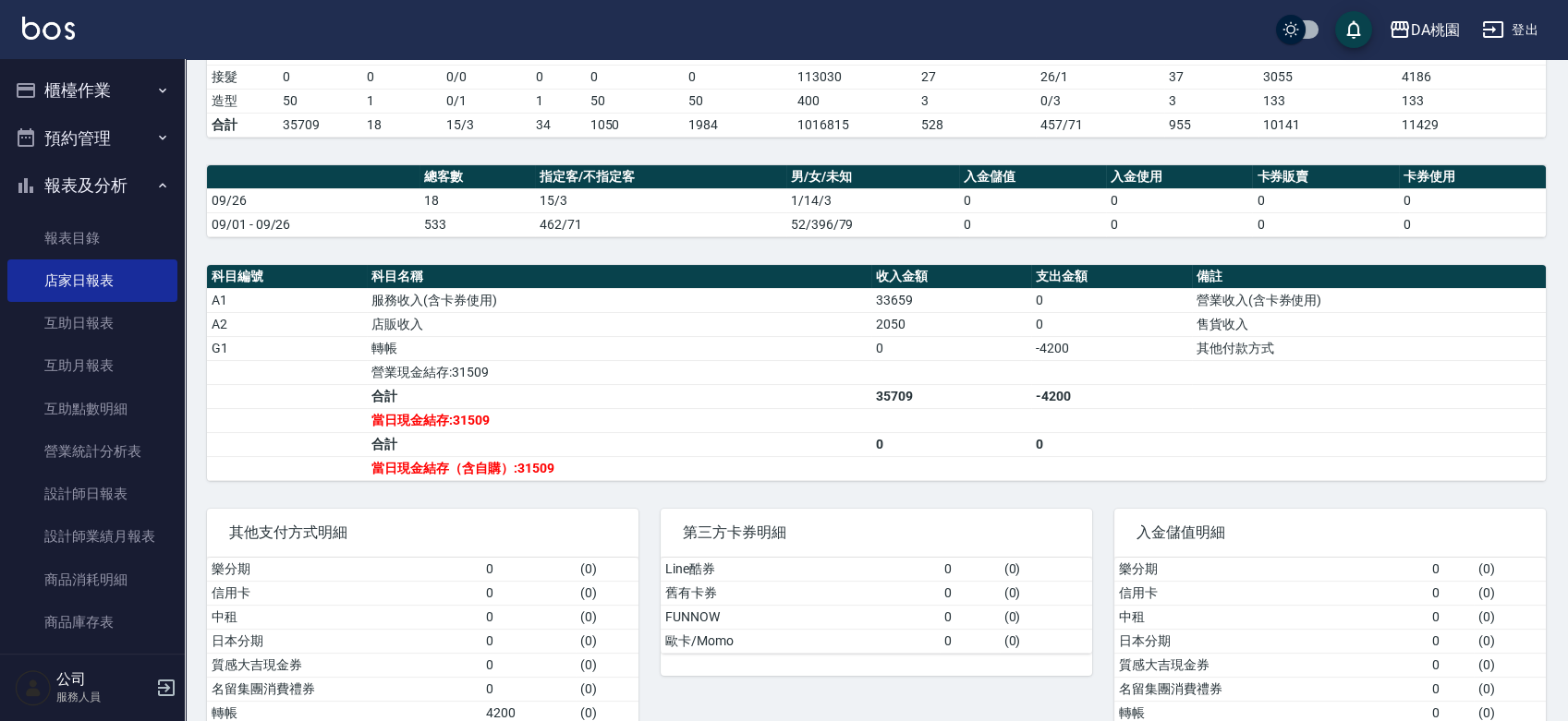
scroll to position [471, 0]
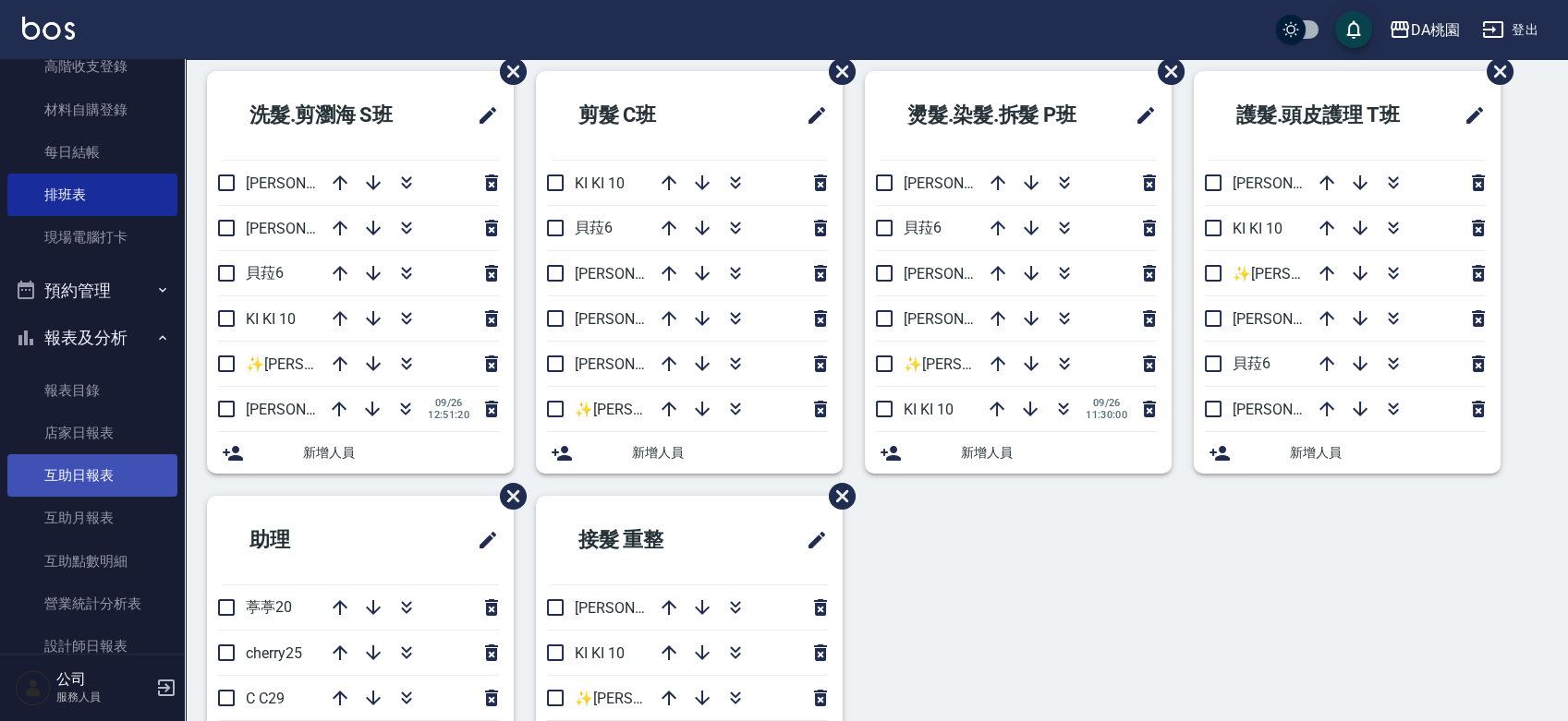
scroll to position [205, 0]
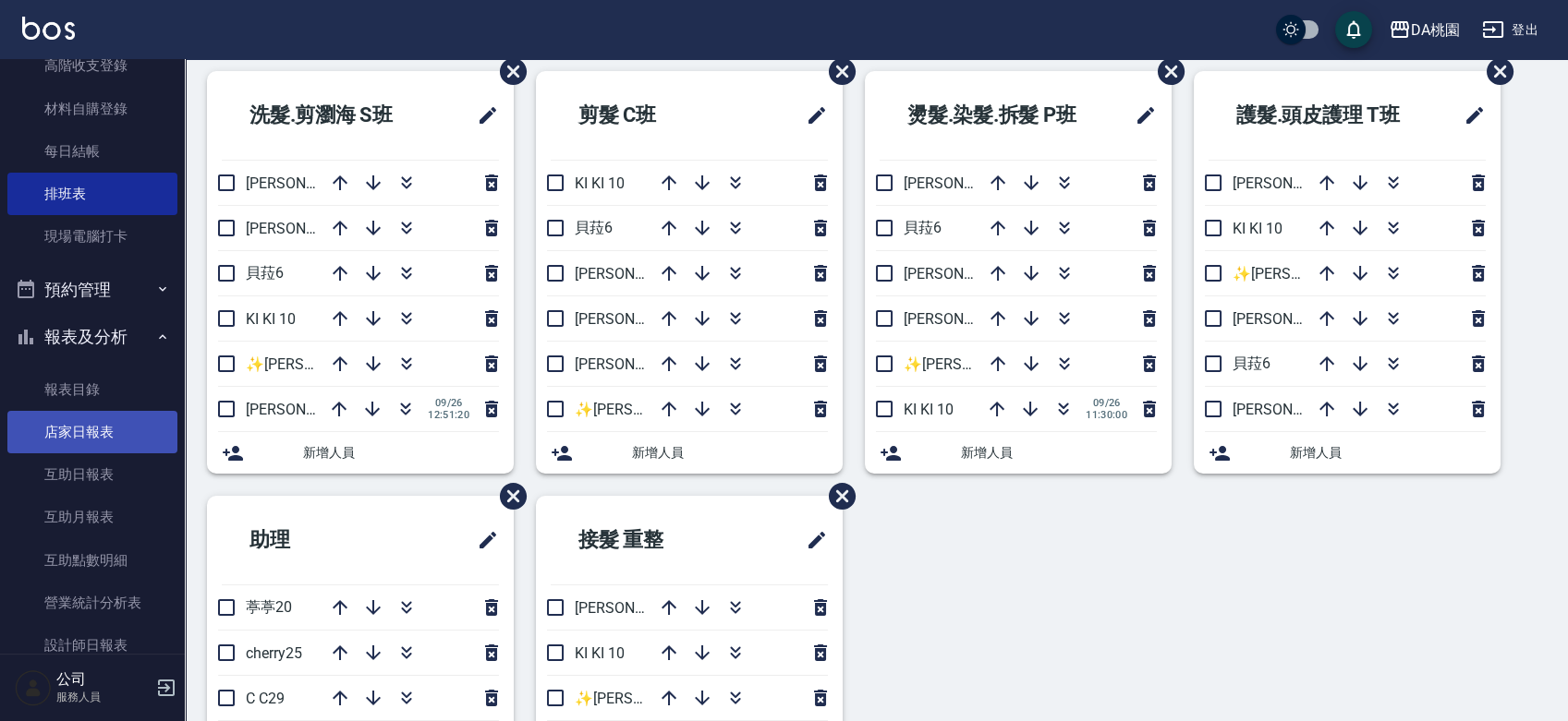
click at [96, 425] on link "店家日報表" at bounding box center [92, 433] width 170 height 43
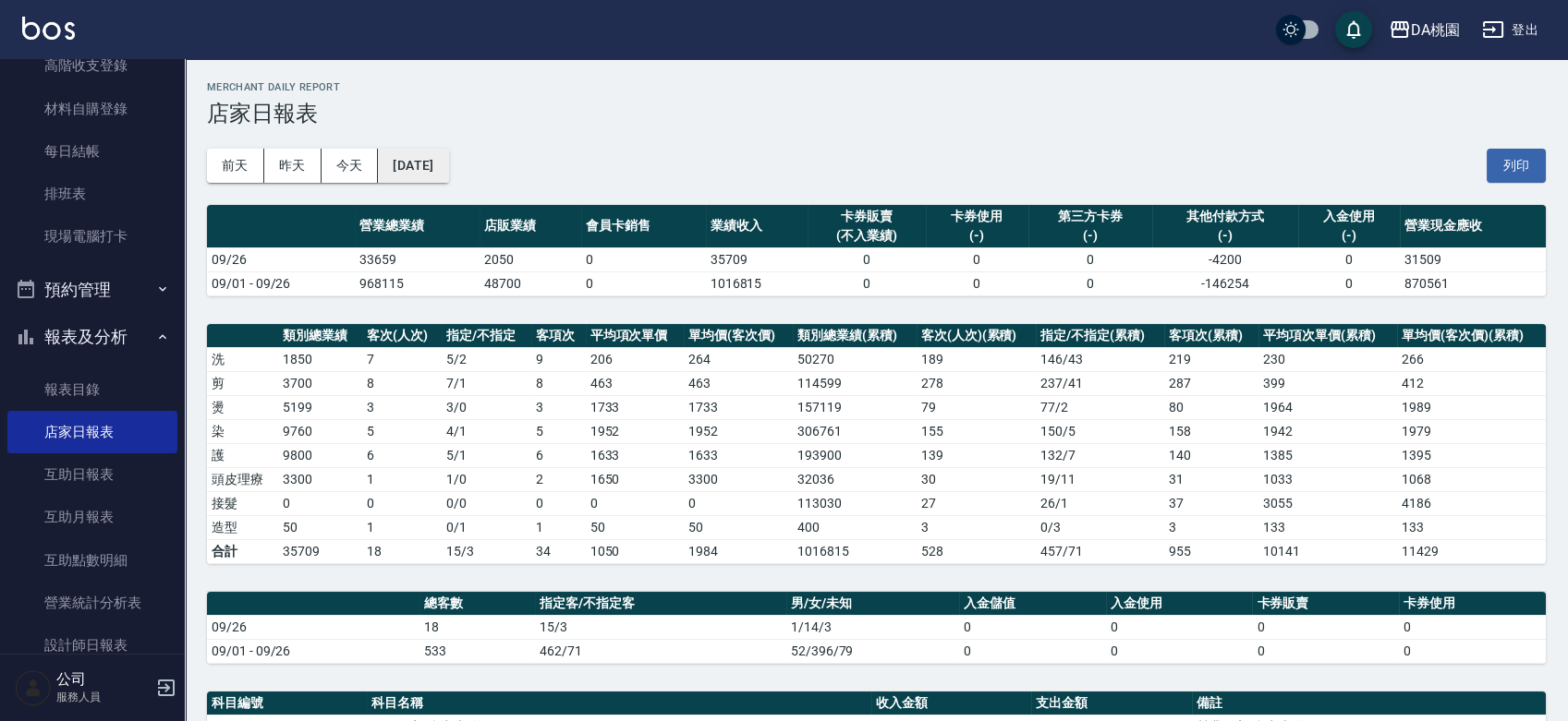
click at [425, 170] on button "[DATE]" at bounding box center [413, 165] width 70 height 35
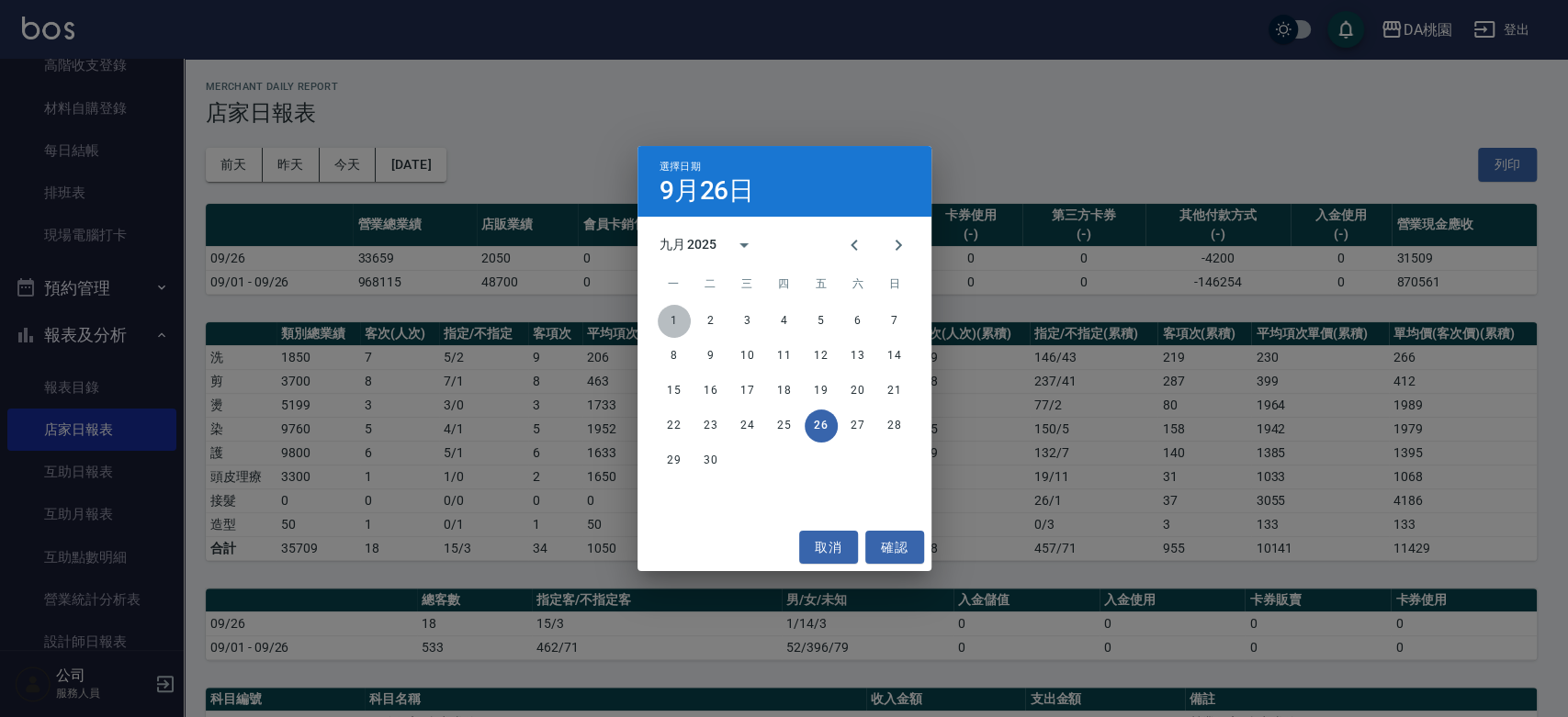
click at [669, 323] on button "1" at bounding box center [675, 322] width 33 height 33
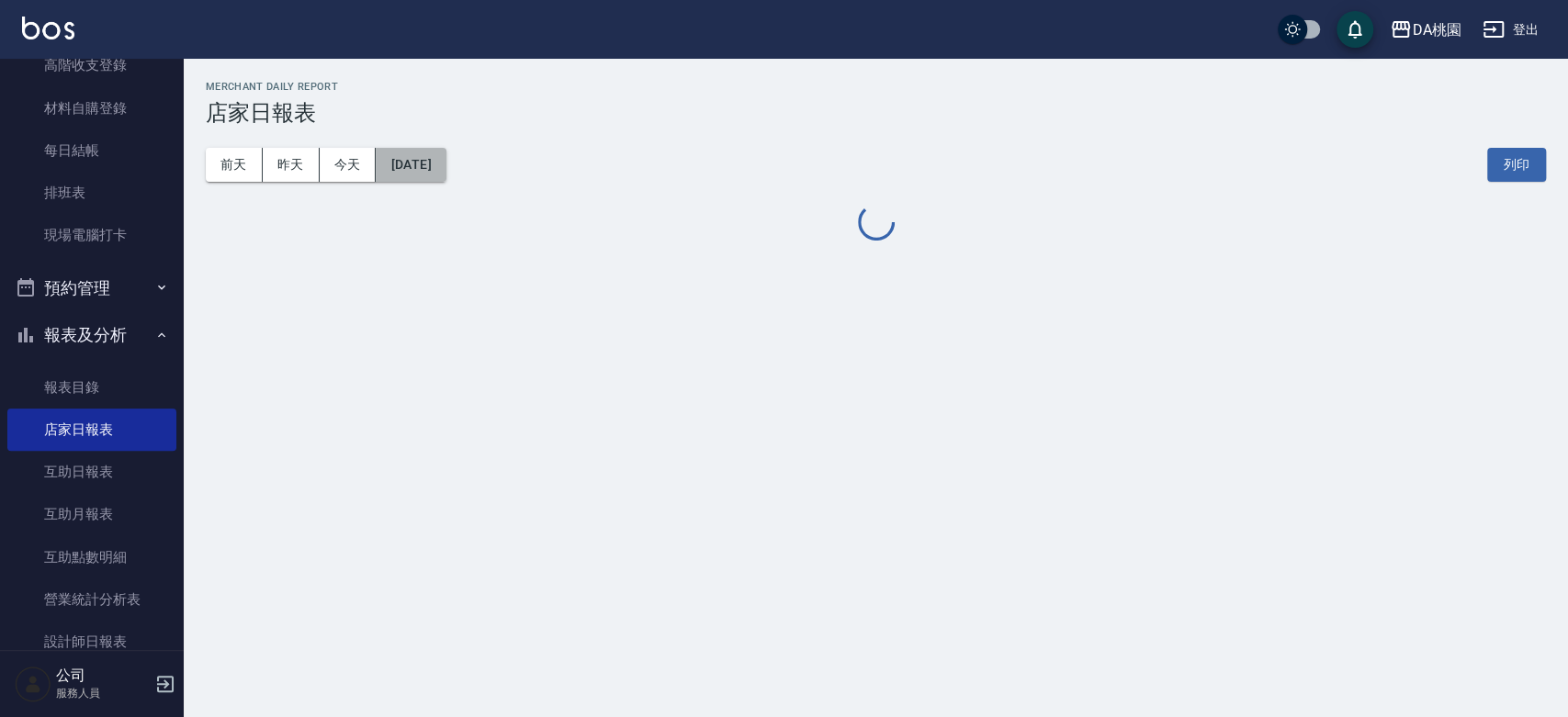
click at [424, 167] on button "[DATE]" at bounding box center [410, 164] width 70 height 34
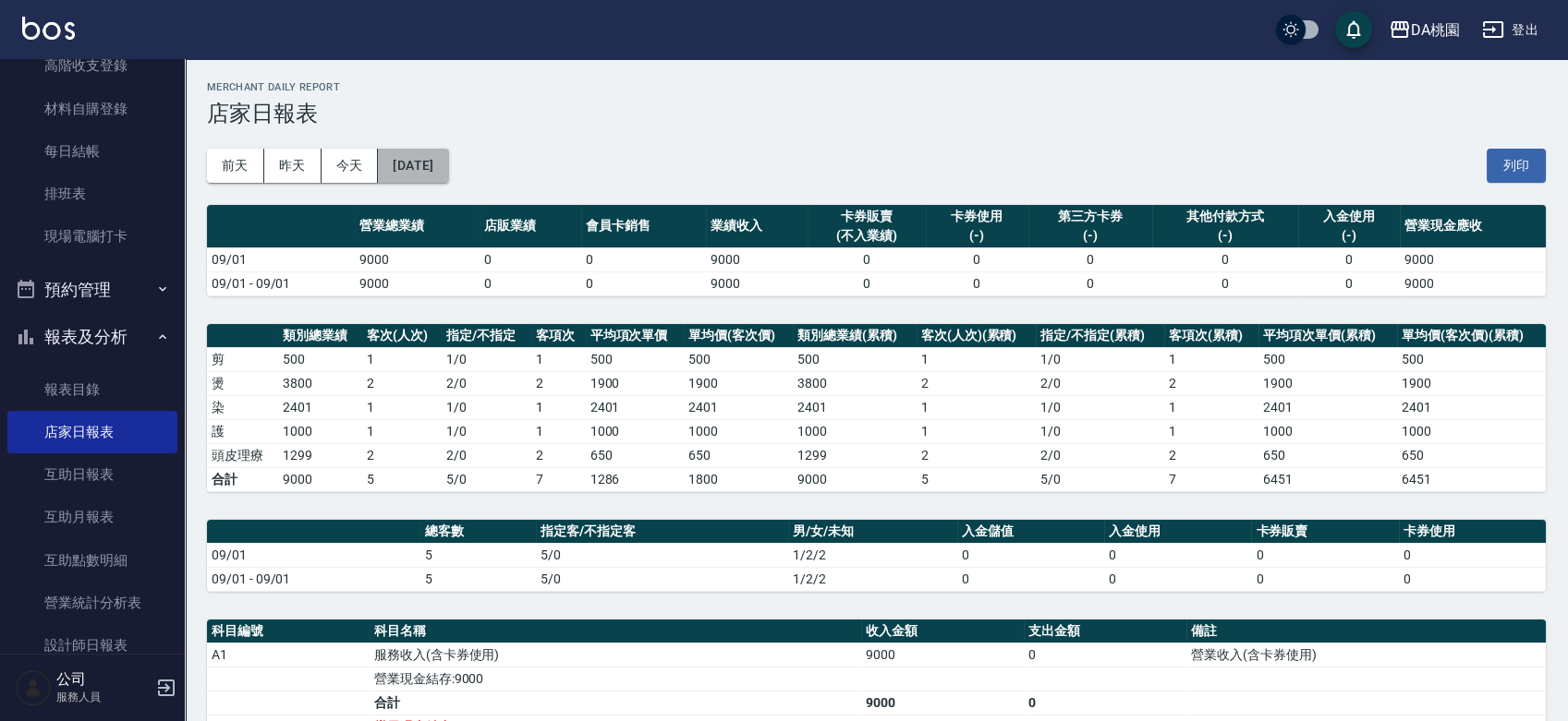
click at [448, 168] on button "[DATE]" at bounding box center [413, 165] width 70 height 35
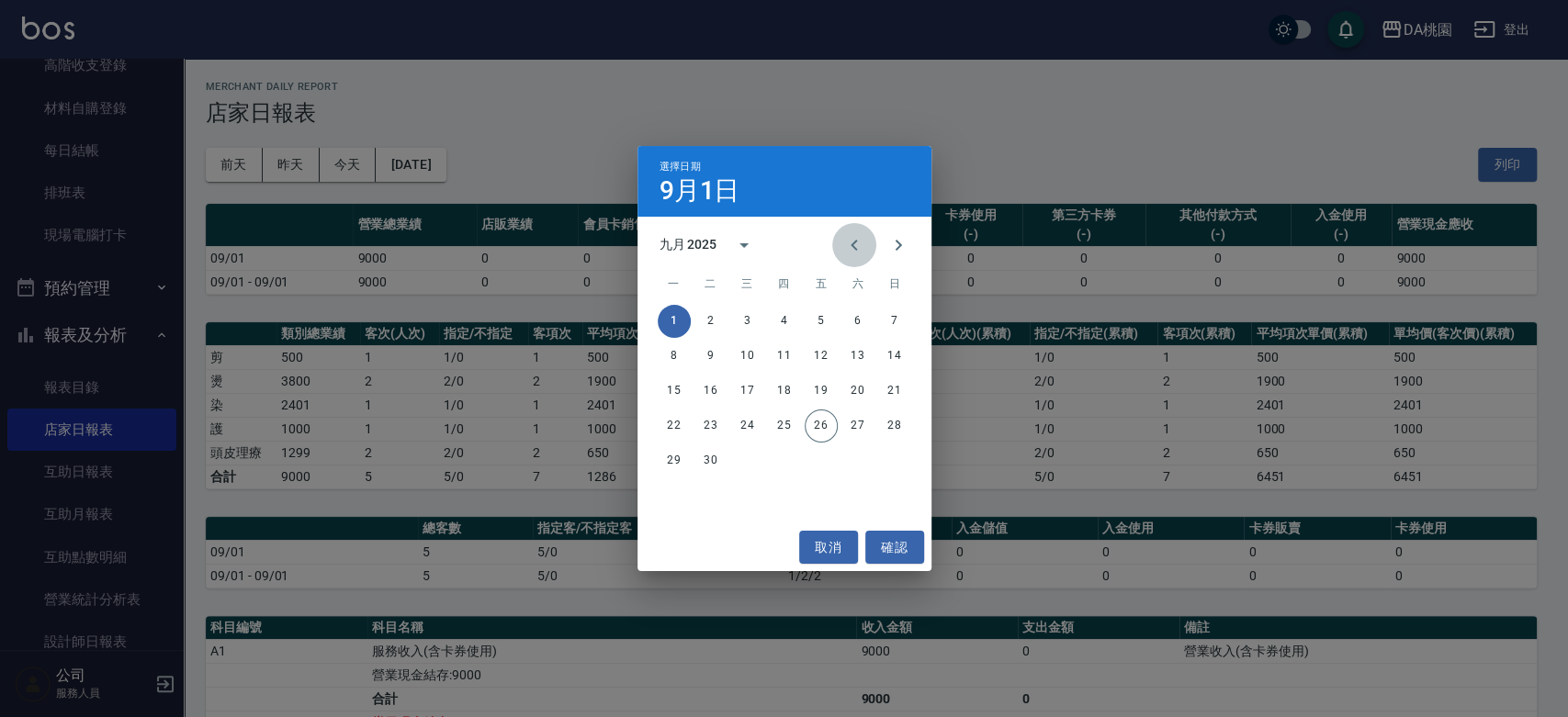
click at [855, 253] on icon "Previous month" at bounding box center [855, 245] width 22 height 22
click at [896, 467] on button "31" at bounding box center [894, 461] width 33 height 33
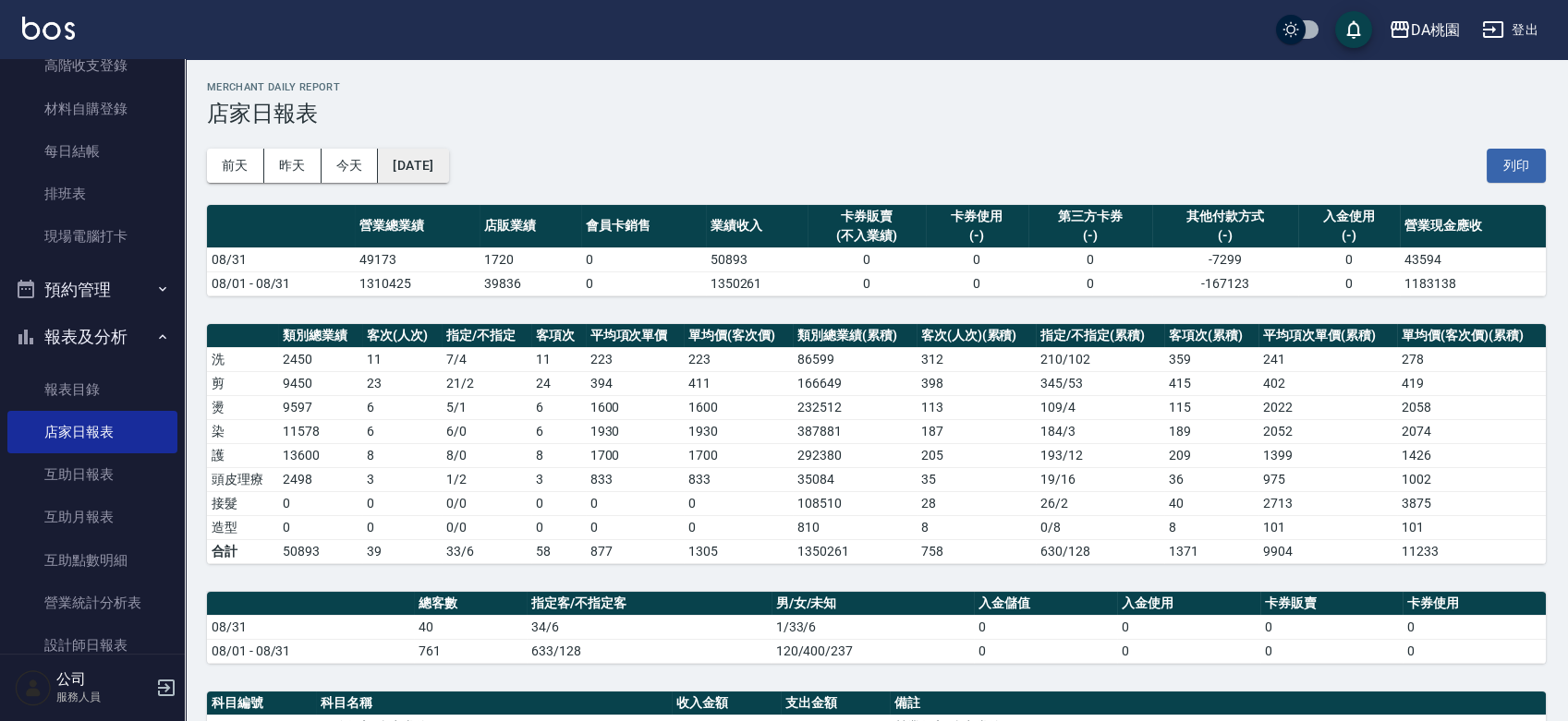
click at [448, 168] on button "[DATE]" at bounding box center [413, 165] width 70 height 35
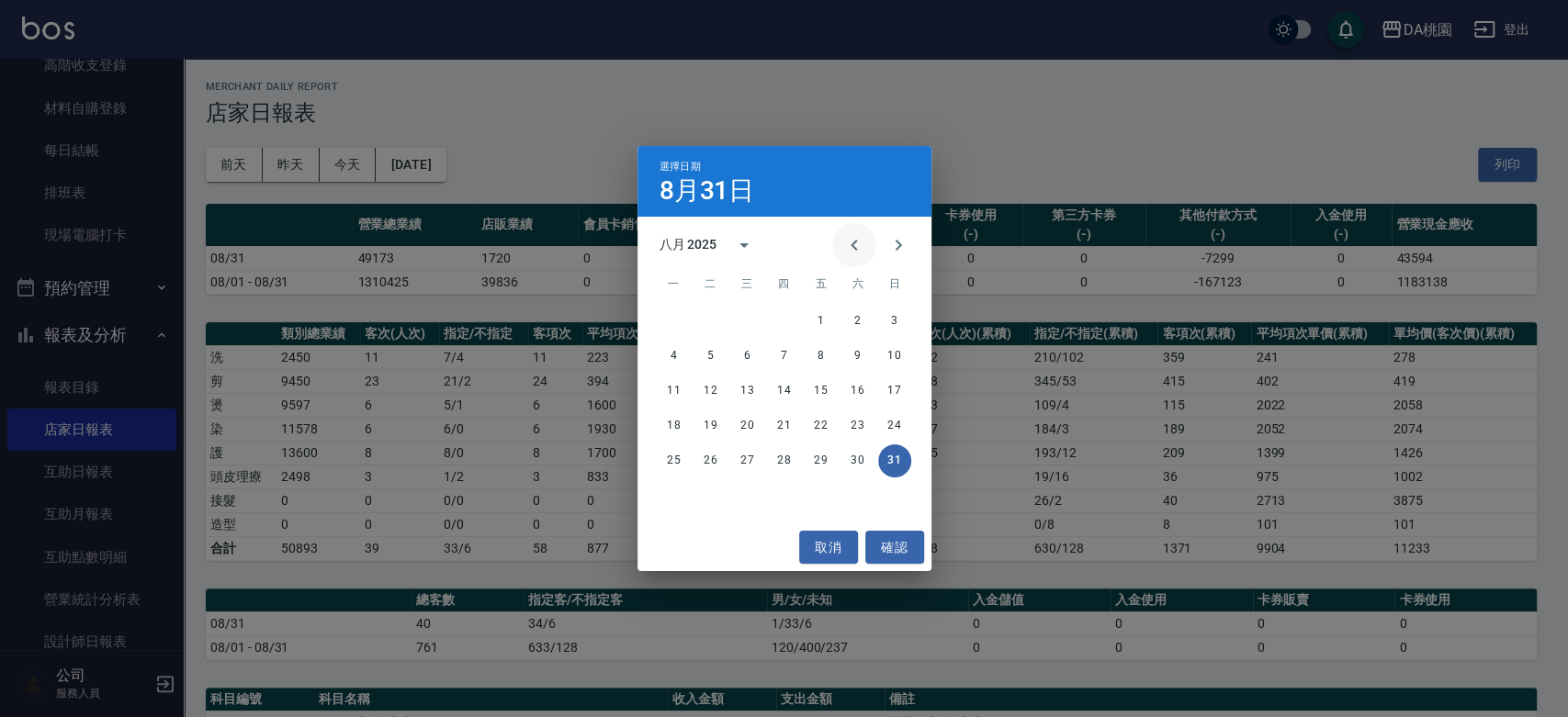
click at [855, 246] on icon "Previous month" at bounding box center [855, 245] width 22 height 22
click at [783, 464] on button "31" at bounding box center [785, 461] width 33 height 33
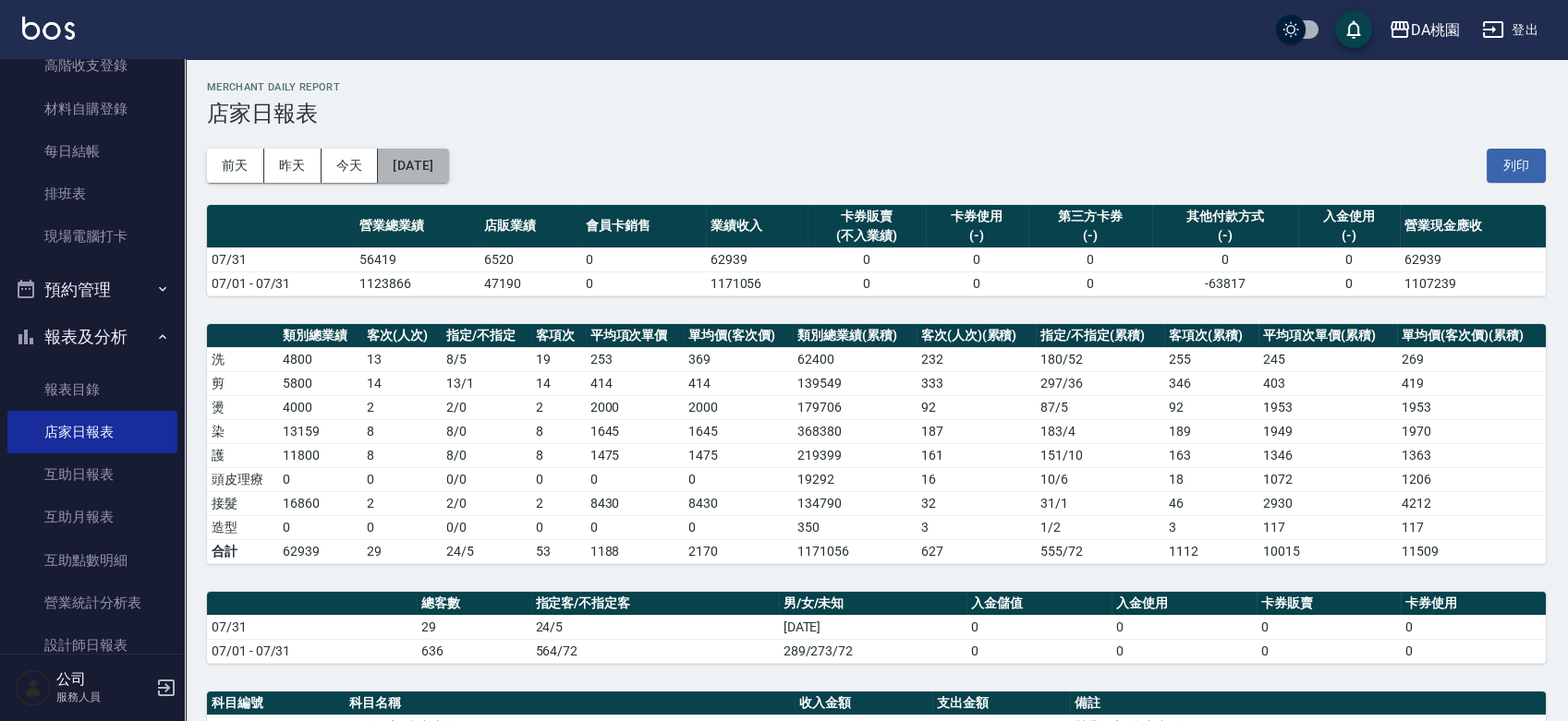
click at [441, 163] on button "[DATE]" at bounding box center [413, 165] width 70 height 35
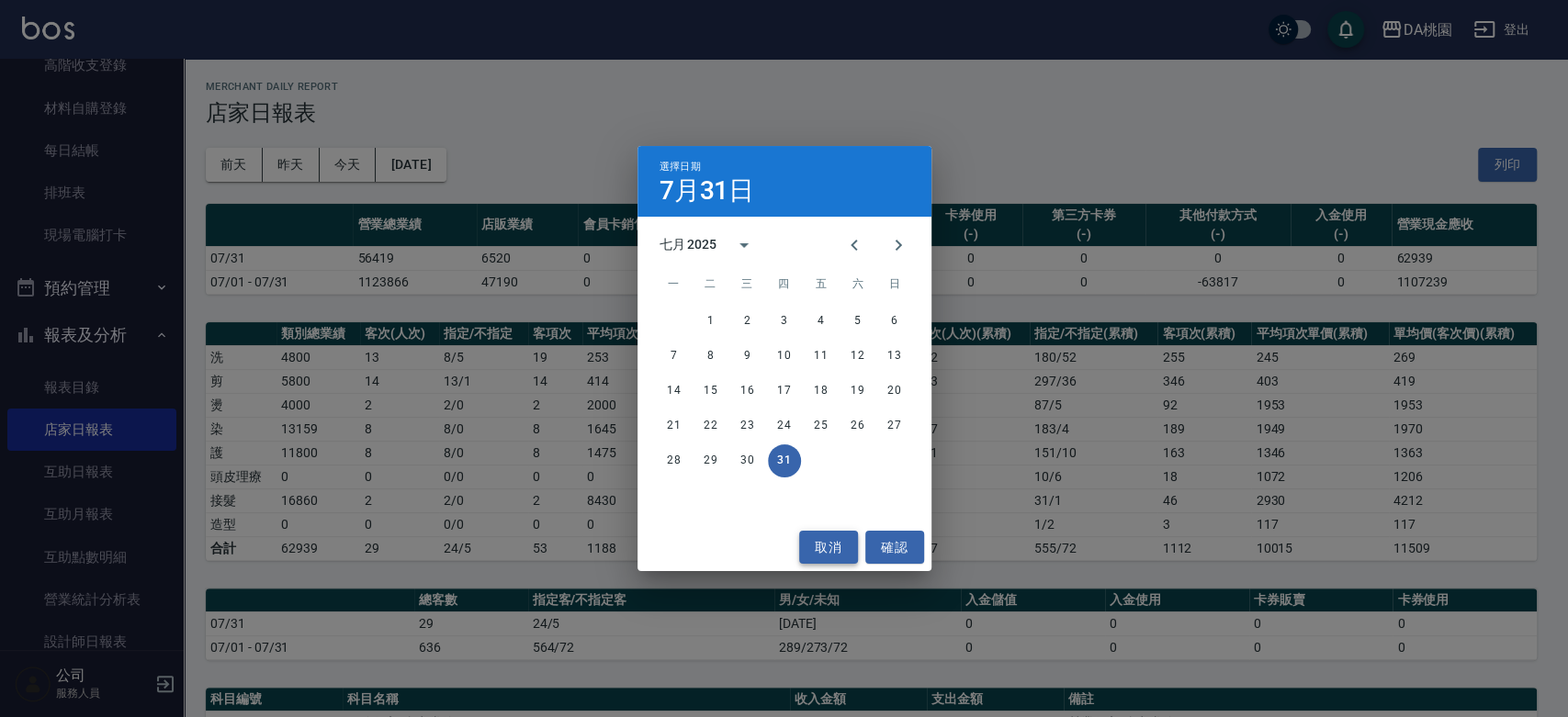
click at [839, 553] on button "取消" at bounding box center [828, 547] width 58 height 34
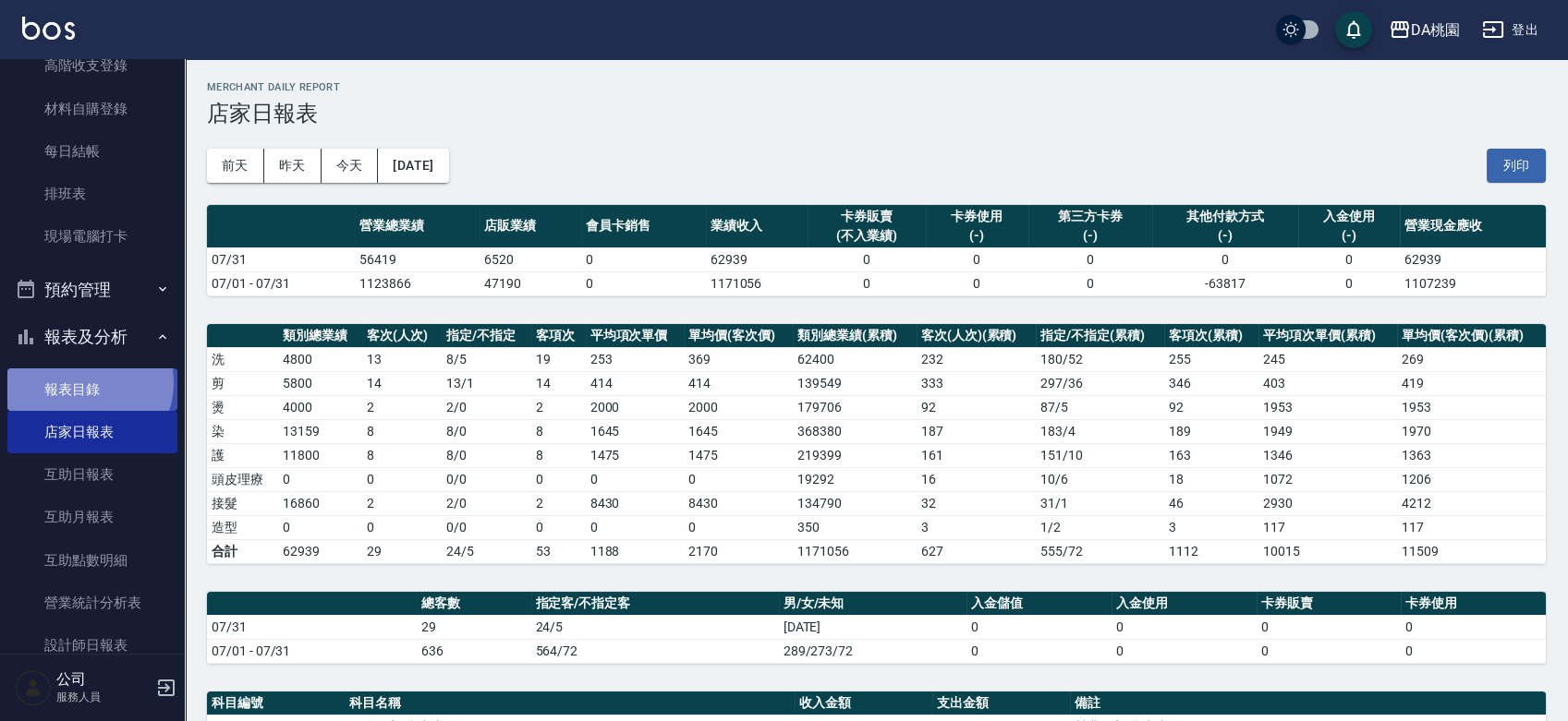
click at [88, 382] on link "報表目錄" at bounding box center [92, 390] width 170 height 43
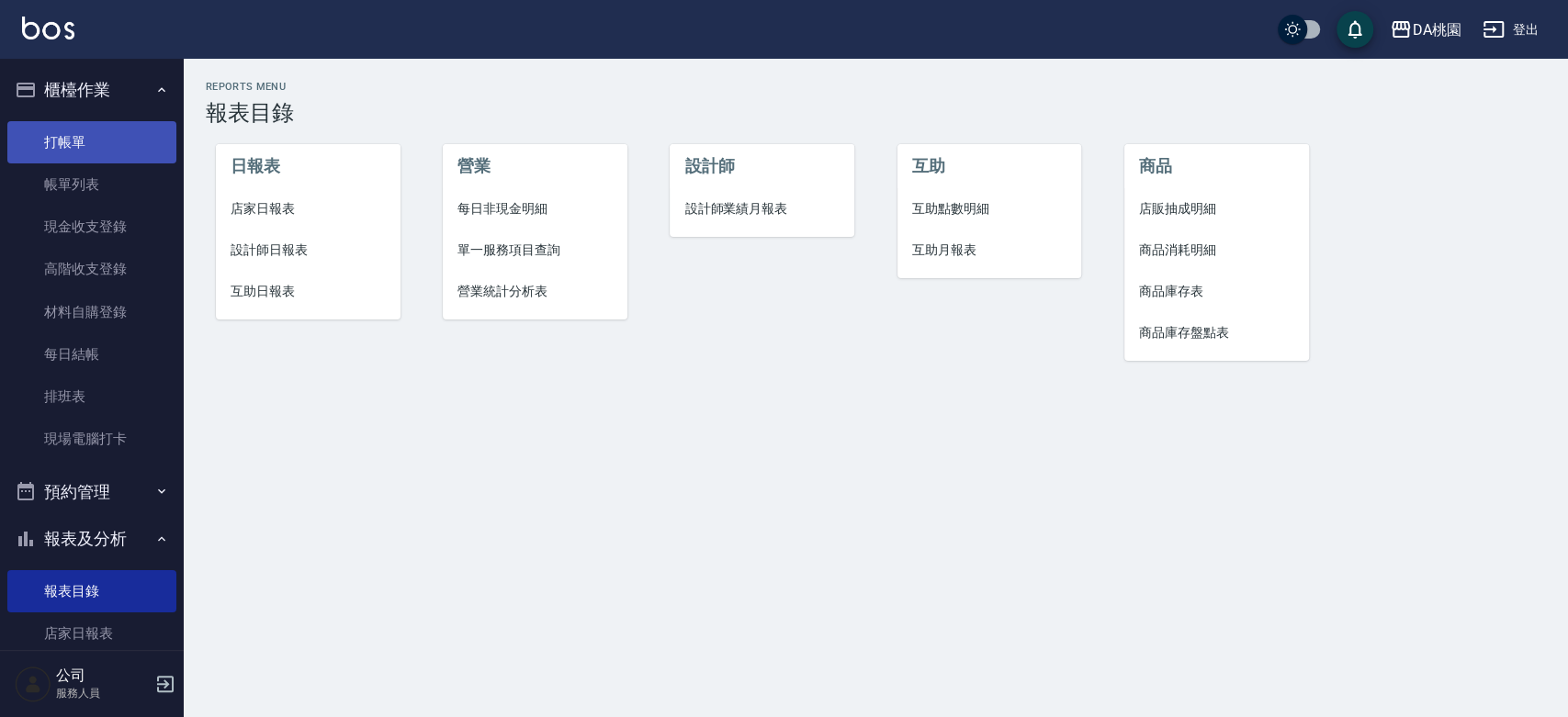
click at [100, 127] on link "打帳單" at bounding box center [92, 143] width 169 height 43
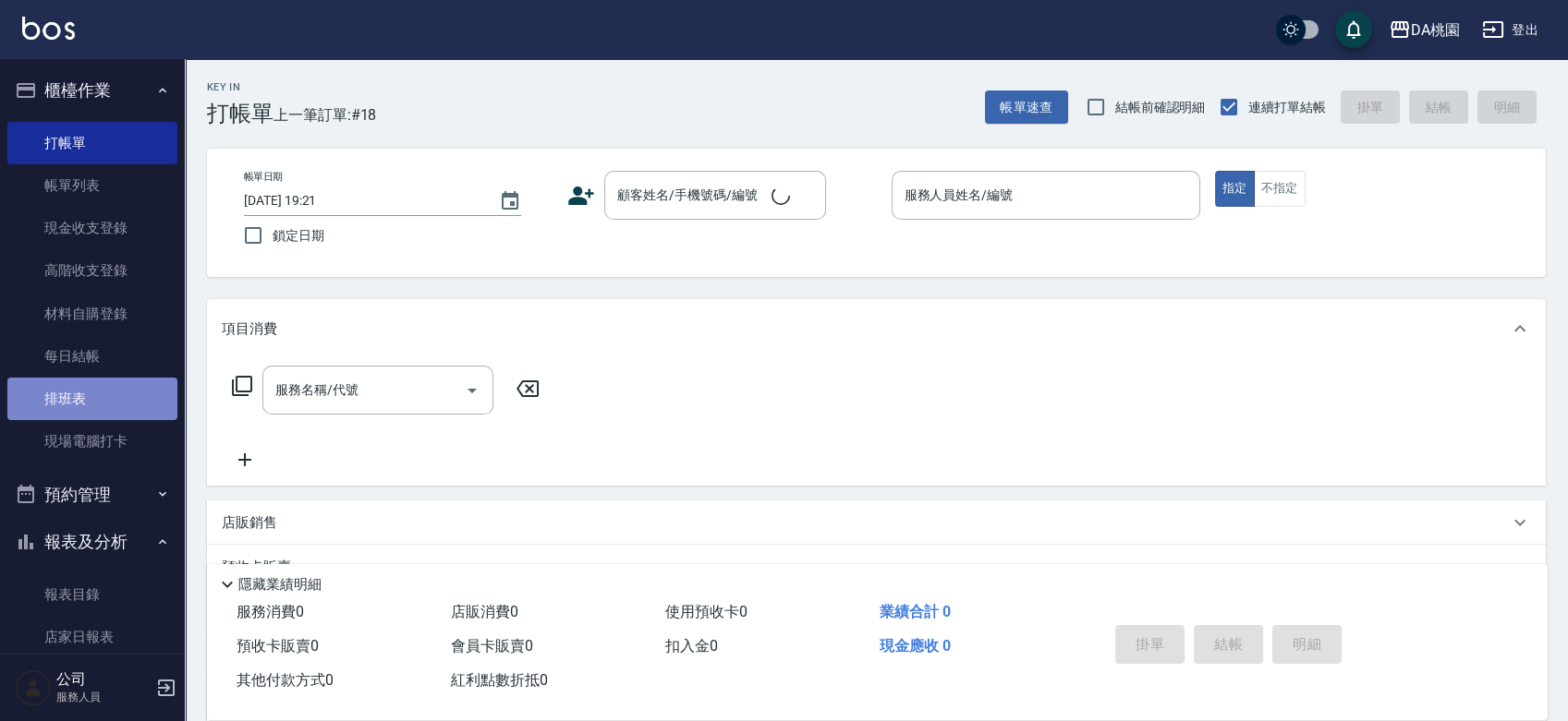
click at [94, 412] on link "排班表" at bounding box center [92, 399] width 170 height 43
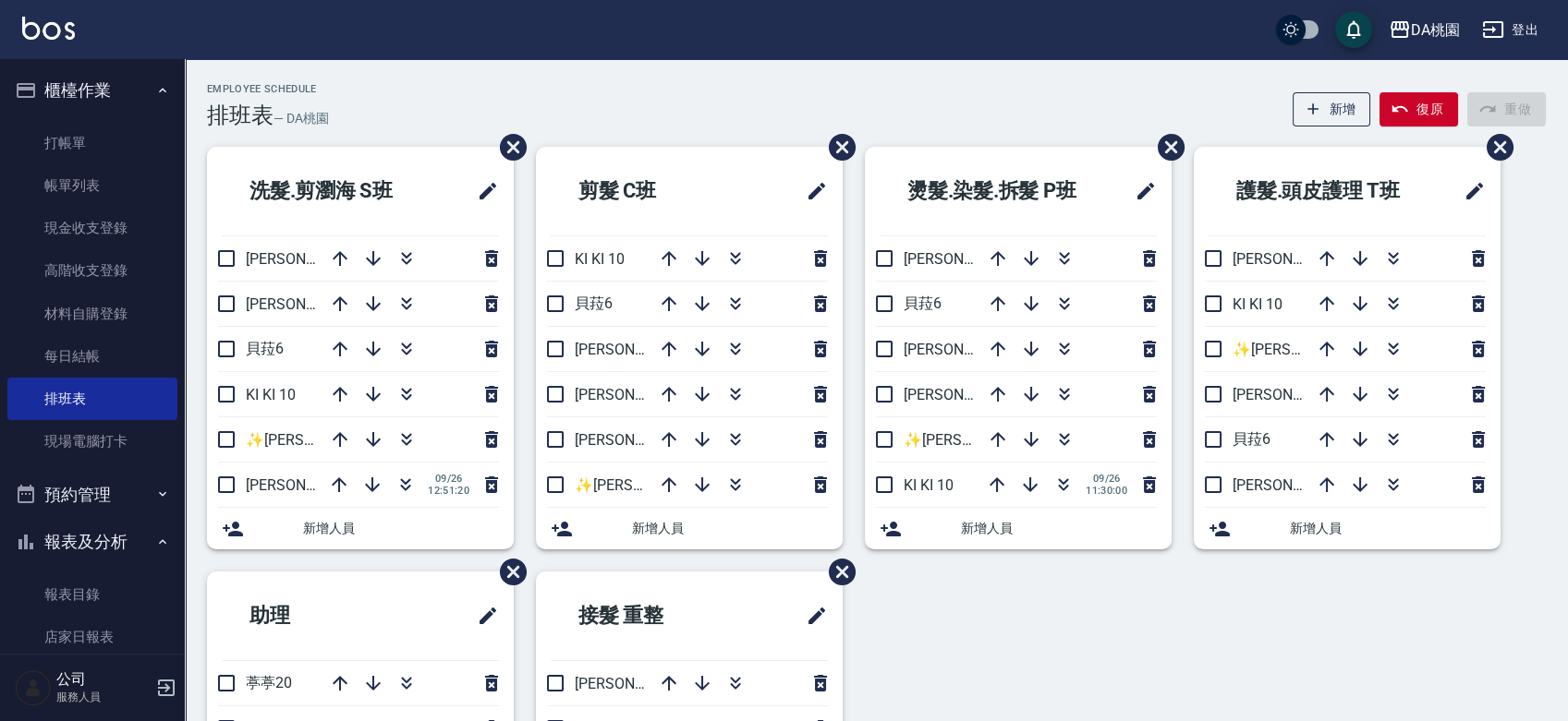
click at [998, 636] on div "洗髮.剪瀏海 S[PERSON_NAME]3 [PERSON_NAME]8 [PERSON_NAME]6 KI KI 10 ✨[PERSON_NAME][PE…" at bounding box center [865, 571] width 1361 height 850
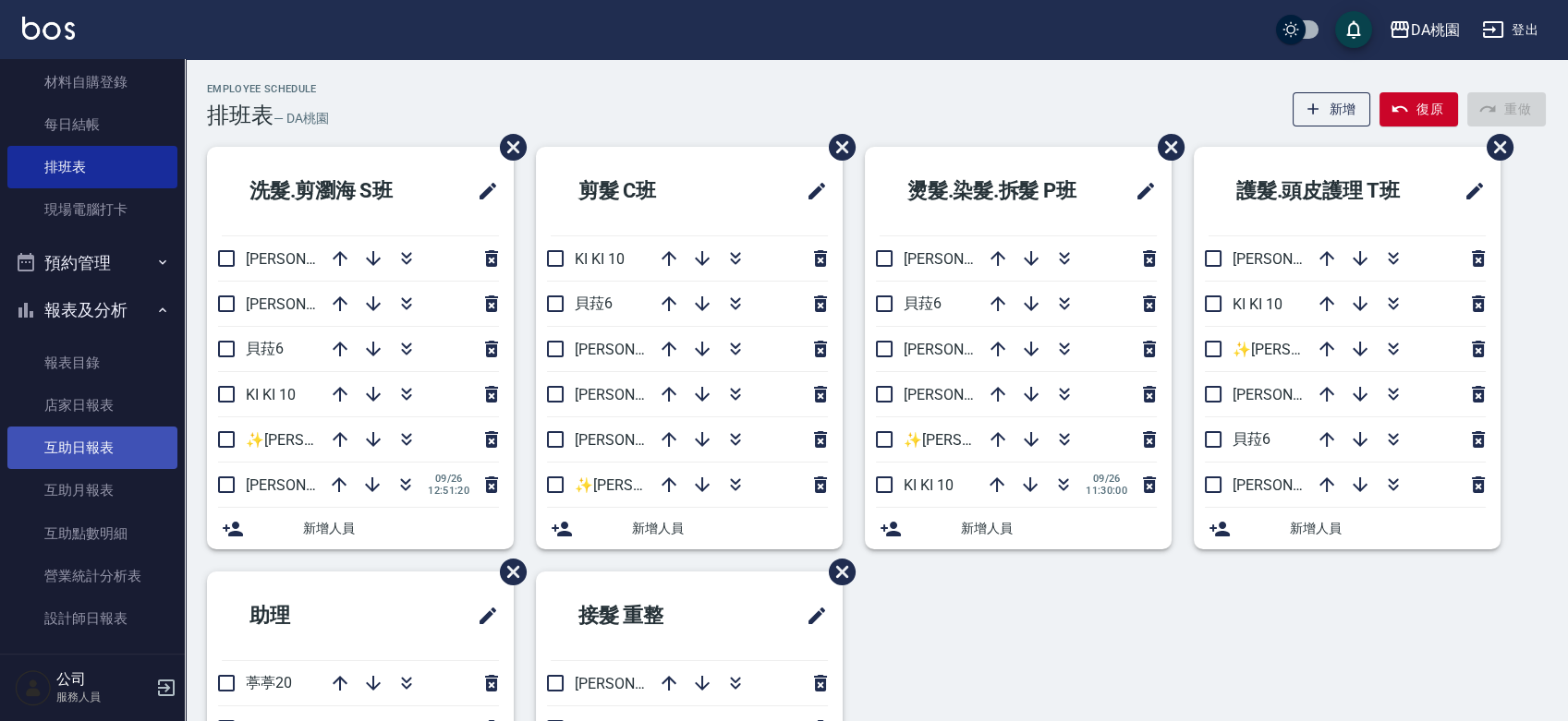
scroll to position [410, 0]
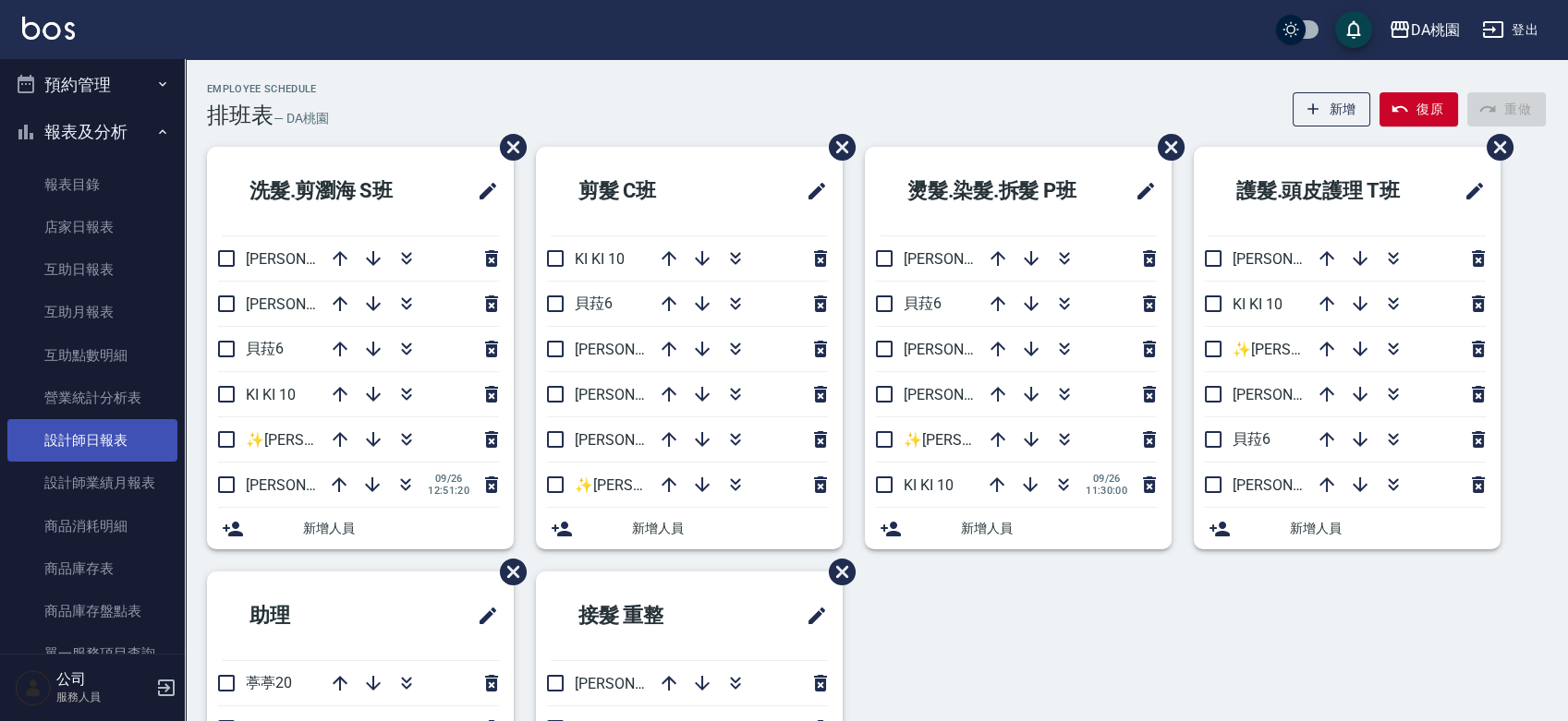
click at [101, 436] on link "設計師日報表" at bounding box center [92, 440] width 170 height 43
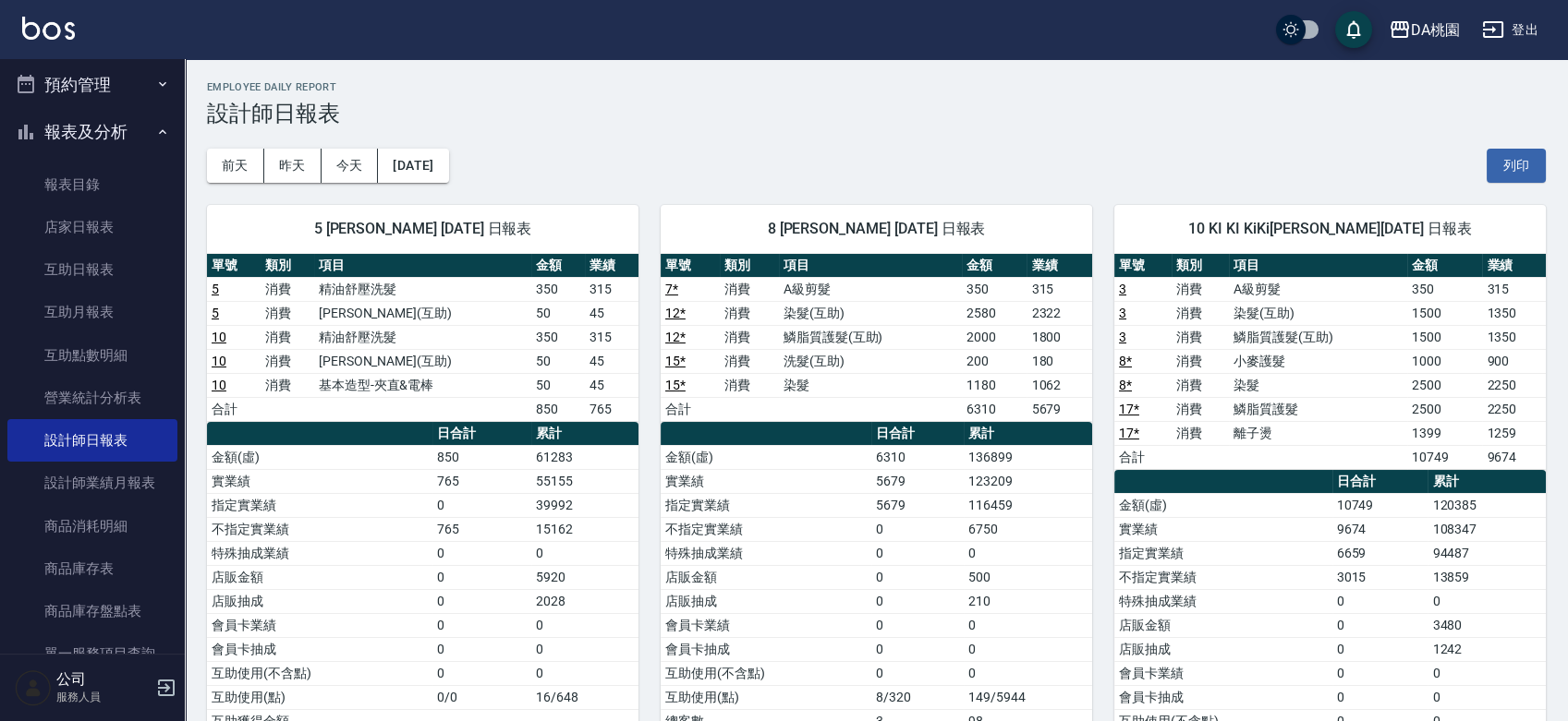
click at [1109, 90] on h2 "Employee Daily Report" at bounding box center [876, 87] width 1338 height 12
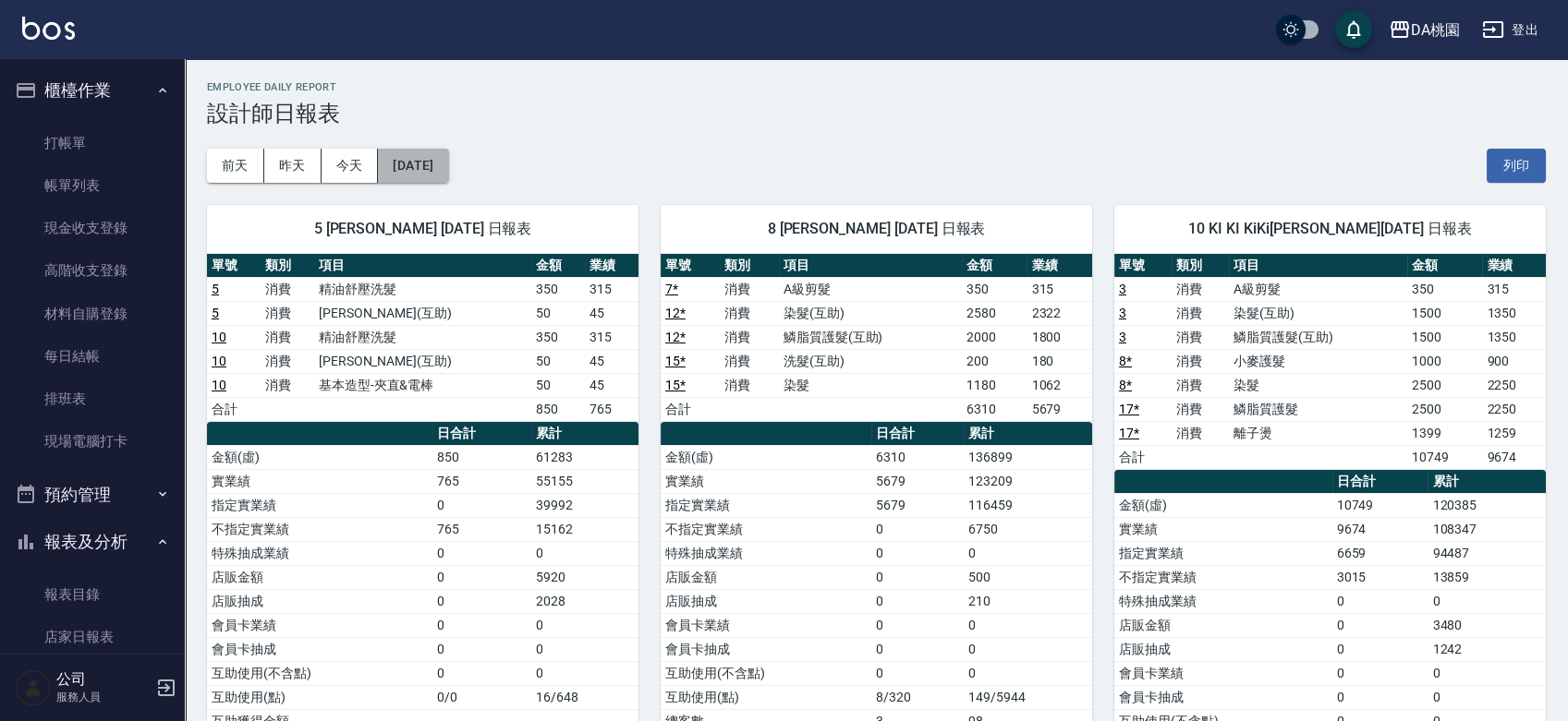
click at [448, 169] on button "[DATE]" at bounding box center [413, 165] width 70 height 35
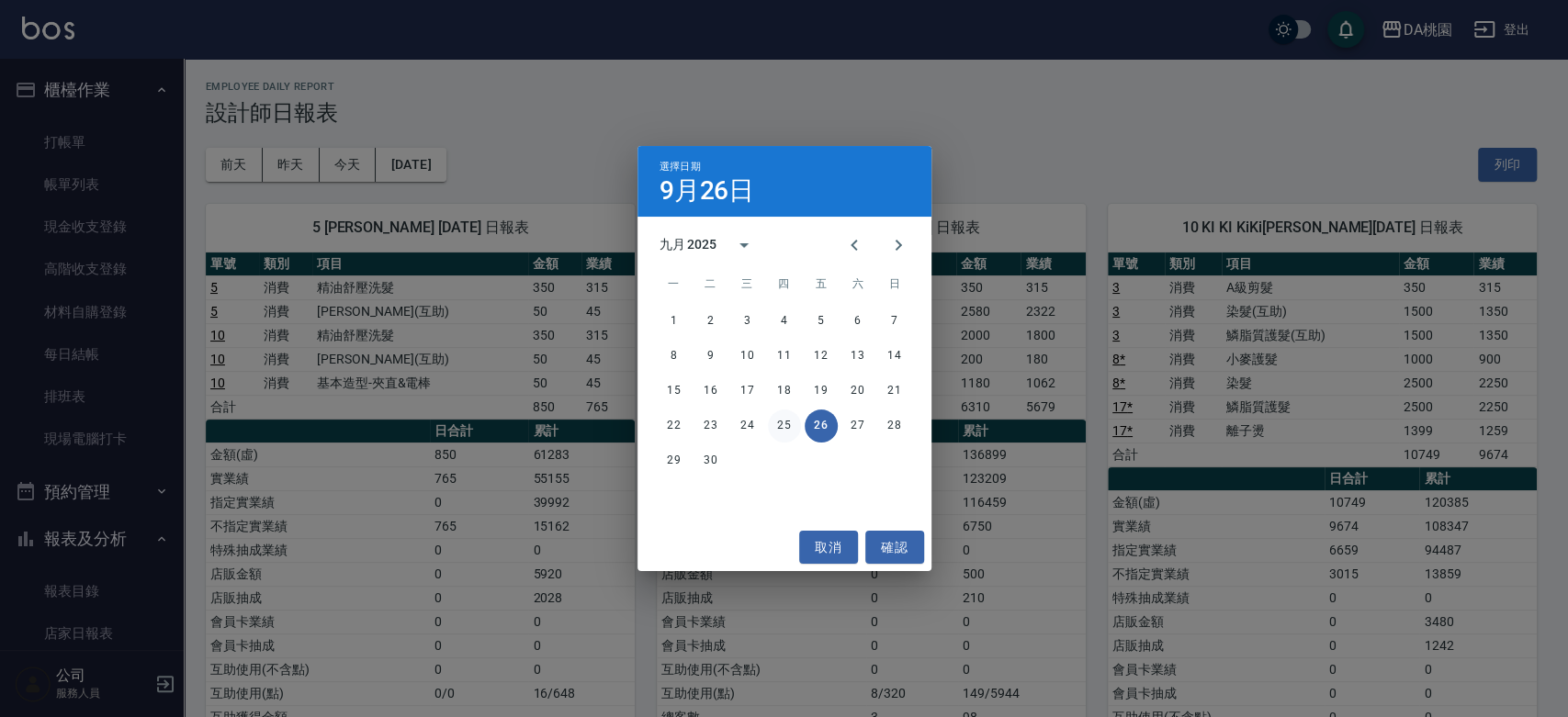
click at [790, 426] on button "25" at bounding box center [785, 427] width 33 height 33
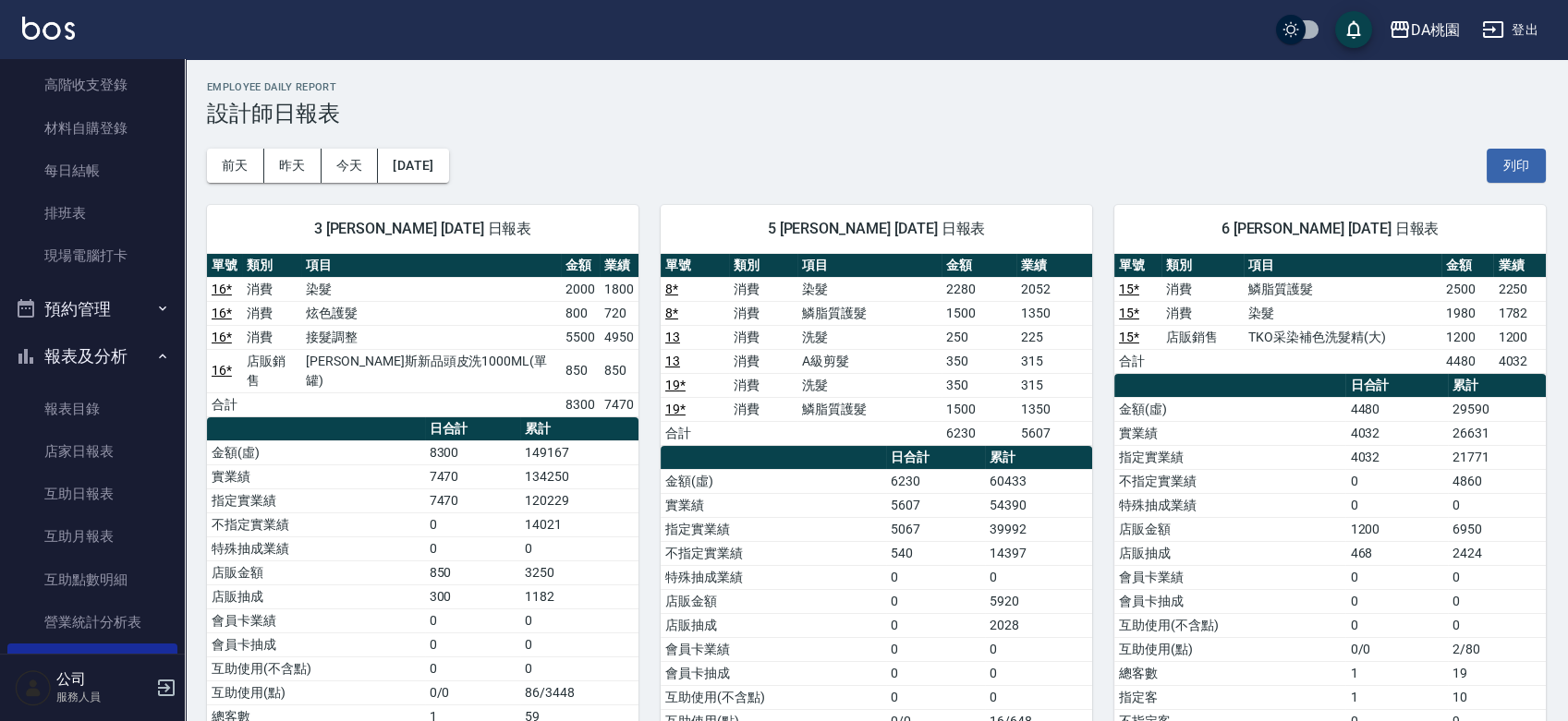
scroll to position [205, 0]
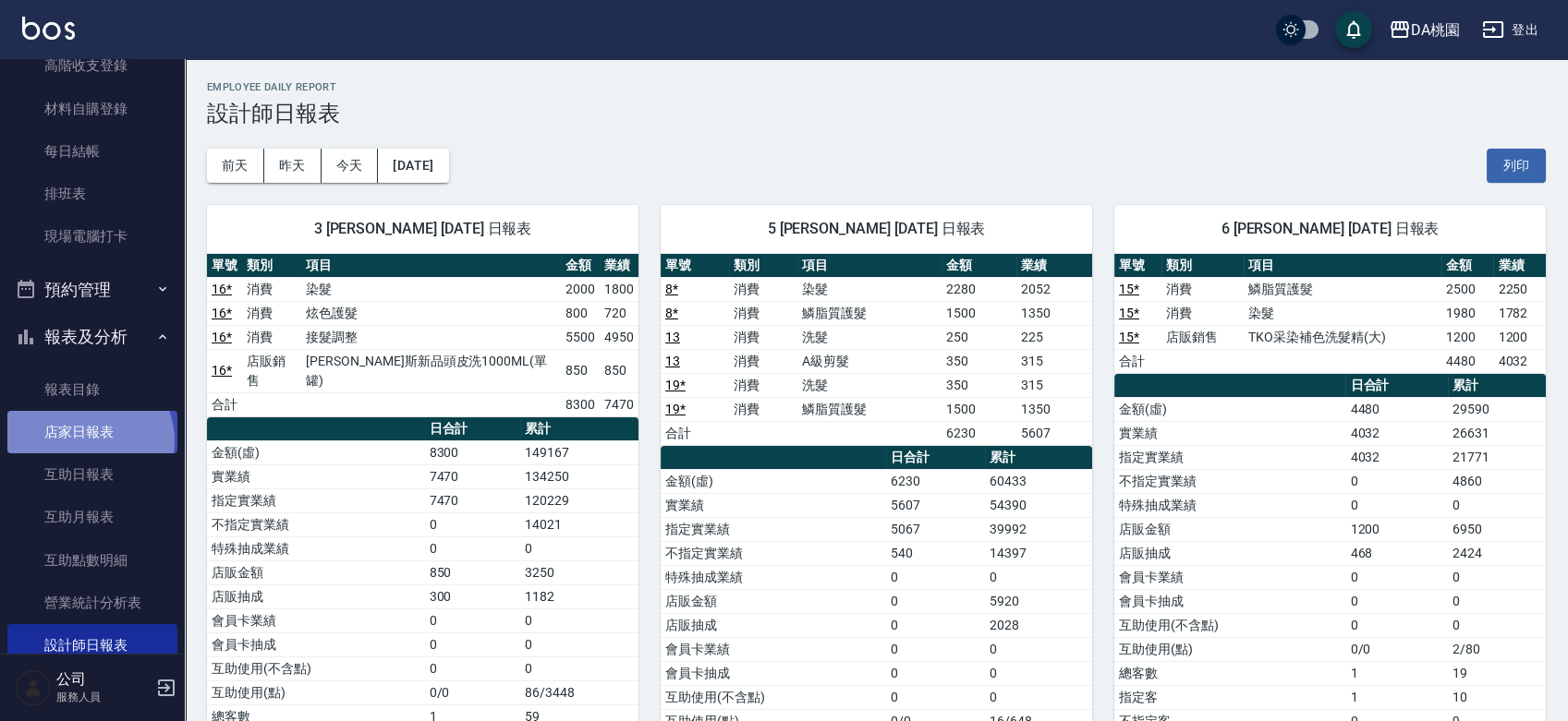
click at [86, 441] on link "店家日報表" at bounding box center [92, 433] width 170 height 43
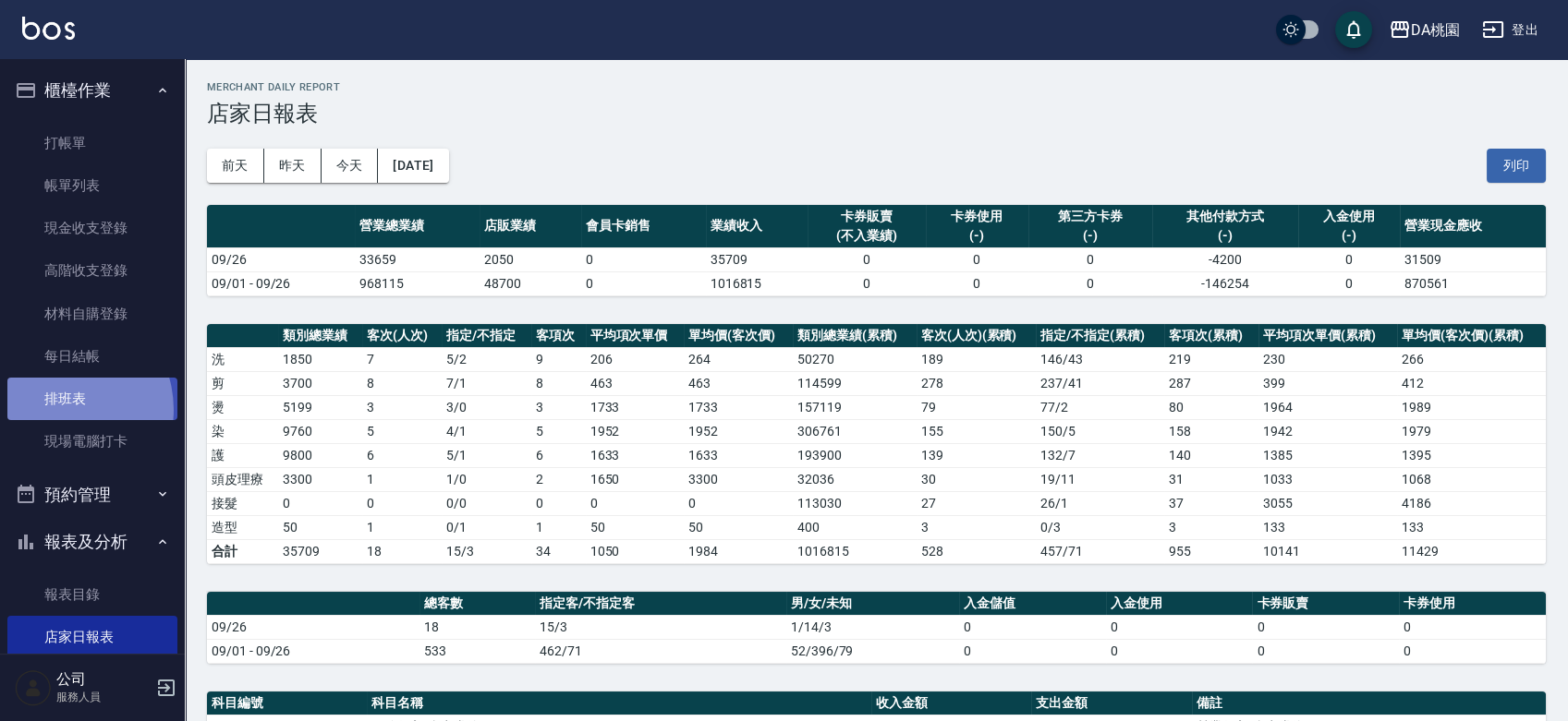
click at [54, 410] on link "排班表" at bounding box center [92, 399] width 170 height 43
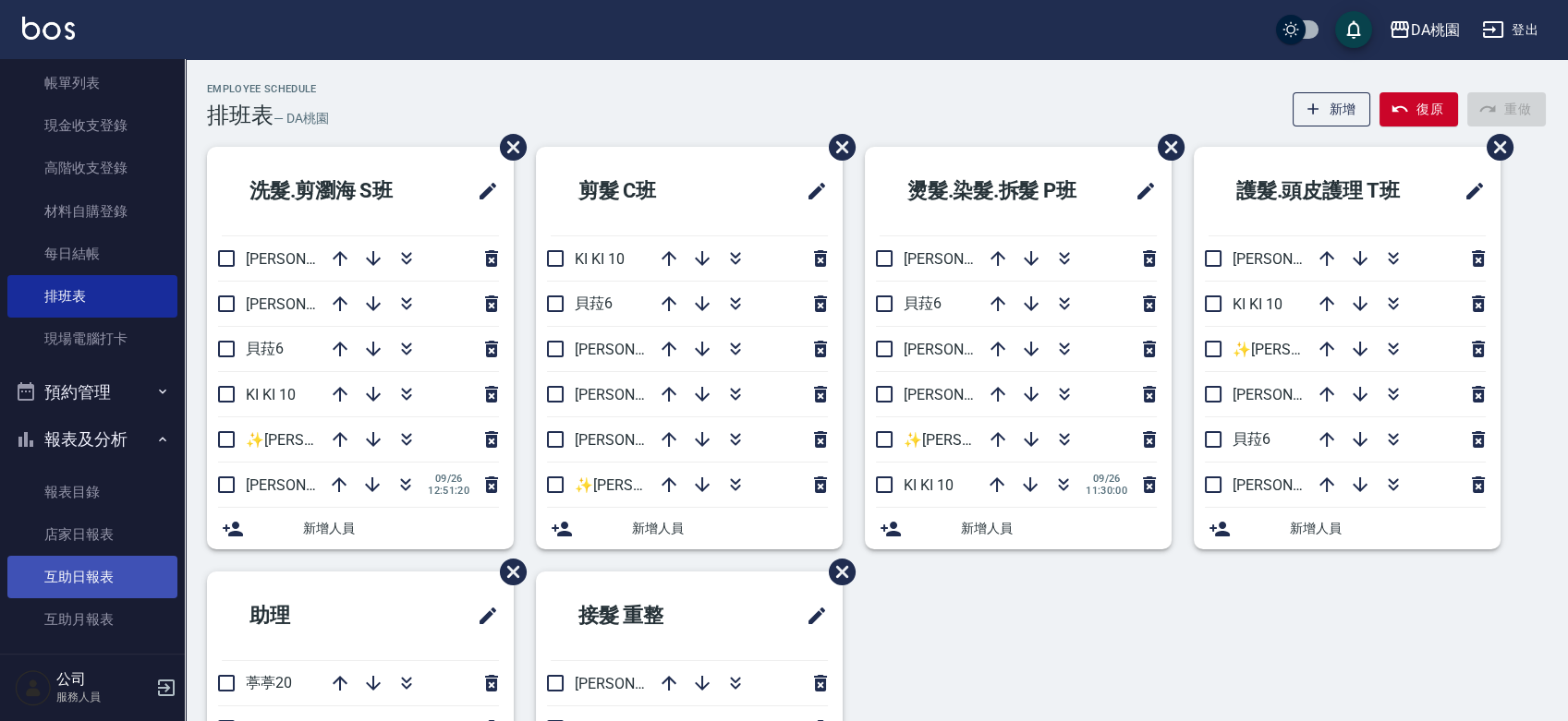
scroll to position [410, 0]
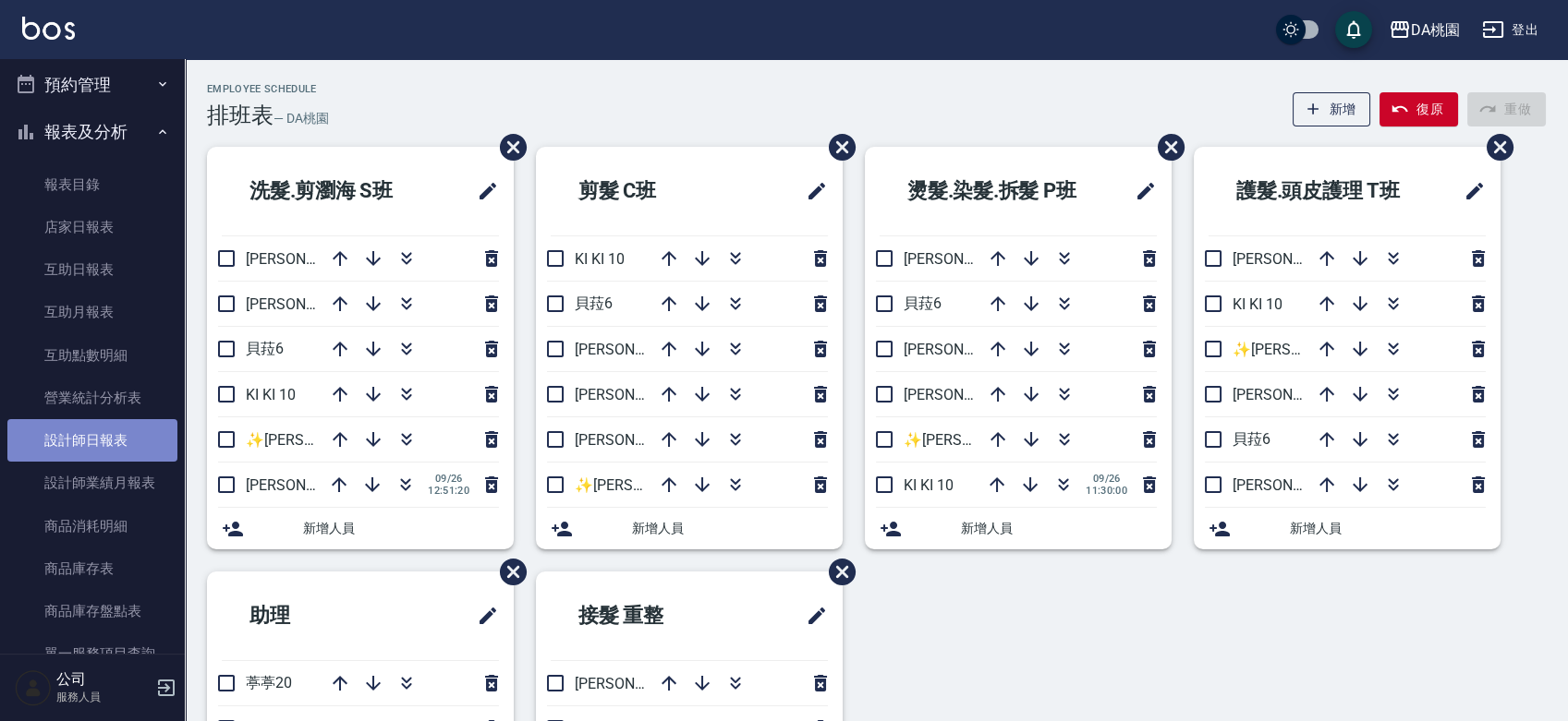
click at [105, 445] on link "設計師日報表" at bounding box center [92, 440] width 170 height 43
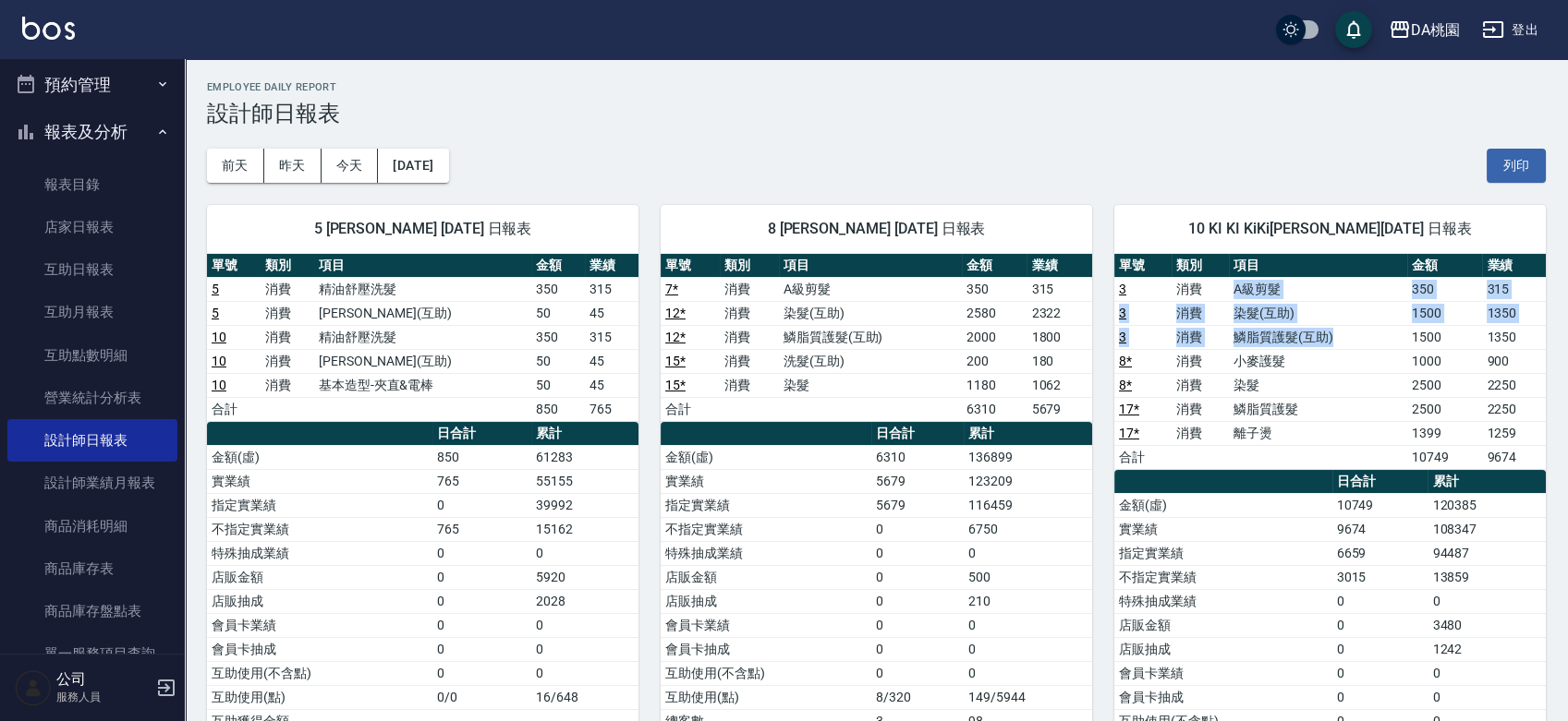
drag, startPoint x: 1199, startPoint y: 291, endPoint x: 1344, endPoint y: 341, distance: 153.4
click at [1344, 341] on tbody "3 消費 A級剪髮 350 315 3 消費 染髮(互助) 1500 1350 3 消費 鱗脂質護髮(互助) 1500 1350 8 * 消費 小麥護髮 10…" at bounding box center [1330, 373] width 431 height 192
click at [1310, 361] on td "小麥護髮" at bounding box center [1318, 361] width 178 height 24
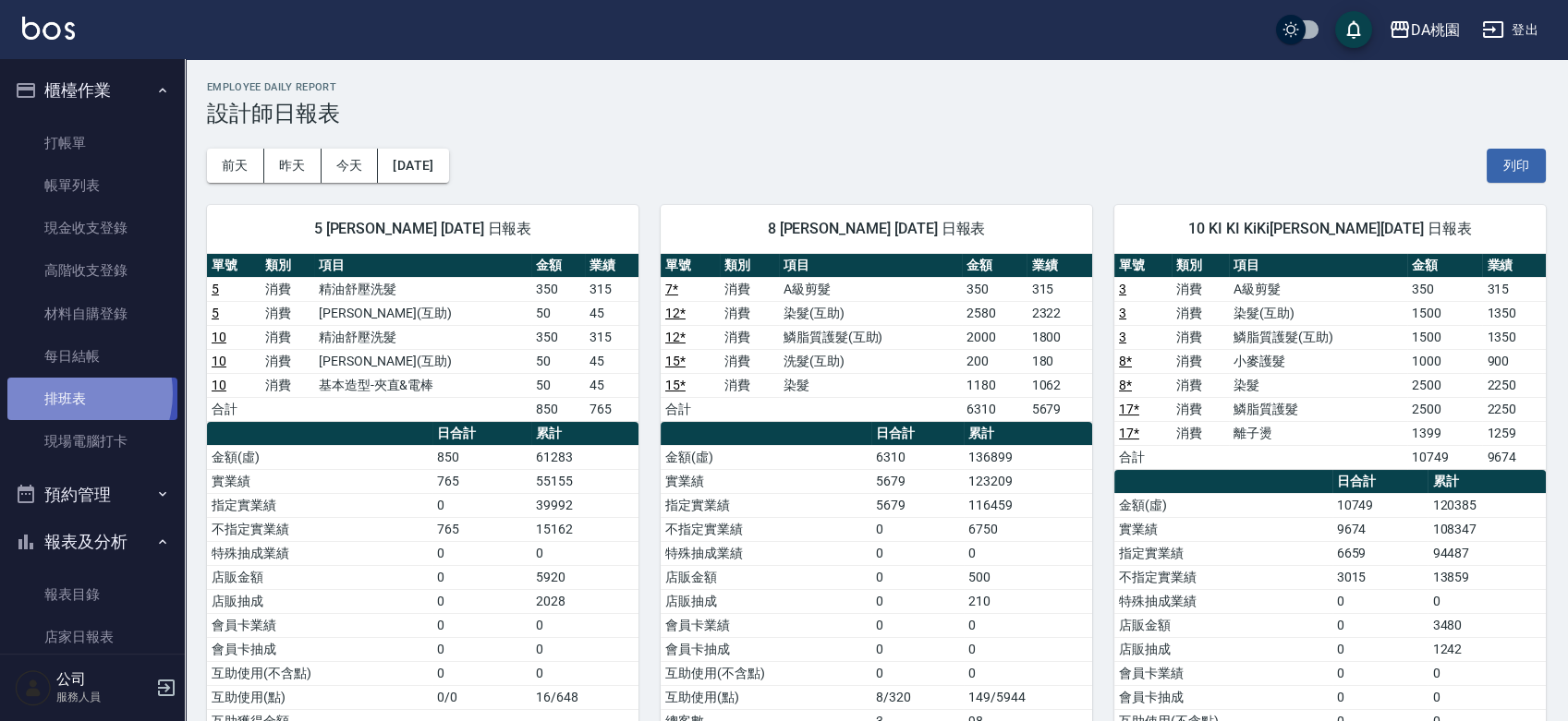
click at [67, 394] on link "排班表" at bounding box center [92, 399] width 170 height 43
